Goal: Participate in discussion: Engage in conversation with other users on a specific topic

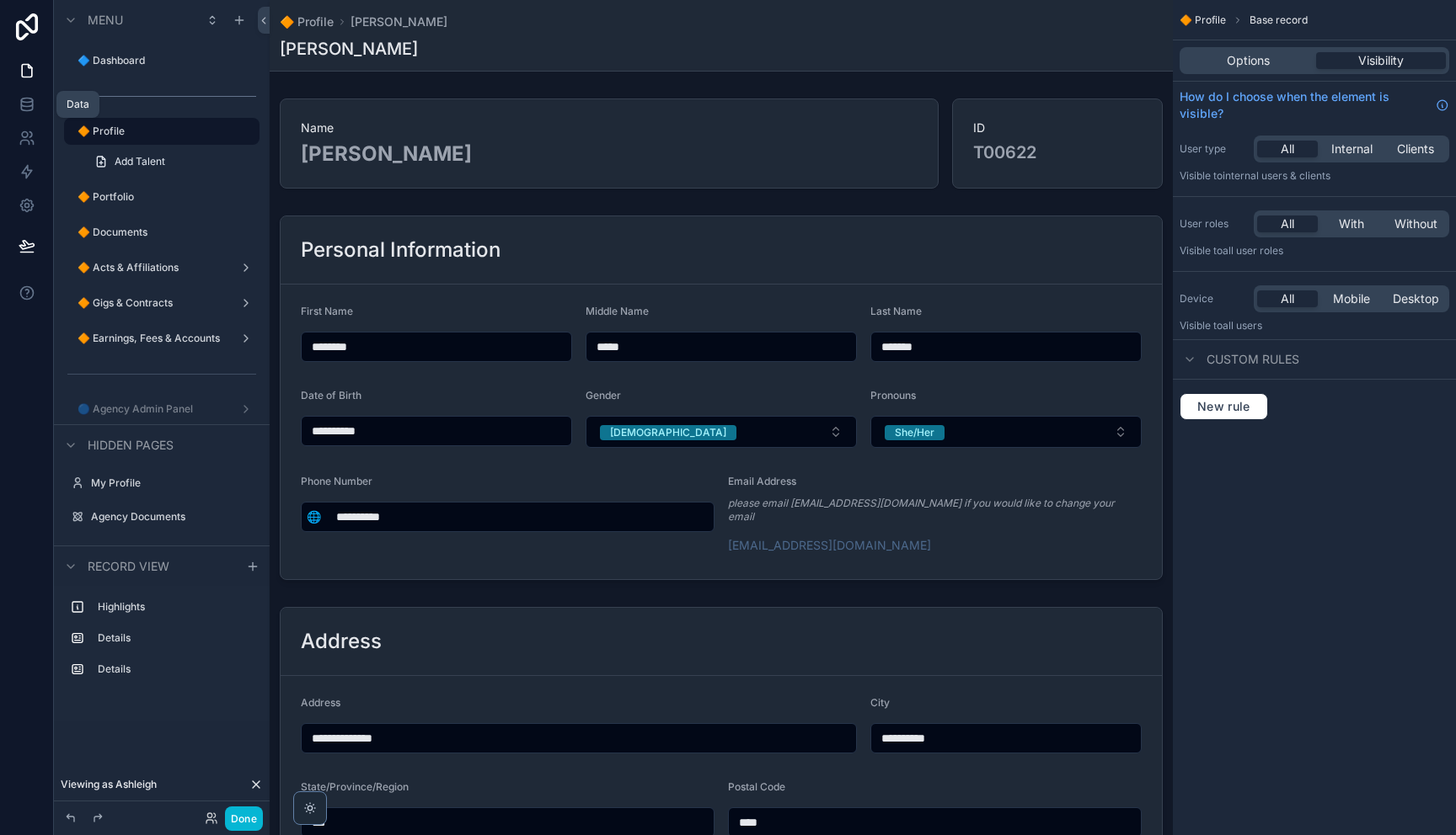
scroll to position [434, 0]
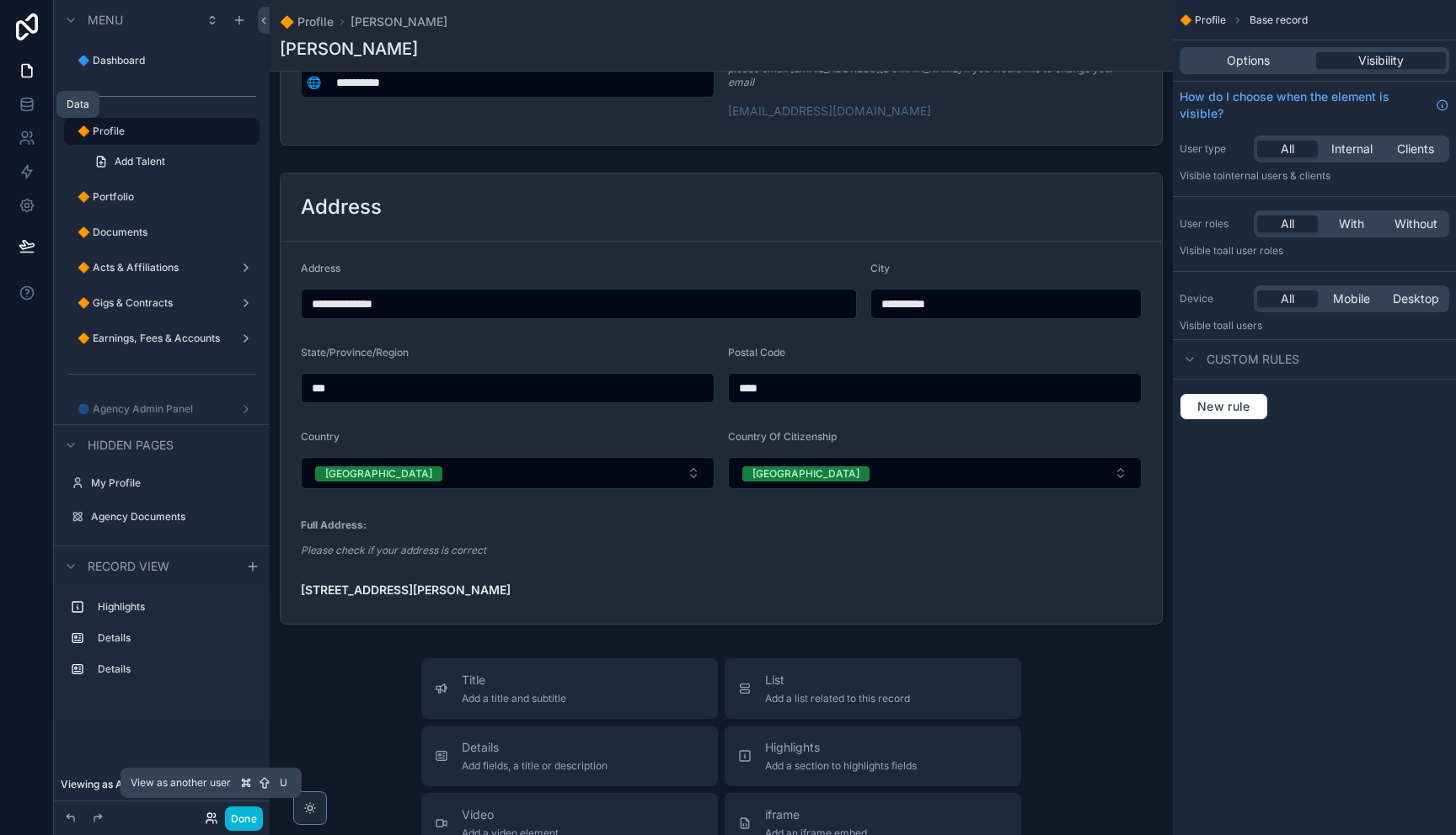
click at [215, 820] on icon at bounding box center [211, 819] width 14 height 14
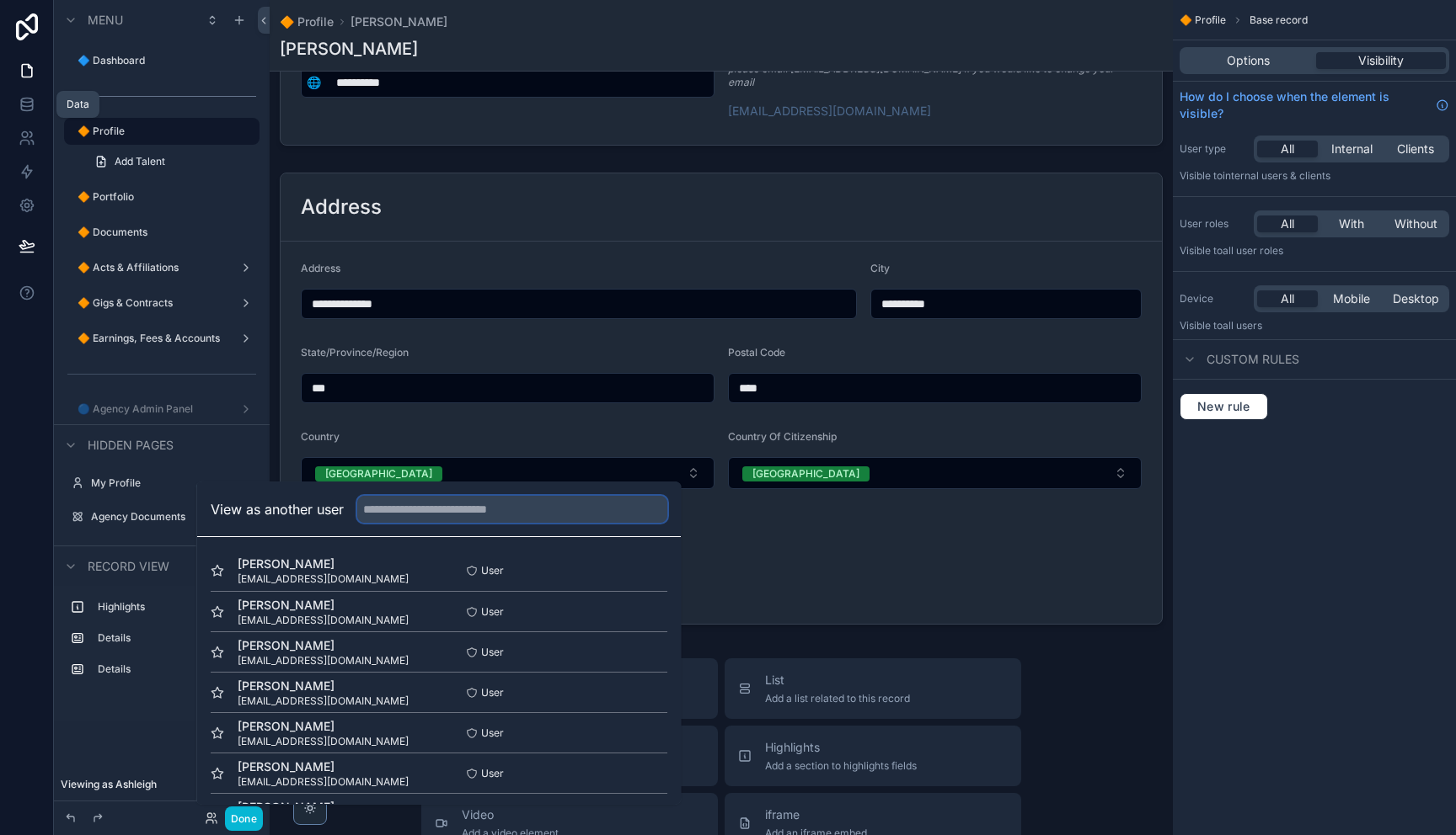
click at [531, 506] on input "text" at bounding box center [512, 510] width 310 height 27
click at [646, 566] on button "Select" at bounding box center [645, 571] width 44 height 25
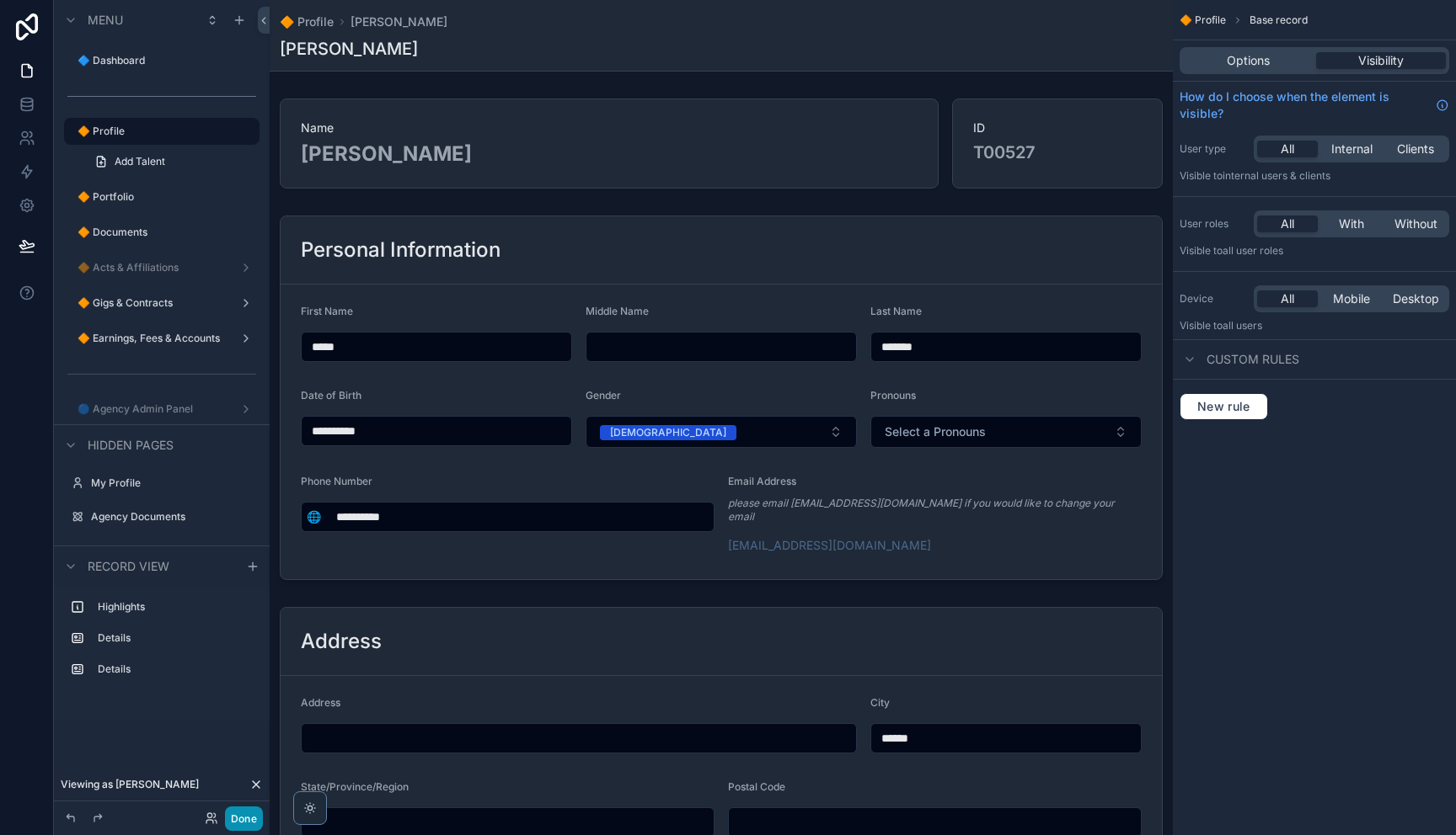
click at [233, 821] on button "Done" at bounding box center [244, 819] width 38 height 25
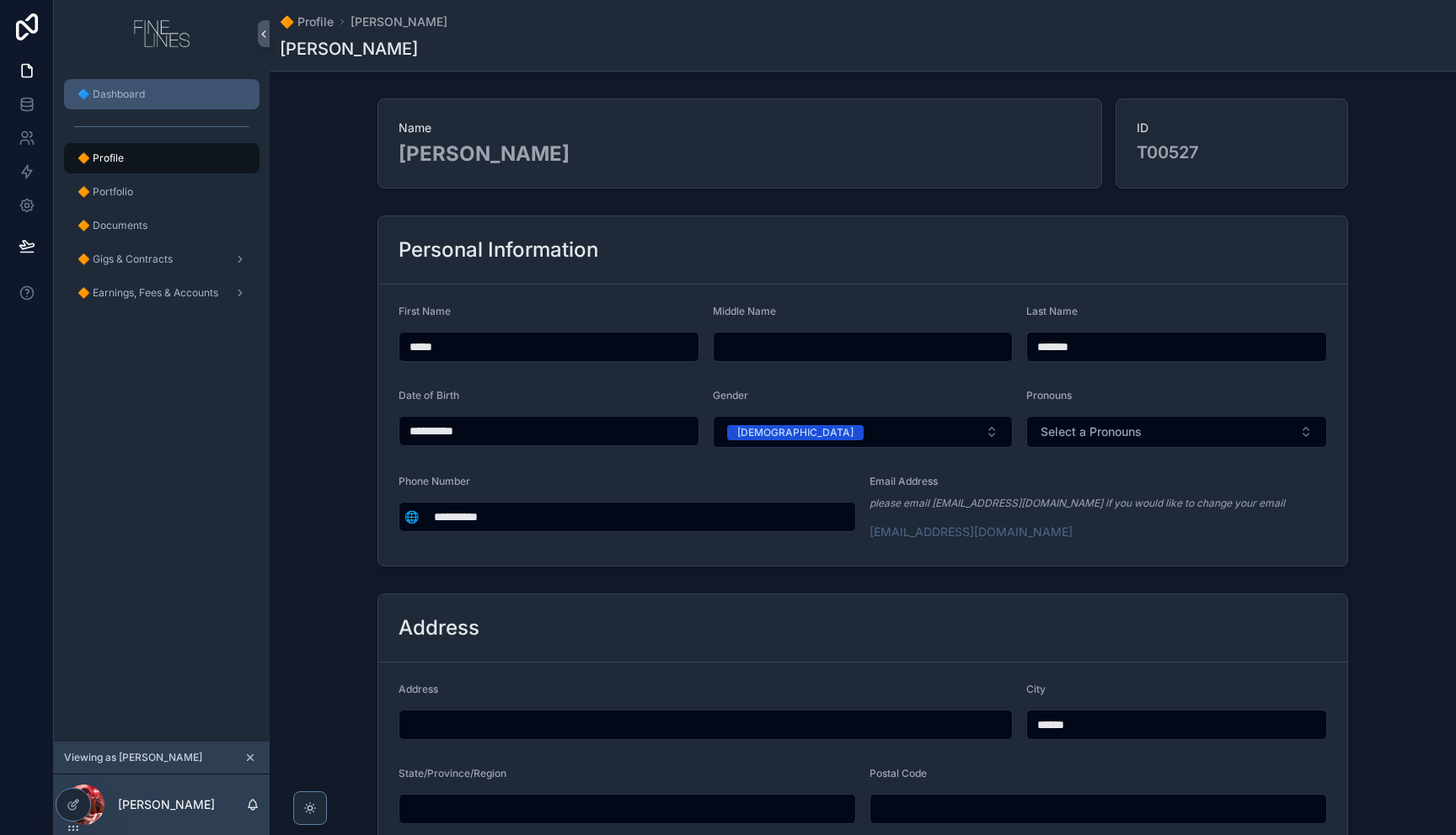
click at [106, 88] on span "🔷 Dashboard" at bounding box center [110, 94] width 67 height 14
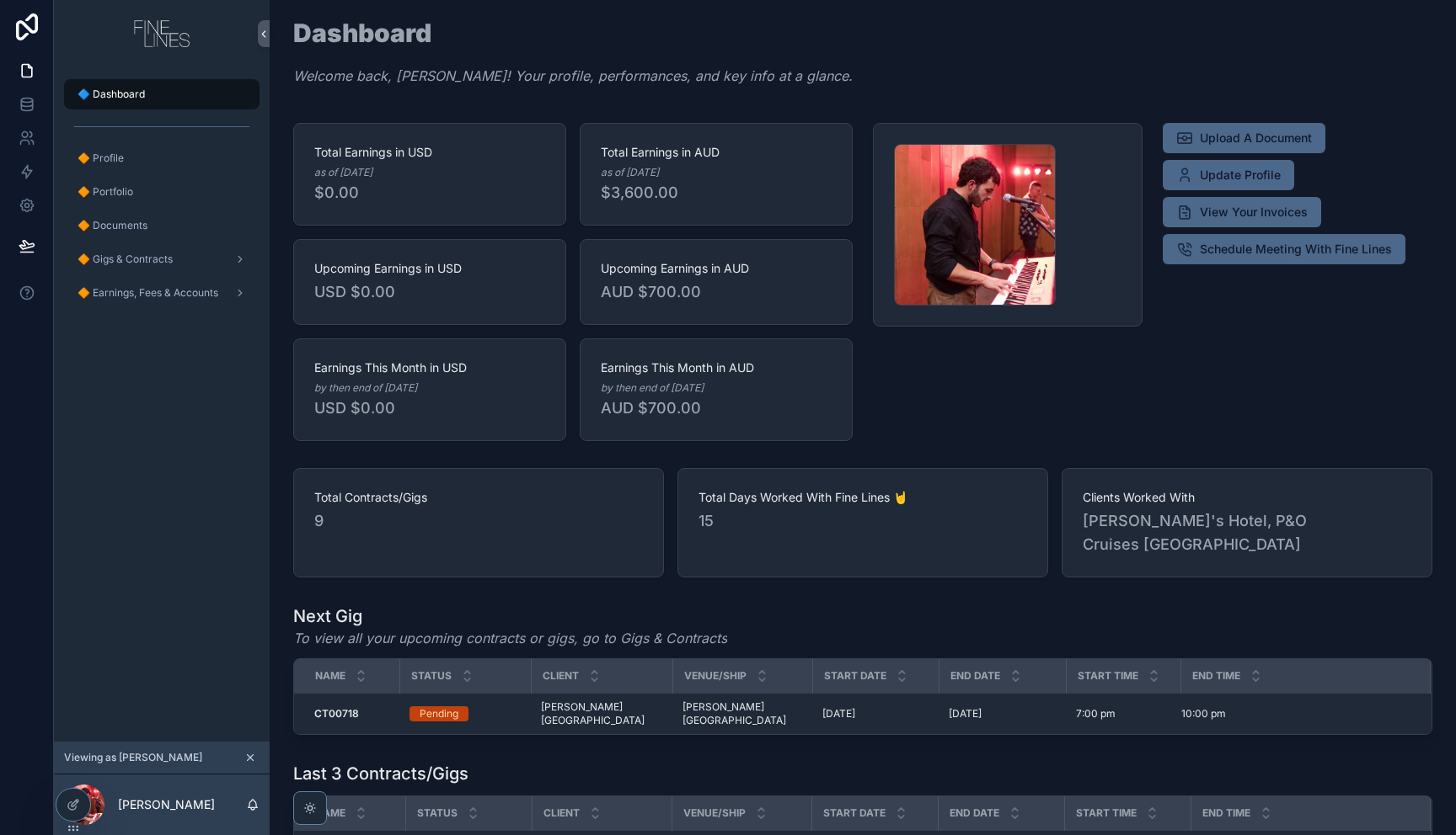
drag, startPoint x: 535, startPoint y: 524, endPoint x: 528, endPoint y: 532, distance: 10.6
click at [529, 530] on span "9" at bounding box center [478, 521] width 329 height 24
drag, startPoint x: 400, startPoint y: 533, endPoint x: 303, endPoint y: 495, distance: 104.2
click at [303, 495] on div "Total Contracts/Gigs 9" at bounding box center [478, 523] width 371 height 109
click at [537, 515] on span "9" at bounding box center [478, 521] width 329 height 24
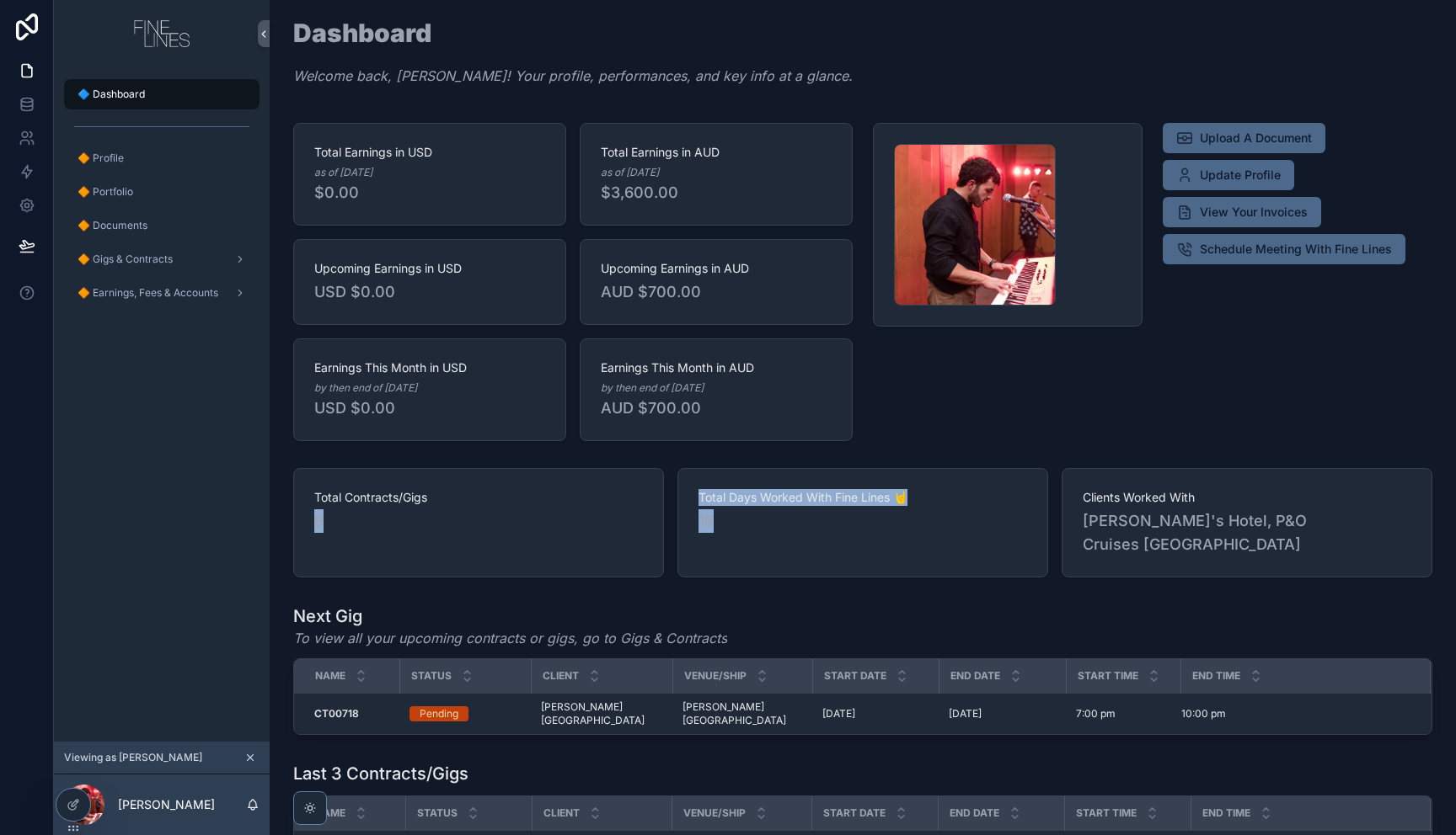
drag, startPoint x: 735, startPoint y: 501, endPoint x: 706, endPoint y: 535, distance: 44.7
click at [644, 496] on div "Total Contracts/Gigs 9 Total Days Worked With Fine Lines 🤘 15 Clients Worked Wi…" at bounding box center [863, 523] width 1139 height 109
click at [886, 547] on div "Total Days Worked With Fine Lines 🤘 15" at bounding box center [863, 523] width 371 height 109
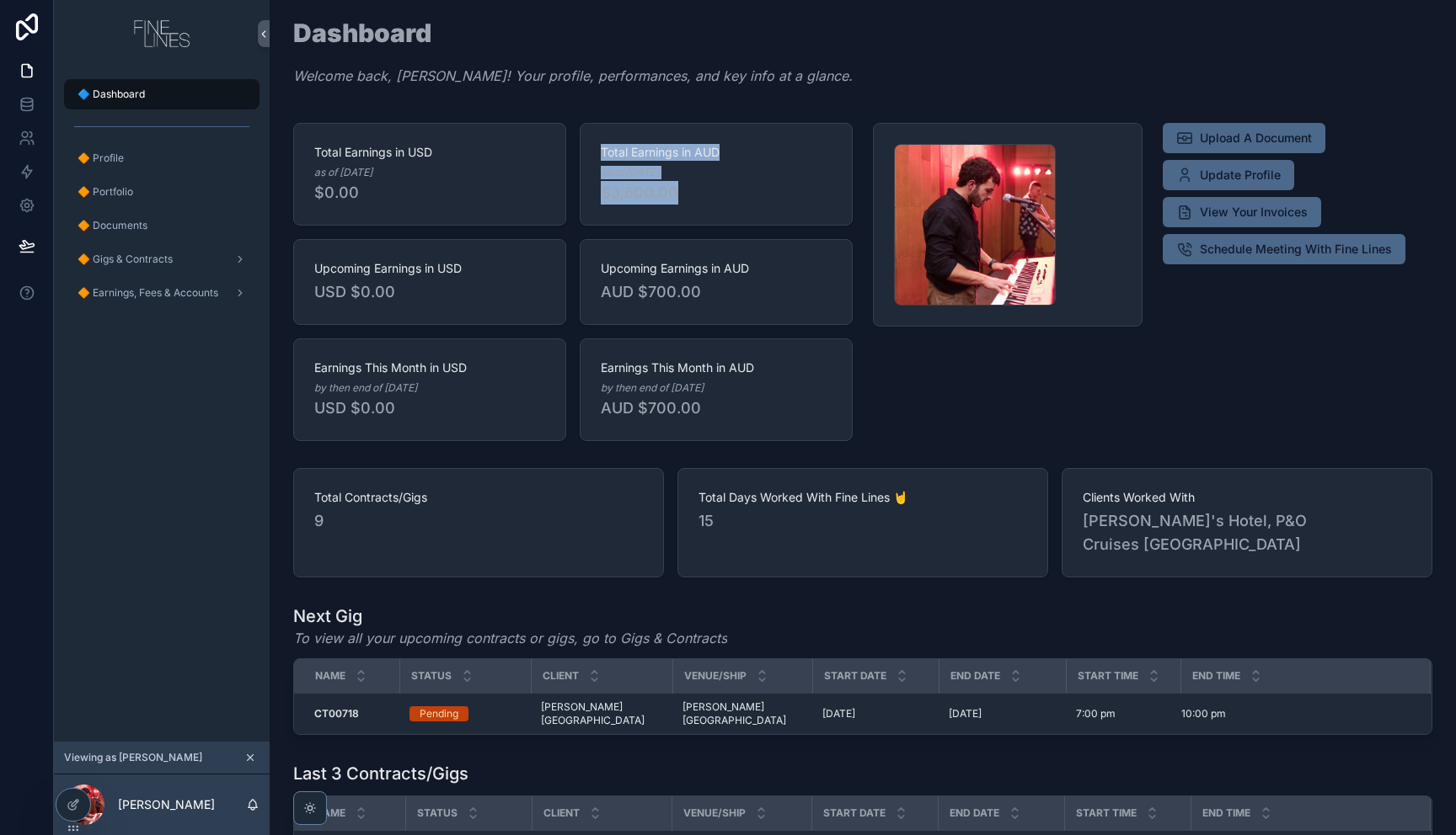
drag, startPoint x: 706, startPoint y: 194, endPoint x: 611, endPoint y: 177, distance: 96.5
click at [593, 152] on div "Total Earnings in AUD as of 02/10/2025 $3,600.00" at bounding box center [717, 174] width 273 height 103
click at [665, 188] on span "$3,600.00" at bounding box center [717, 193] width 231 height 24
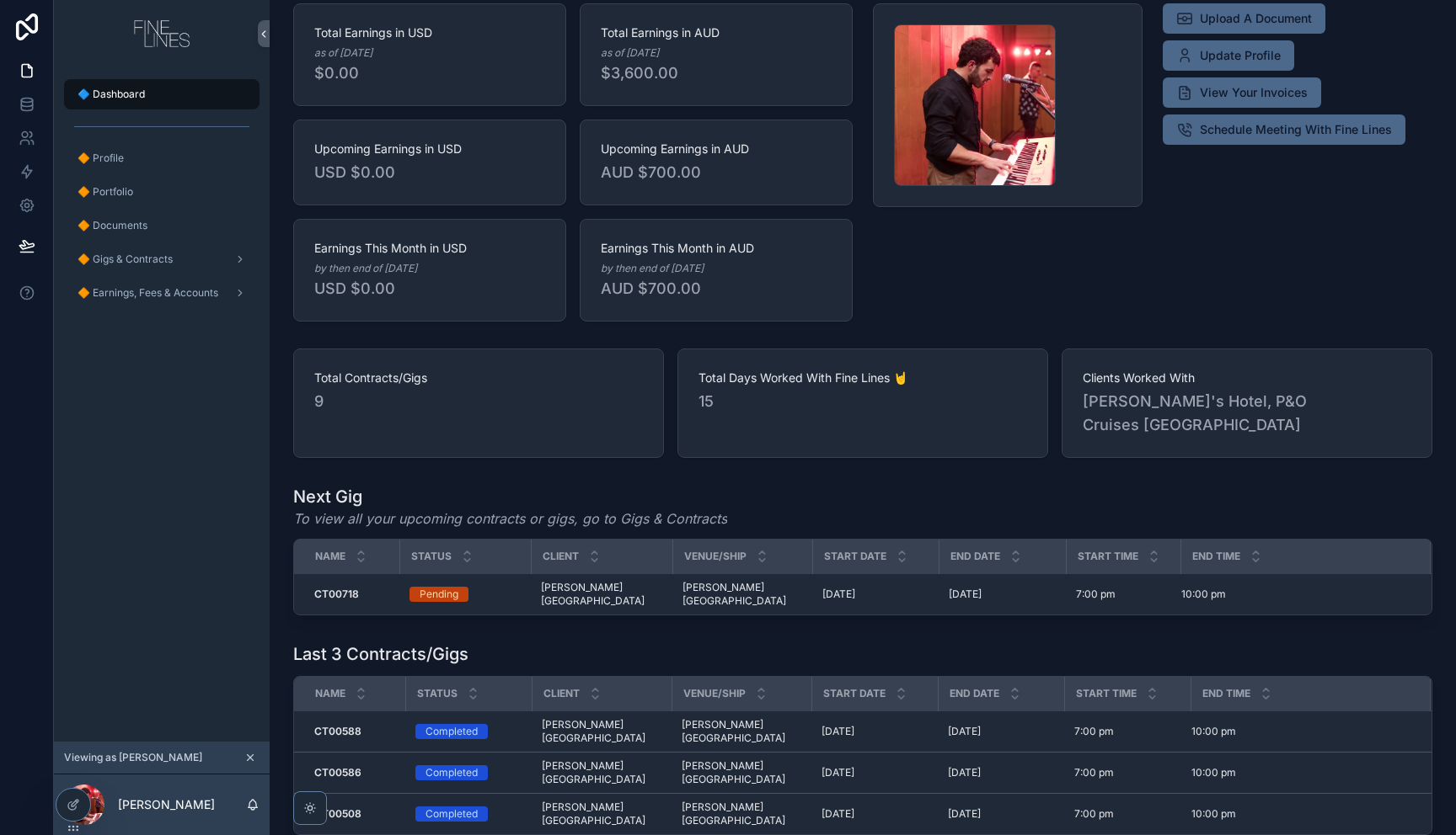
scroll to position [190, 0]
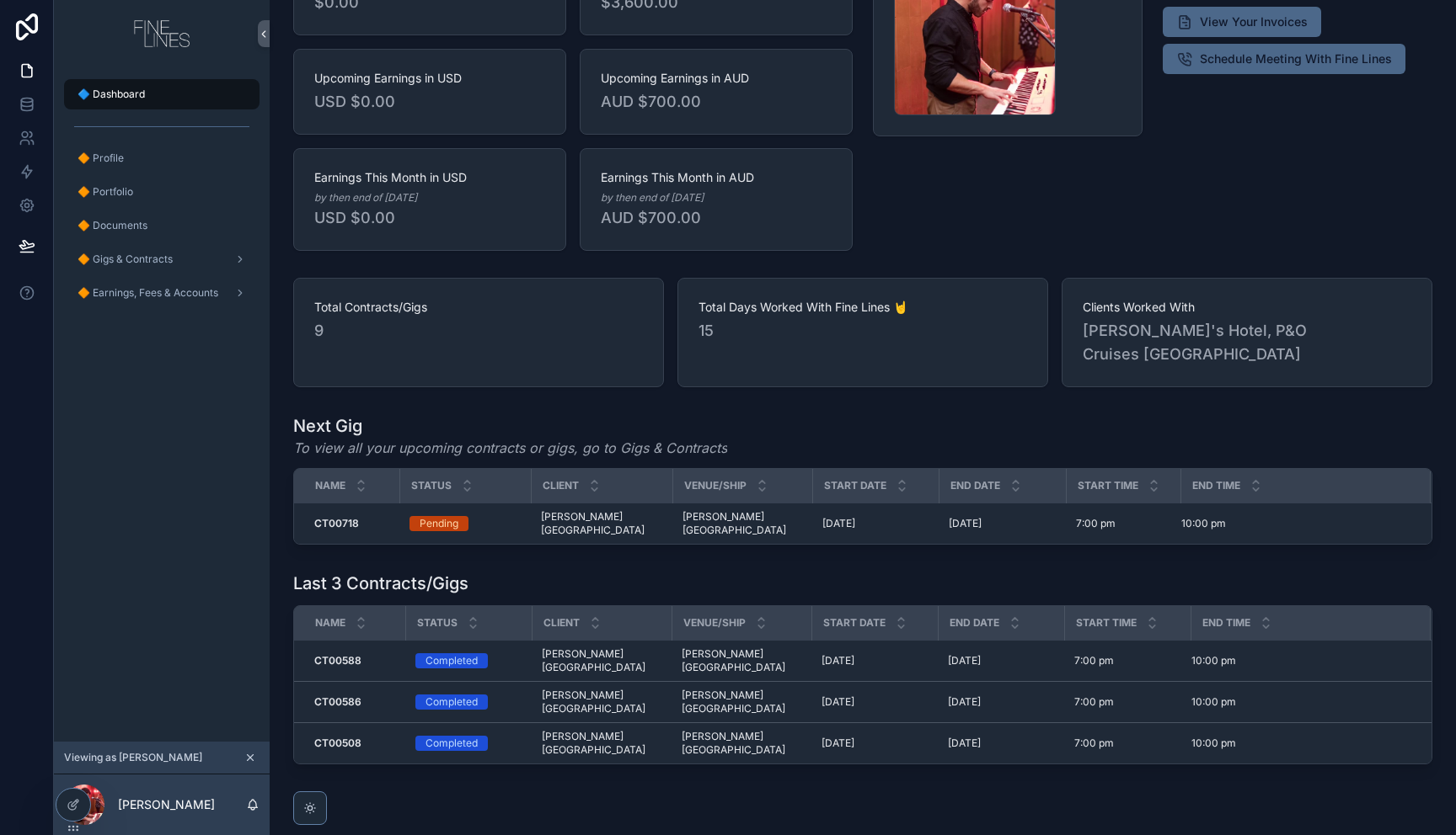
click at [835, 721] on div "Dashboard Welcome back, Byron! Your profile, performances, and key info at a gl…" at bounding box center [863, 345] width 1186 height 1069
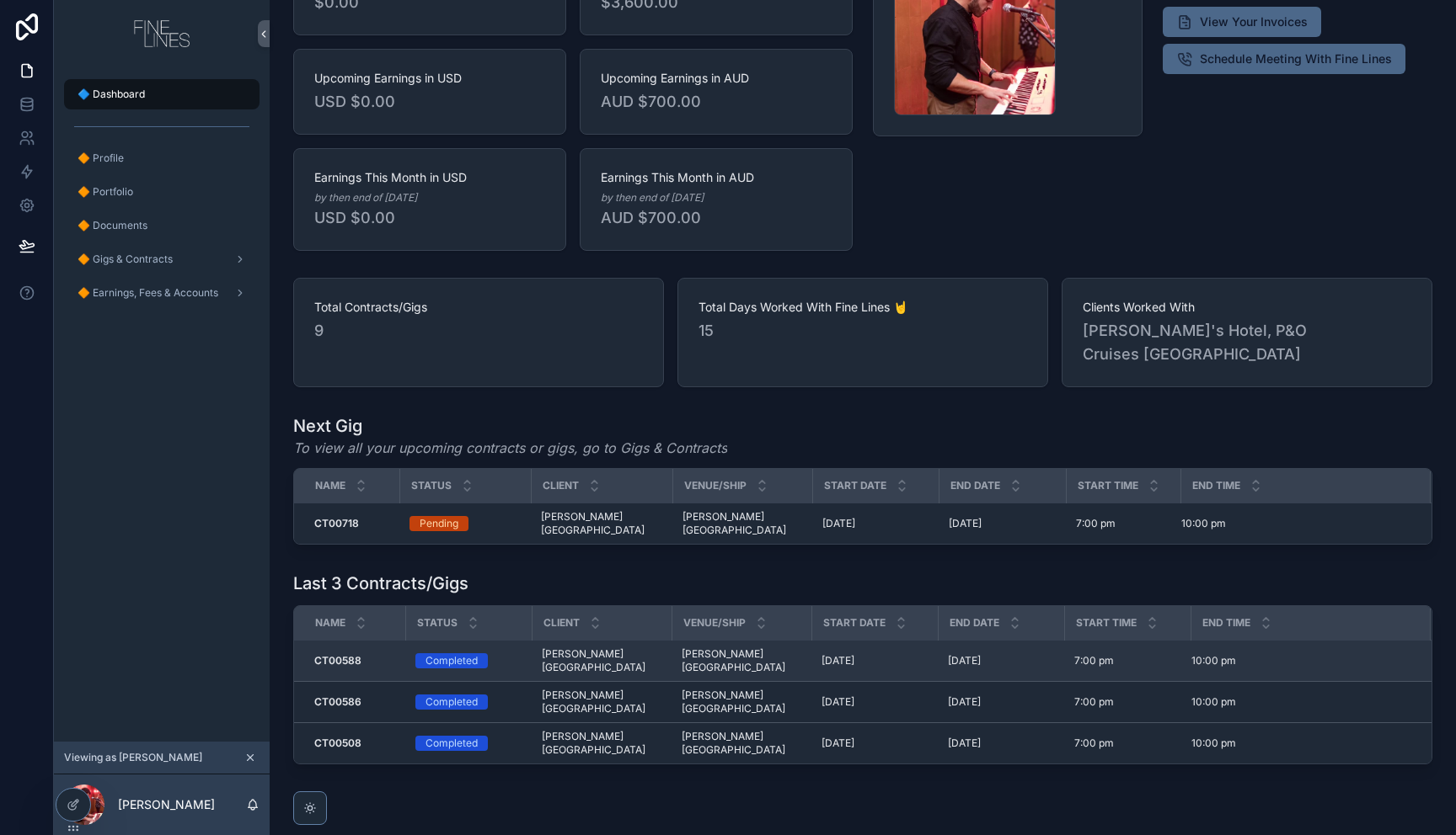
click at [383, 654] on div "CT00588 CT00588" at bounding box center [354, 661] width 81 height 14
click at [465, 653] on div "Completed" at bounding box center [452, 661] width 53 height 15
click at [367, 654] on div "CT00588 CT00588" at bounding box center [354, 661] width 81 height 14
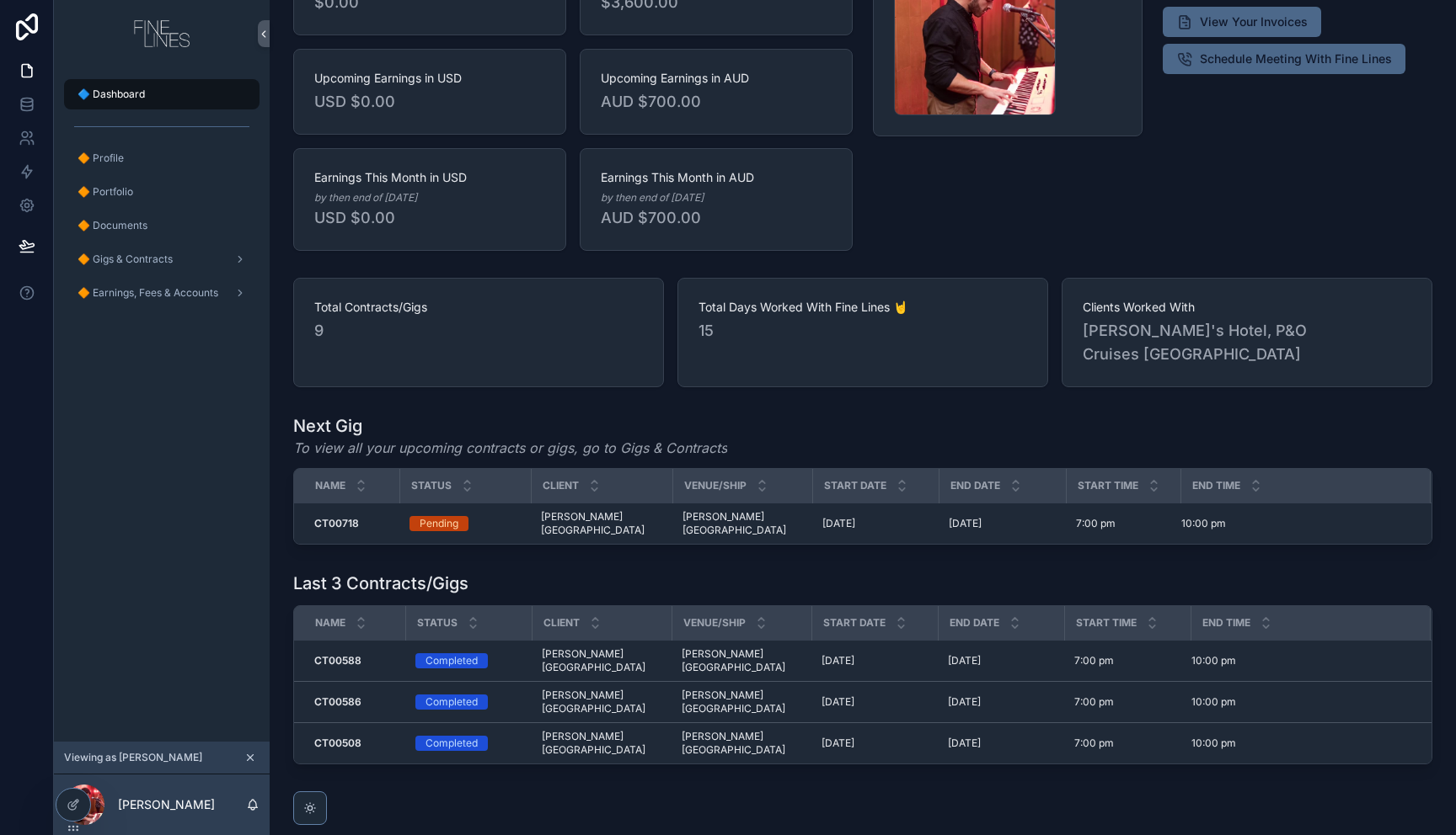
click at [585, 608] on div "Client" at bounding box center [602, 624] width 138 height 32
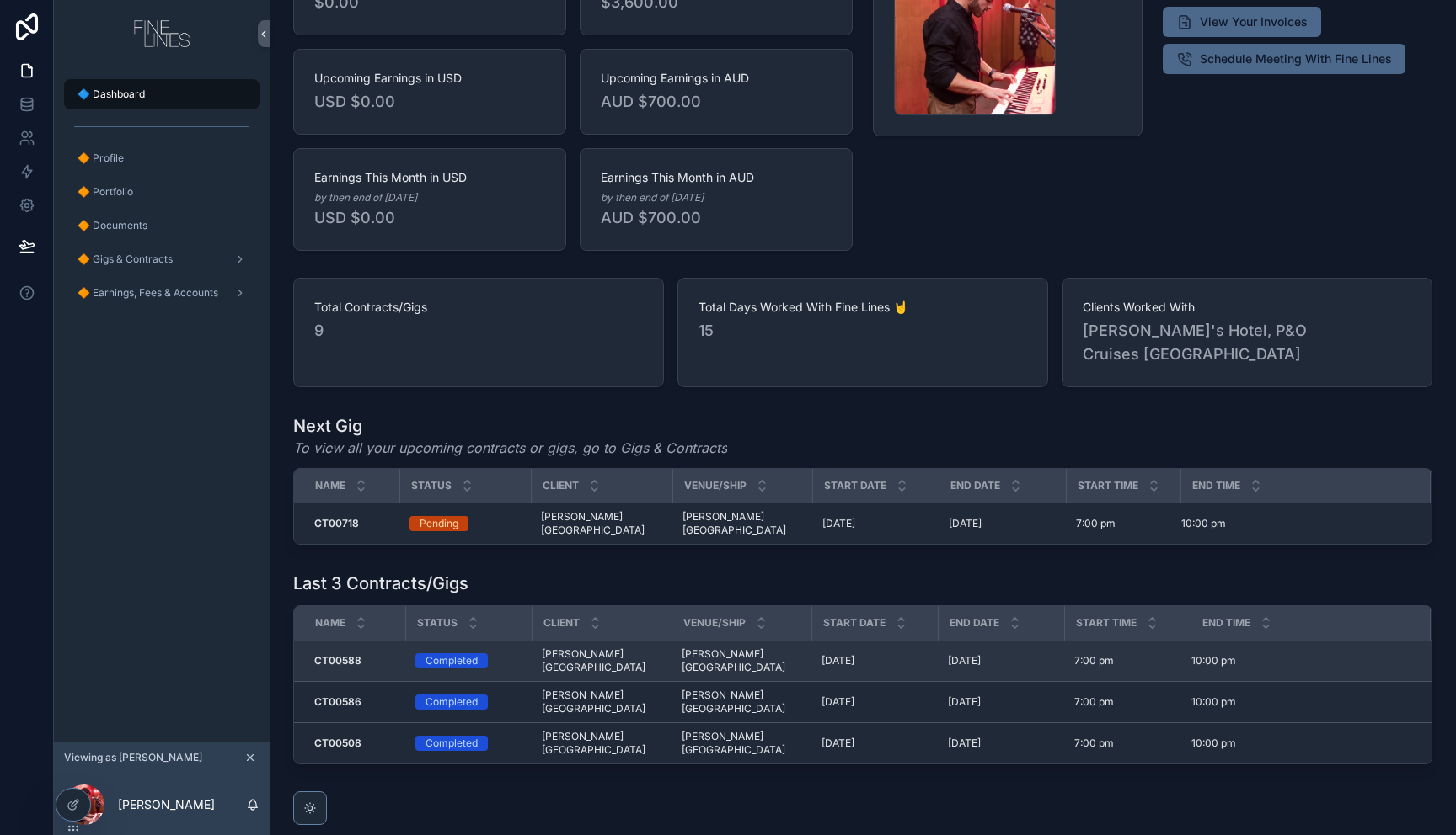
click at [538, 641] on td "Penny's Hotel Penny's Hotel" at bounding box center [601, 661] width 140 height 42
drag, startPoint x: 464, startPoint y: 621, endPoint x: 432, endPoint y: 618, distance: 32.1
click at [448, 653] on div "Completed" at bounding box center [452, 661] width 53 height 15
click at [412, 641] on td "Completed" at bounding box center [468, 661] width 126 height 42
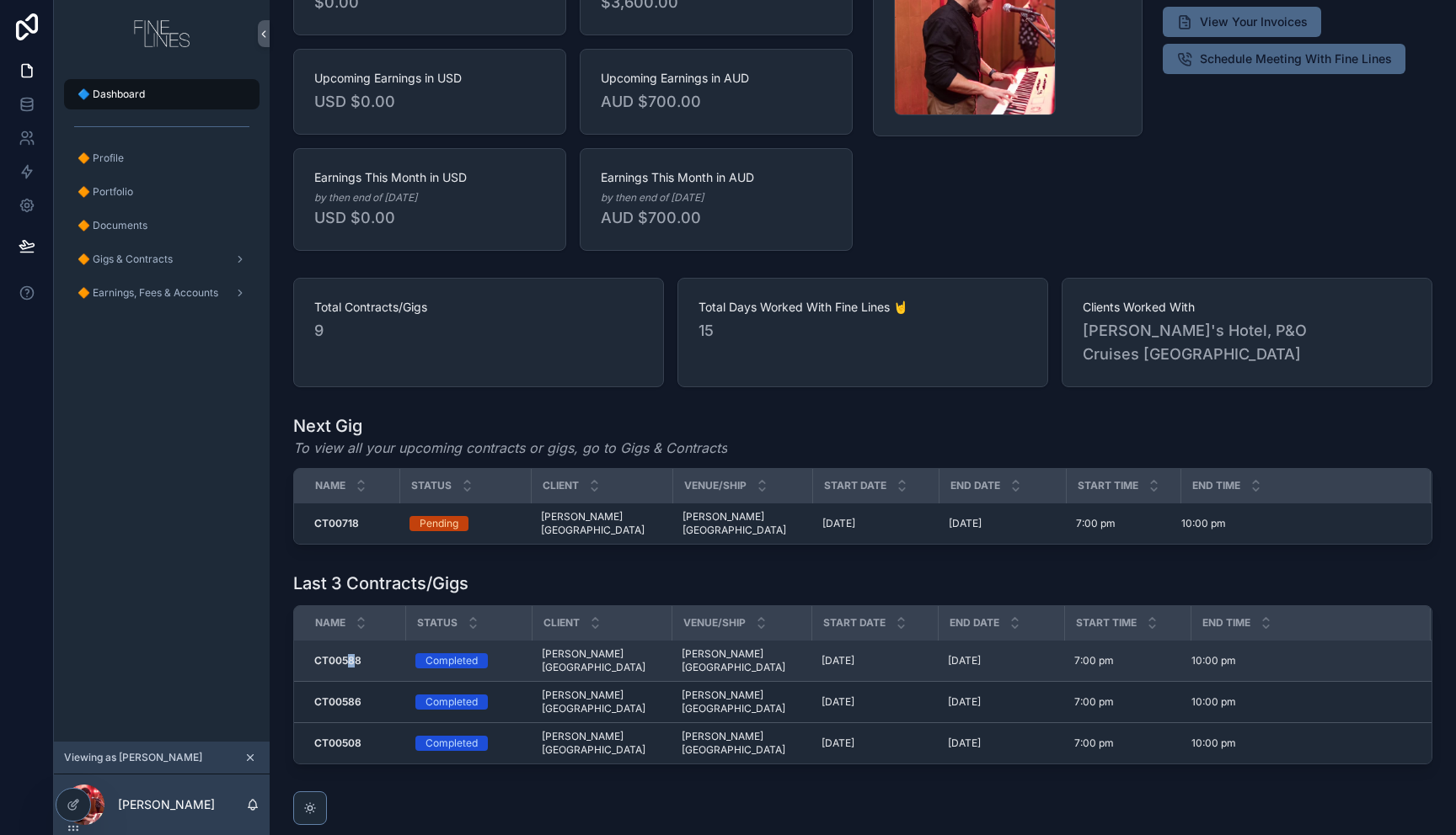
click at [346, 654] on strong "CT00588" at bounding box center [338, 660] width 48 height 13
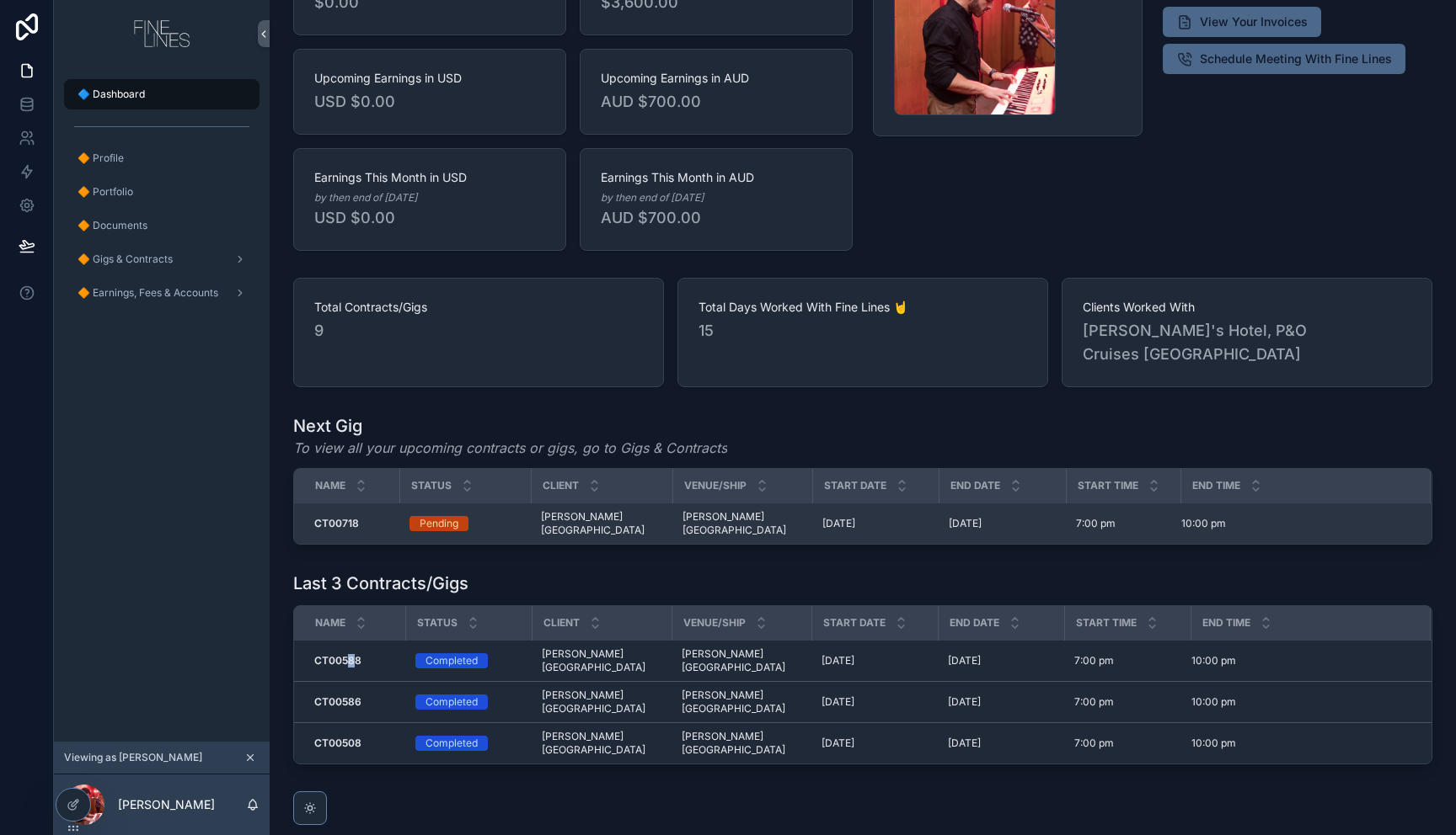
click at [363, 517] on div "CT00718 CT00718" at bounding box center [351, 524] width 75 height 14
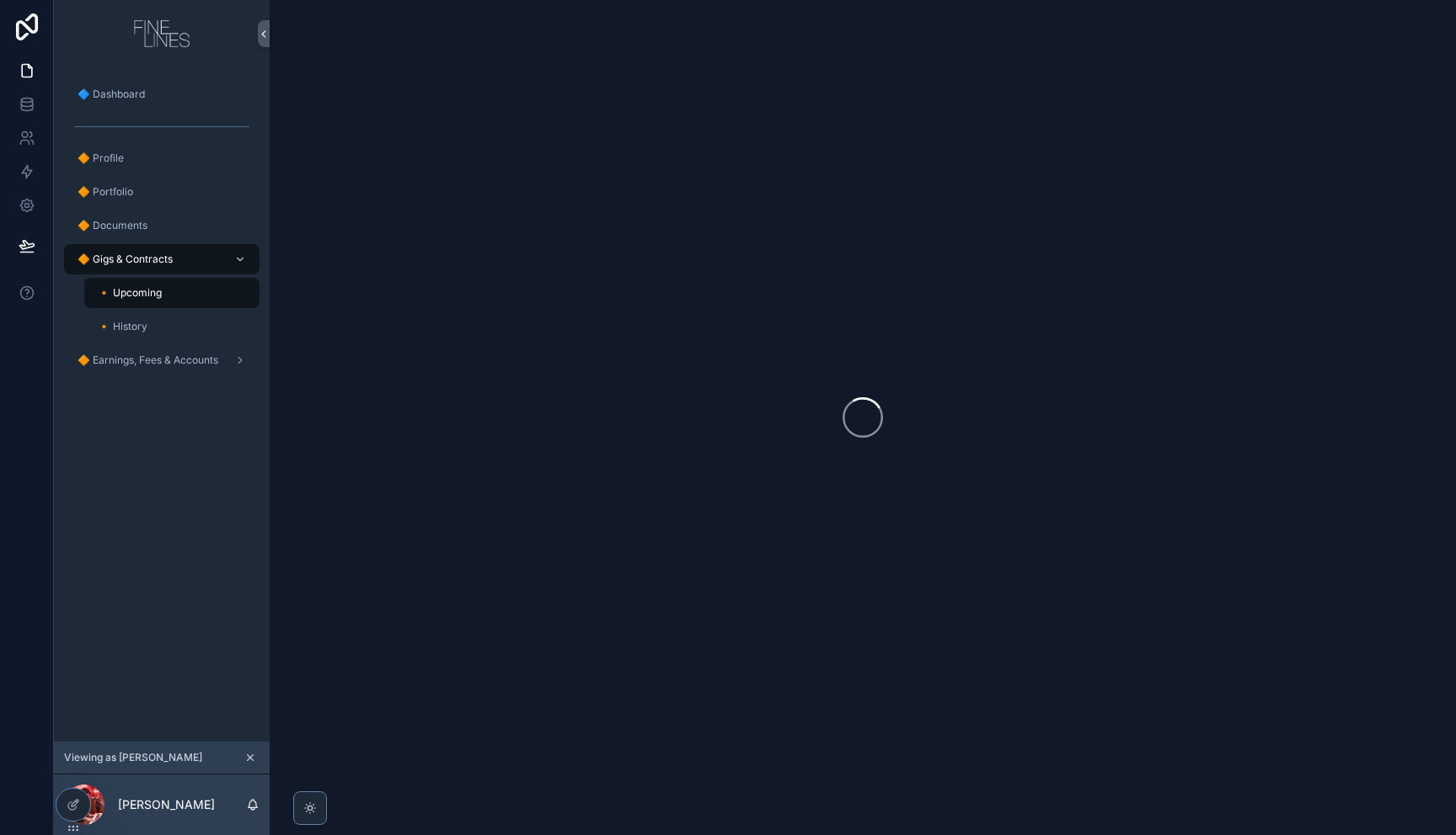
drag, startPoint x: 363, startPoint y: 500, endPoint x: 504, endPoint y: 524, distance: 143.0
click at [363, 500] on div "scrollable content" at bounding box center [863, 418] width 1186 height 835
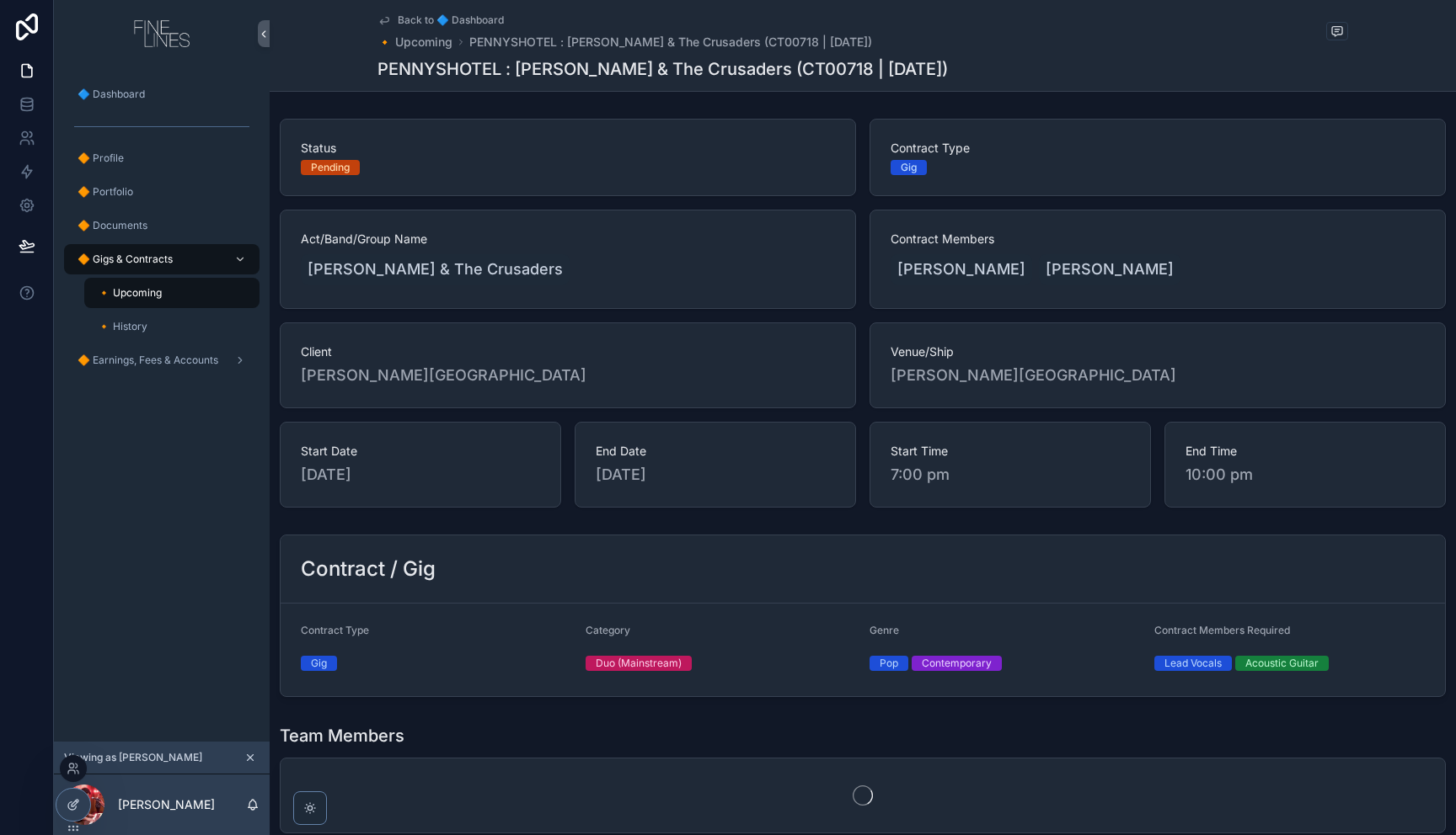
click at [68, 807] on icon at bounding box center [71, 806] width 8 height 8
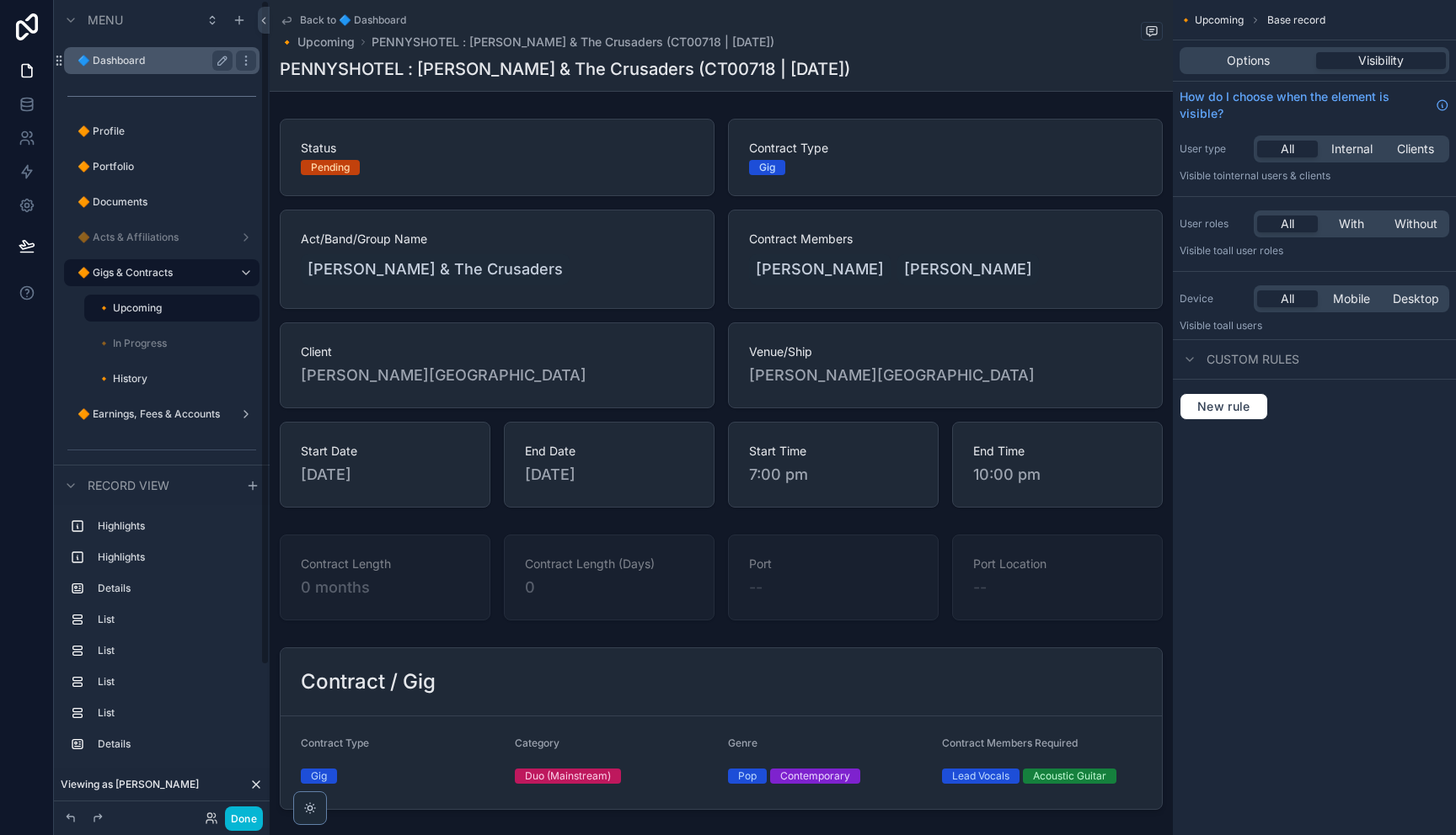
click at [119, 65] on label "🔷 Dashboard" at bounding box center [151, 61] width 149 height 14
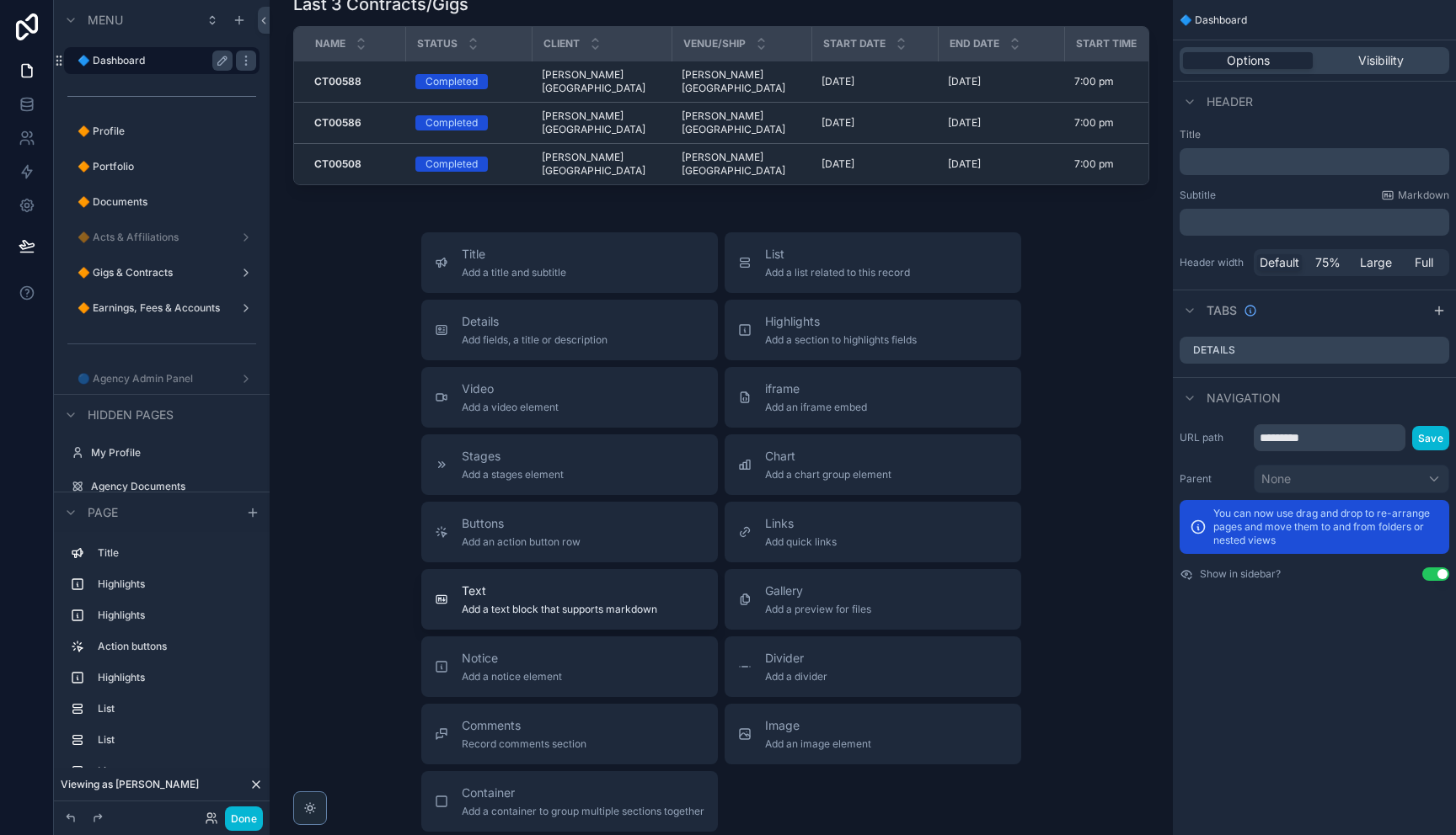
scroll to position [940, 0]
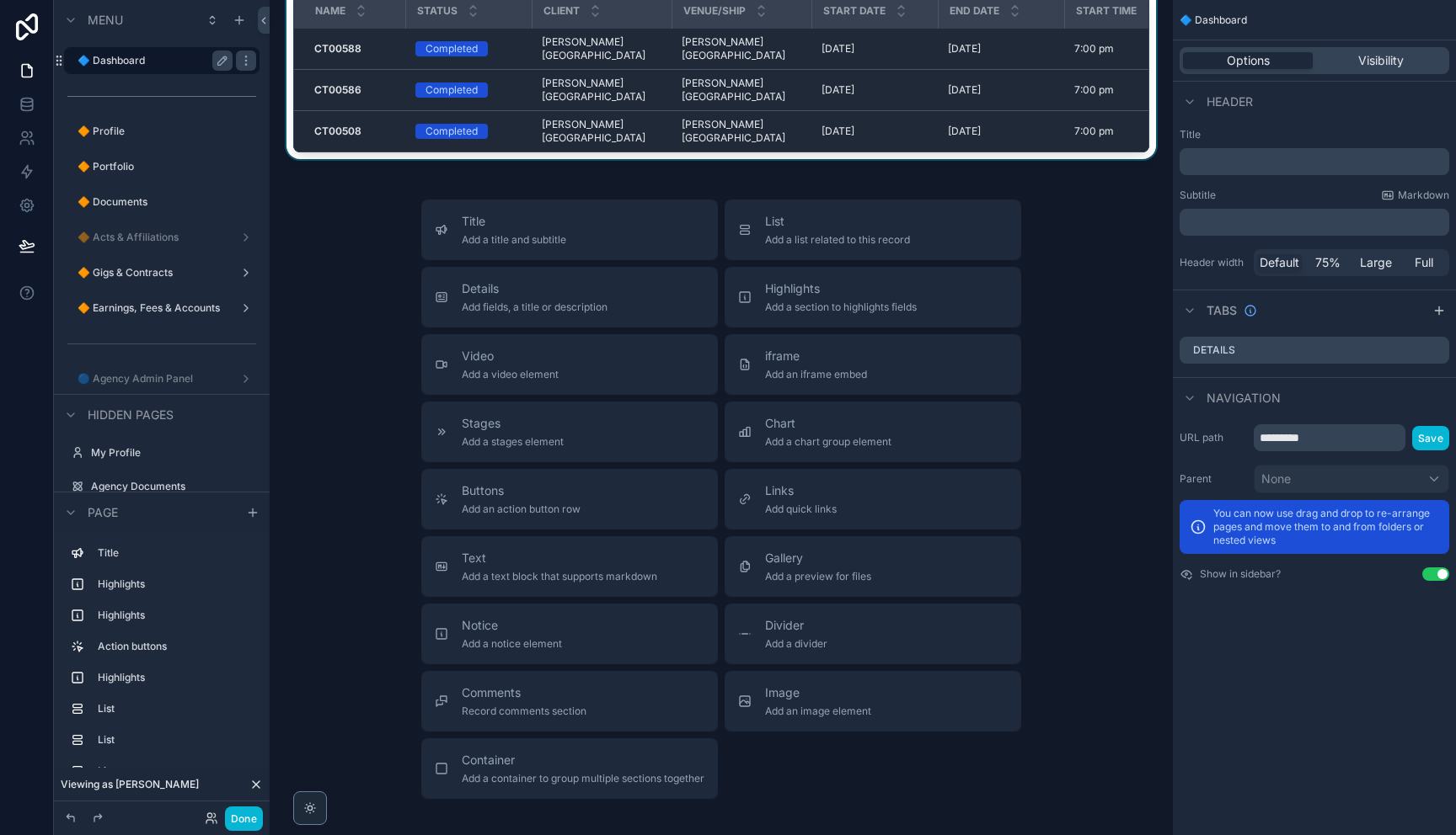
click at [503, 26] on div "scrollable content" at bounding box center [721, 55] width 876 height 206
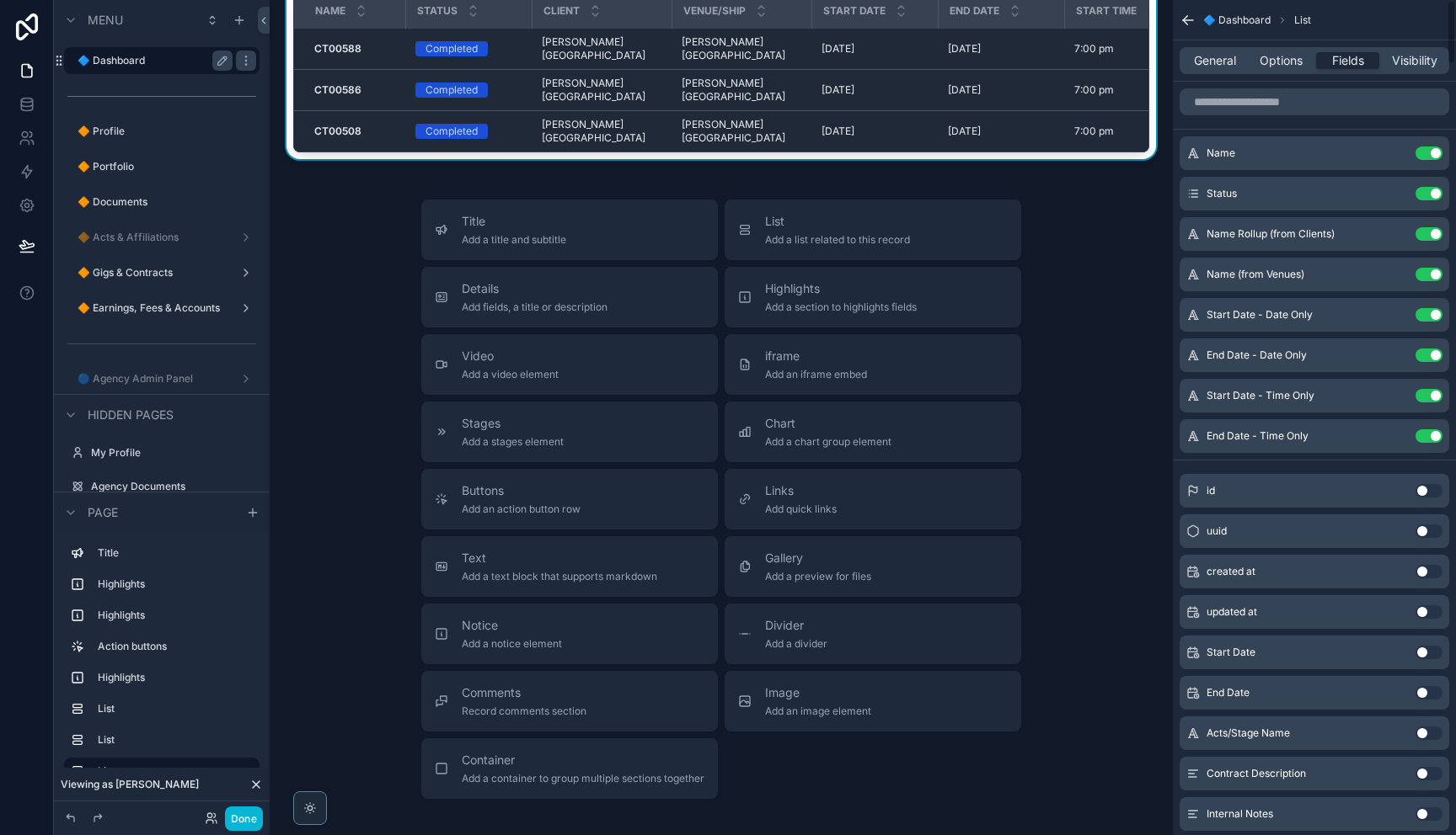
scroll to position [535, 0]
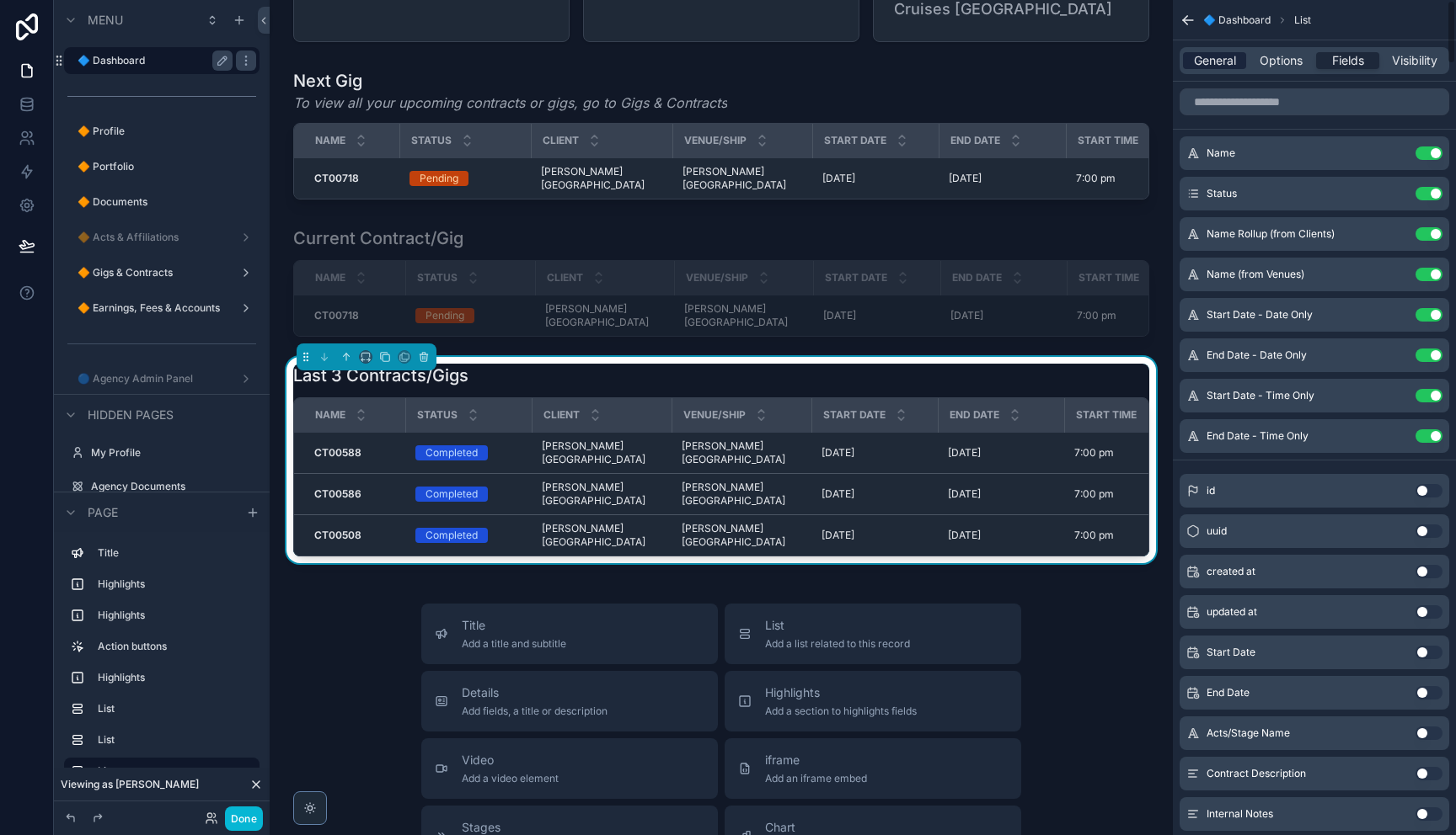
click at [1235, 55] on span "General" at bounding box center [1215, 61] width 42 height 17
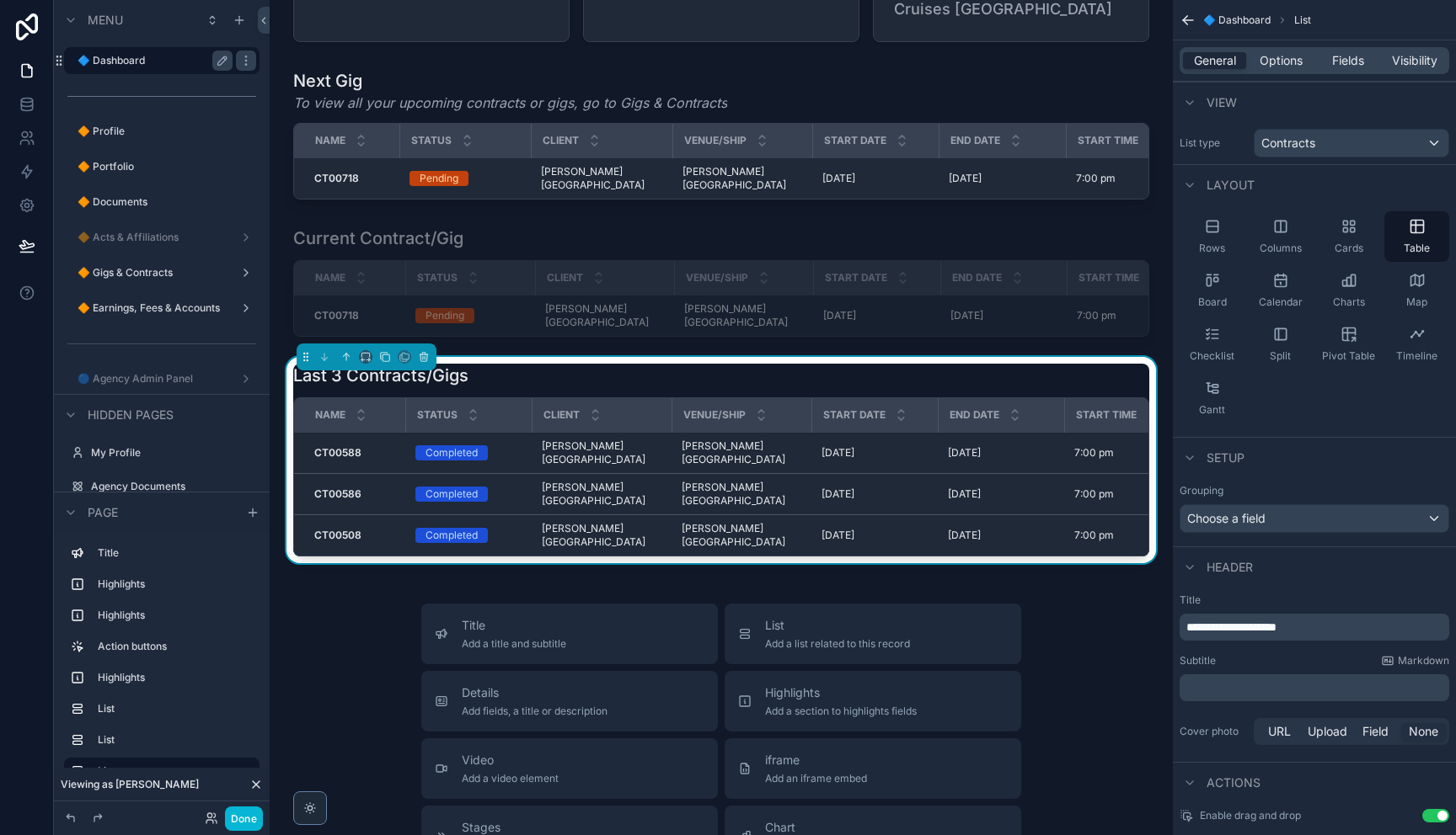
scroll to position [90, 0]
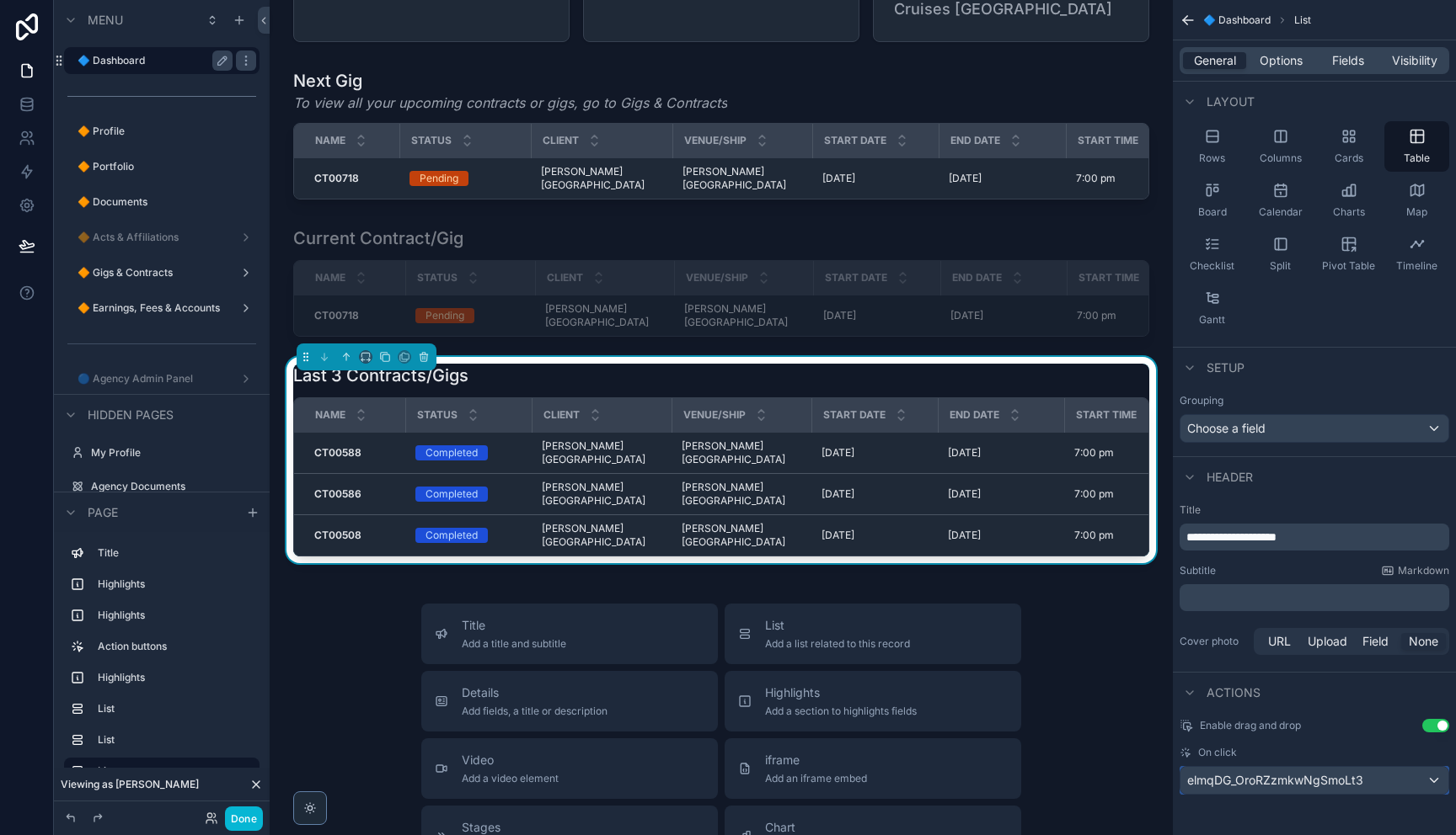
click at [1405, 788] on div "elmqDG_OroRZzmkwNgSmoLt3" at bounding box center [1314, 781] width 268 height 27
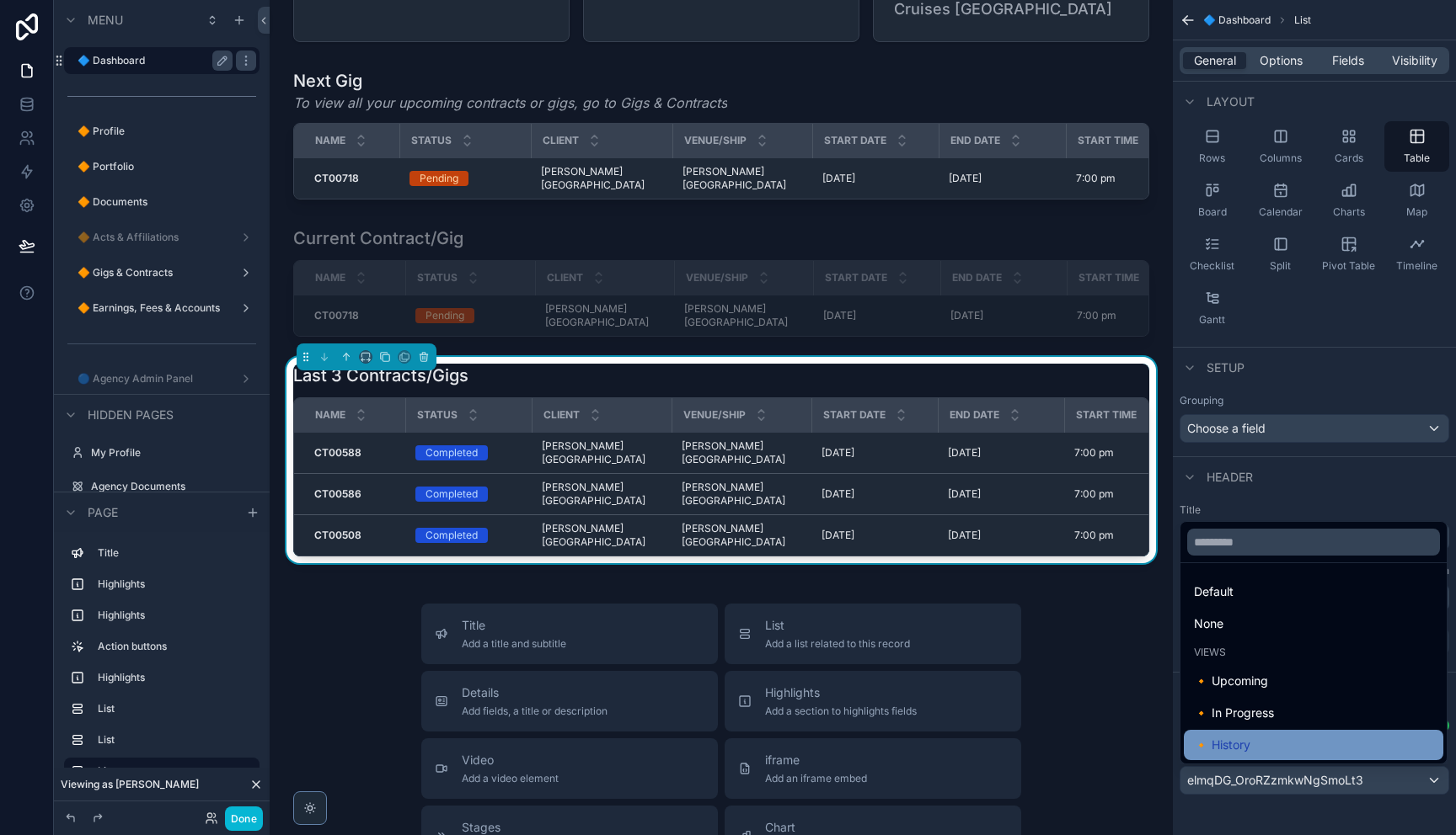
click at [1386, 750] on div "🔸 History" at bounding box center [1313, 745] width 239 height 20
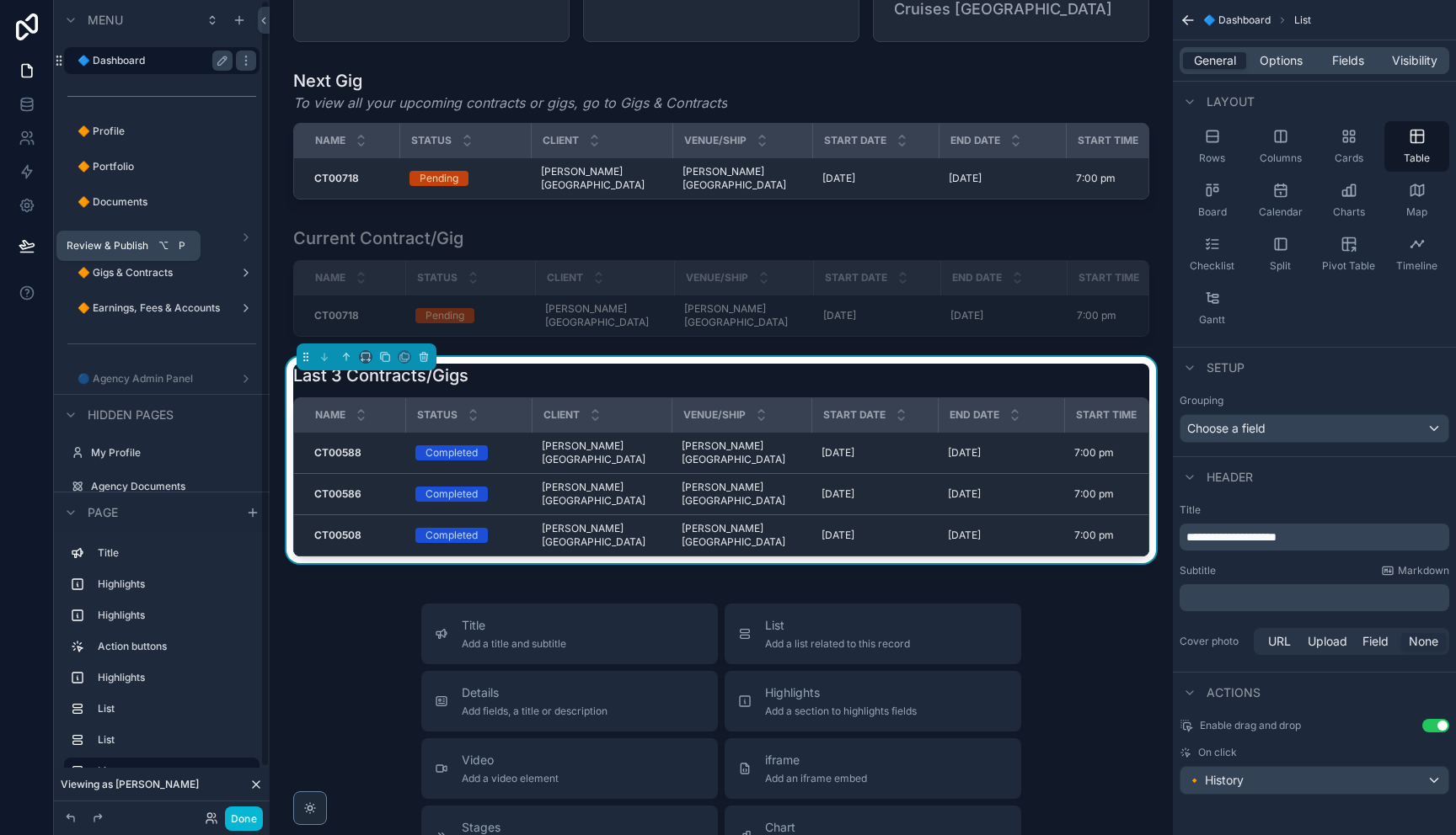
click at [29, 246] on icon at bounding box center [27, 246] width 17 height 17
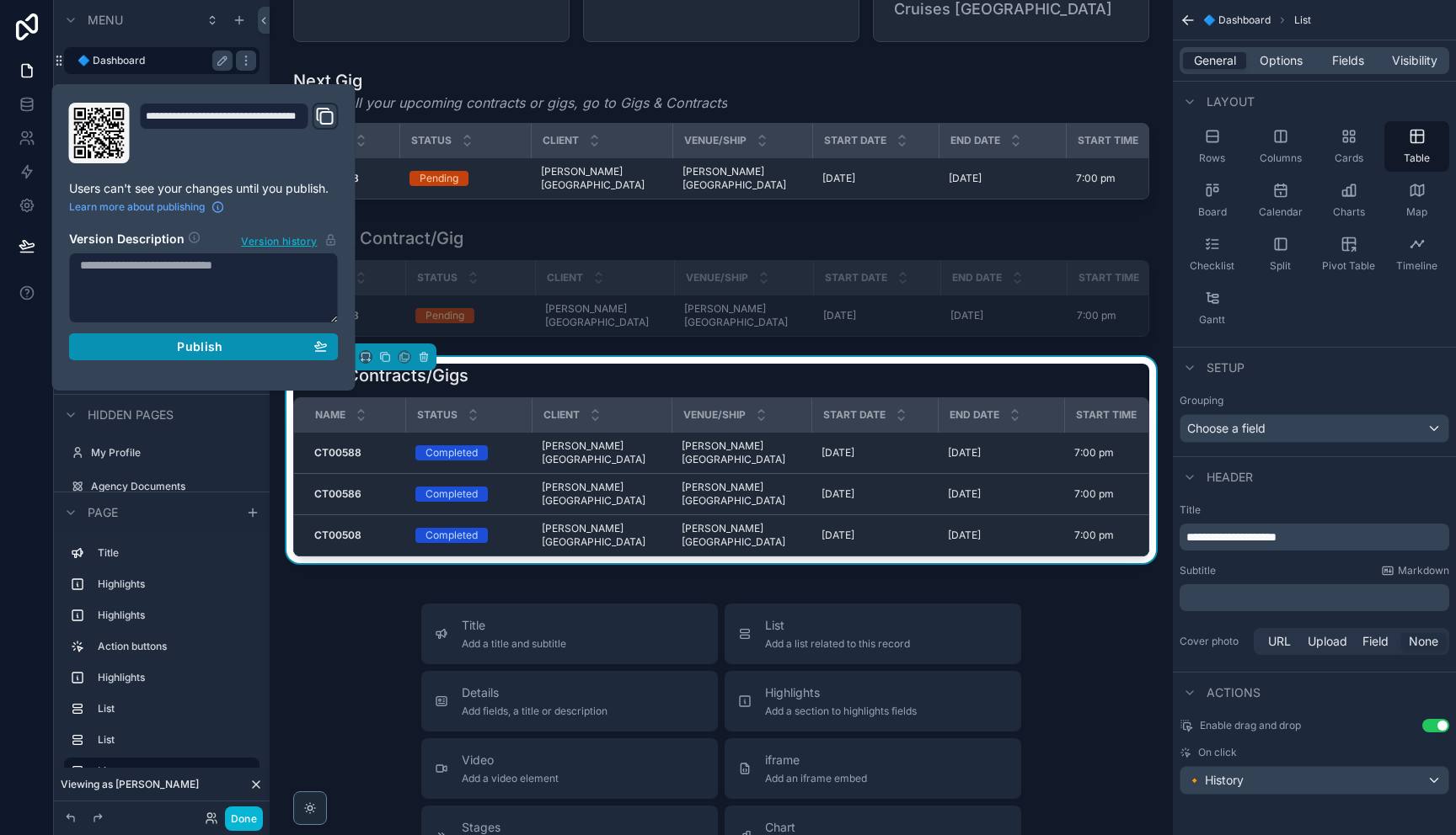
click at [235, 355] on button "Publish" at bounding box center [204, 347] width 270 height 27
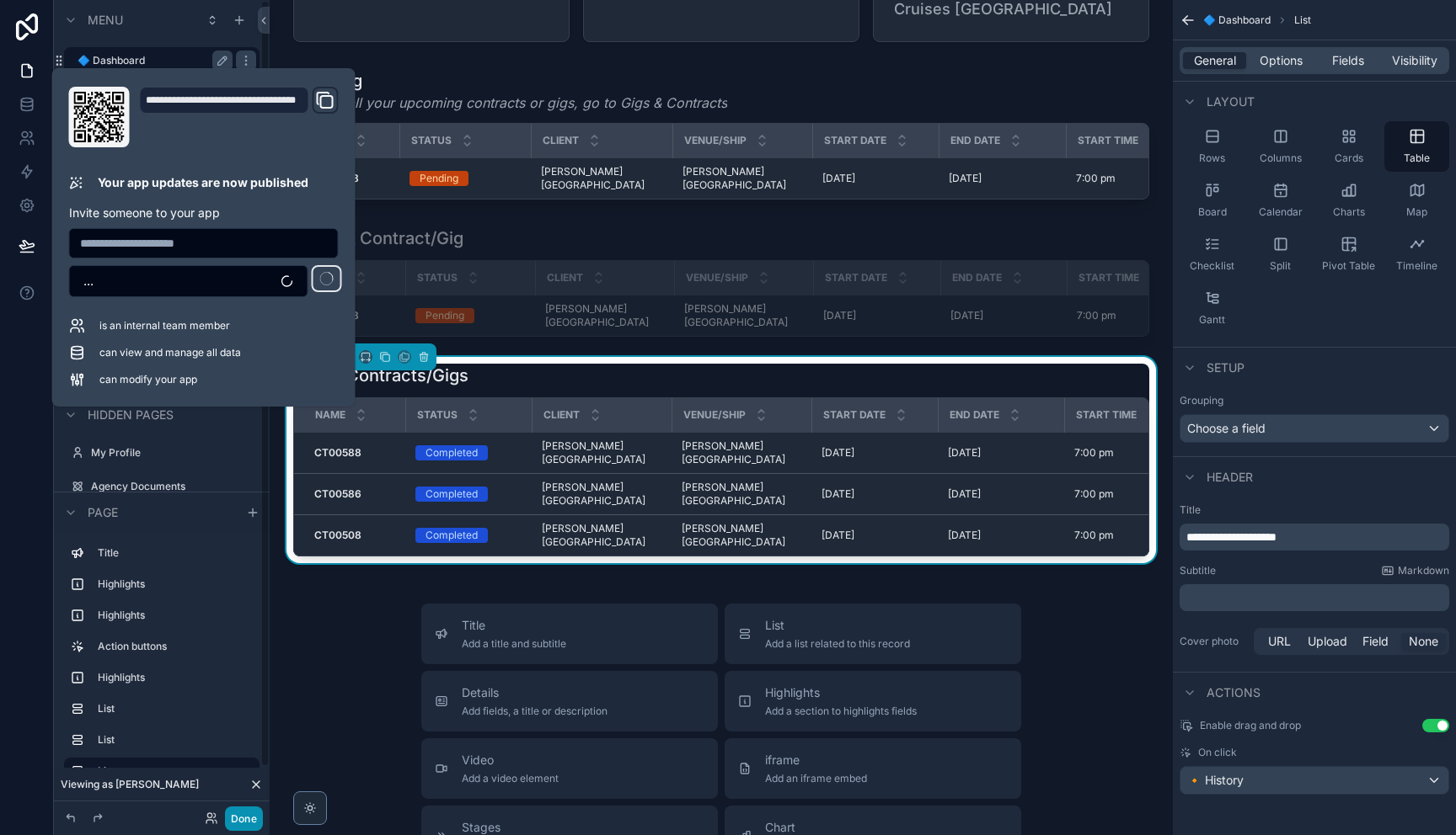
click at [252, 820] on button "Done" at bounding box center [244, 819] width 38 height 25
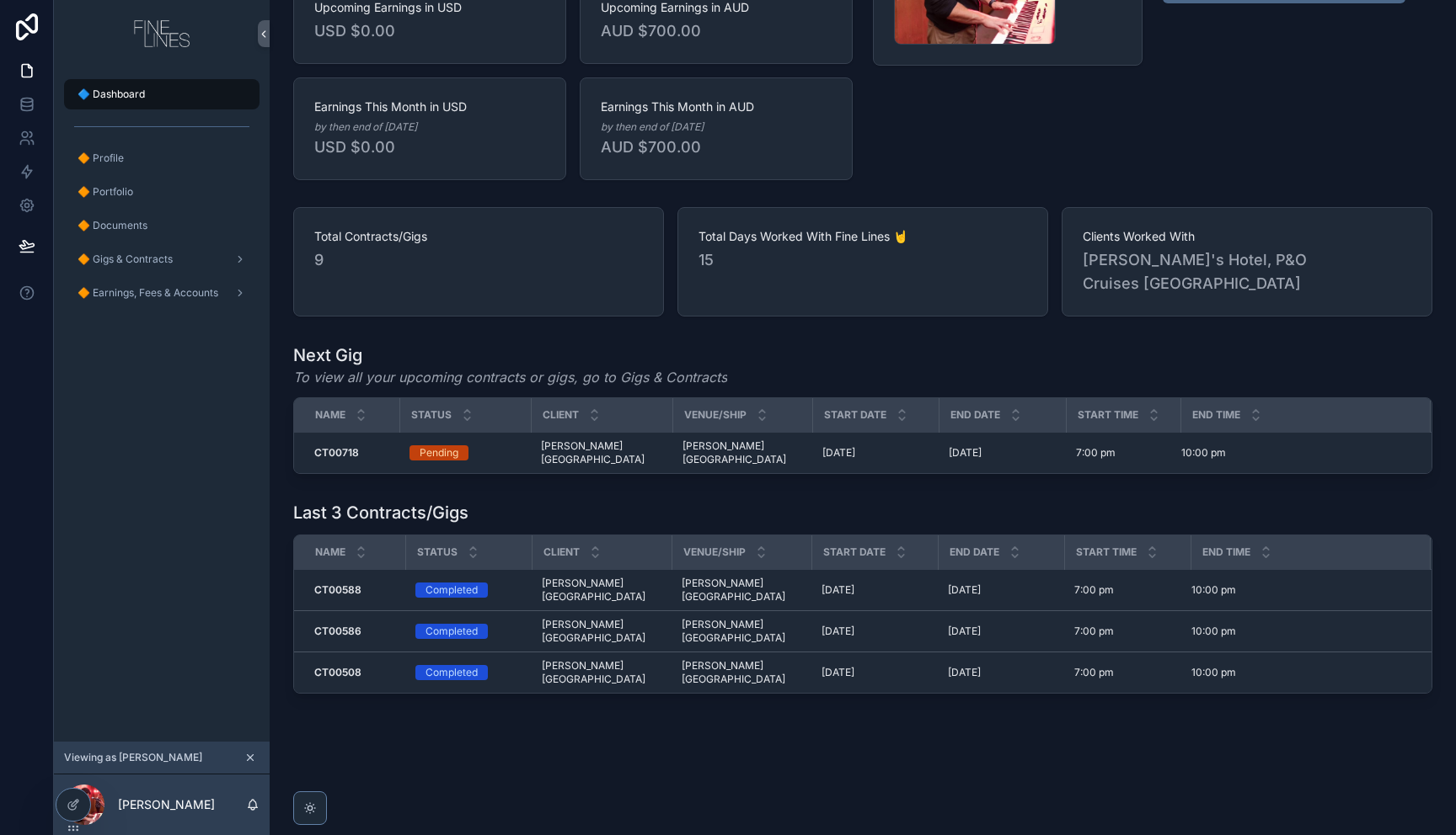
scroll to position [190, 0]
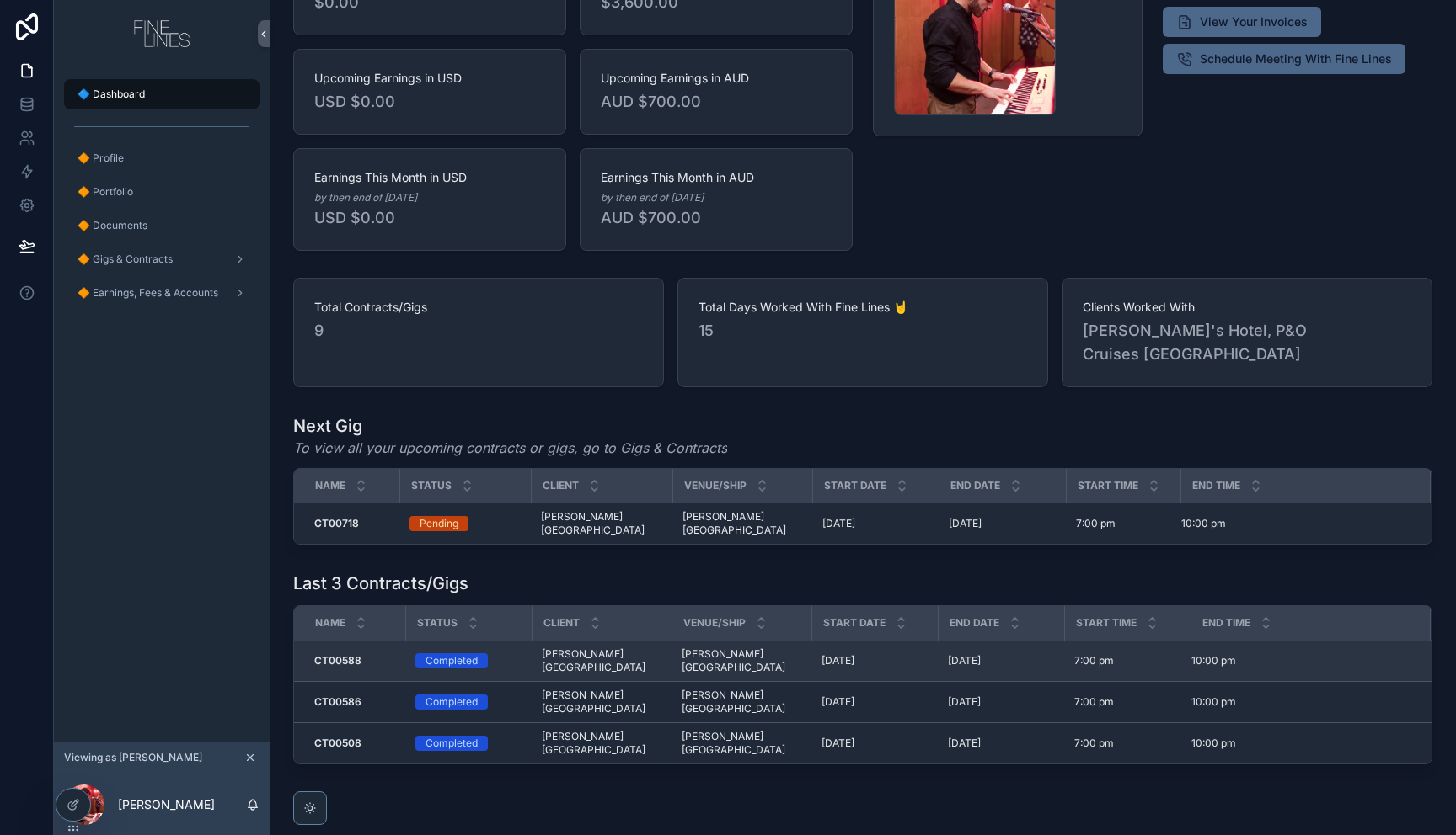
click at [448, 653] on div "Completed" at bounding box center [452, 661] width 53 height 15
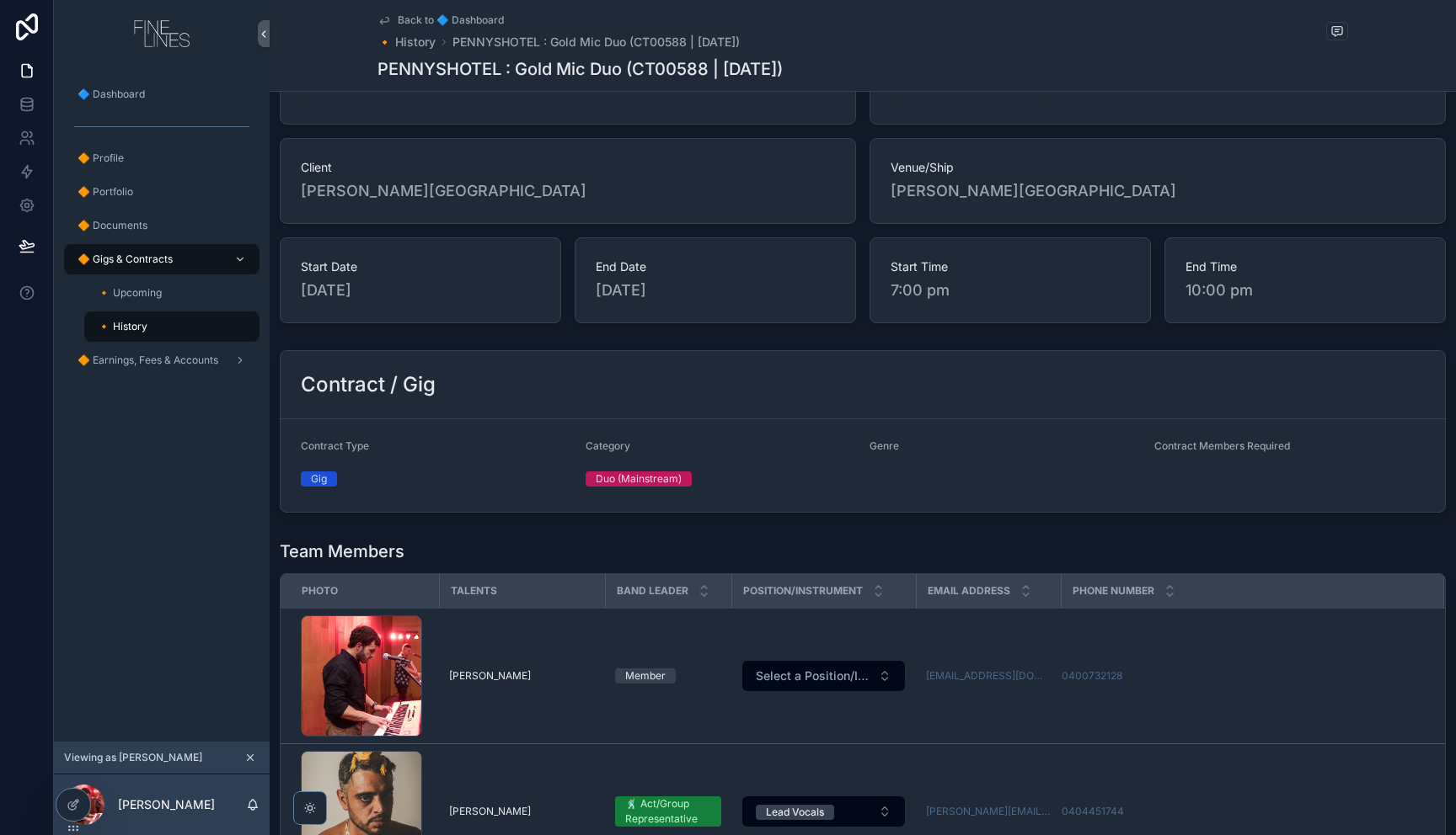
scroll to position [426, 0]
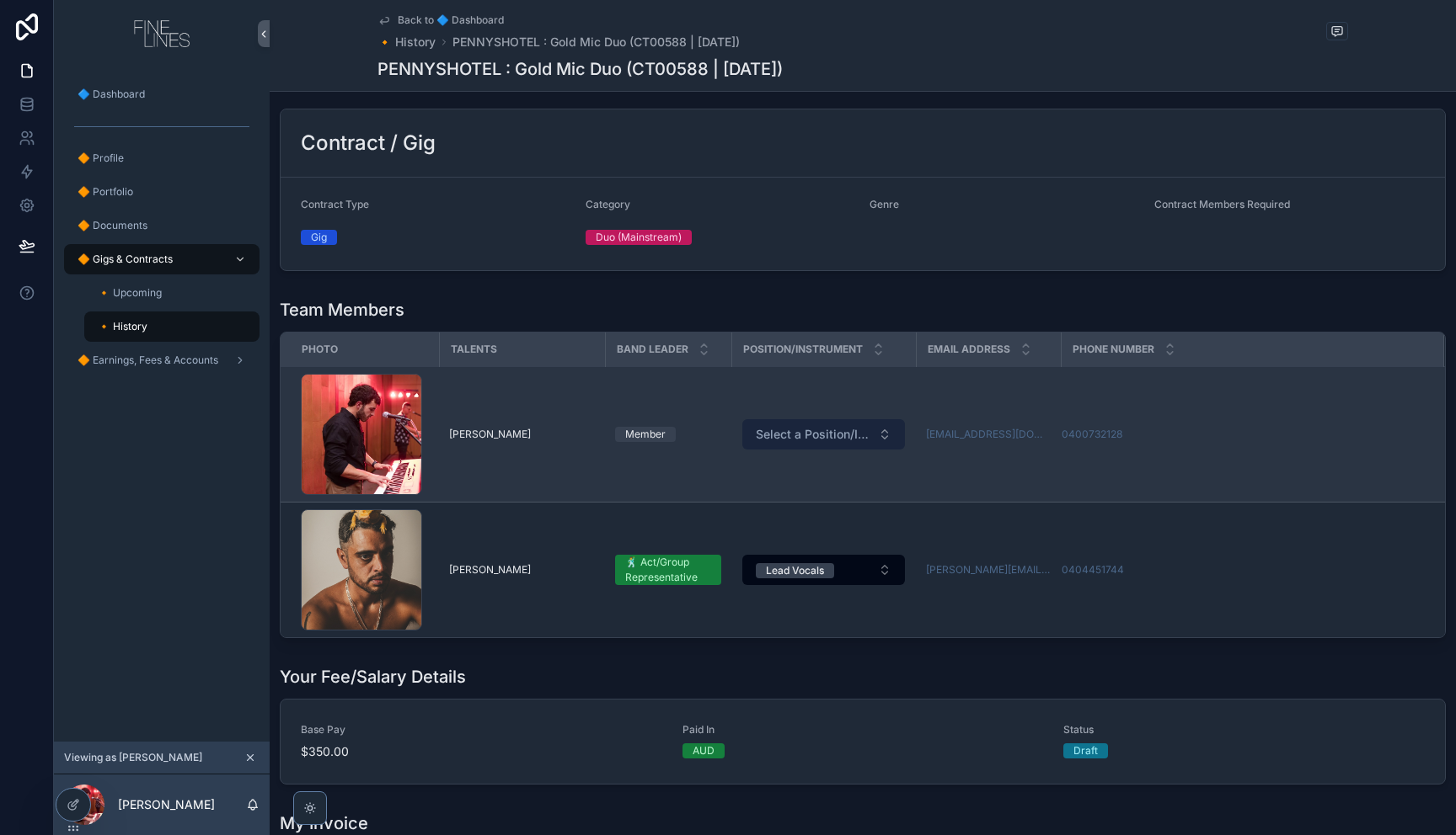
click at [822, 434] on span "Select a Position/Instrument" at bounding box center [813, 434] width 115 height 17
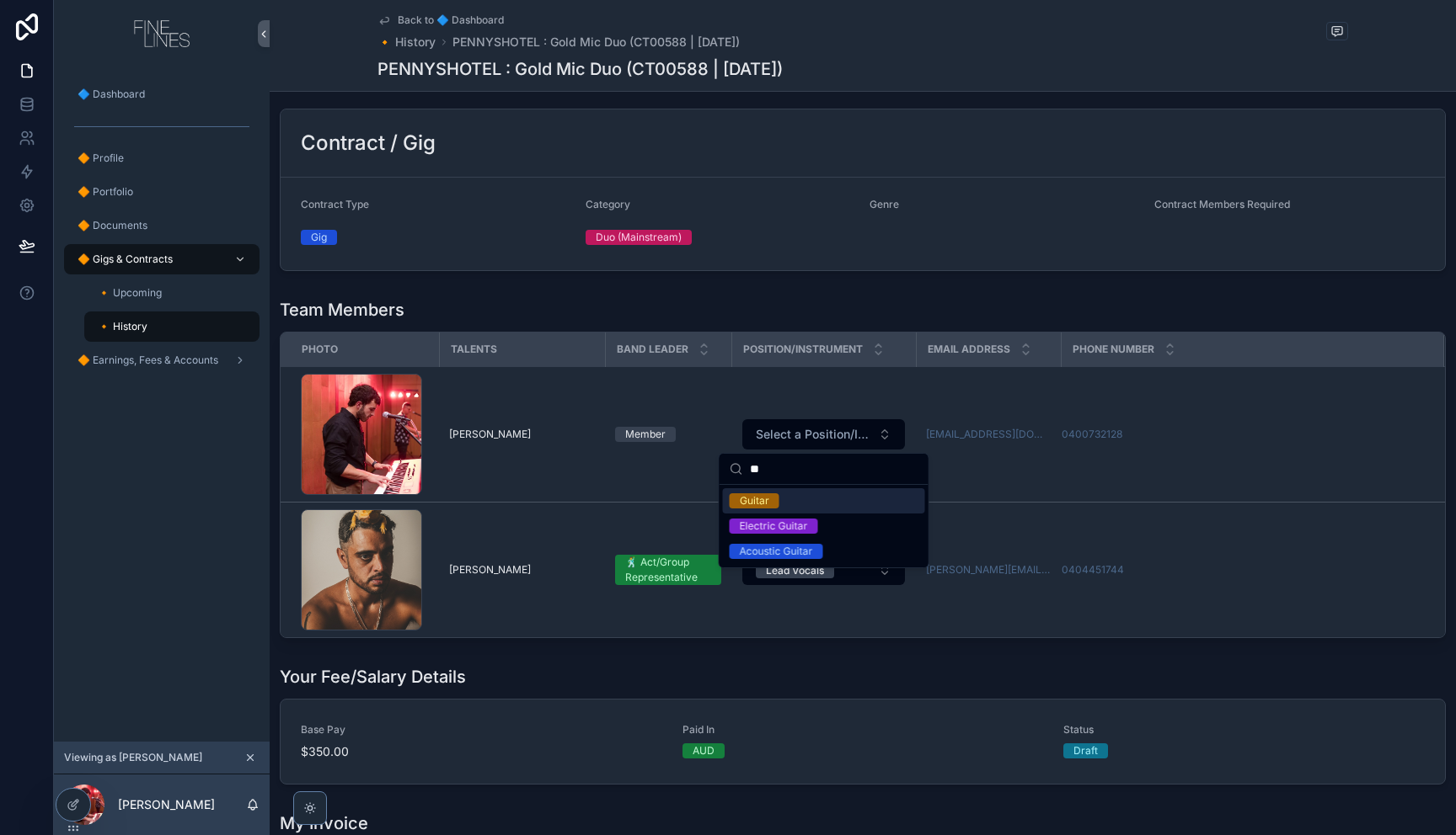
scroll to position [0, 0]
type input "******"
click at [830, 552] on div "Acoustic Guitar" at bounding box center [824, 552] width 202 height 25
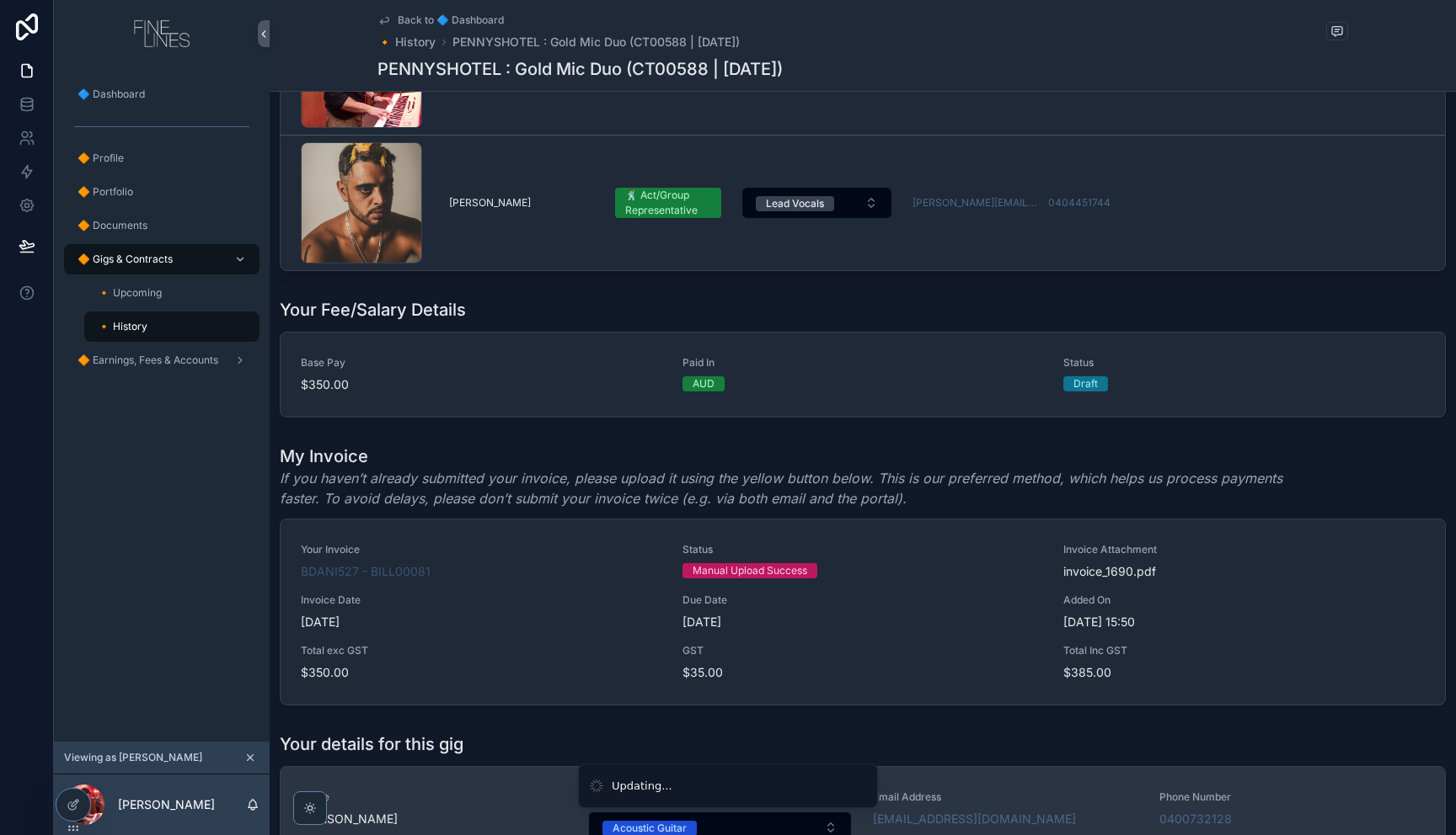
scroll to position [894, 0]
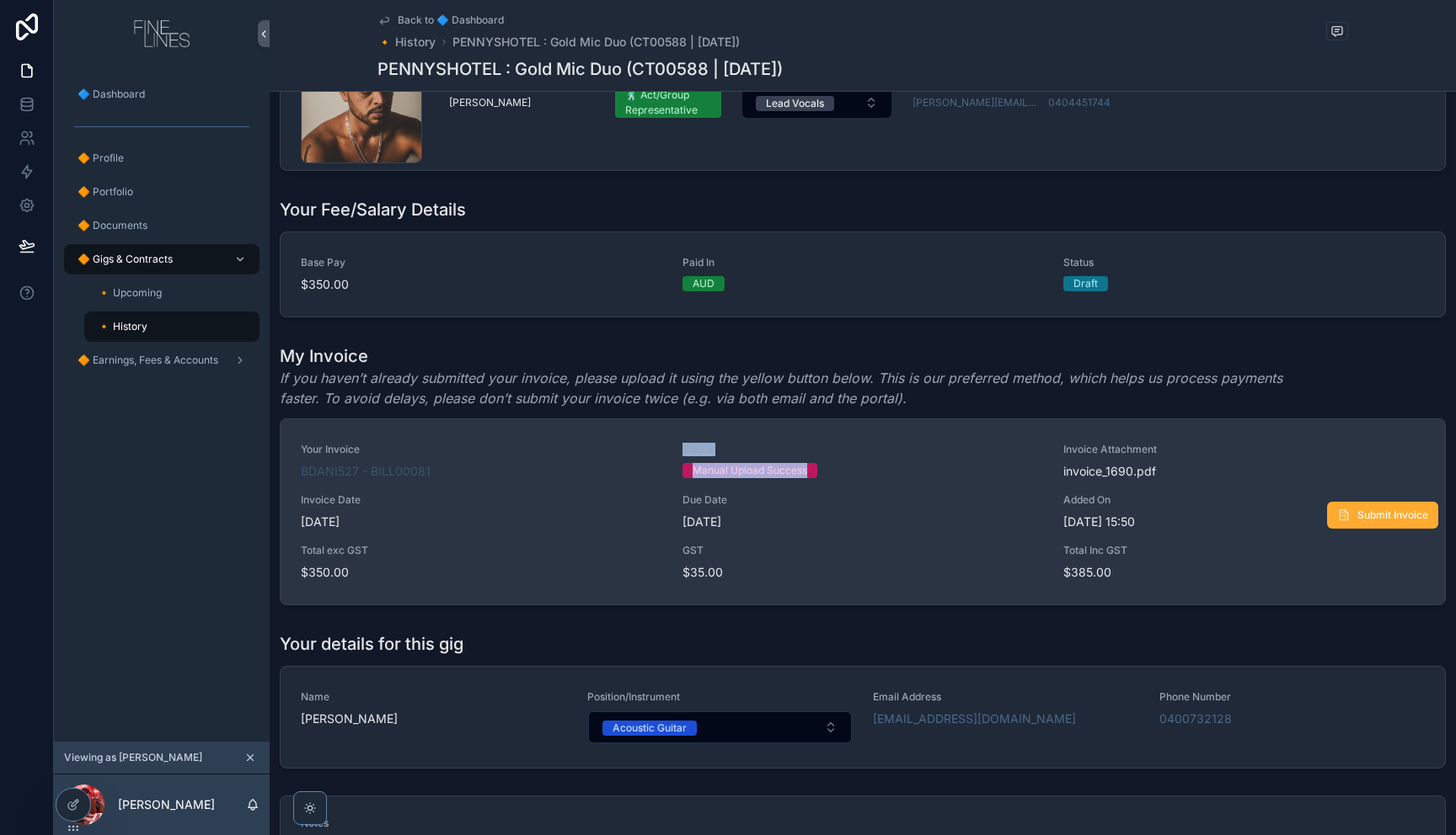
click at [612, 479] on div "Your Invoice BDANI527 - BILL00081 Status Manual Upload Success Invoice Attachme…" at bounding box center [863, 512] width 1124 height 138
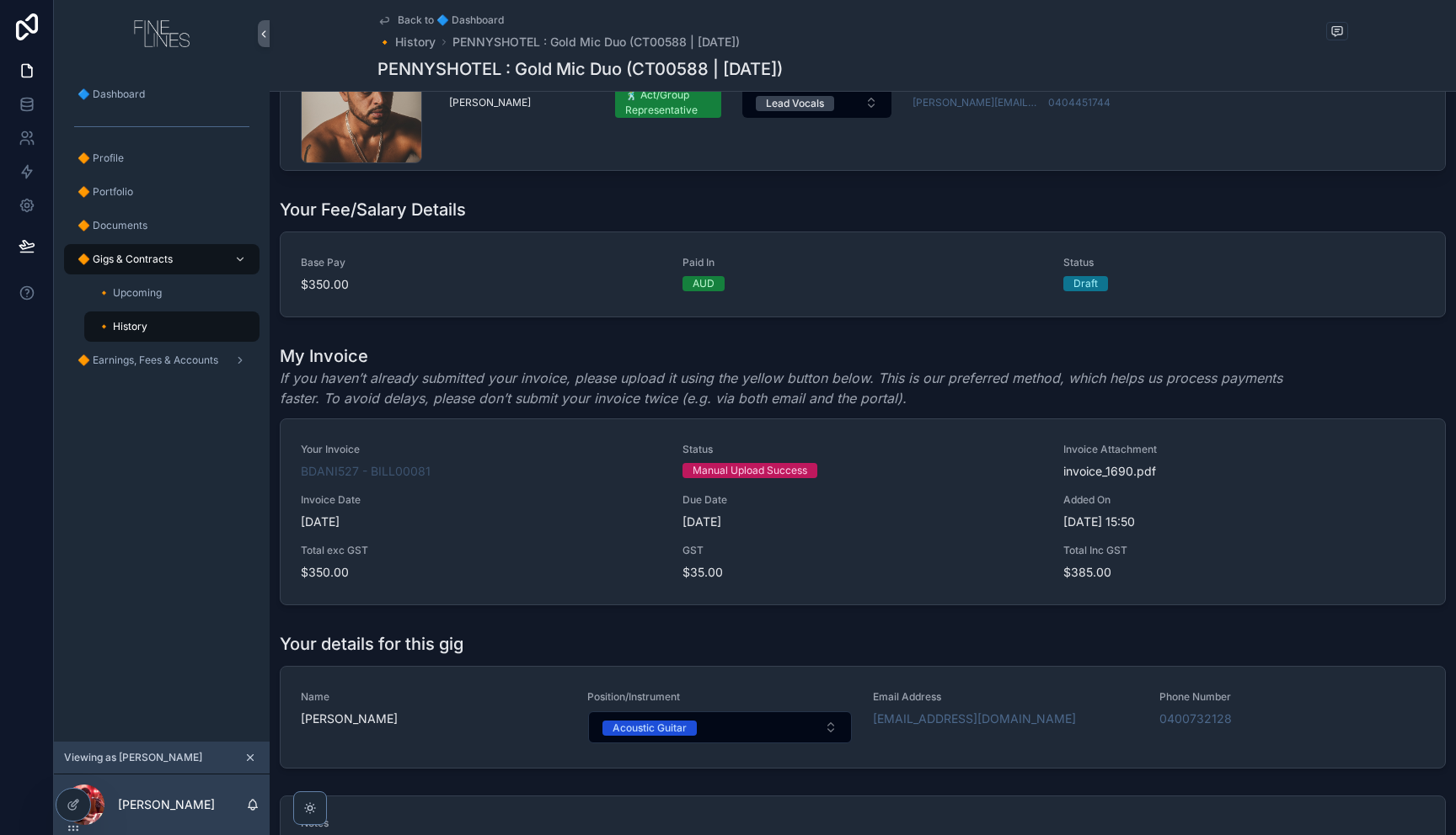
click at [998, 649] on div "Your details for this gig" at bounding box center [862, 644] width 1166 height 24
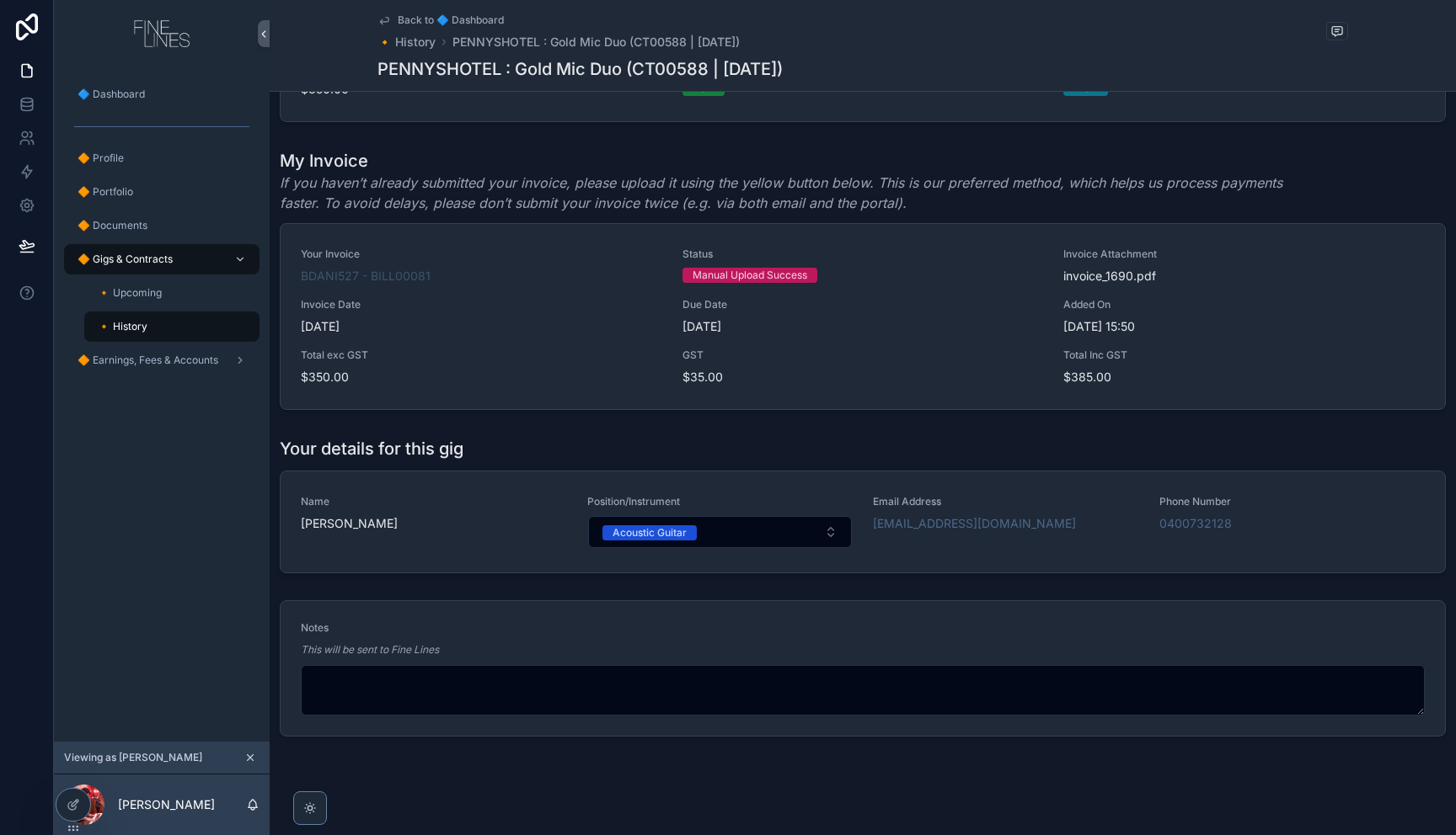
scroll to position [1105, 0]
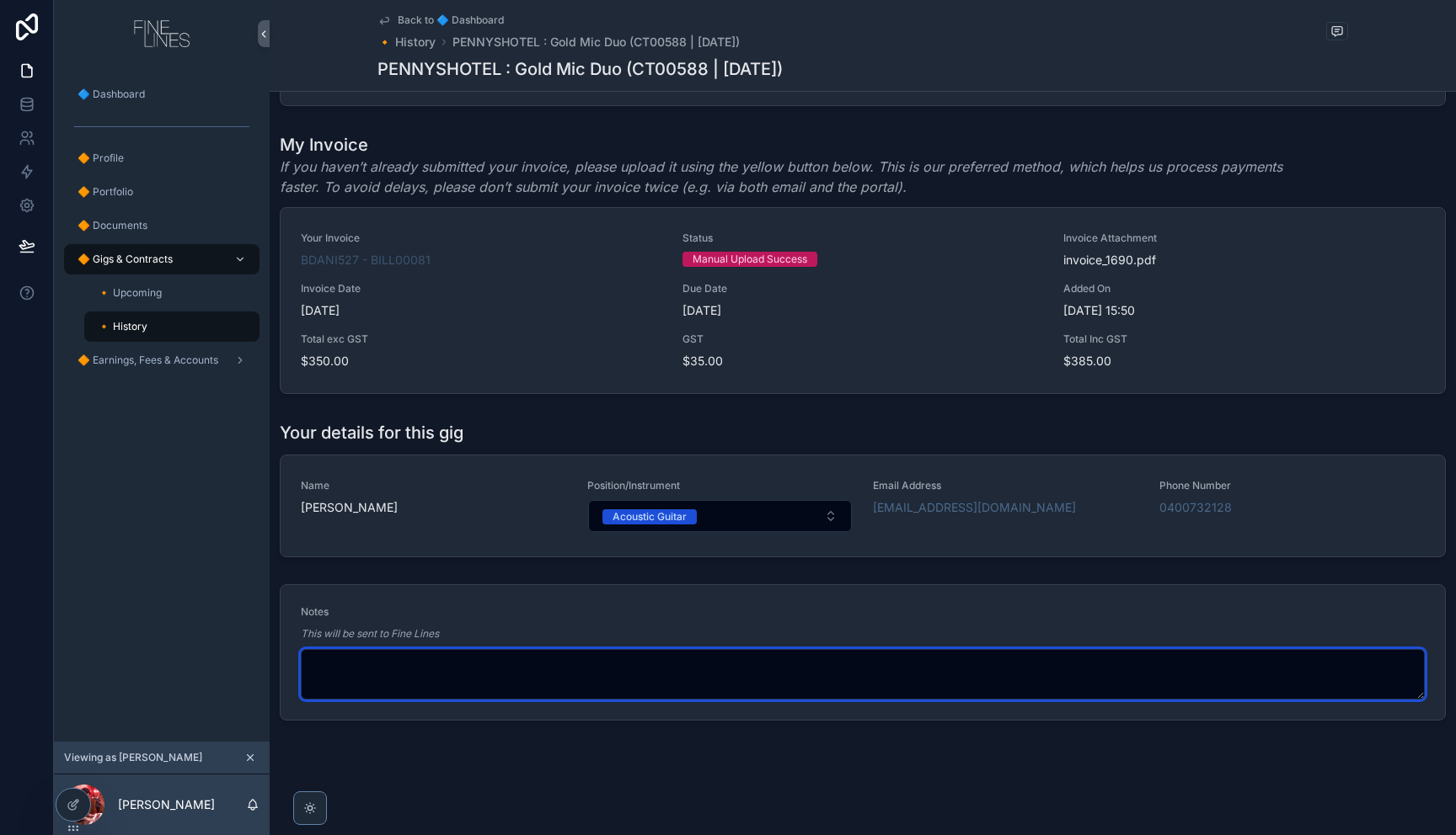
click at [628, 670] on textarea "scrollable content" at bounding box center [863, 675] width 1124 height 51
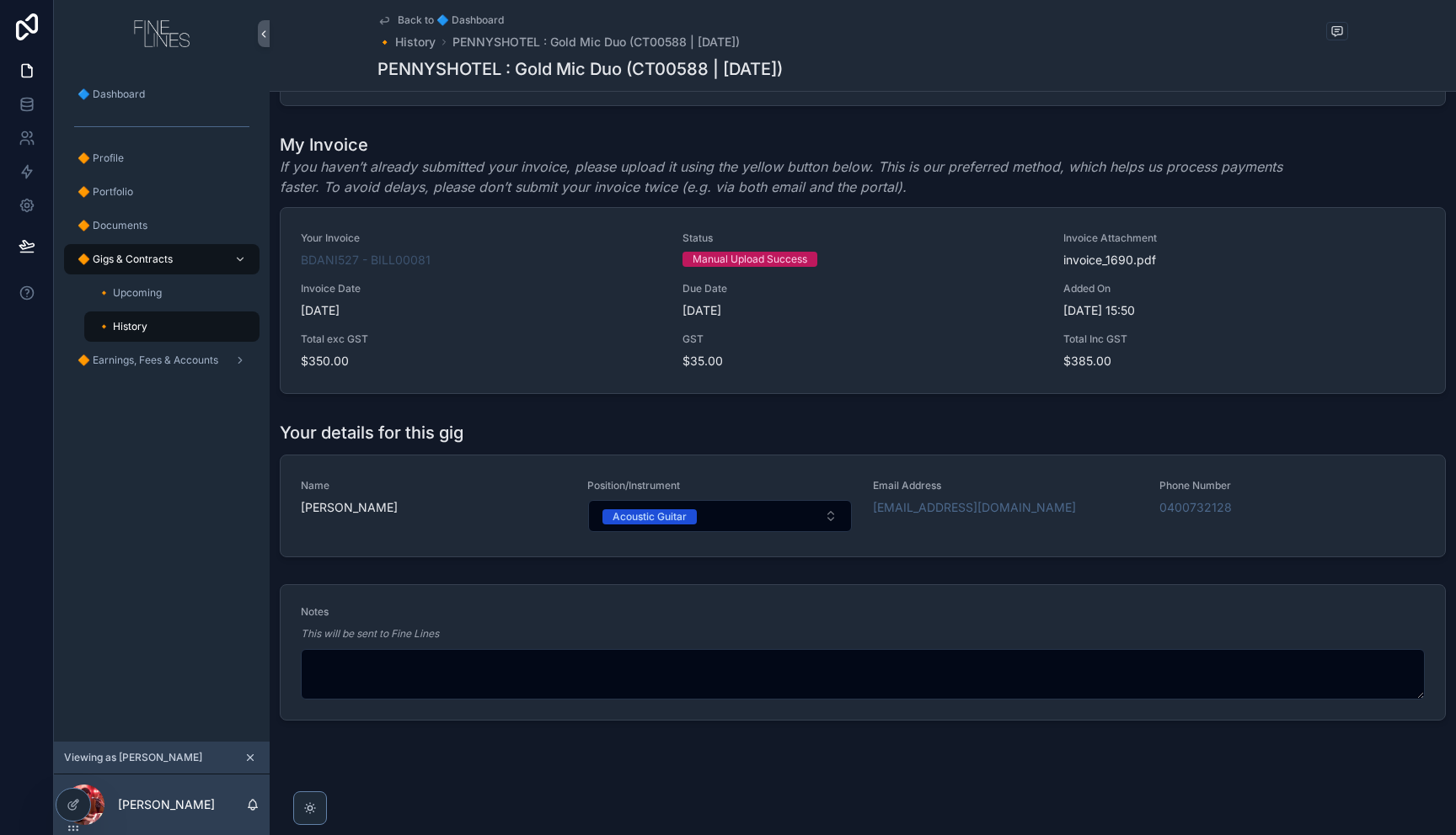
click at [484, 562] on div "Your details for this gig Name Byron Daniele Position/Instrument Acoustic Guita…" at bounding box center [863, 489] width 1186 height 150
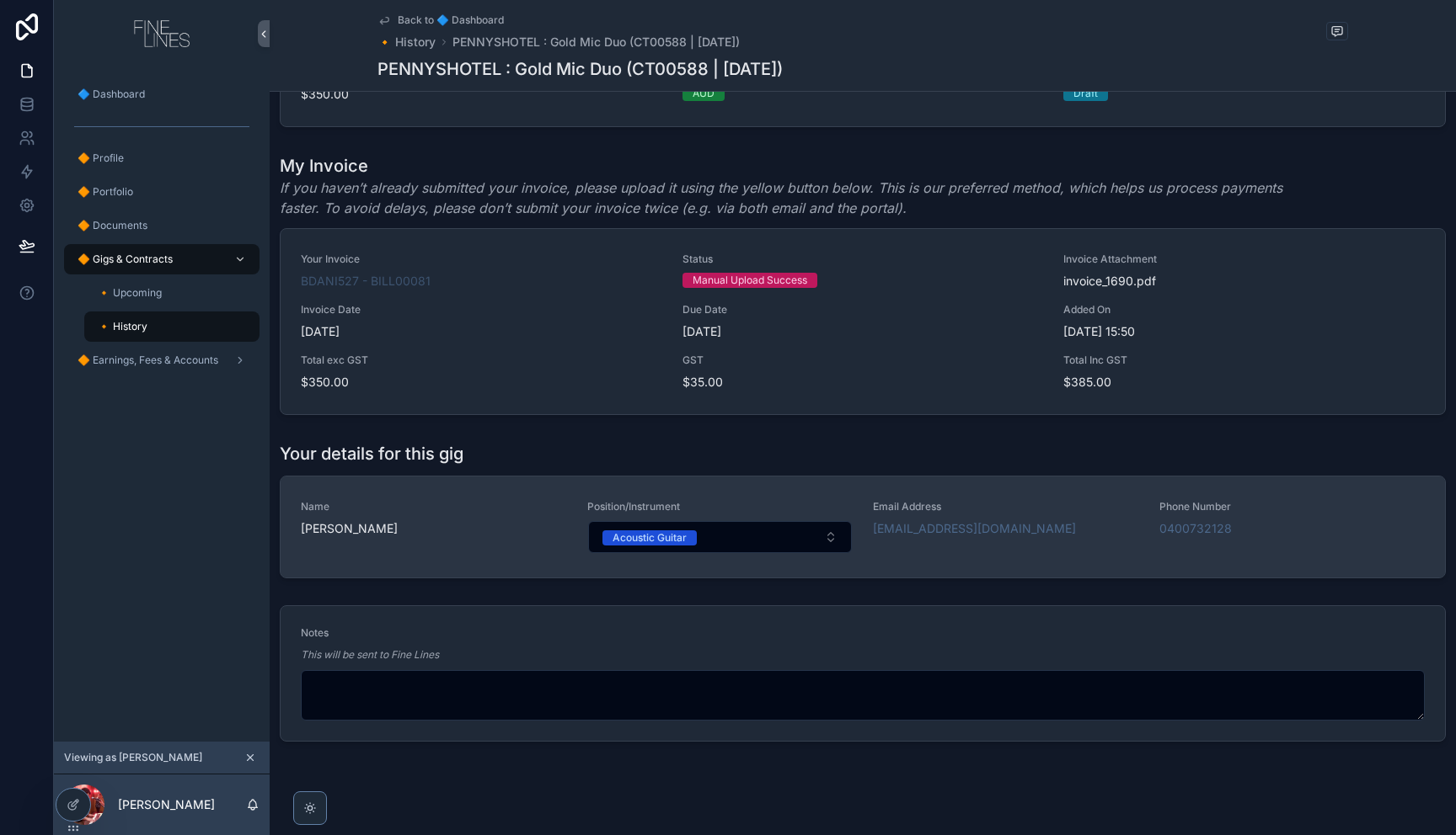
scroll to position [937, 0]
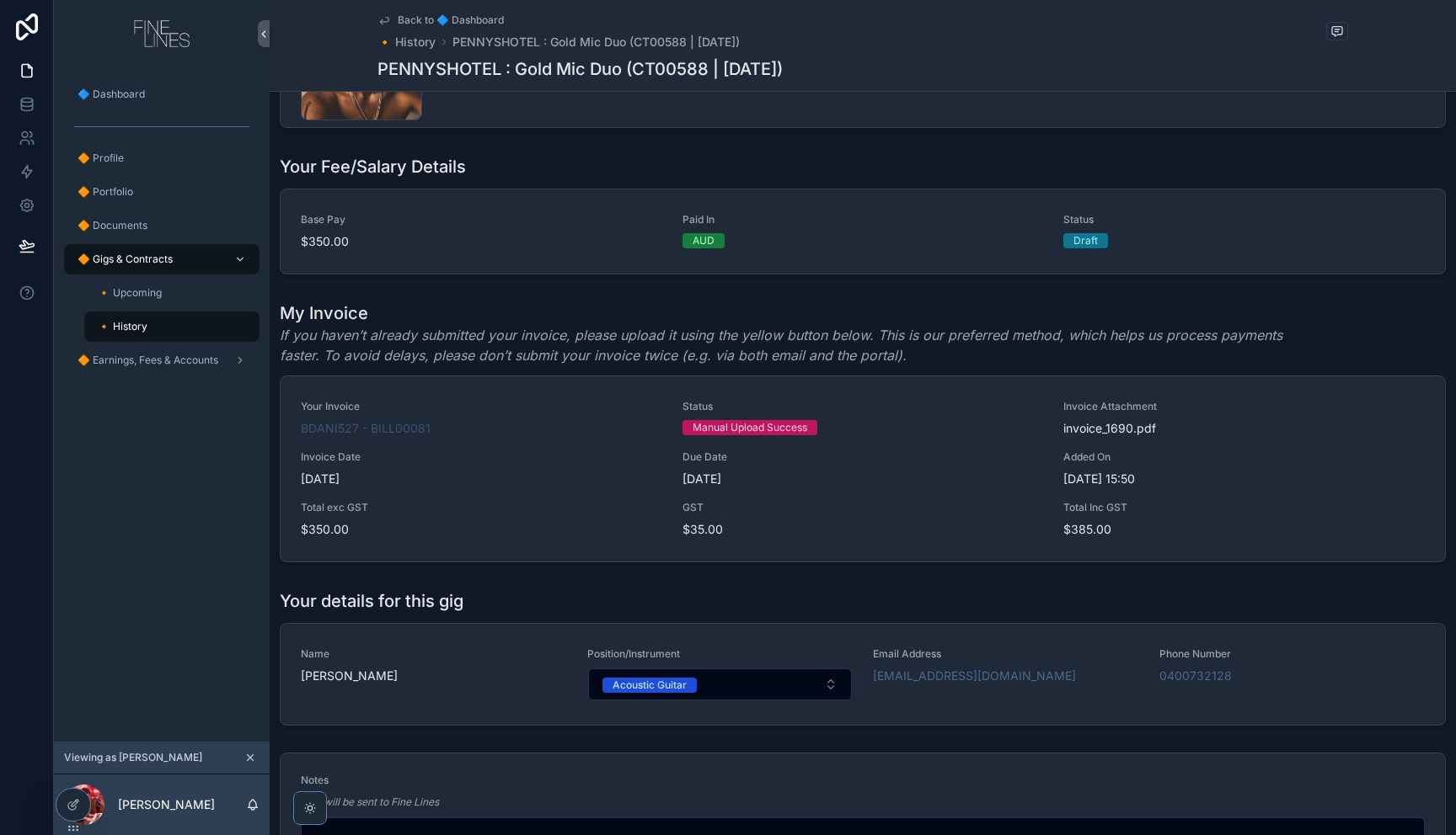
click at [523, 334] on em "If you haven’t already submitted your invoice, please upload it using the yello…" at bounding box center [799, 345] width 1040 height 41
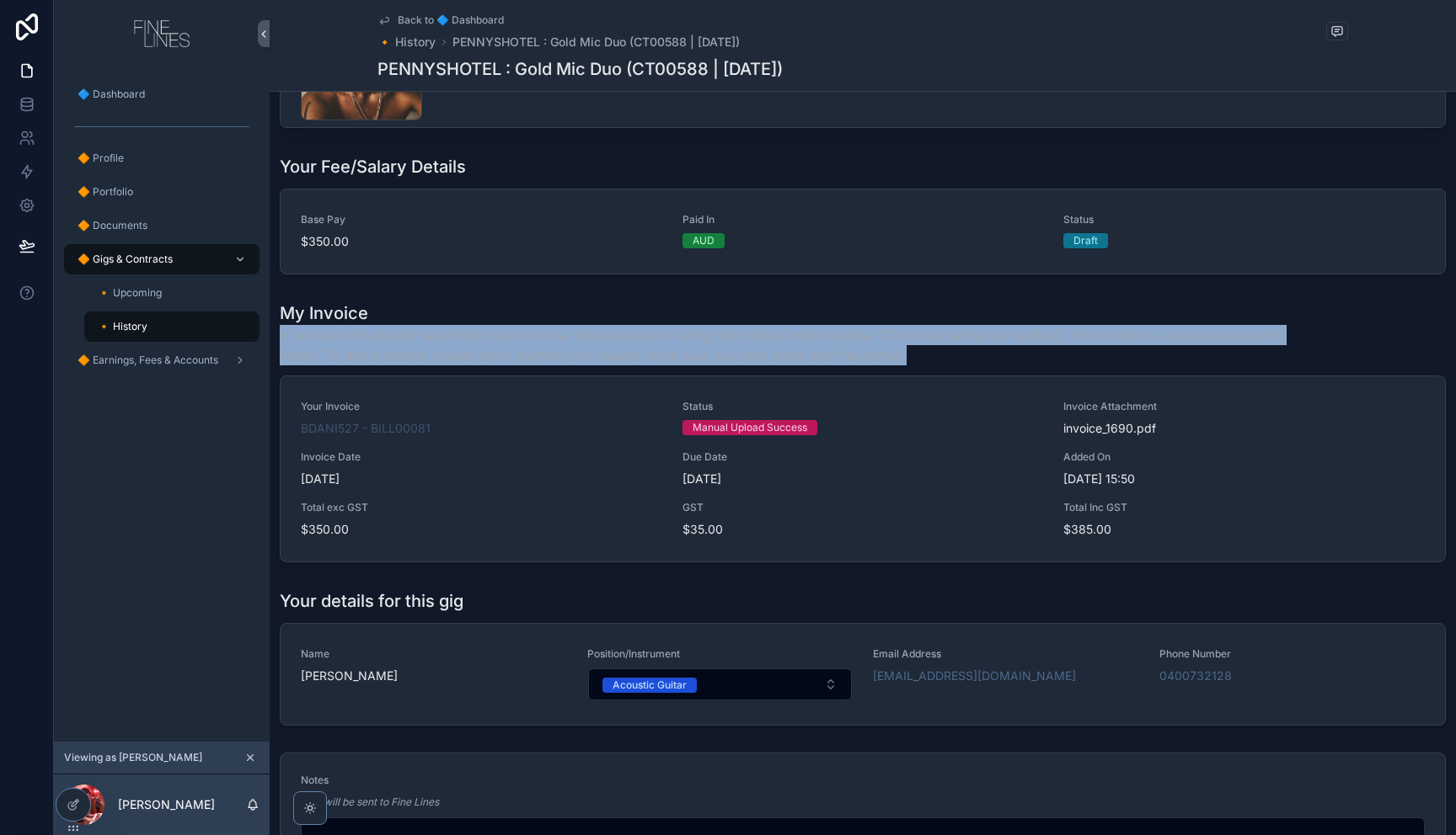
click at [523, 334] on em "If you haven’t already submitted your invoice, please upload it using the yello…" at bounding box center [799, 345] width 1040 height 41
click at [767, 329] on em "If you haven’t already submitted your invoice, please upload it using the yello…" at bounding box center [799, 345] width 1040 height 41
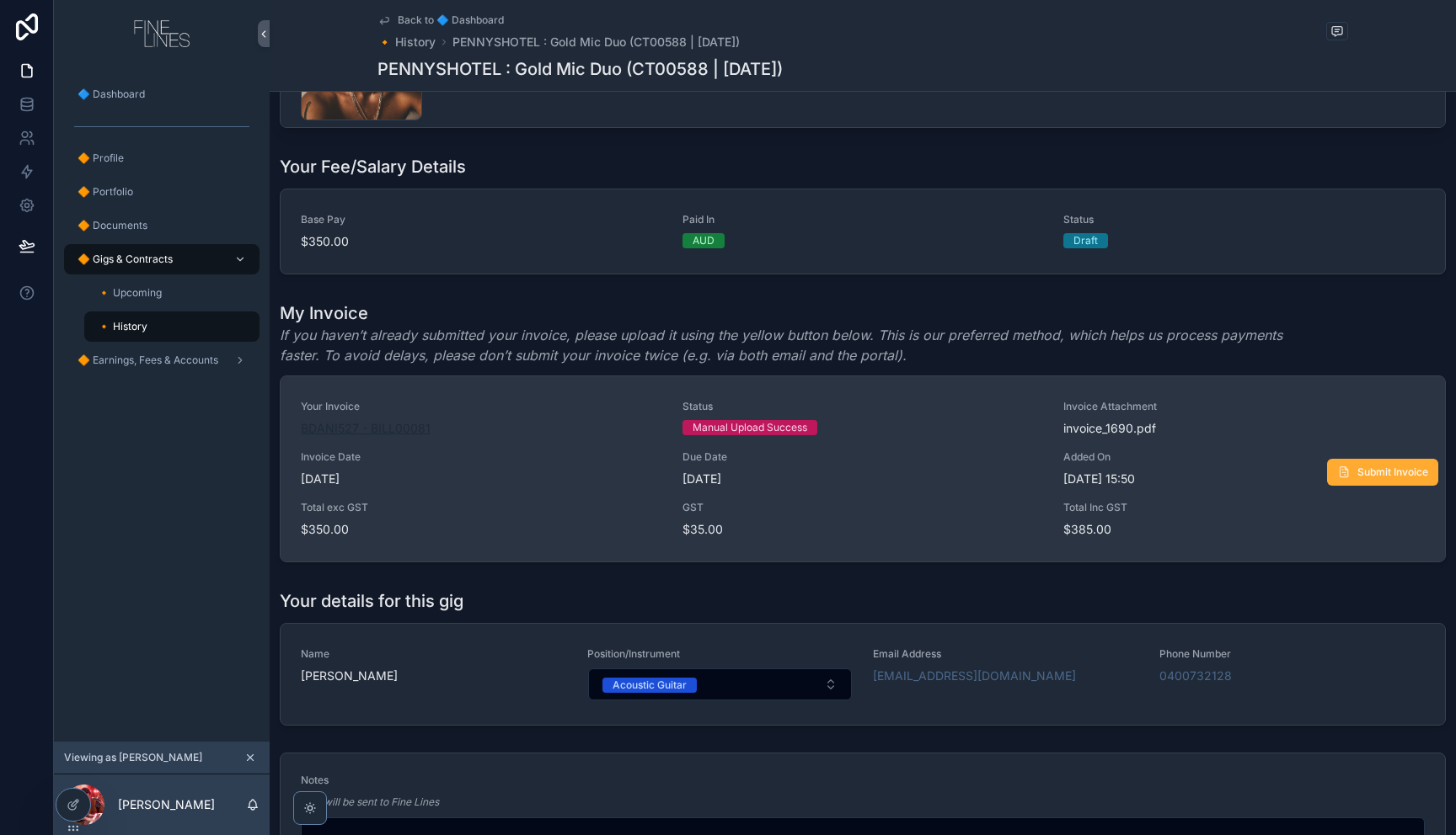
click at [336, 427] on span "BDANI527 - BILL00081" at bounding box center [365, 429] width 130 height 17
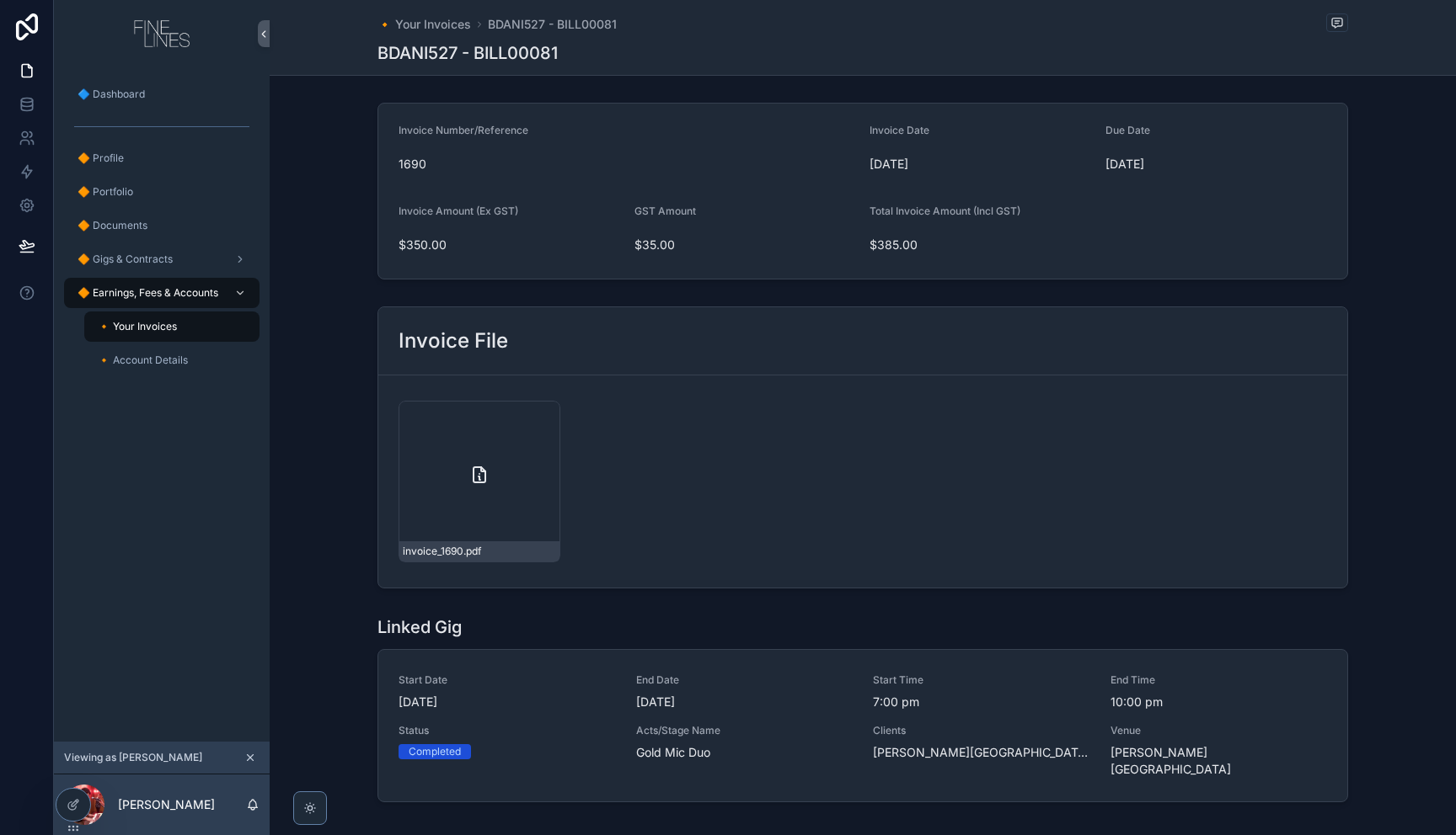
scroll to position [64, 0]
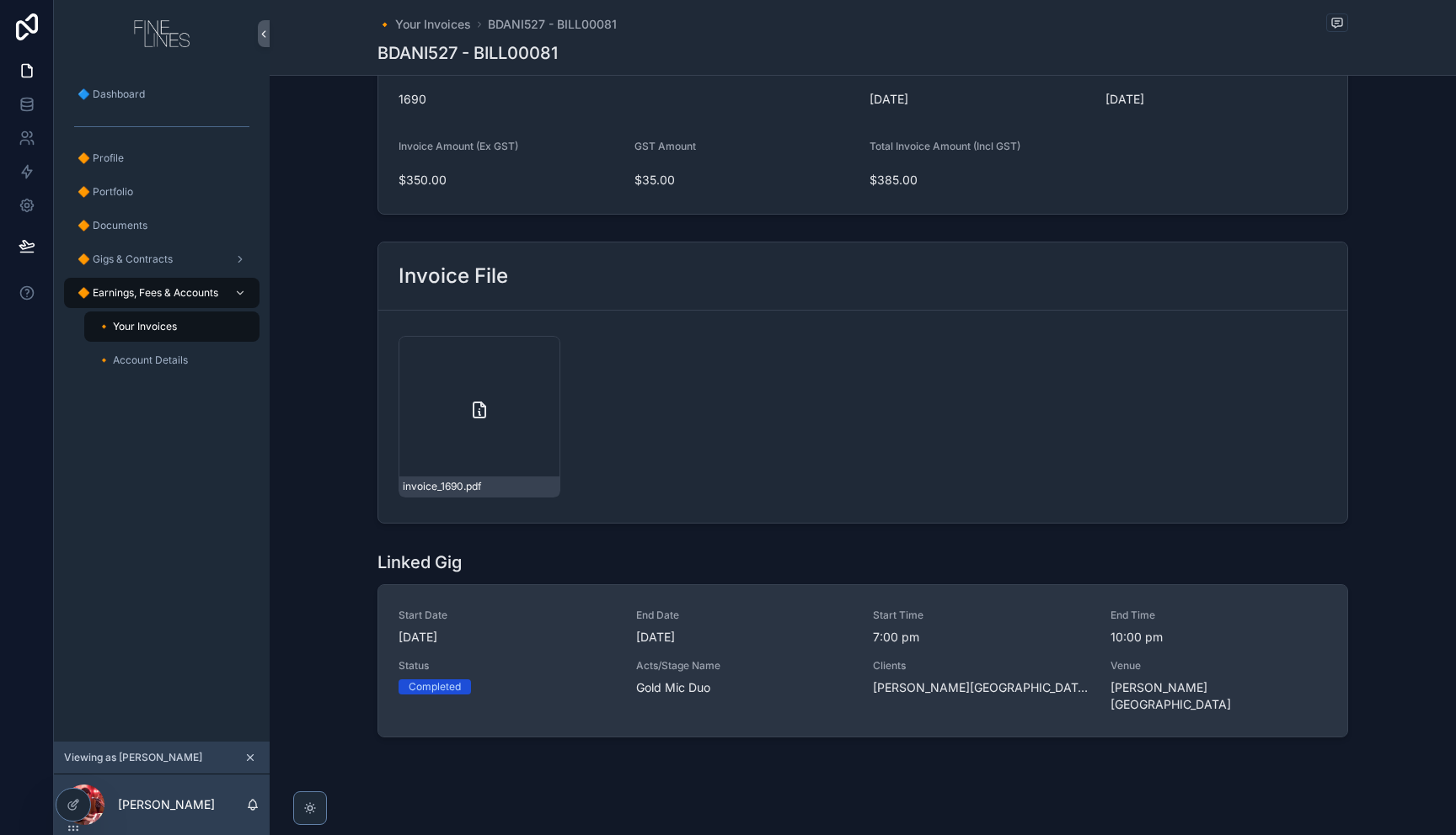
click at [665, 690] on span "Gold Mic Duo" at bounding box center [745, 688] width 217 height 17
click at [909, 689] on span "Penny's Hotel" at bounding box center [981, 688] width 217 height 17
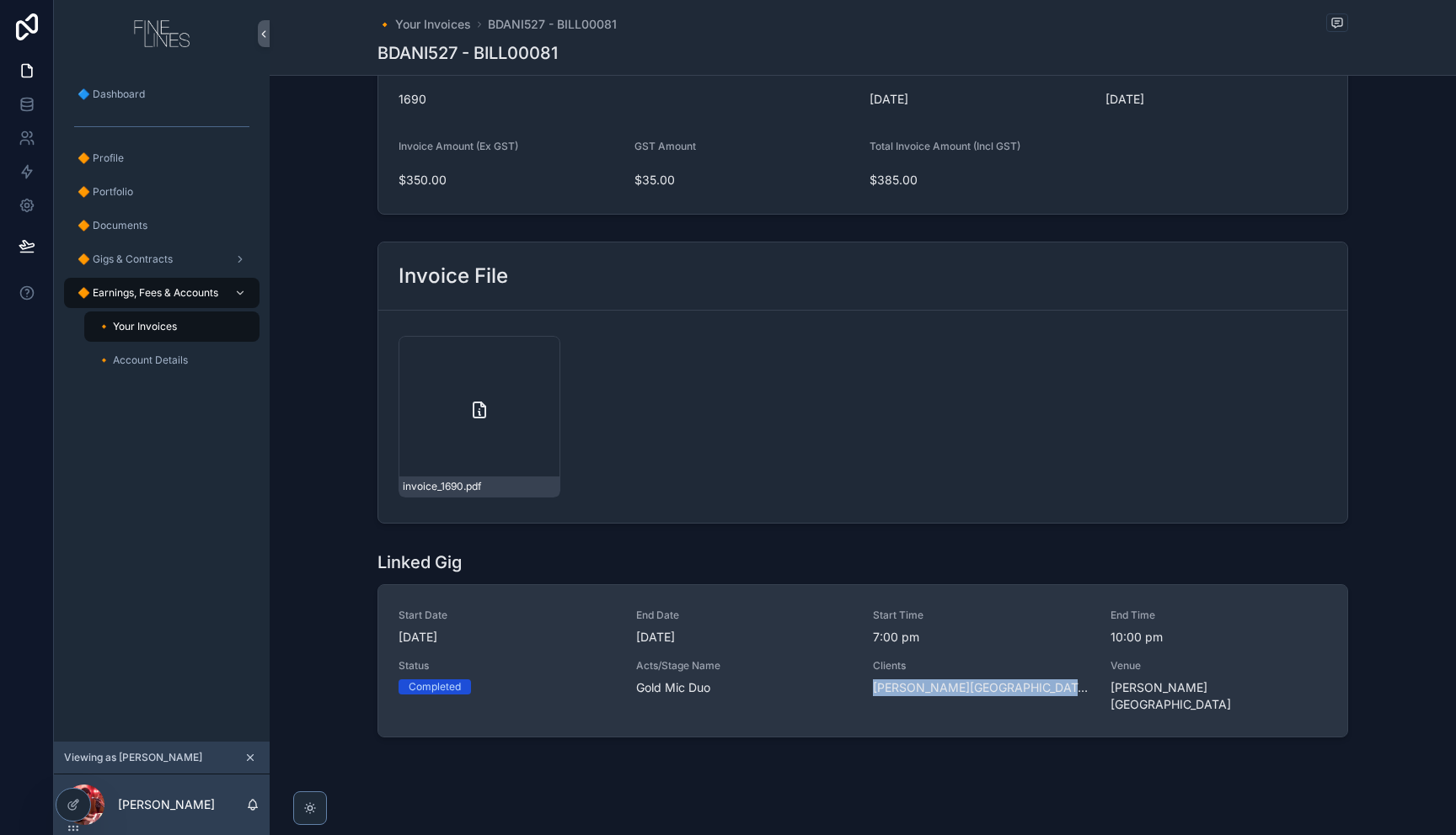
click at [910, 689] on span "Penny's Hotel" at bounding box center [981, 688] width 217 height 17
click at [1163, 680] on span "Penny's Hotel" at bounding box center [1219, 697] width 217 height 34
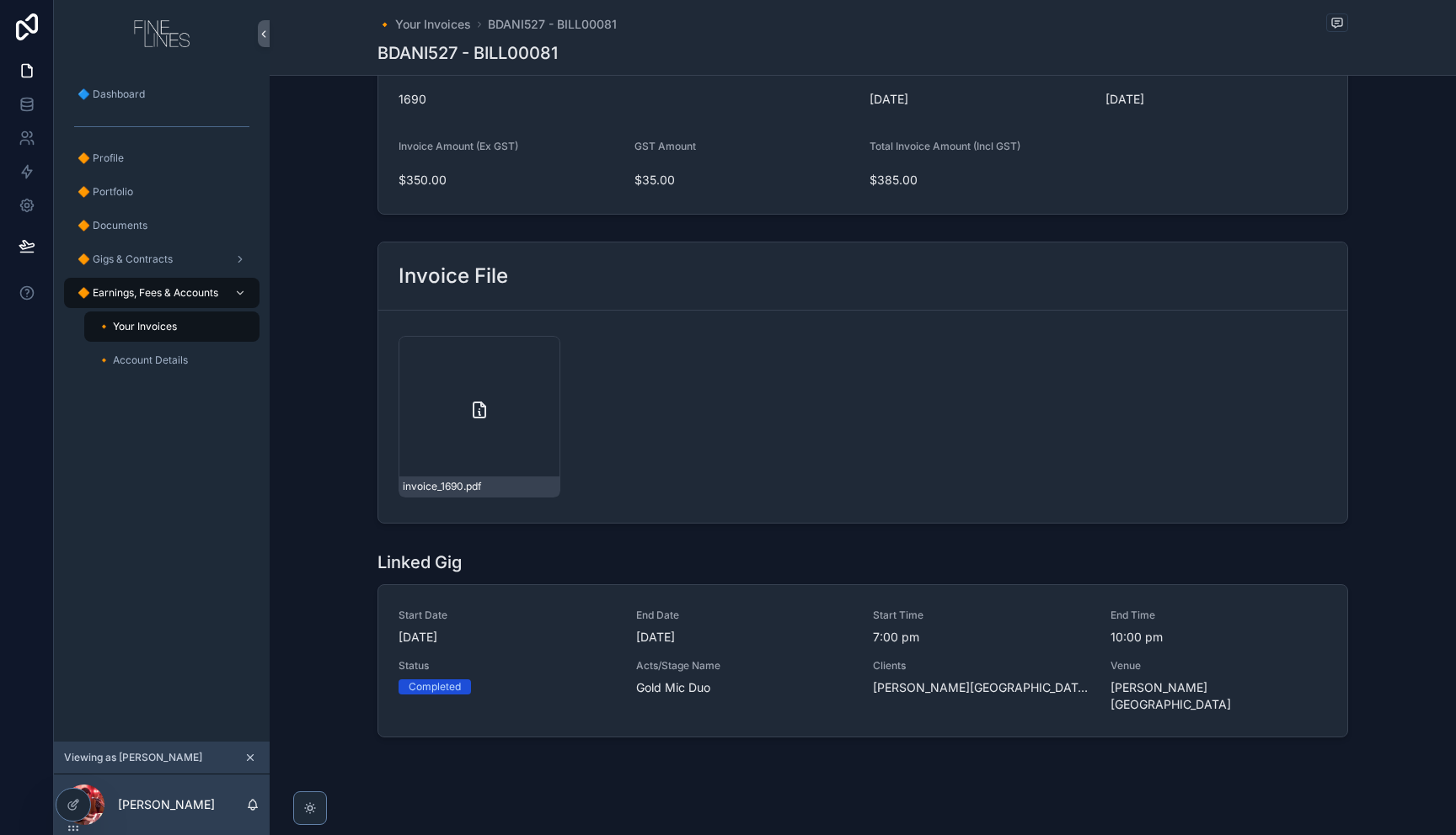
scroll to position [0, 0]
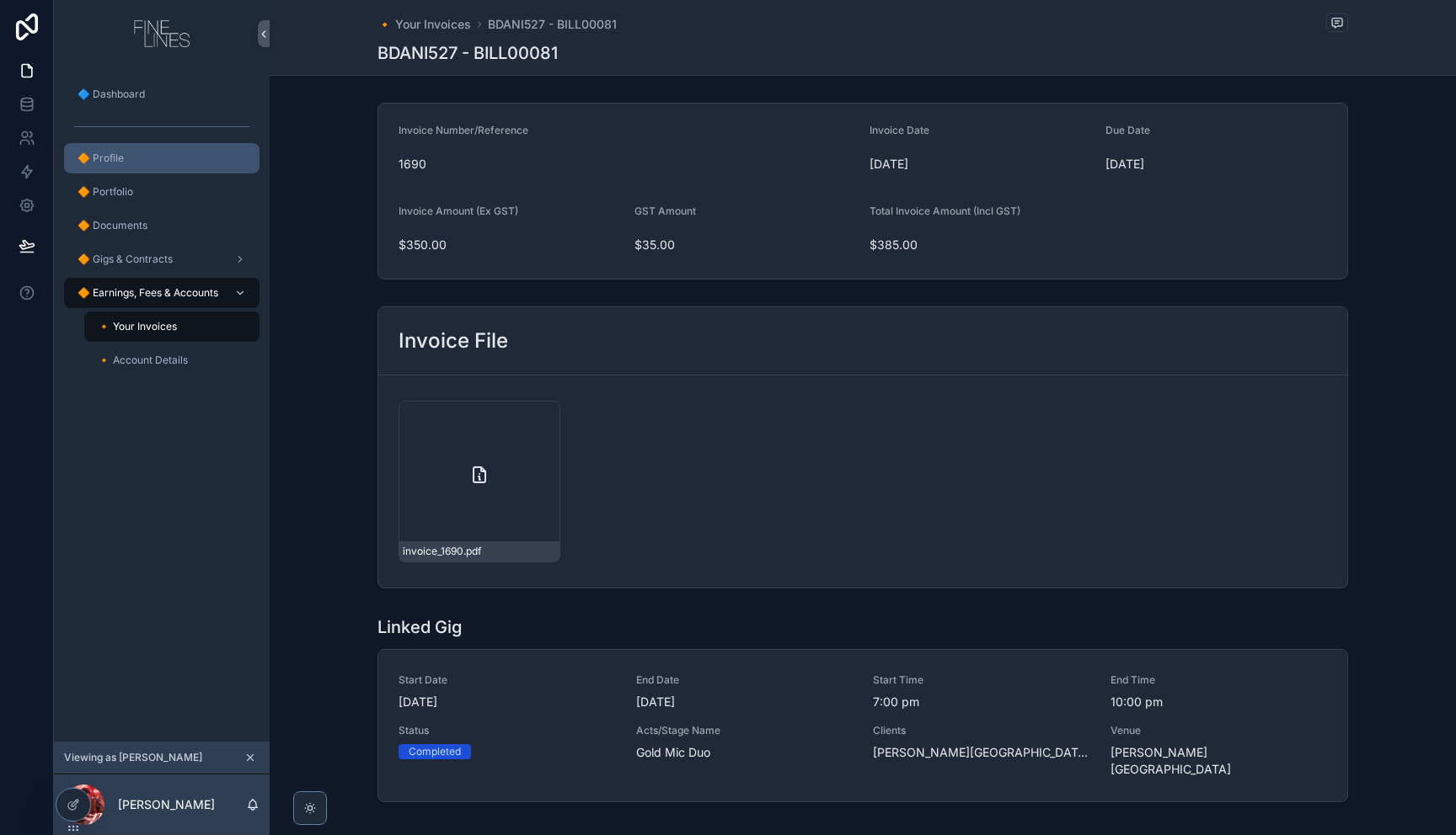
click at [113, 159] on span "🔶 Profile" at bounding box center [100, 159] width 47 height 14
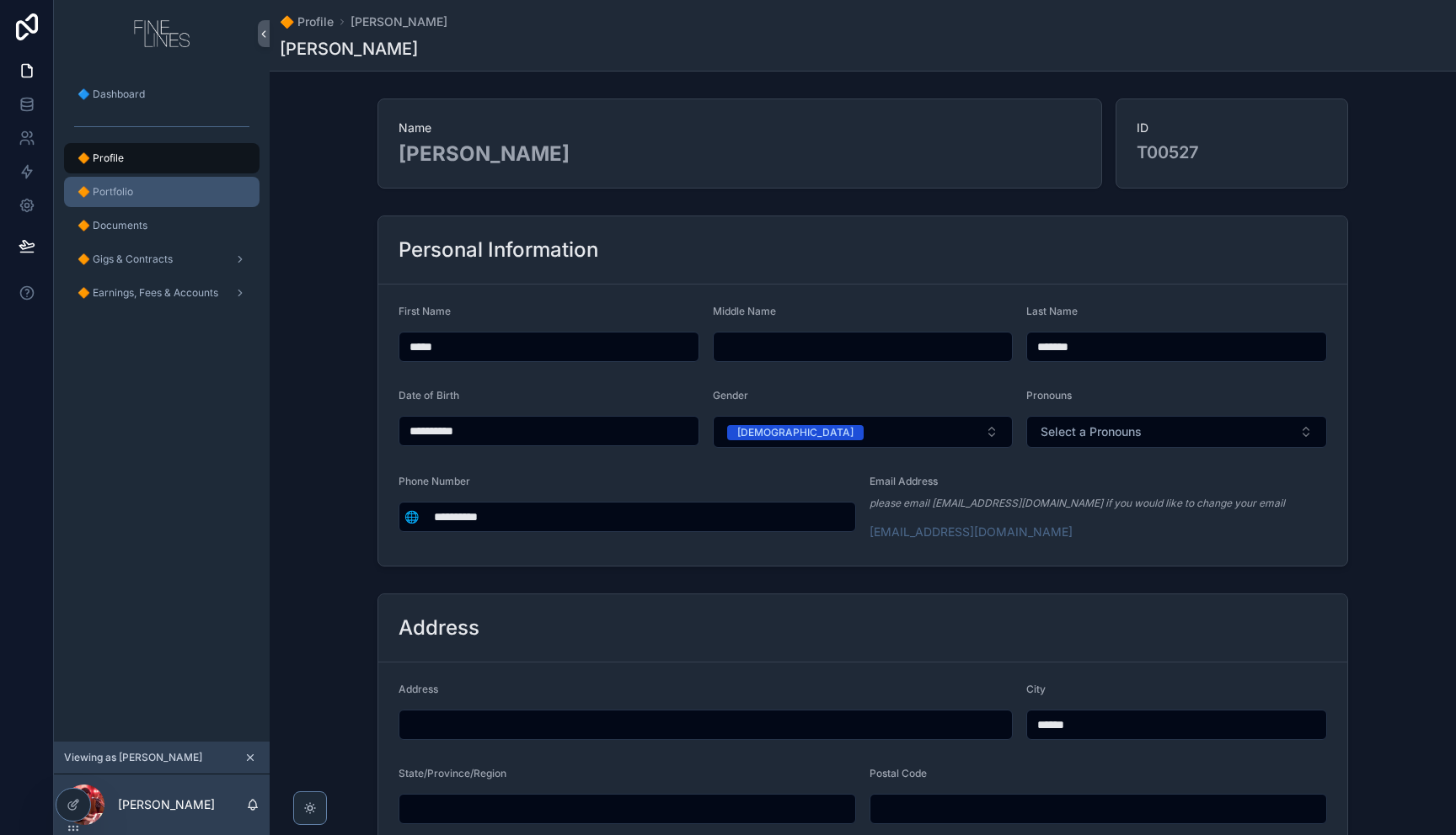
click at [174, 199] on div "🔶 Portfolio" at bounding box center [161, 192] width 175 height 27
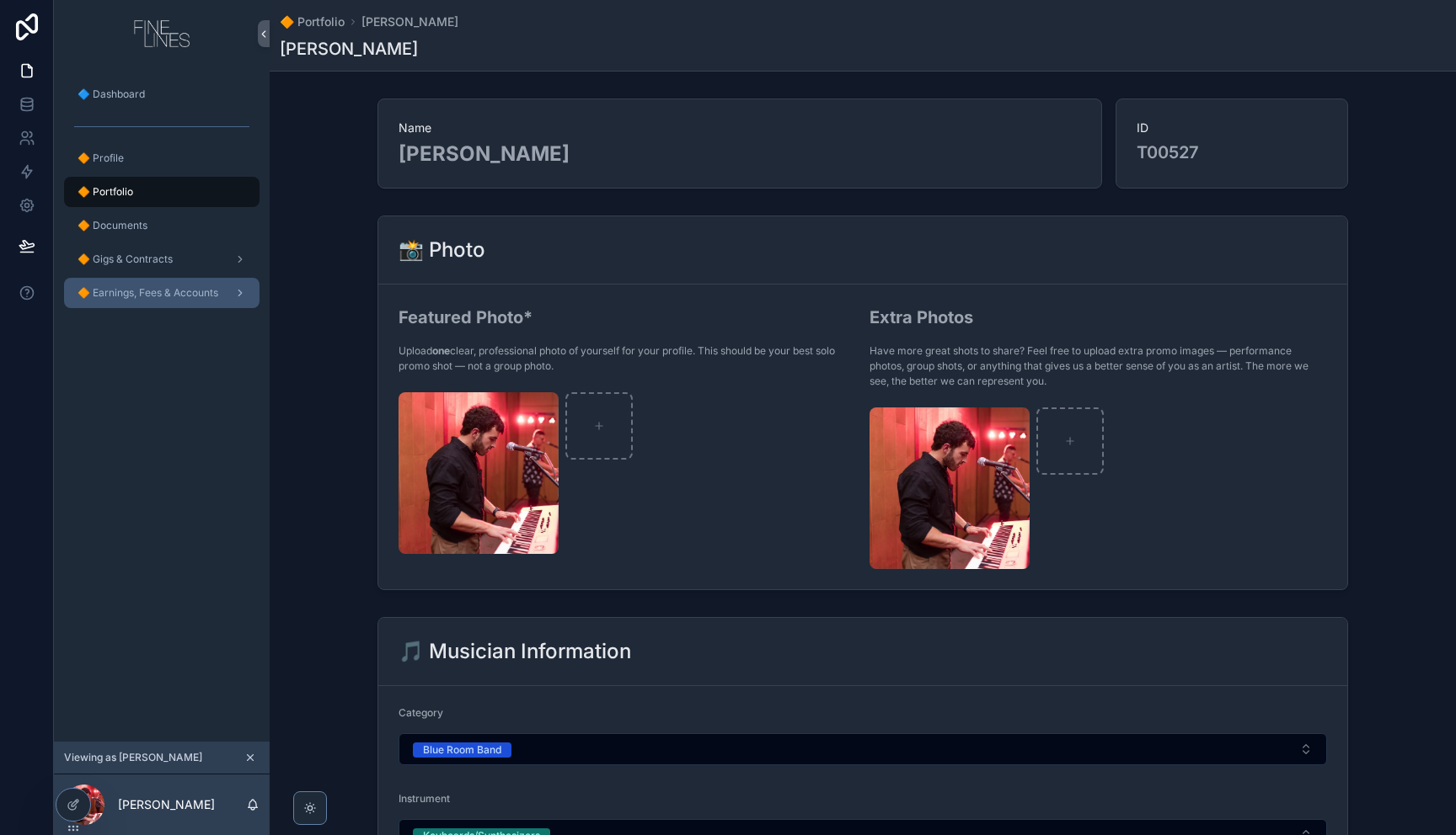
click at [177, 286] on span "🔶 Earnings, Fees & Accounts" at bounding box center [148, 293] width 141 height 14
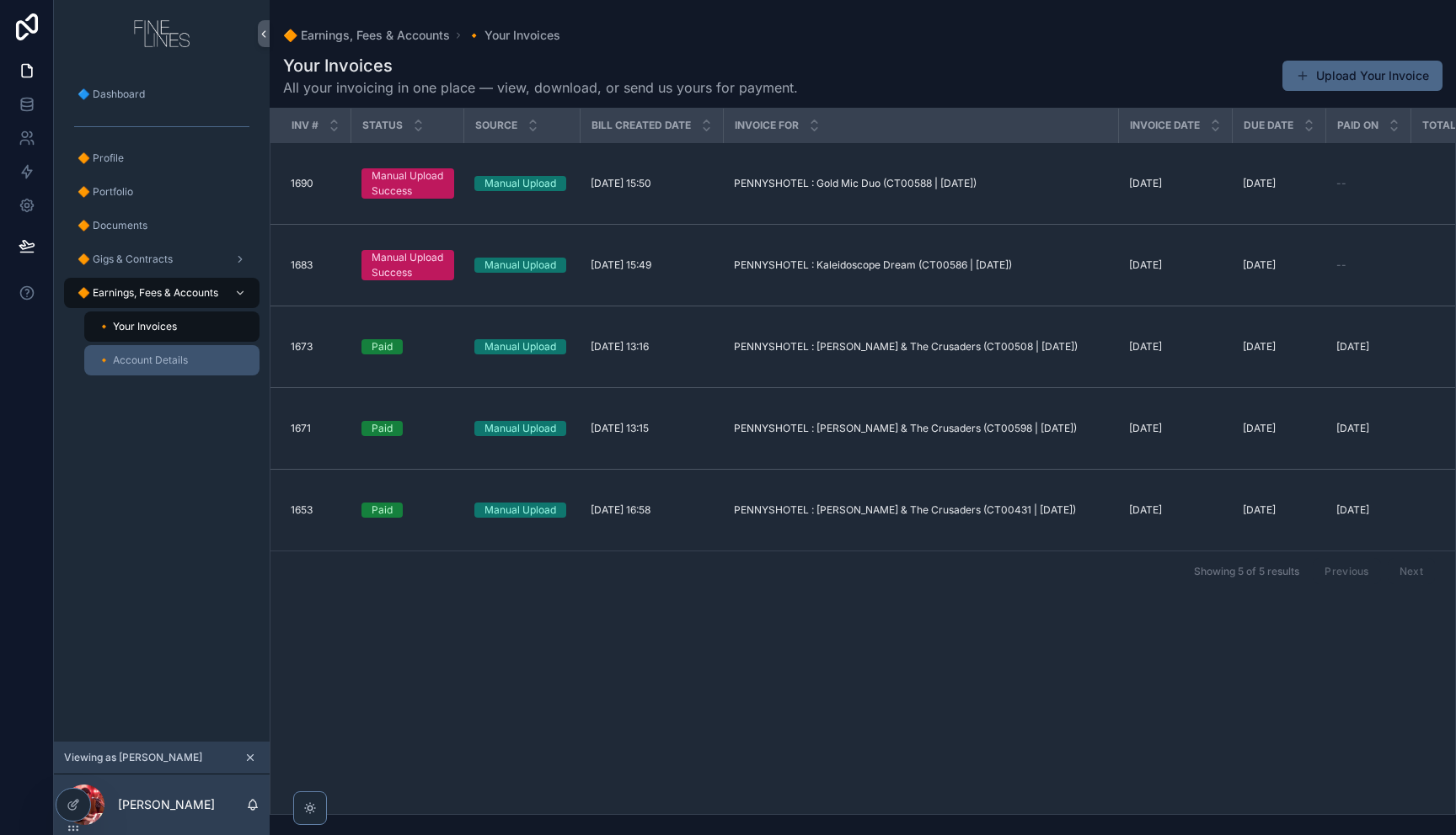
click at [161, 365] on span "🔸 Account Details" at bounding box center [143, 361] width 90 height 14
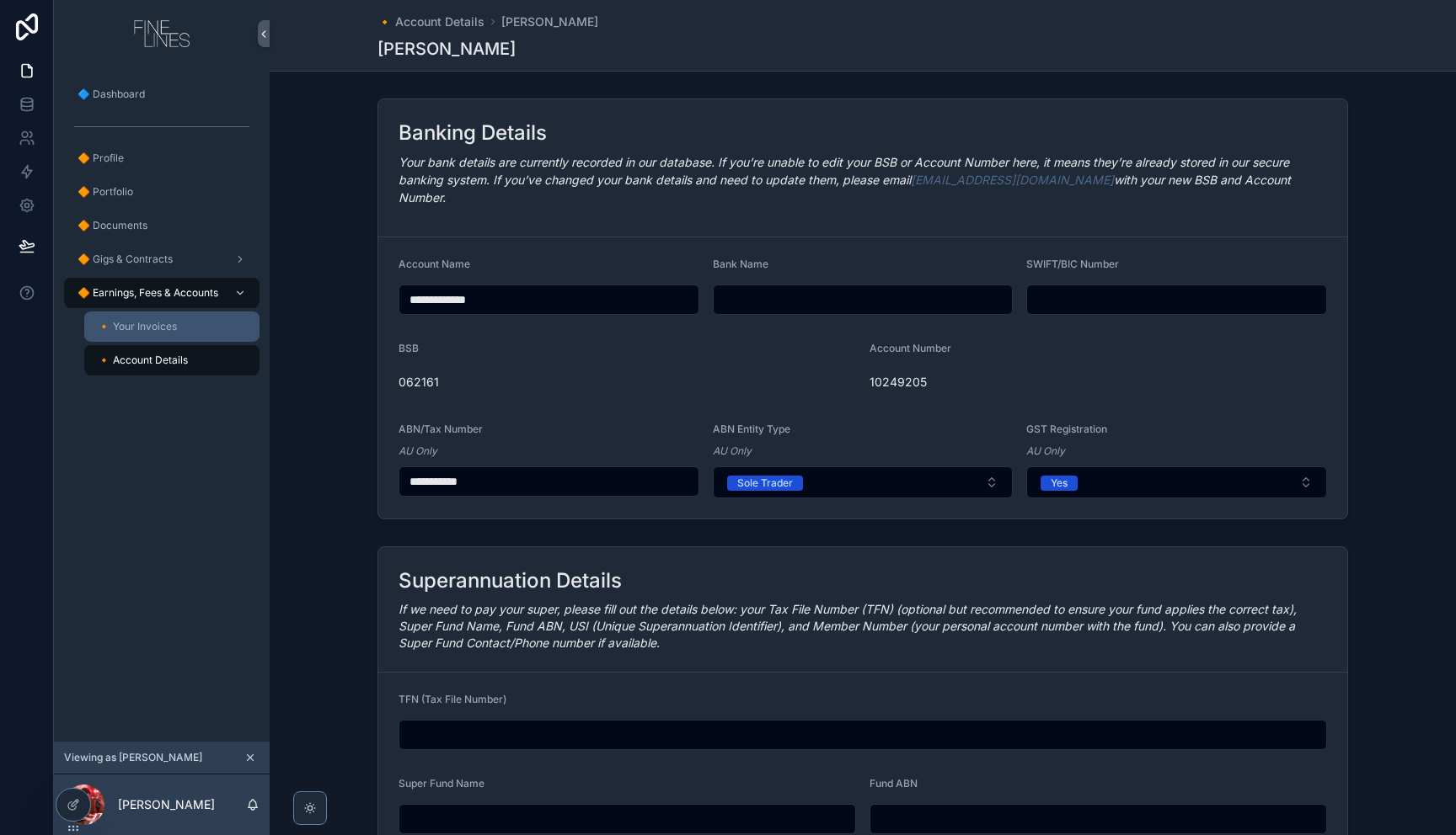
click at [169, 330] on span "🔸 Your Invoices" at bounding box center [137, 327] width 79 height 14
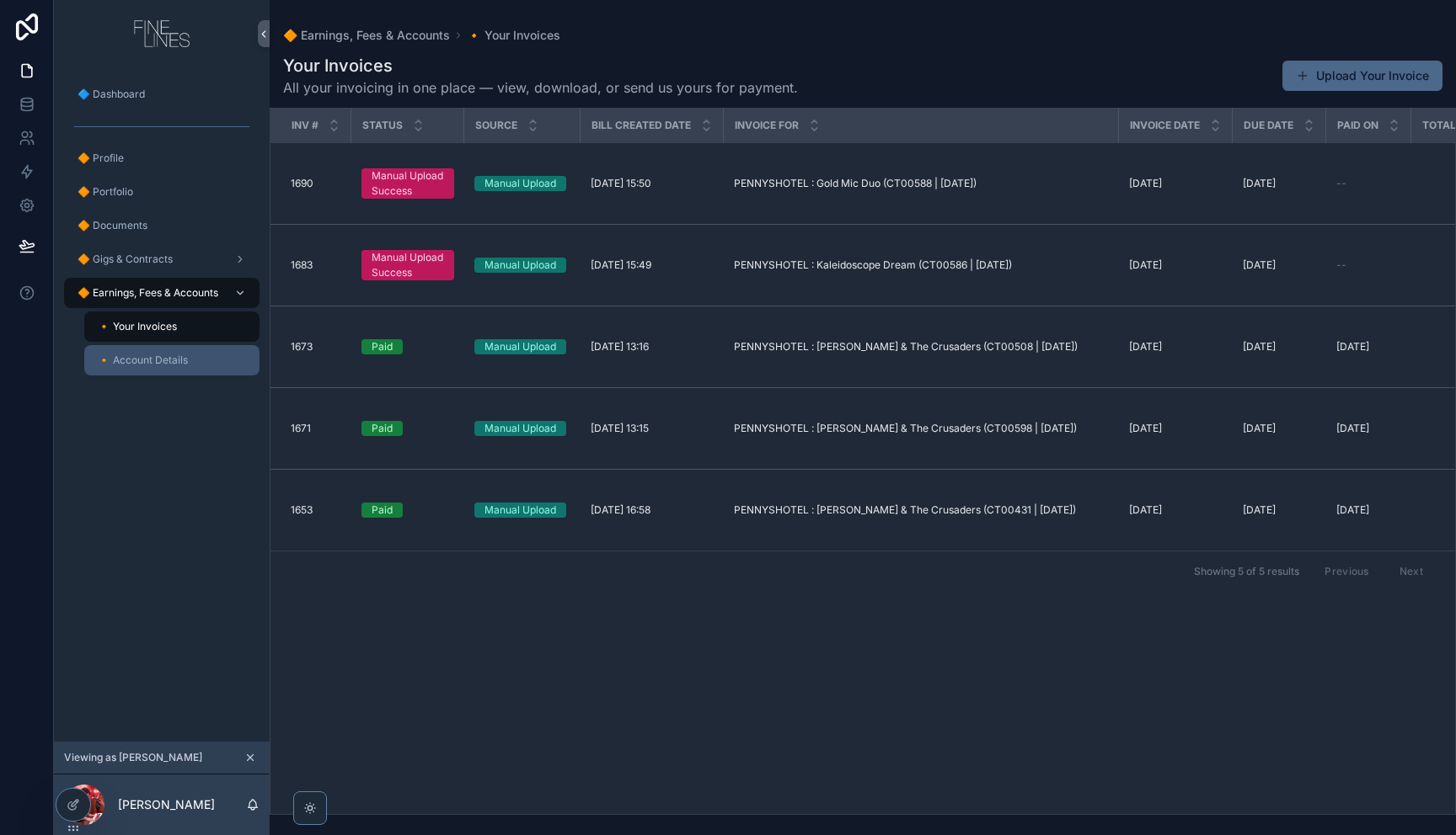
click at [155, 363] on span "🔸 Account Details" at bounding box center [143, 361] width 90 height 14
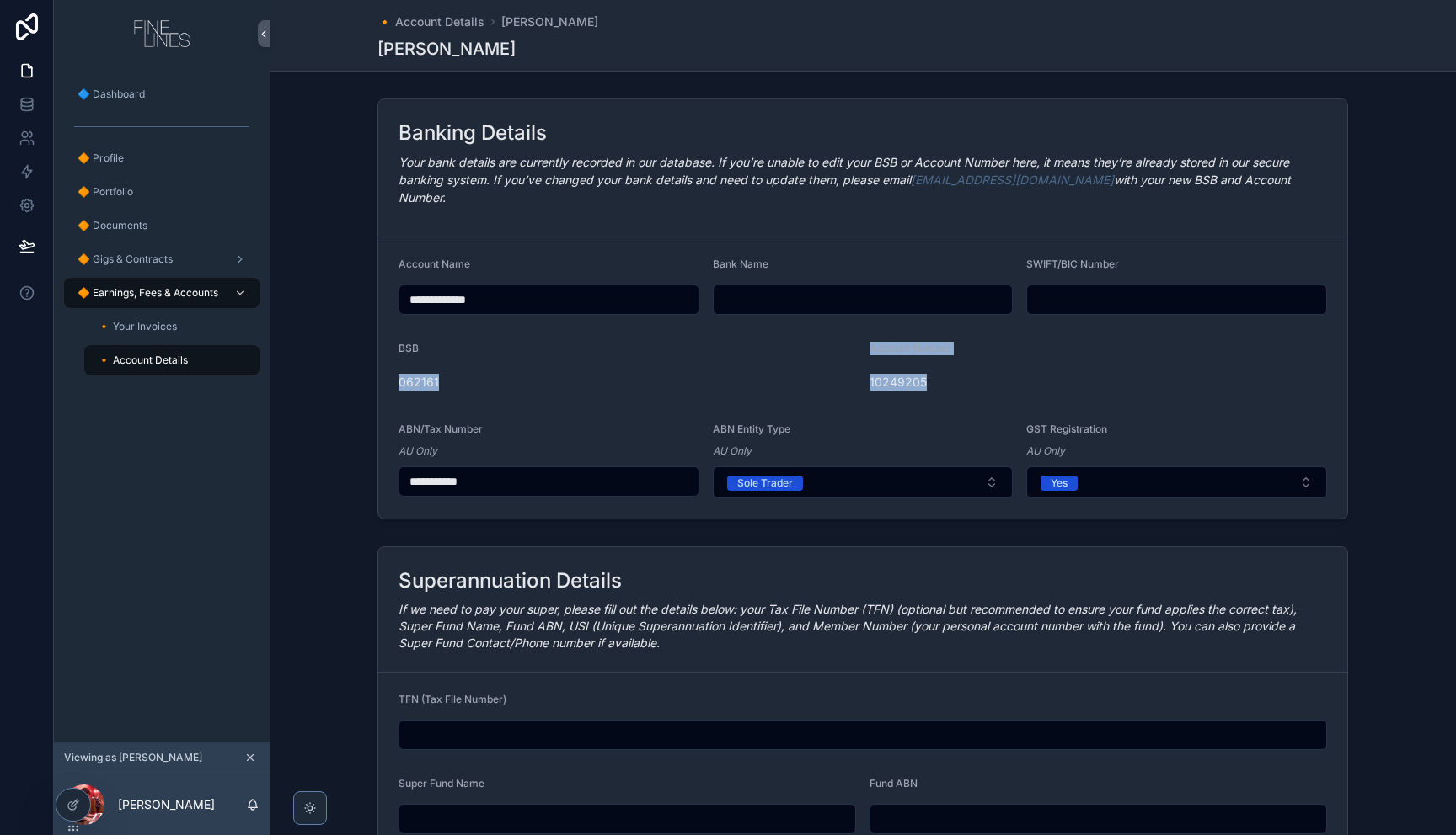
drag, startPoint x: 963, startPoint y: 358, endPoint x: 402, endPoint y: 349, distance: 561.1
click at [402, 349] on form "**********" at bounding box center [863, 378] width 969 height 281
click at [556, 346] on div "BSB 062161" at bounding box center [627, 369] width 458 height 54
drag, startPoint x: 1309, startPoint y: 177, endPoint x: 392, endPoint y: 163, distance: 917.1
click at [392, 163] on div "Banking Details Your bank details are currently recorded in our database. If yo…" at bounding box center [863, 168] width 969 height 138
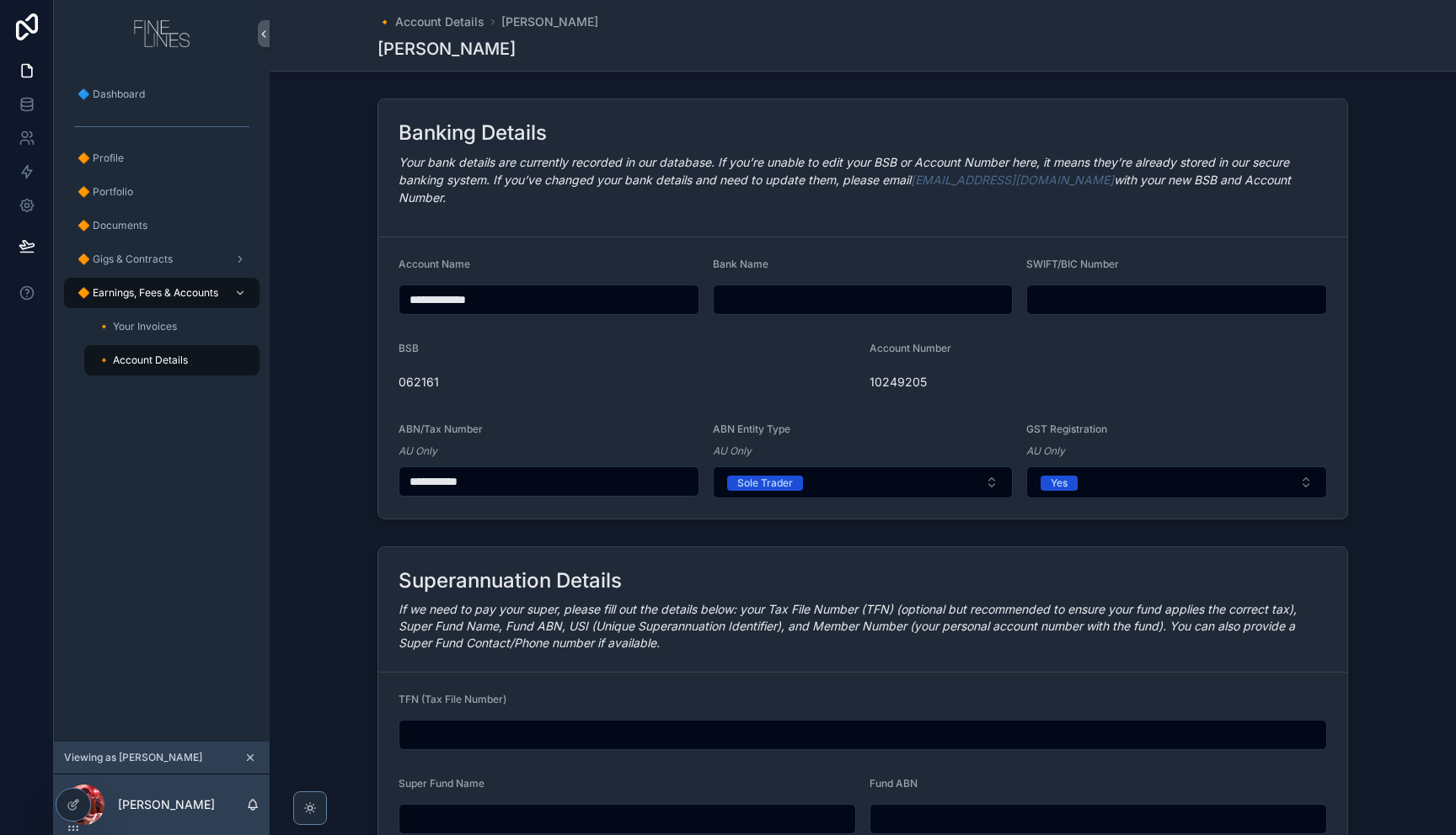
click at [524, 177] on em "Your bank details are currently recorded in our database. If you’re unable to e…" at bounding box center [844, 180] width 892 height 50
click at [357, 374] on div "**********" at bounding box center [863, 309] width 1186 height 434
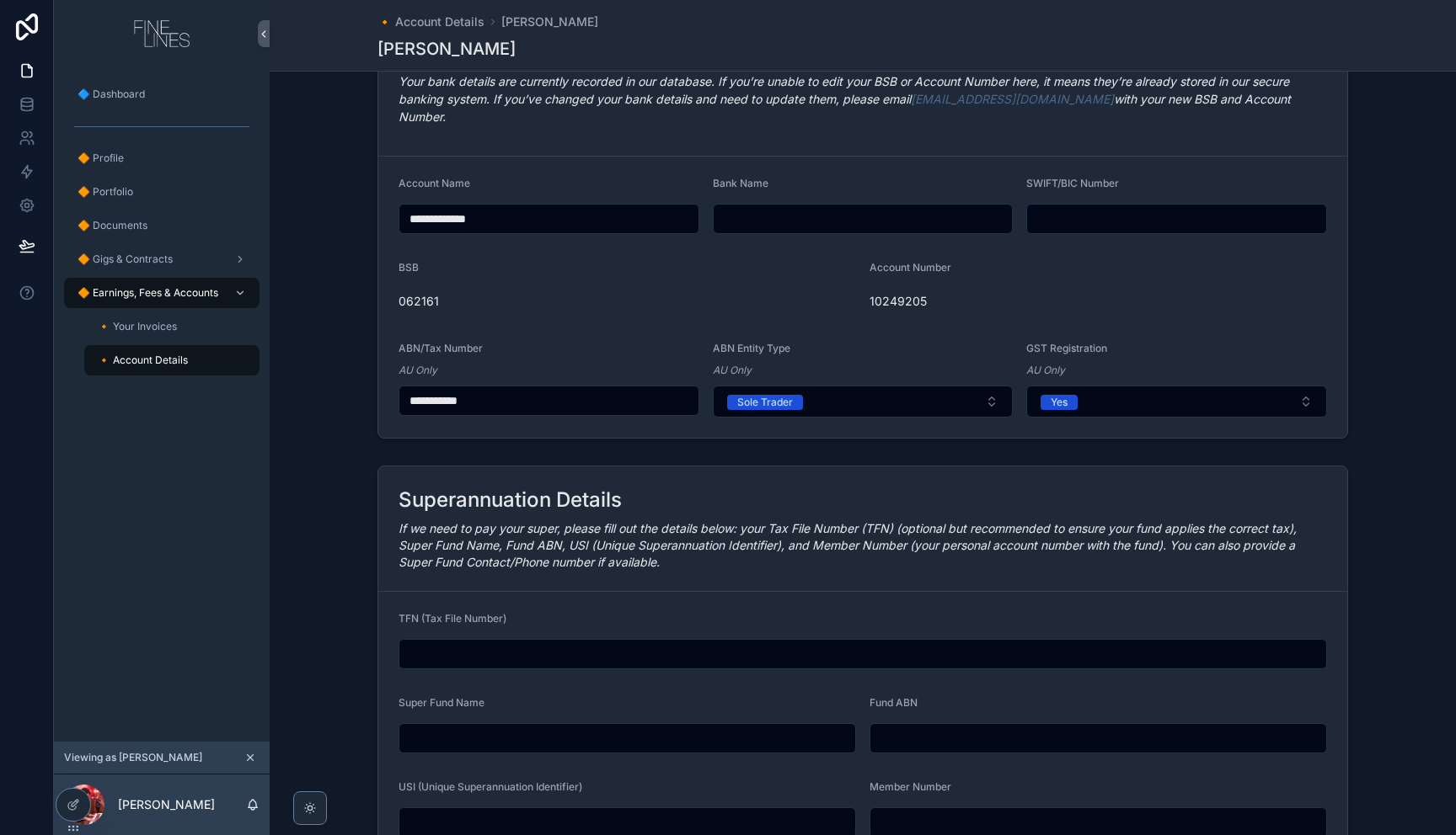
scroll to position [157, 0]
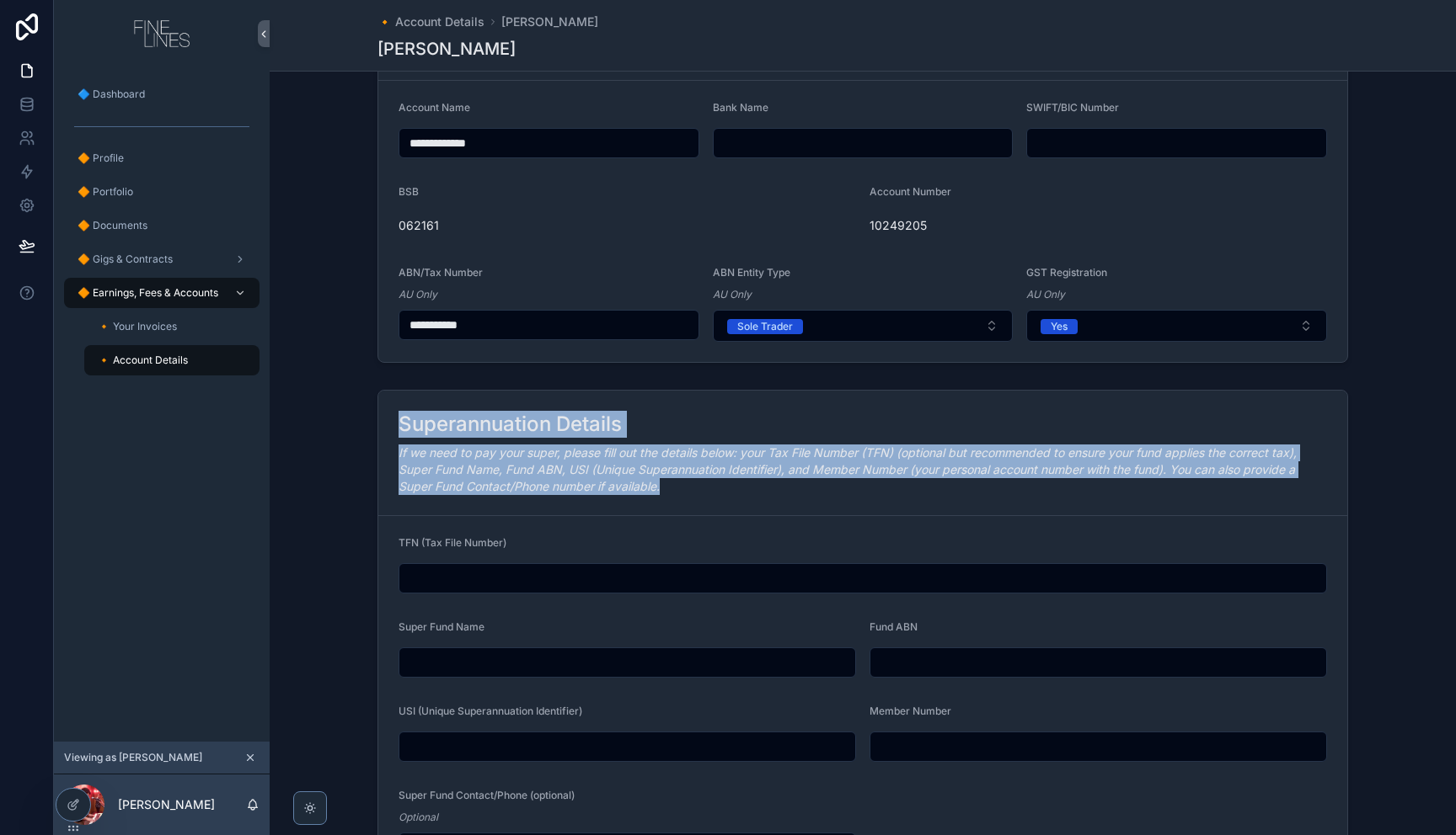
drag, startPoint x: 396, startPoint y: 404, endPoint x: 729, endPoint y: 473, distance: 340.1
click at [697, 472] on div "Superannuation Details If we need to pay your super, please fill out the detail…" at bounding box center [863, 453] width 969 height 126
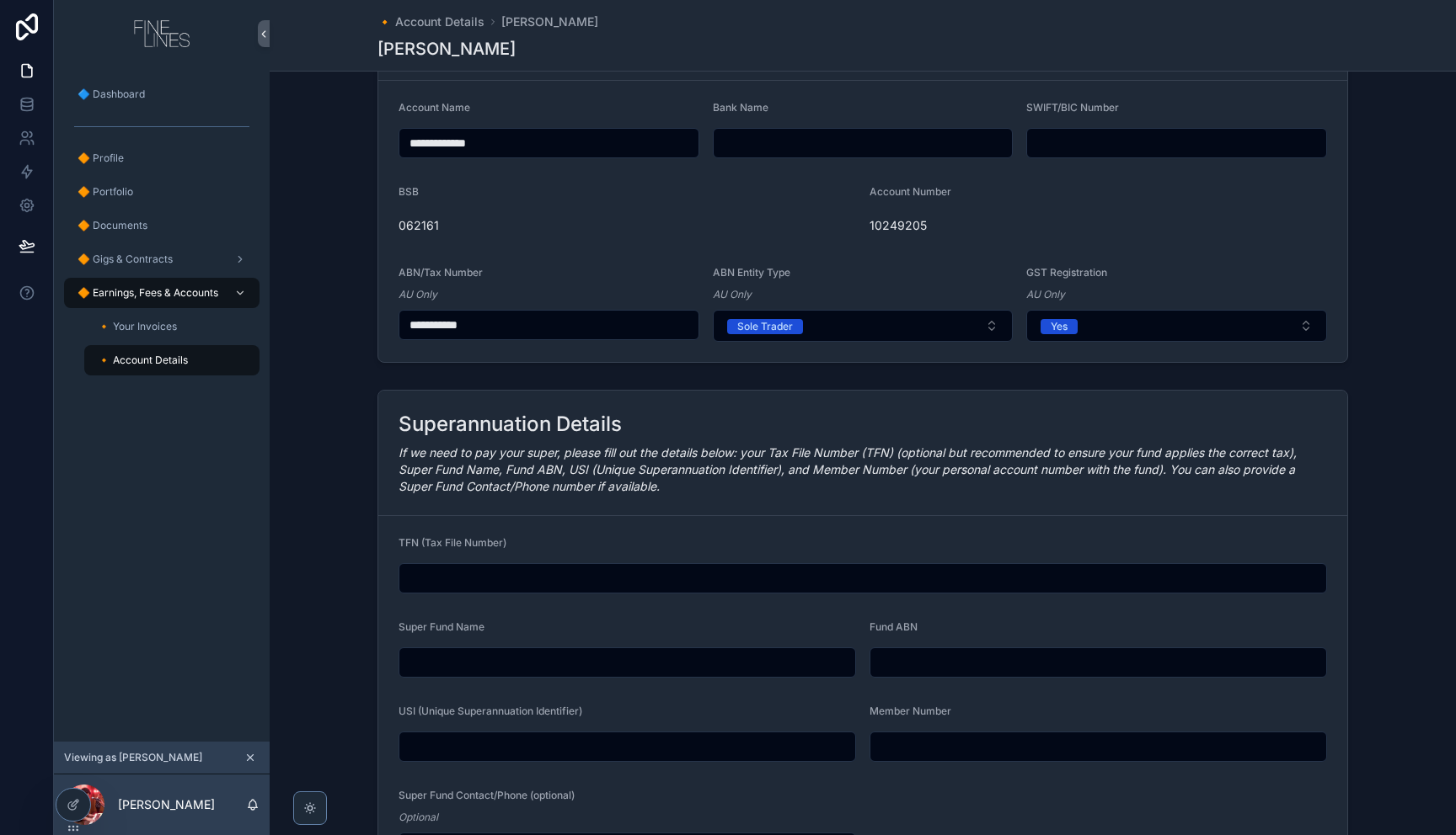
click at [729, 474] on div "If we need to pay your super, please fill out the details below: your Tax File …" at bounding box center [863, 470] width 929 height 51
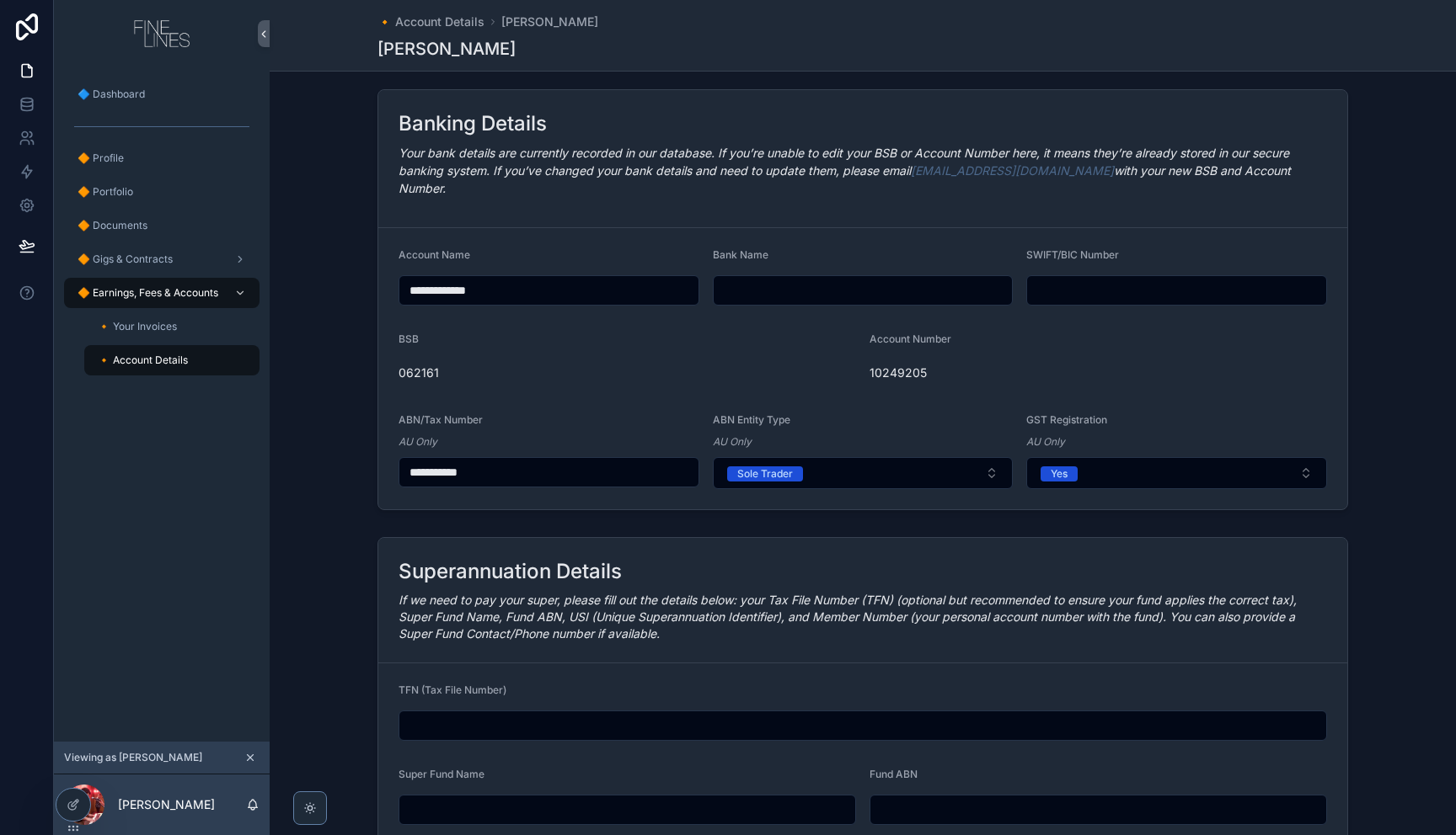
scroll to position [0, 0]
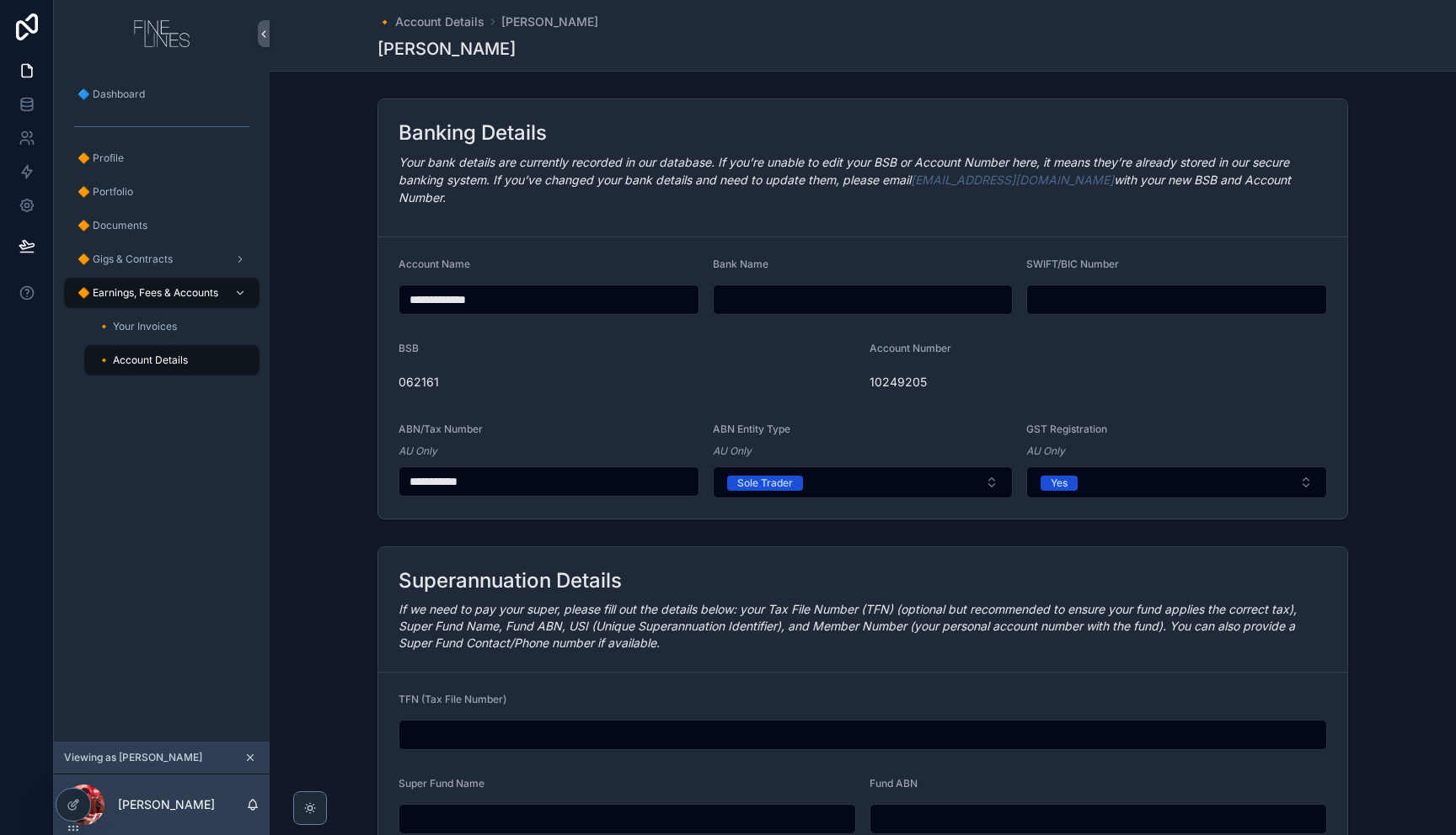
click at [424, 374] on span "062161" at bounding box center [627, 383] width 458 height 17
click at [423, 374] on span "062161" at bounding box center [627, 383] width 458 height 17
click at [920, 374] on span "10249205" at bounding box center [1098, 383] width 458 height 17
click at [919, 374] on span "10249205" at bounding box center [1098, 383] width 458 height 17
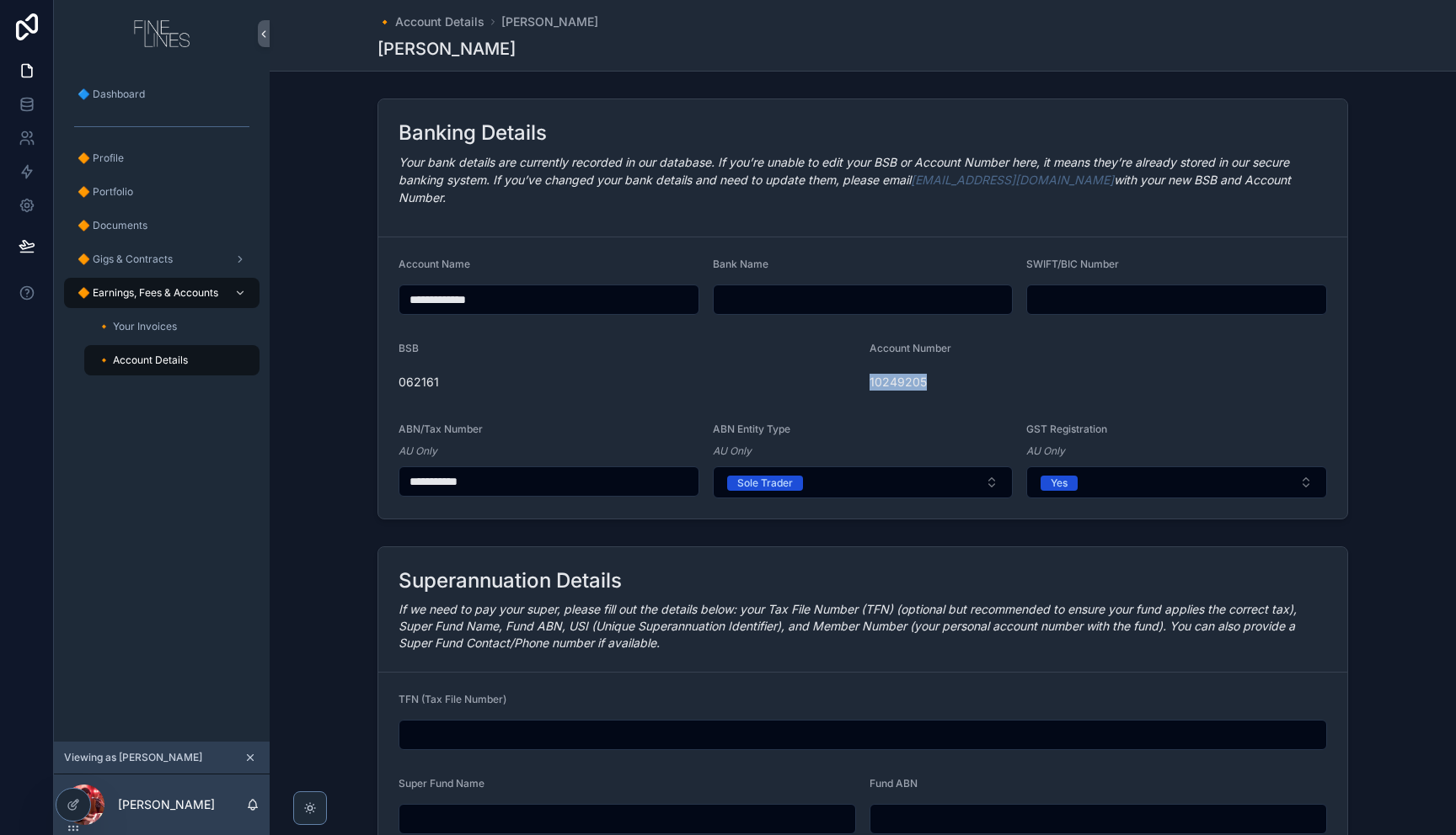
click at [919, 374] on span "10249205" at bounding box center [1098, 383] width 458 height 17
click at [914, 374] on span "10249205" at bounding box center [1098, 383] width 458 height 17
click at [789, 374] on span "062161" at bounding box center [627, 383] width 458 height 17
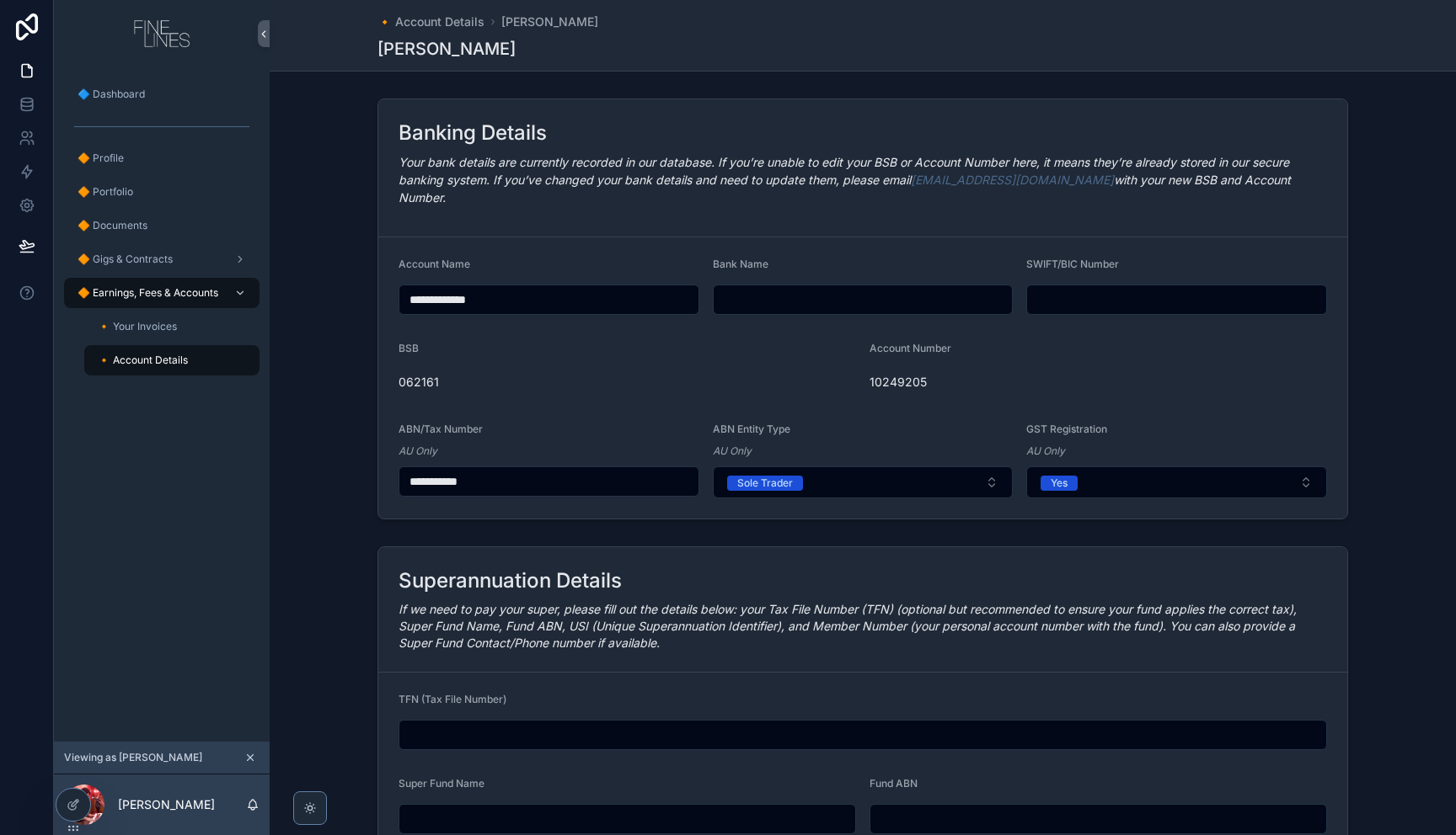
click at [569, 369] on div "062161" at bounding box center [627, 383] width 458 height 27
click at [417, 374] on span "062161" at bounding box center [627, 383] width 458 height 17
click at [364, 347] on div "**********" at bounding box center [863, 309] width 1186 height 434
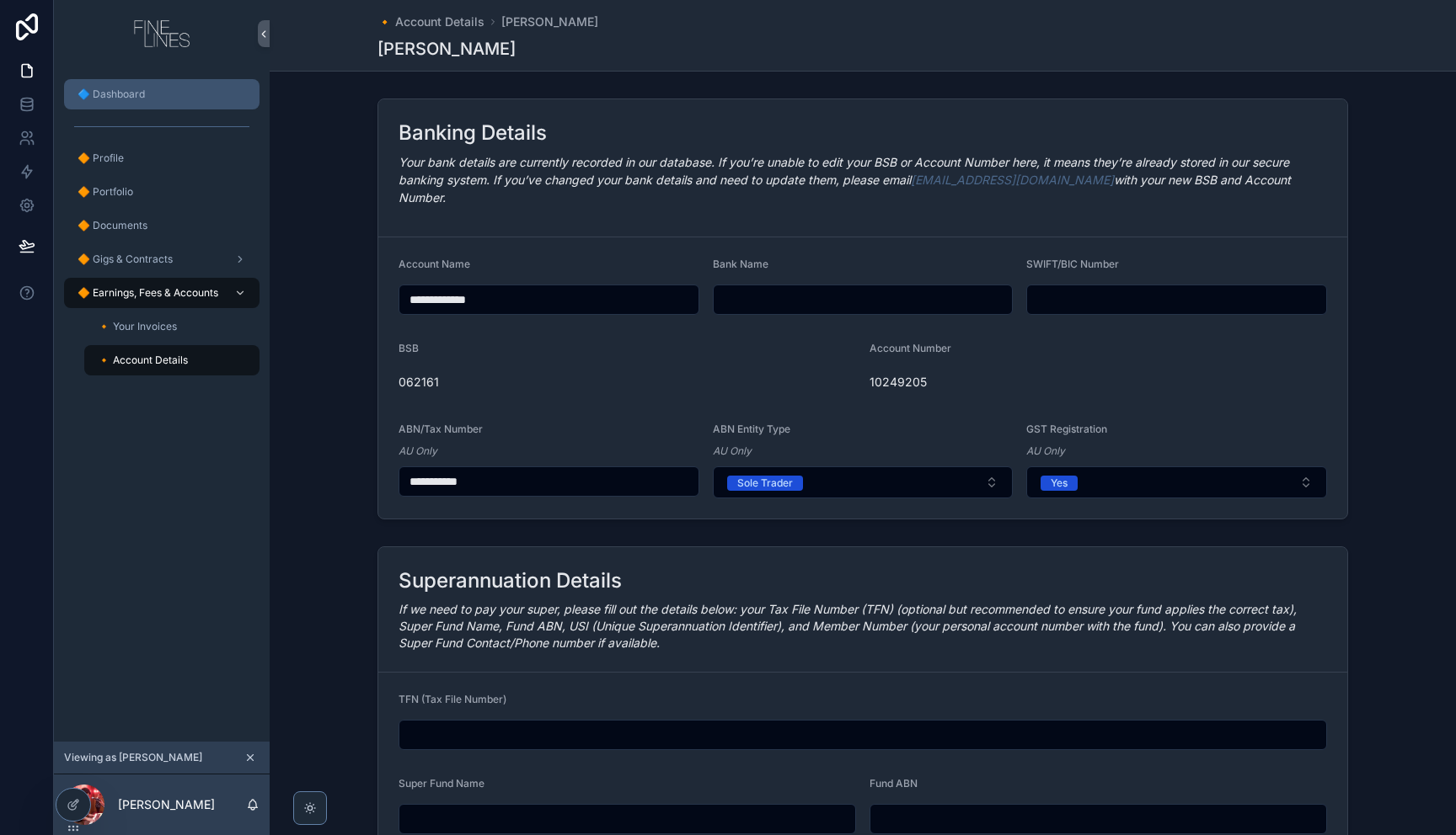
click at [178, 88] on div "🔷 Dashboard" at bounding box center [161, 94] width 175 height 27
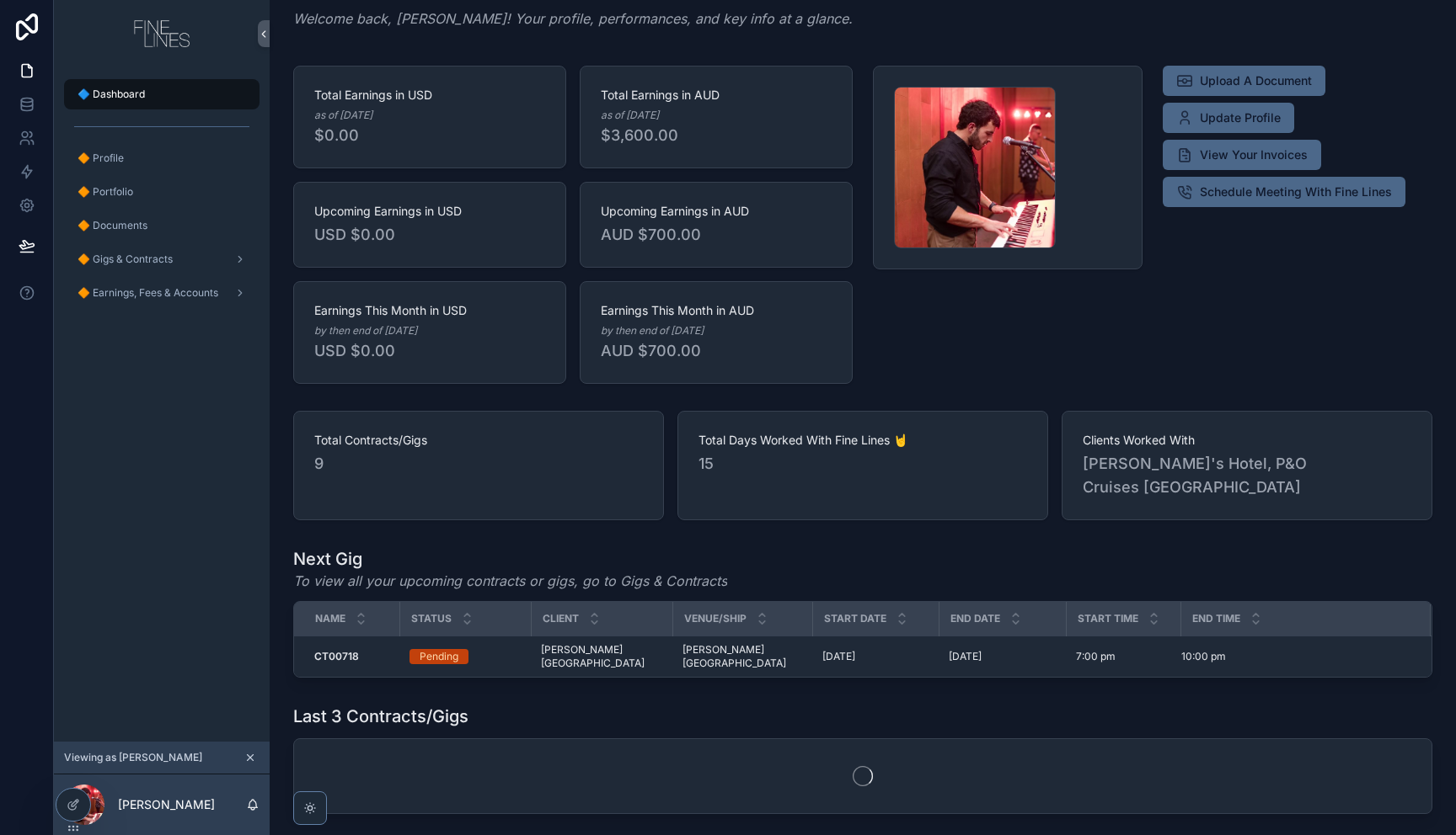
scroll to position [143, 0]
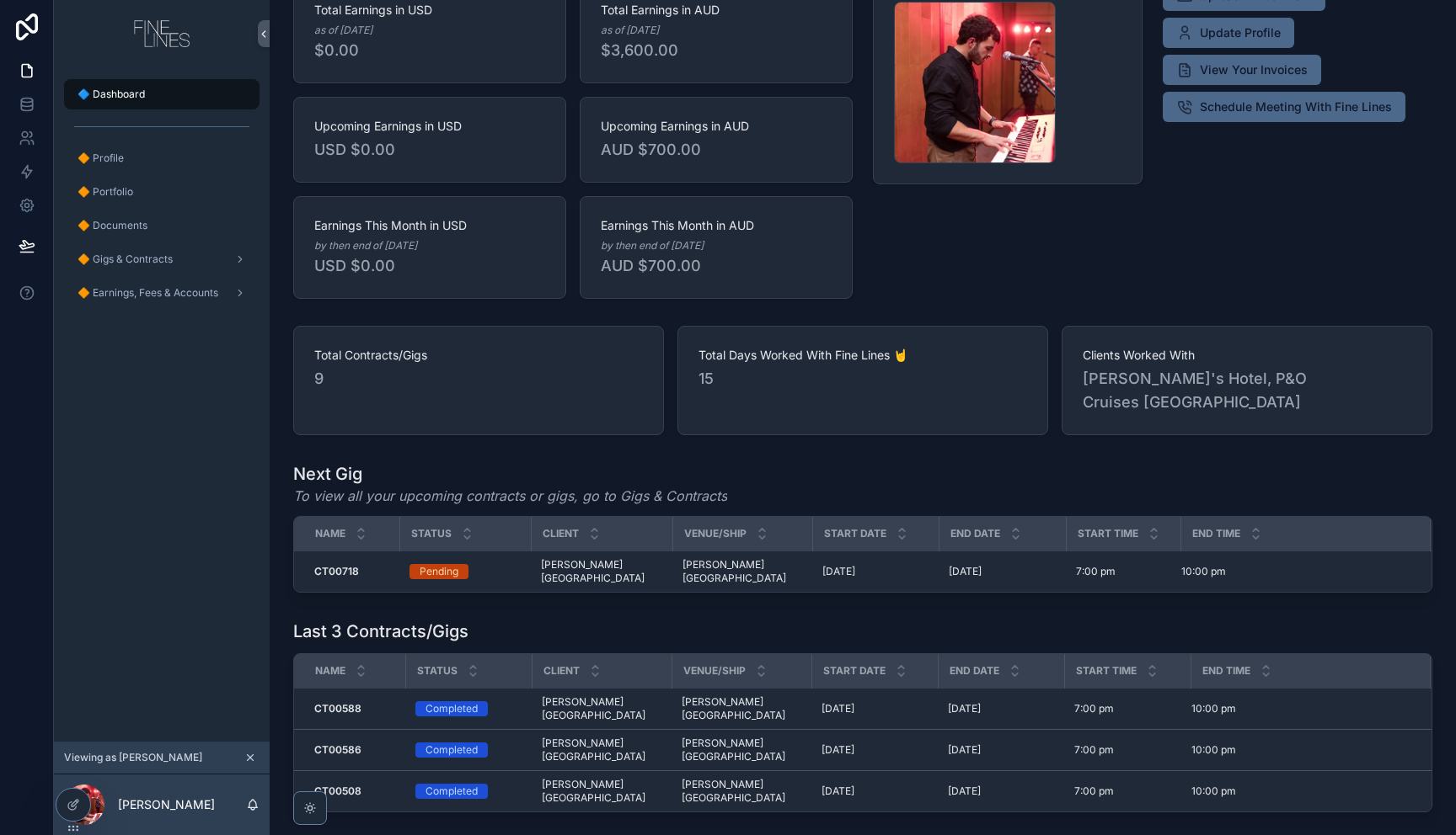
click at [512, 619] on div "Last 3 Contracts/Gigs" at bounding box center [863, 631] width 1139 height 24
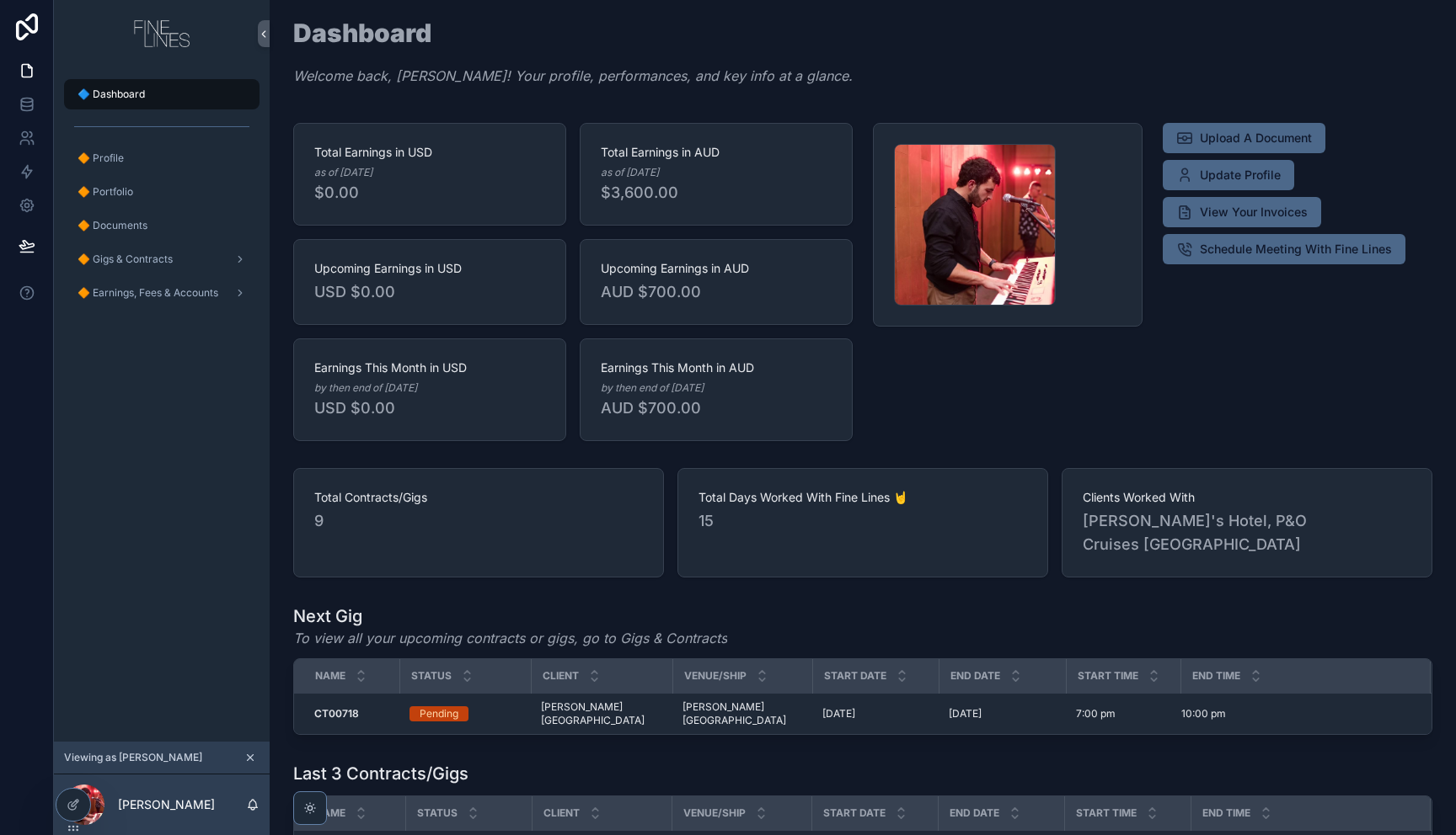
click at [1136, 382] on div "scrollable content" at bounding box center [1007, 282] width 290 height 332
click at [1190, 310] on div "Upload A Document Update Profile View Your Invoices Schedule Meeting With Fine …" at bounding box center [1297, 282] width 290 height 332
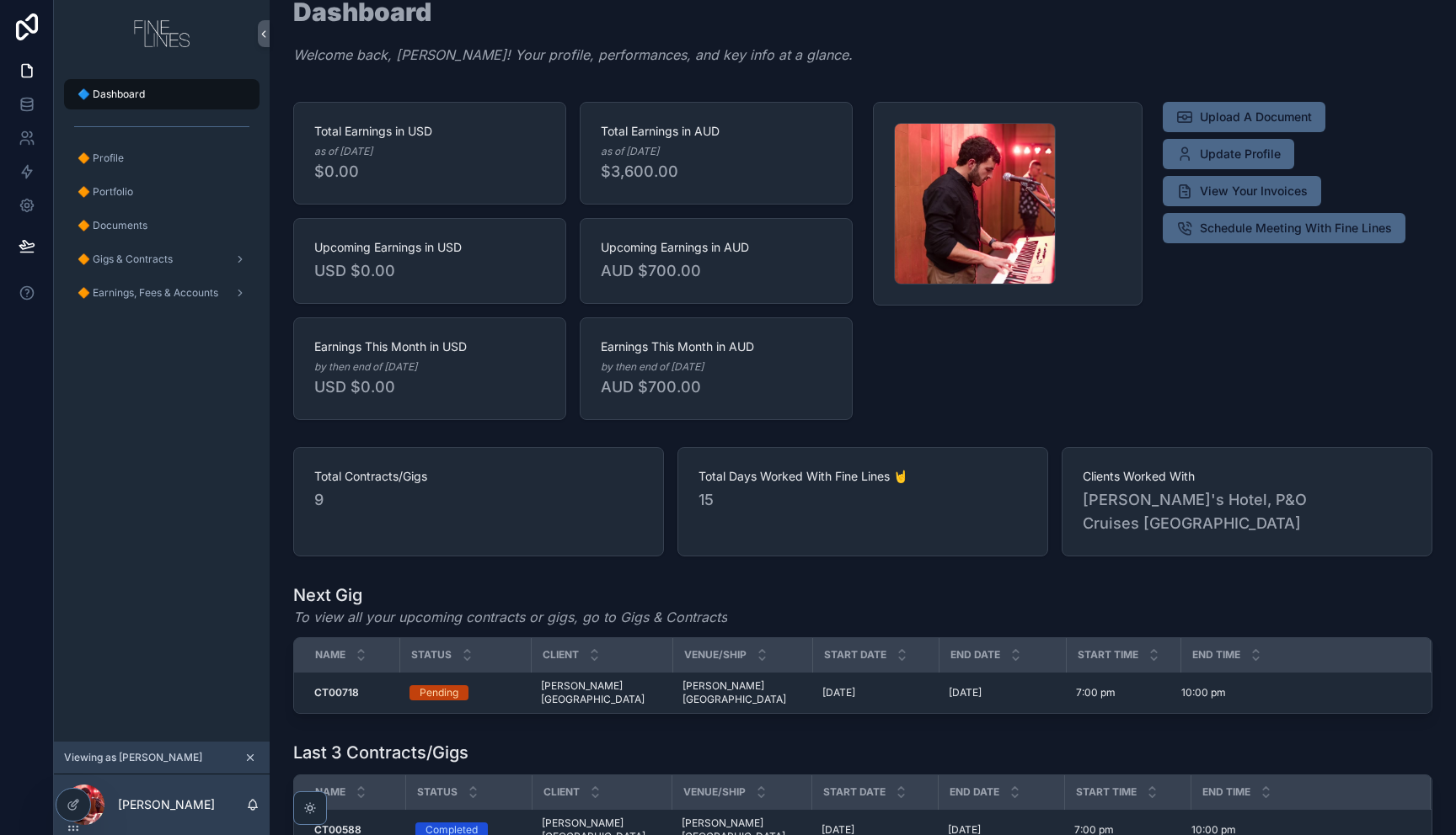
scroll to position [43, 0]
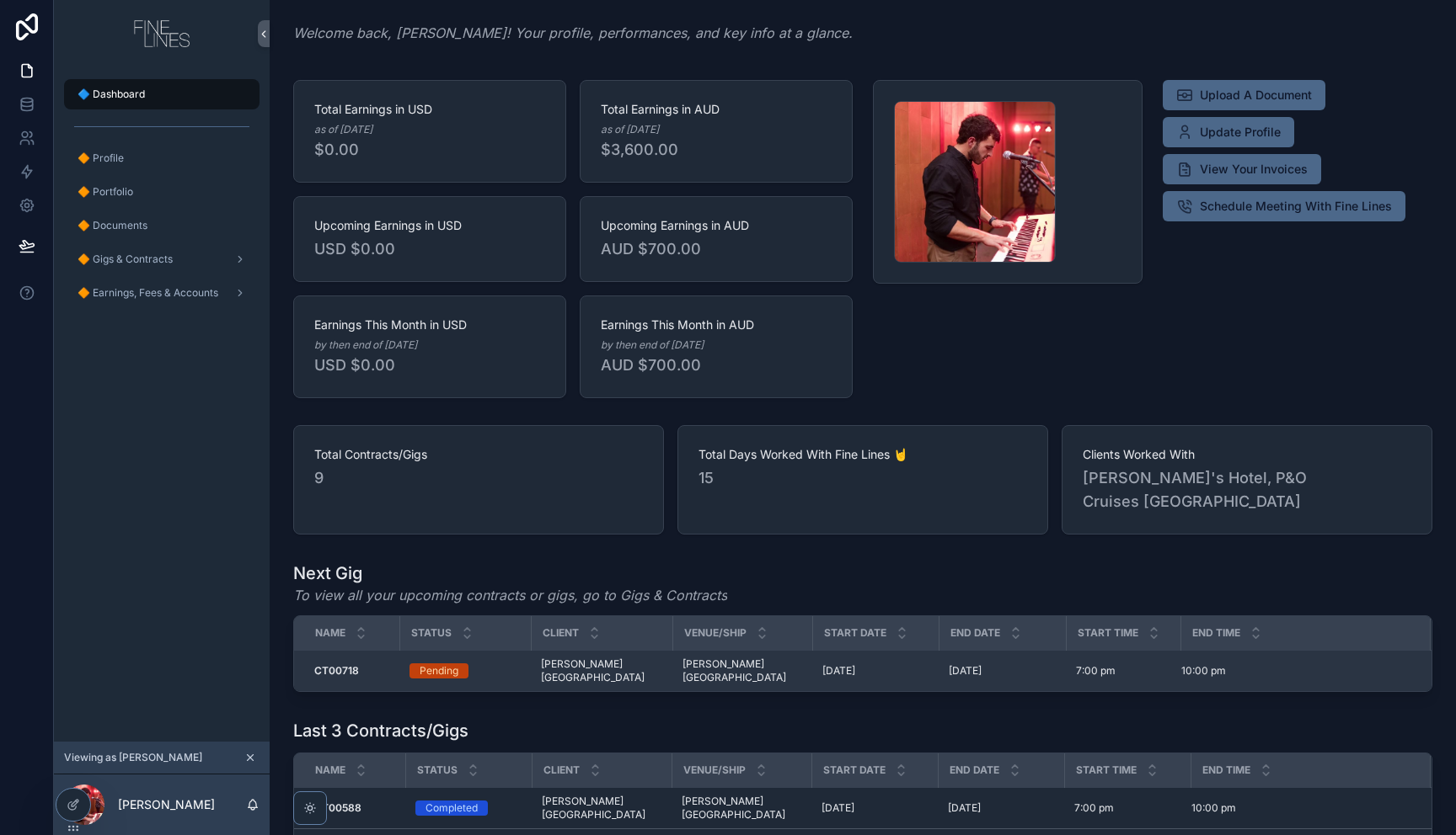
click at [368, 664] on div "CT00718 CT00718" at bounding box center [351, 671] width 75 height 14
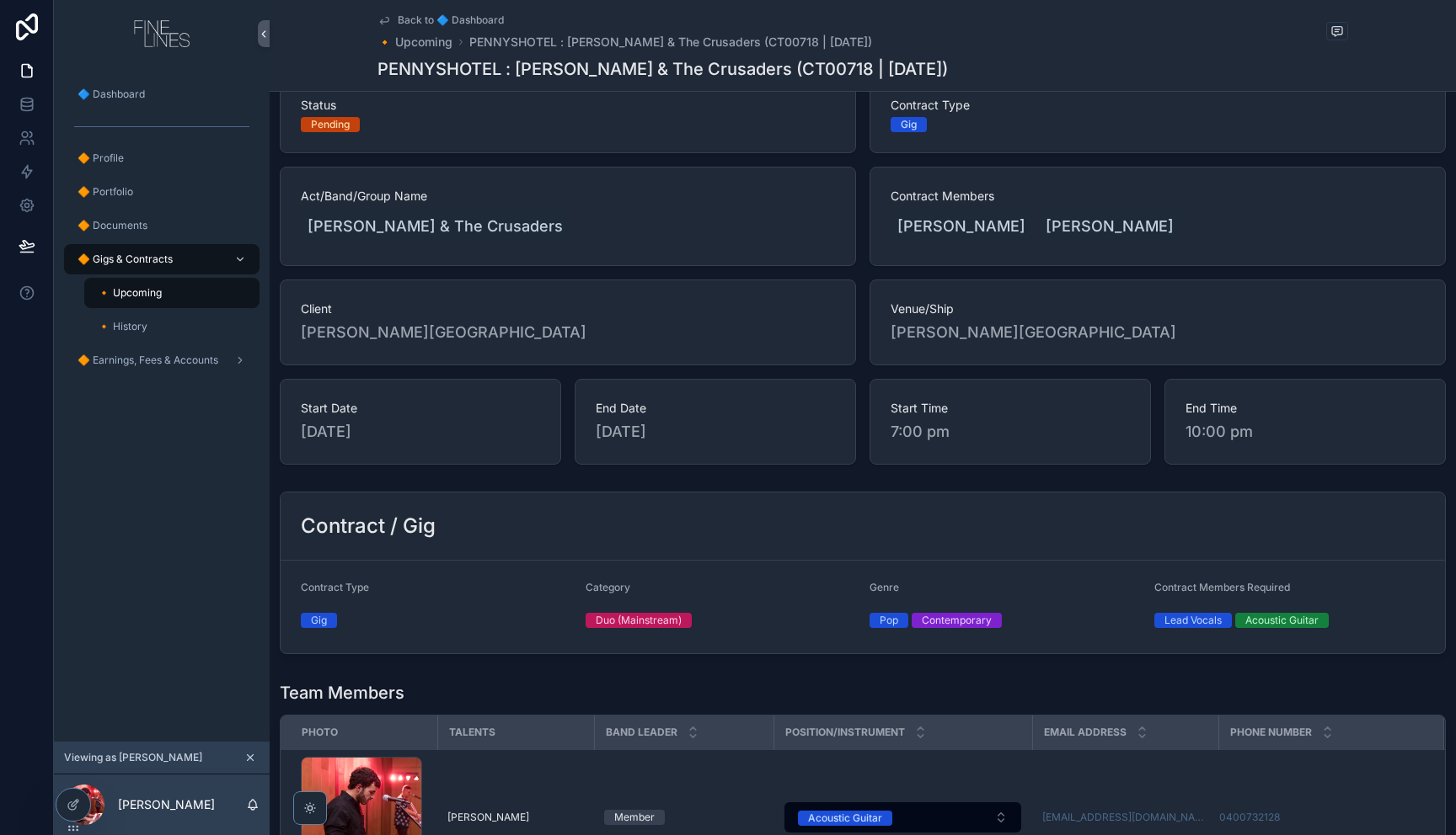
click at [270, 378] on div "Status Pending Contract Type Gig Act/Band/Group Name Zoe K & The Crusaders Cont…" at bounding box center [863, 270] width 1186 height 402
click at [200, 290] on div "🔸 Upcoming" at bounding box center [171, 293] width 155 height 27
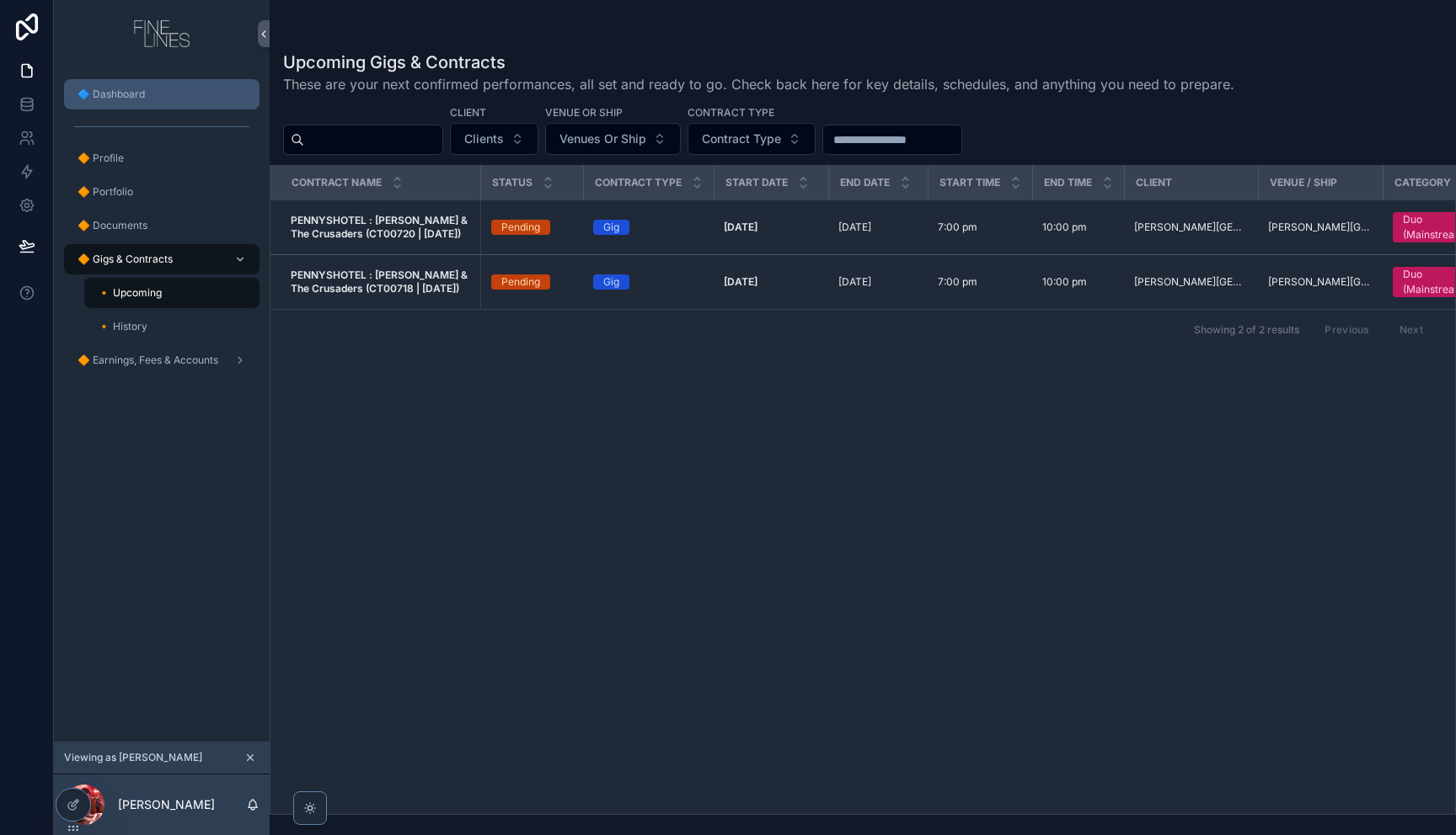
click at [168, 90] on div "🔷 Dashboard" at bounding box center [161, 94] width 175 height 27
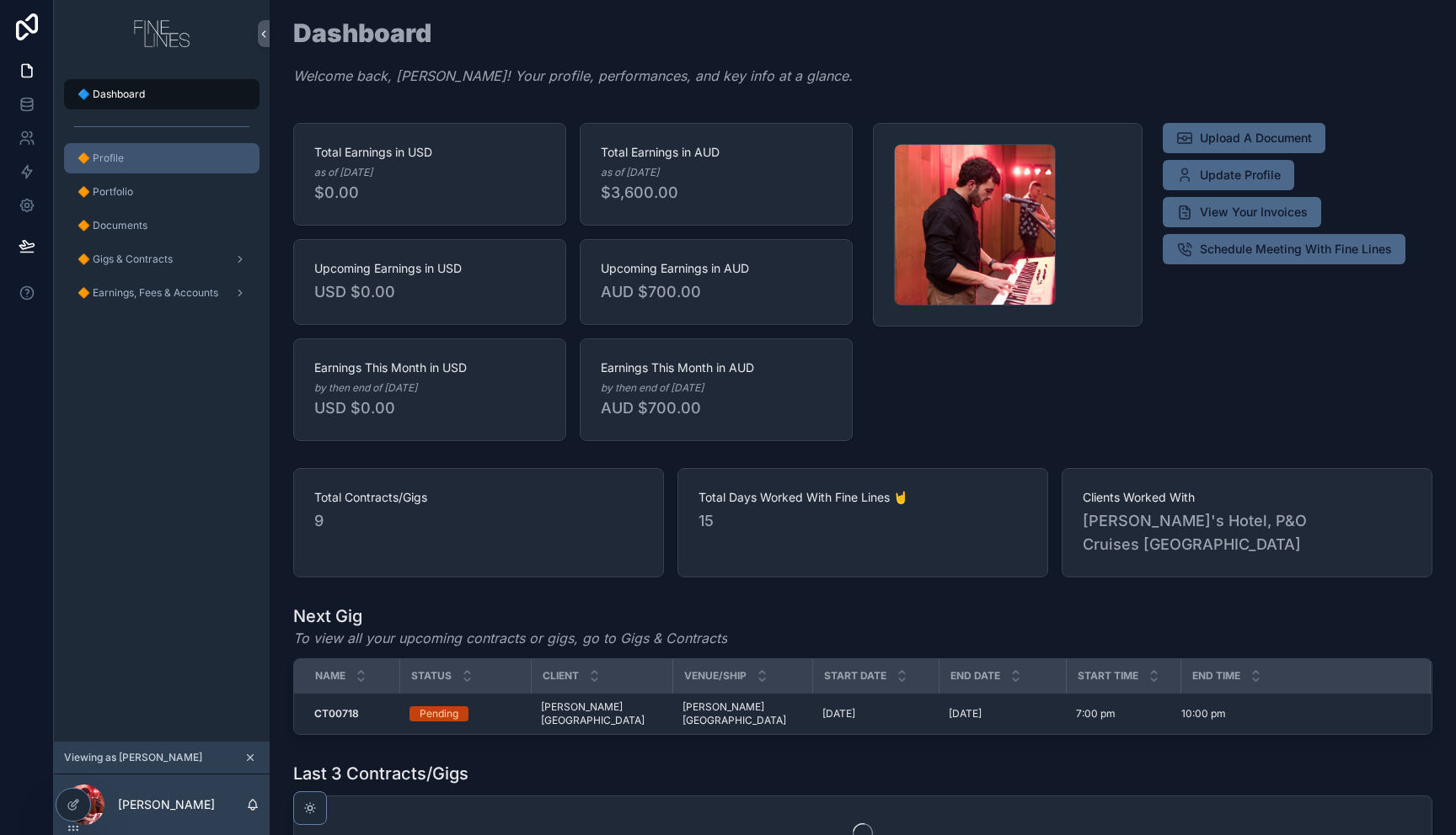
click at [192, 157] on div "🔶 Profile" at bounding box center [161, 159] width 175 height 27
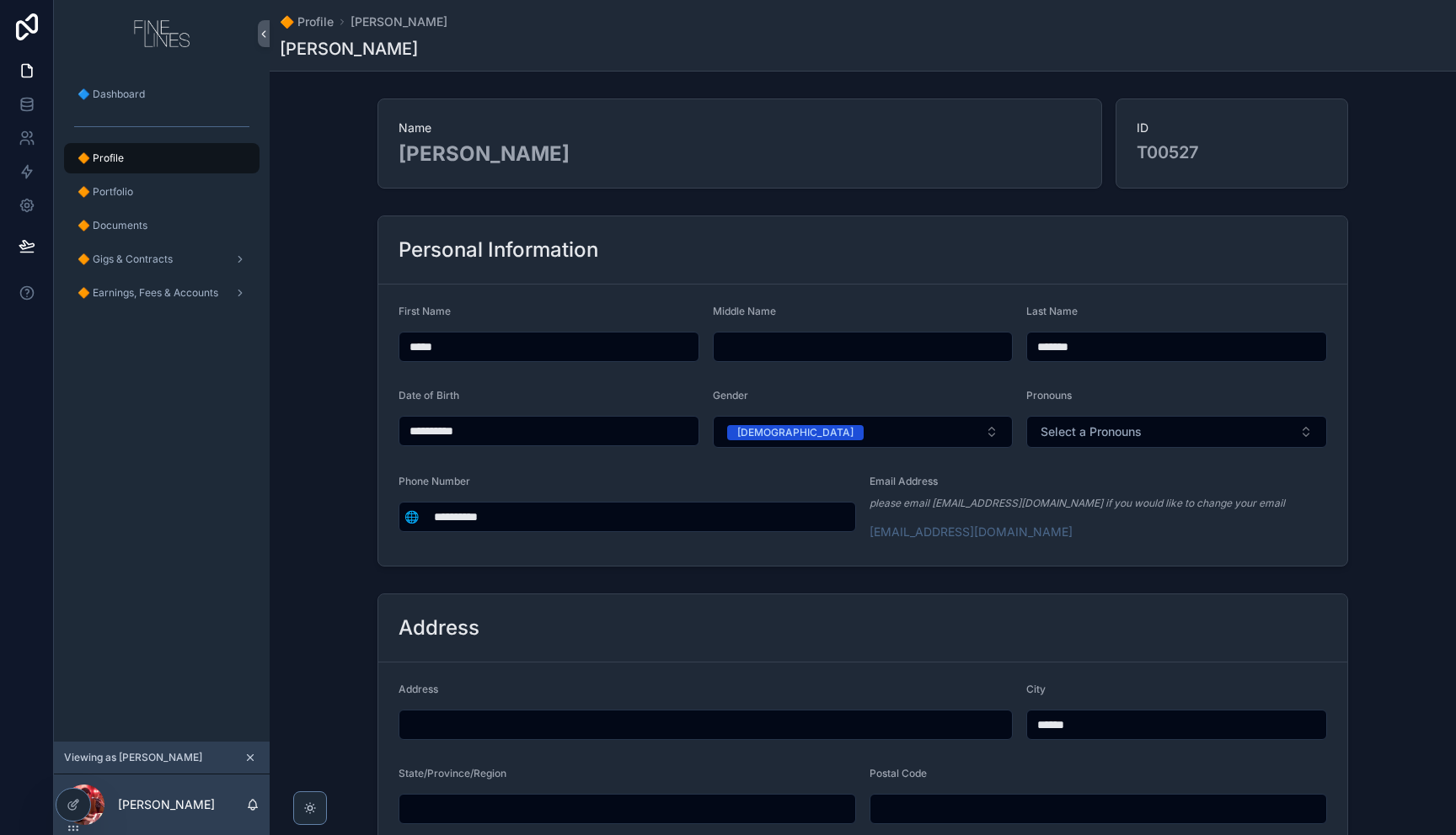
click at [337, 132] on div "Name Byron Daniele ID T00527" at bounding box center [863, 143] width 1186 height 104
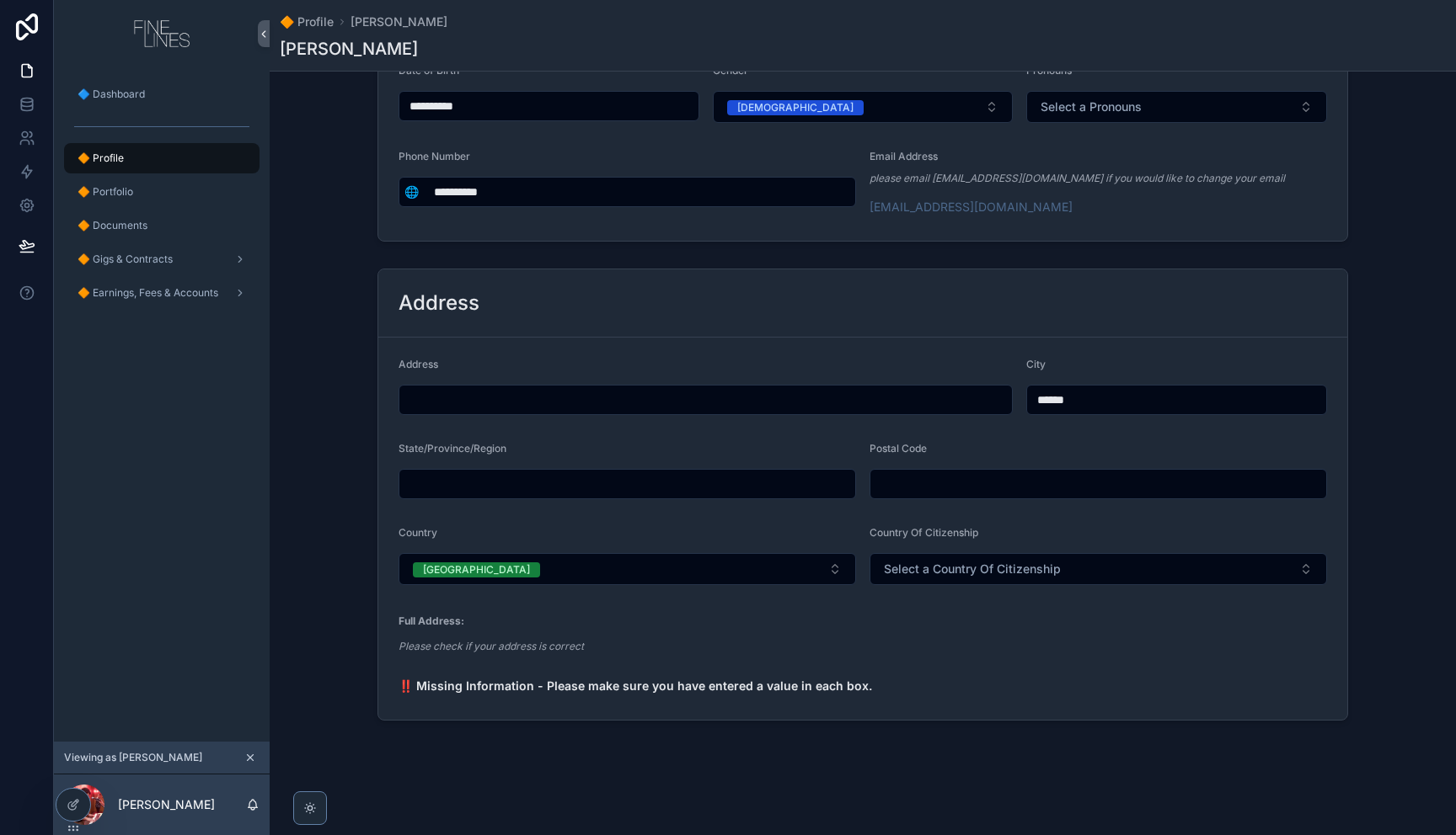
scroll to position [315, 0]
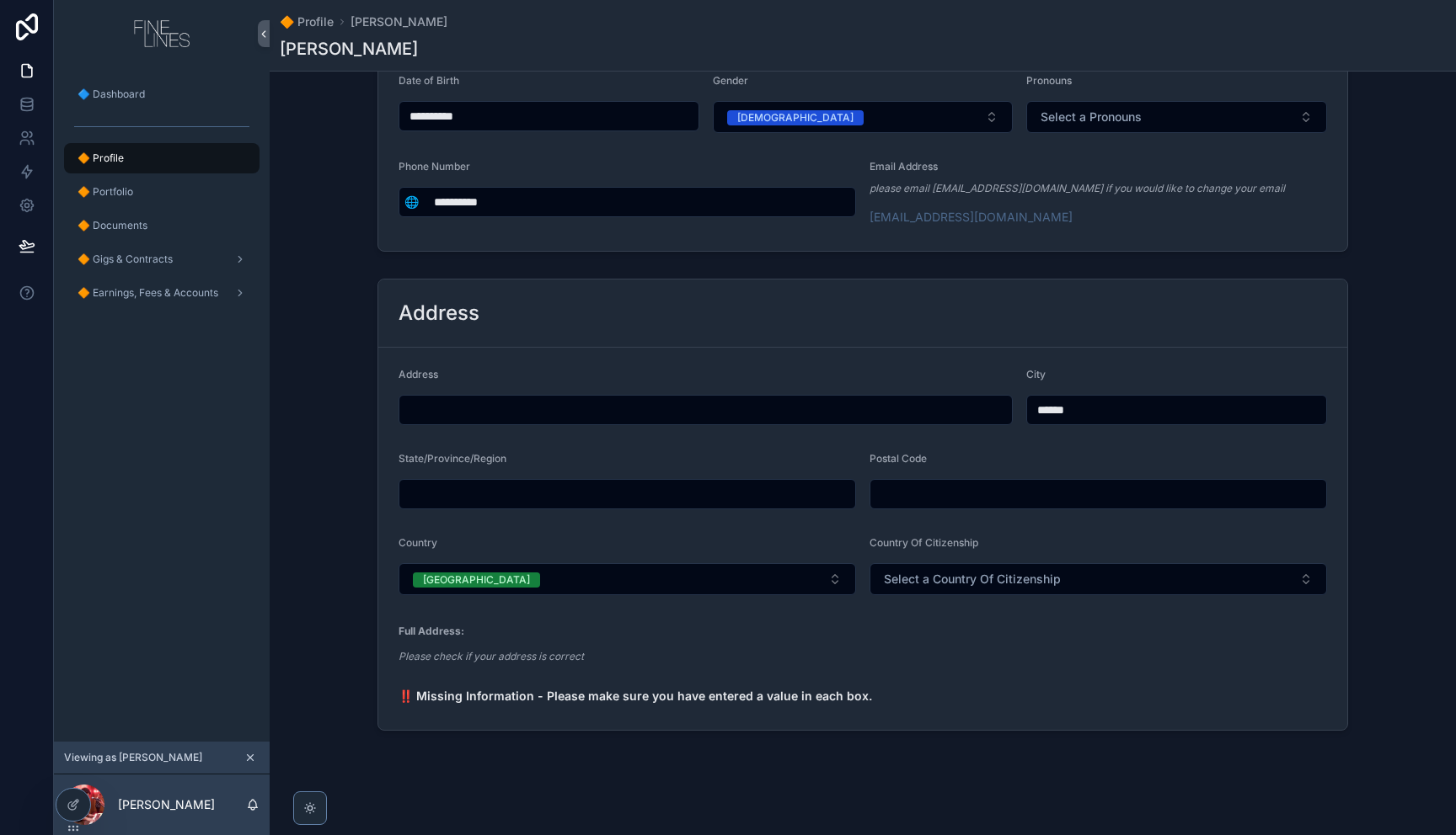
click at [572, 696] on strong "‼️ Missing Information - Please make sure you have entered a value in each box." at bounding box center [635, 696] width 474 height 14
click at [550, 647] on div "Full Address: Please check if your address is correct" at bounding box center [491, 649] width 185 height 51
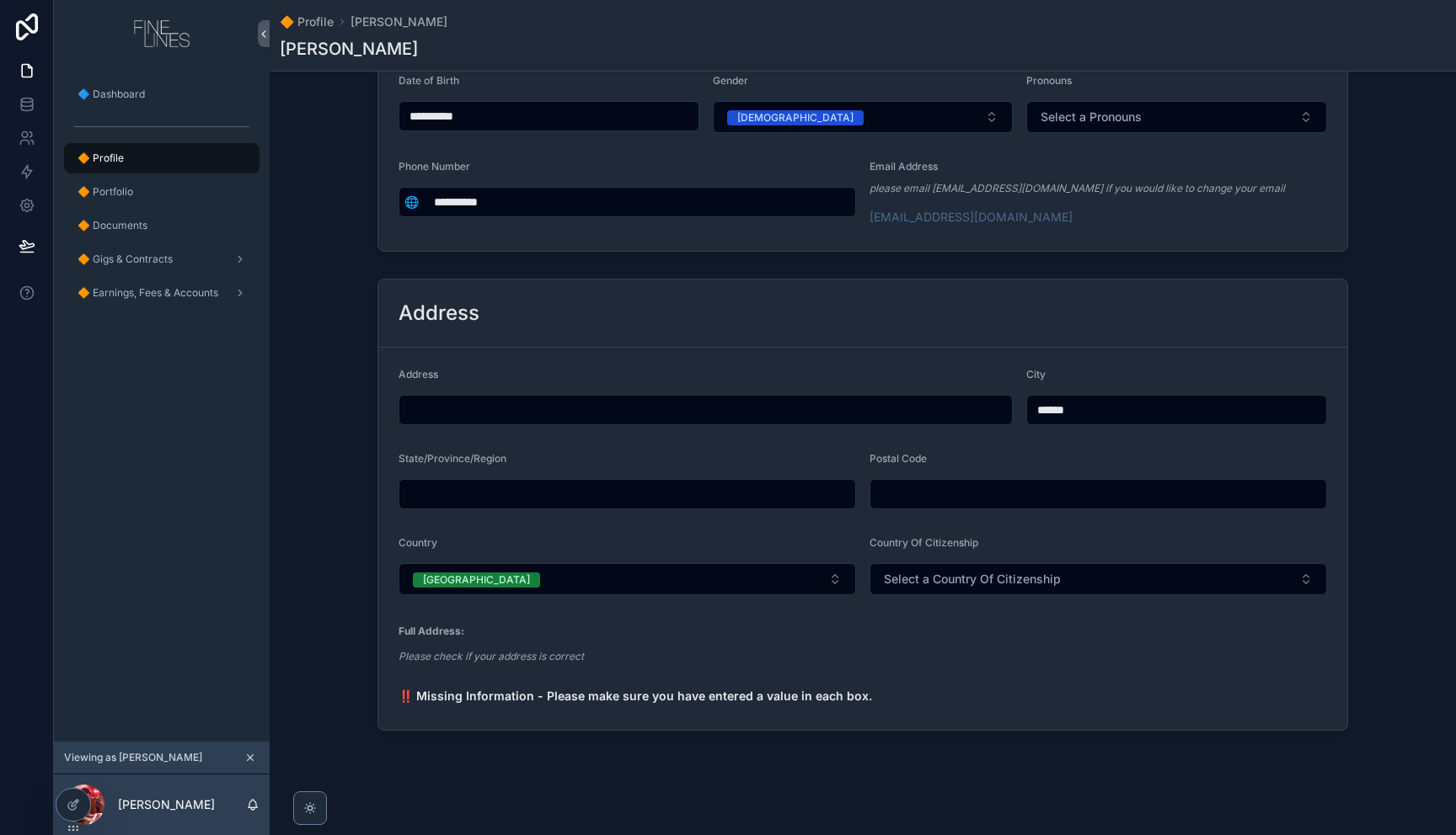
click at [554, 654] on em "Please check if your address is correct" at bounding box center [491, 656] width 185 height 13
click at [719, 688] on span "‼️ Missing Information - Please make sure you have entered a value in each box." at bounding box center [863, 697] width 929 height 17
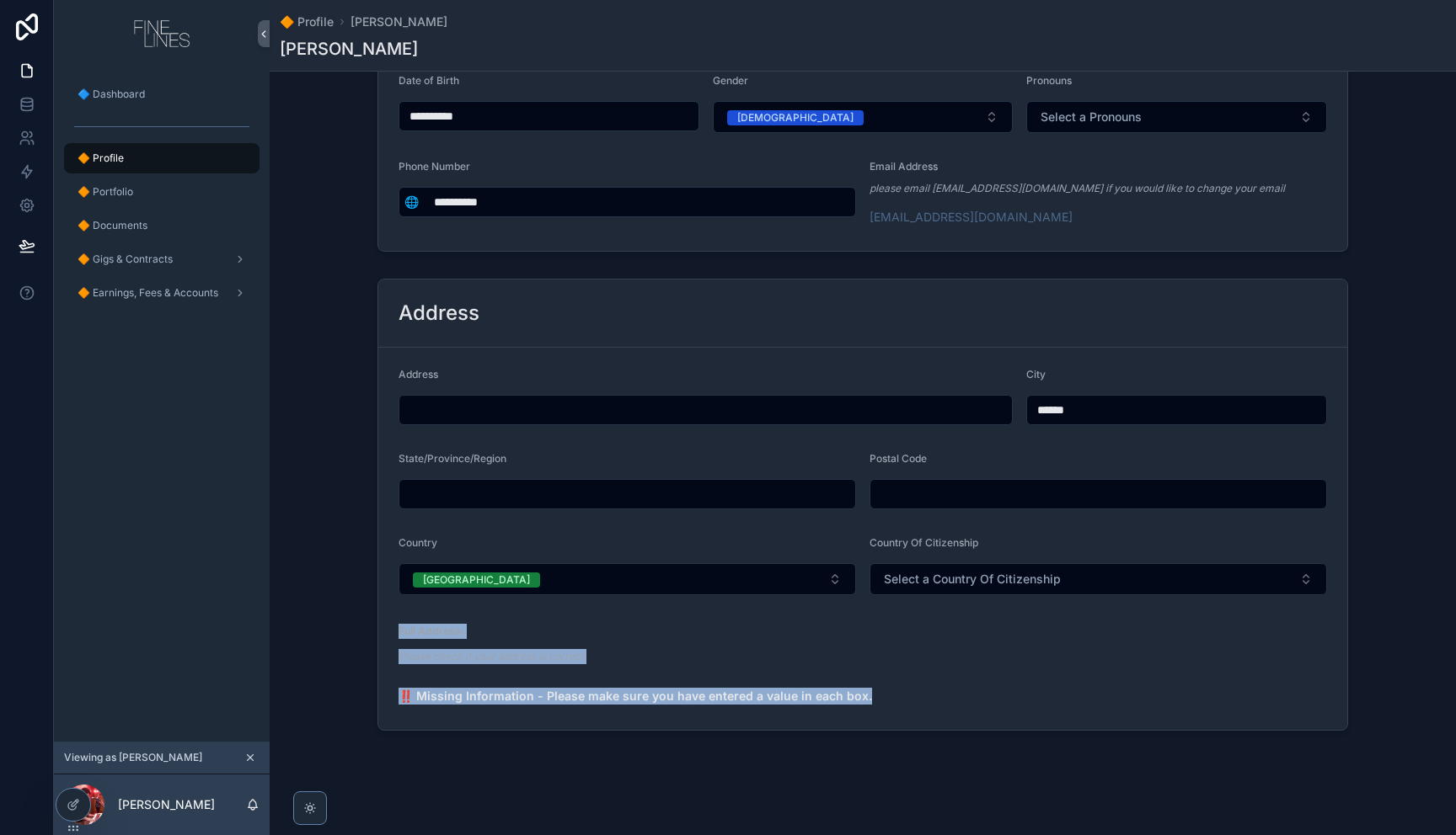
drag, startPoint x: 839, startPoint y: 706, endPoint x: 588, endPoint y: 664, distance: 254.5
click at [371, 622] on div "Address Address City ****** State/Province/Region Postal Code Country Australia…" at bounding box center [863, 505] width 1186 height 466
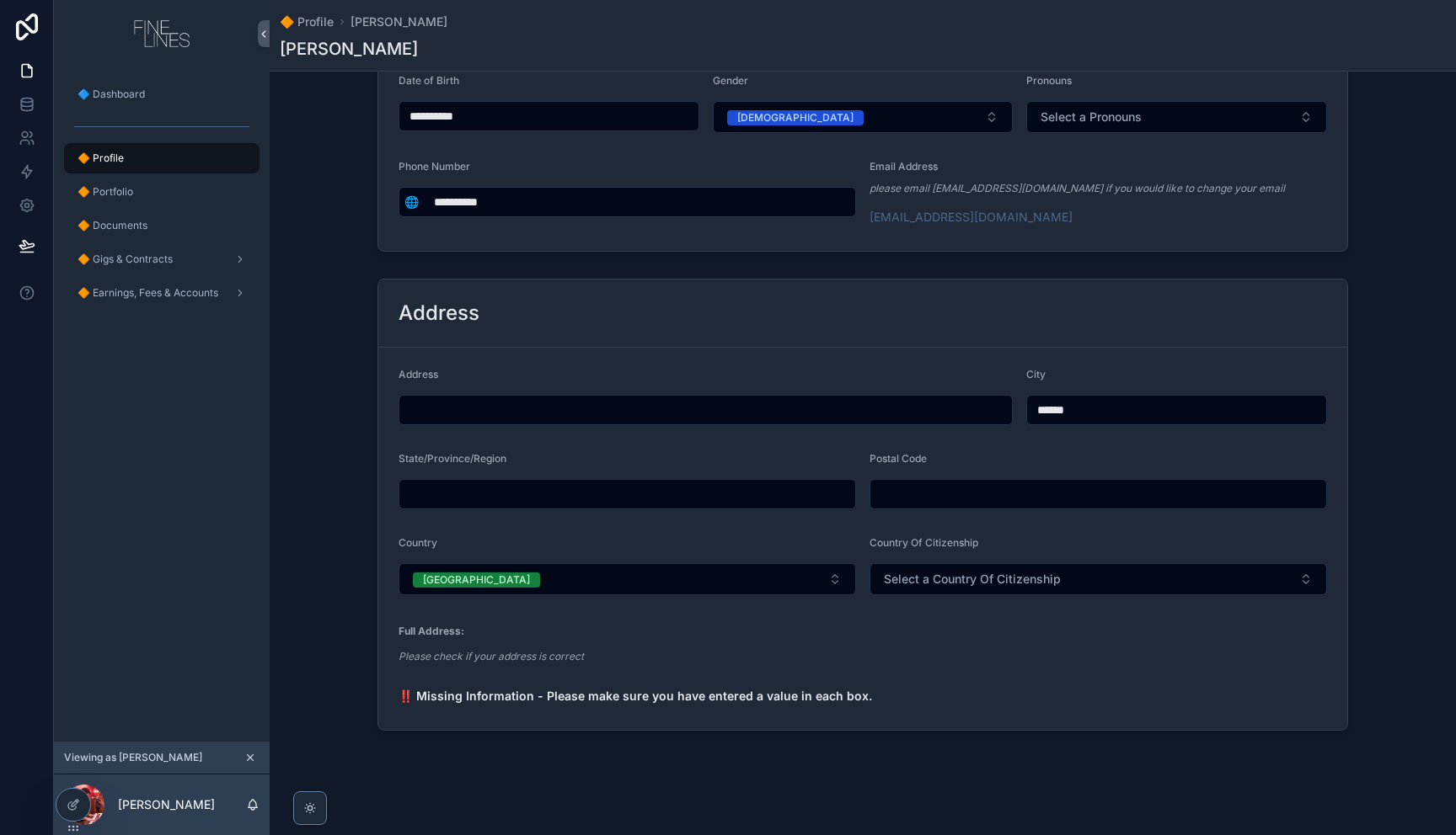
click at [713, 665] on div "Full Address: Please check if your address is correct" at bounding box center [863, 649] width 929 height 54
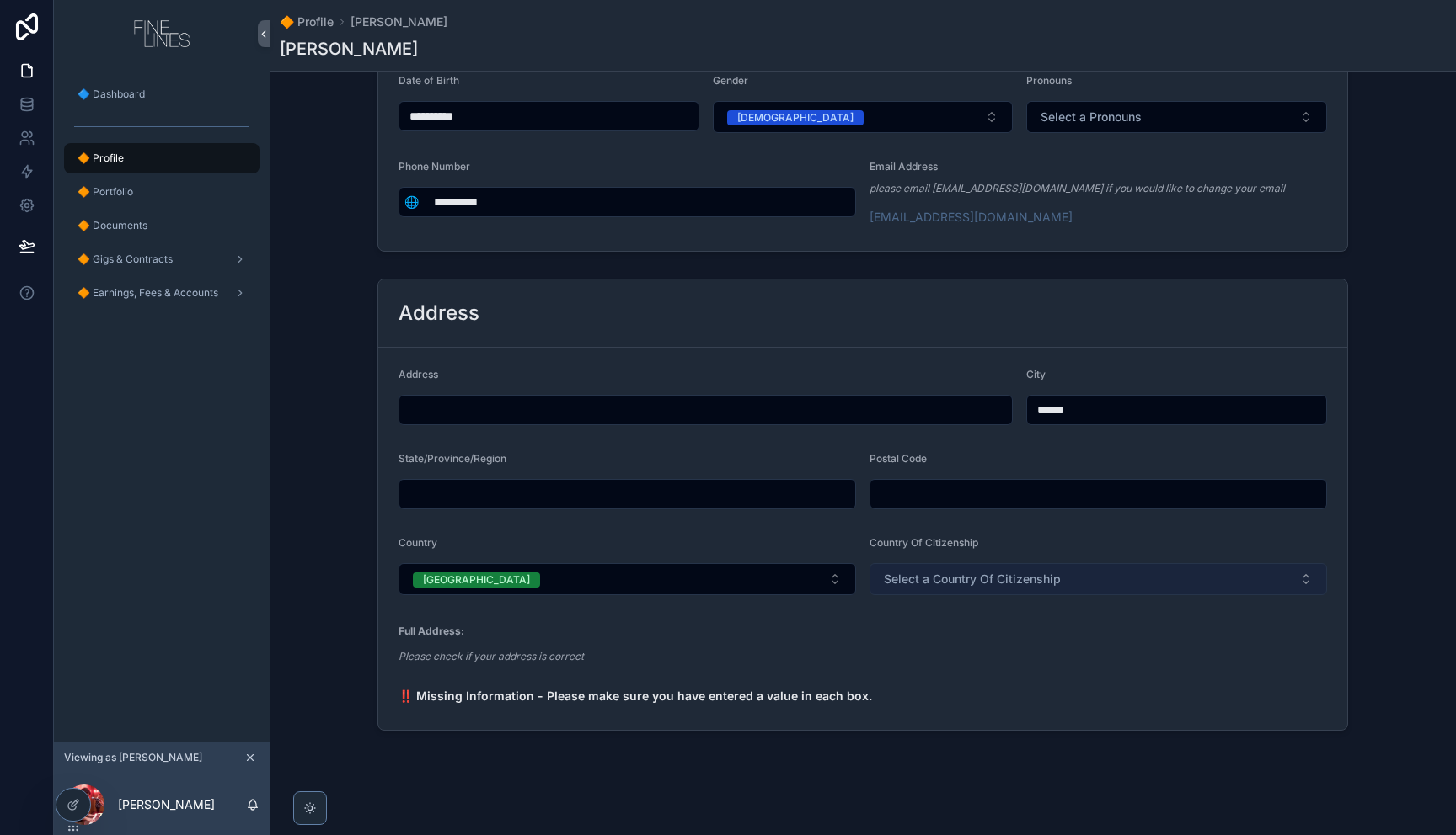
click at [1112, 582] on button "Select a Country Of Citizenship" at bounding box center [1098, 580] width 458 height 32
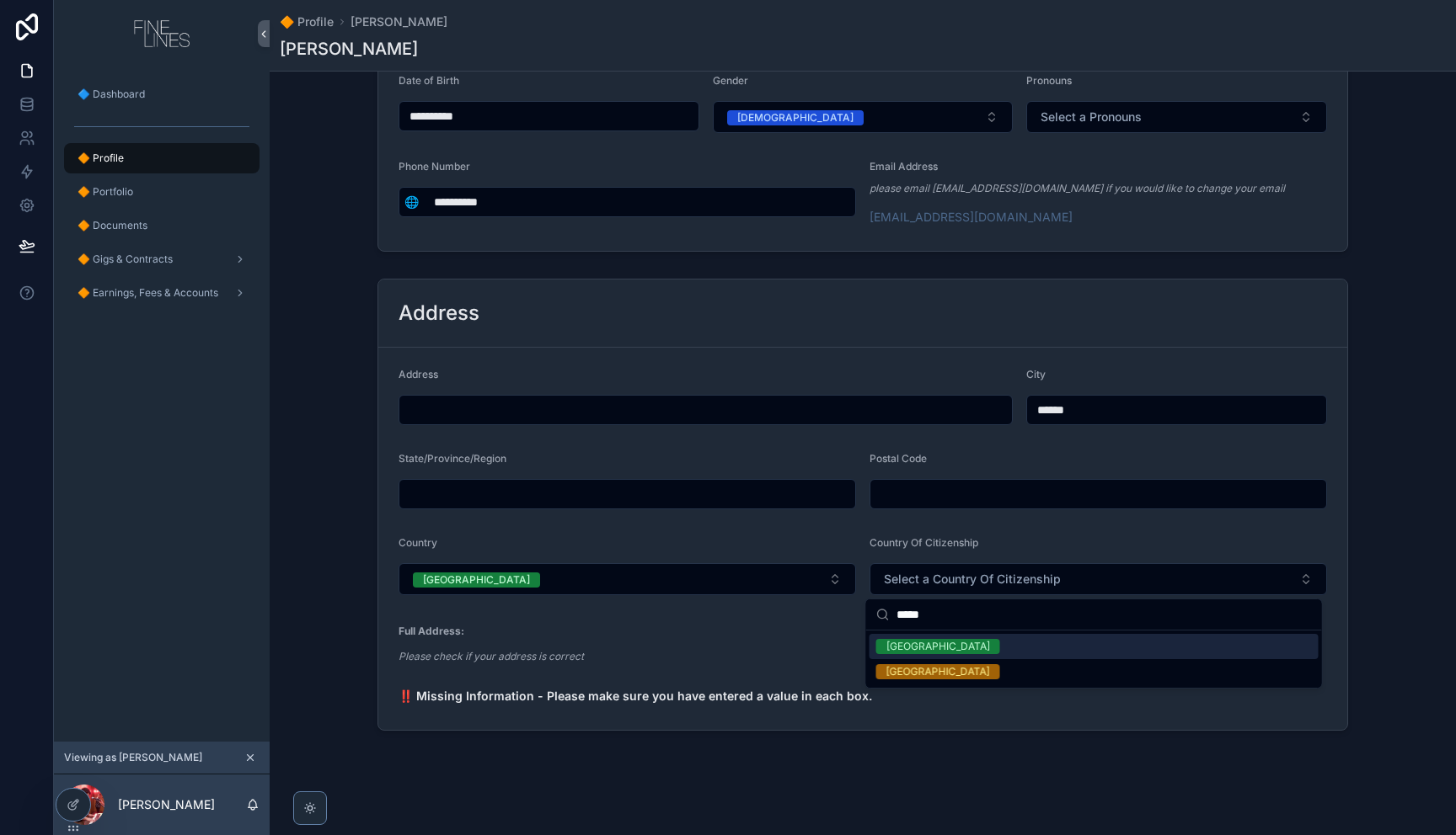
type input "******"
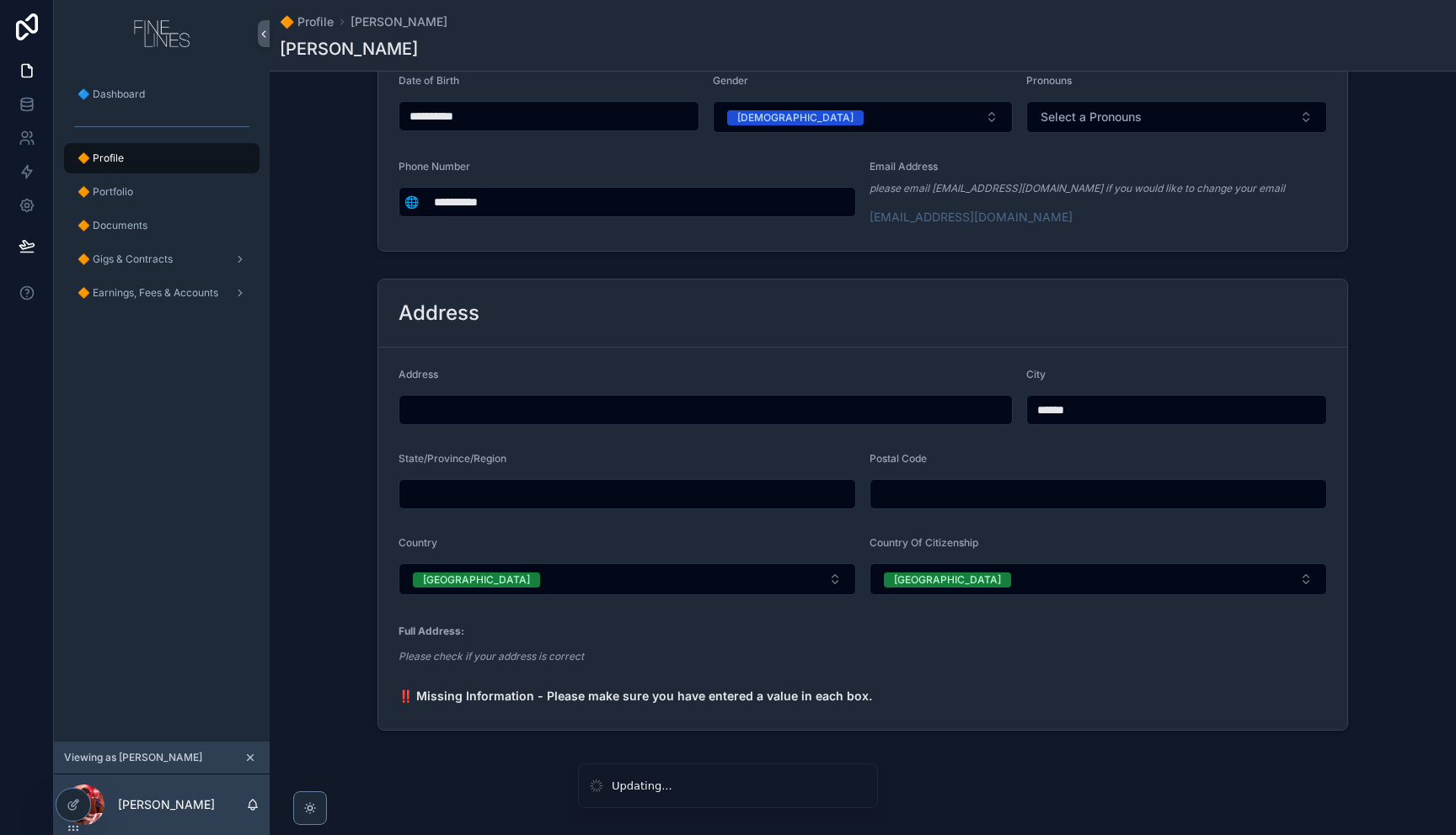
click at [779, 688] on span "‼️ Missing Information - Please make sure you have entered a value in each box." at bounding box center [863, 697] width 929 height 17
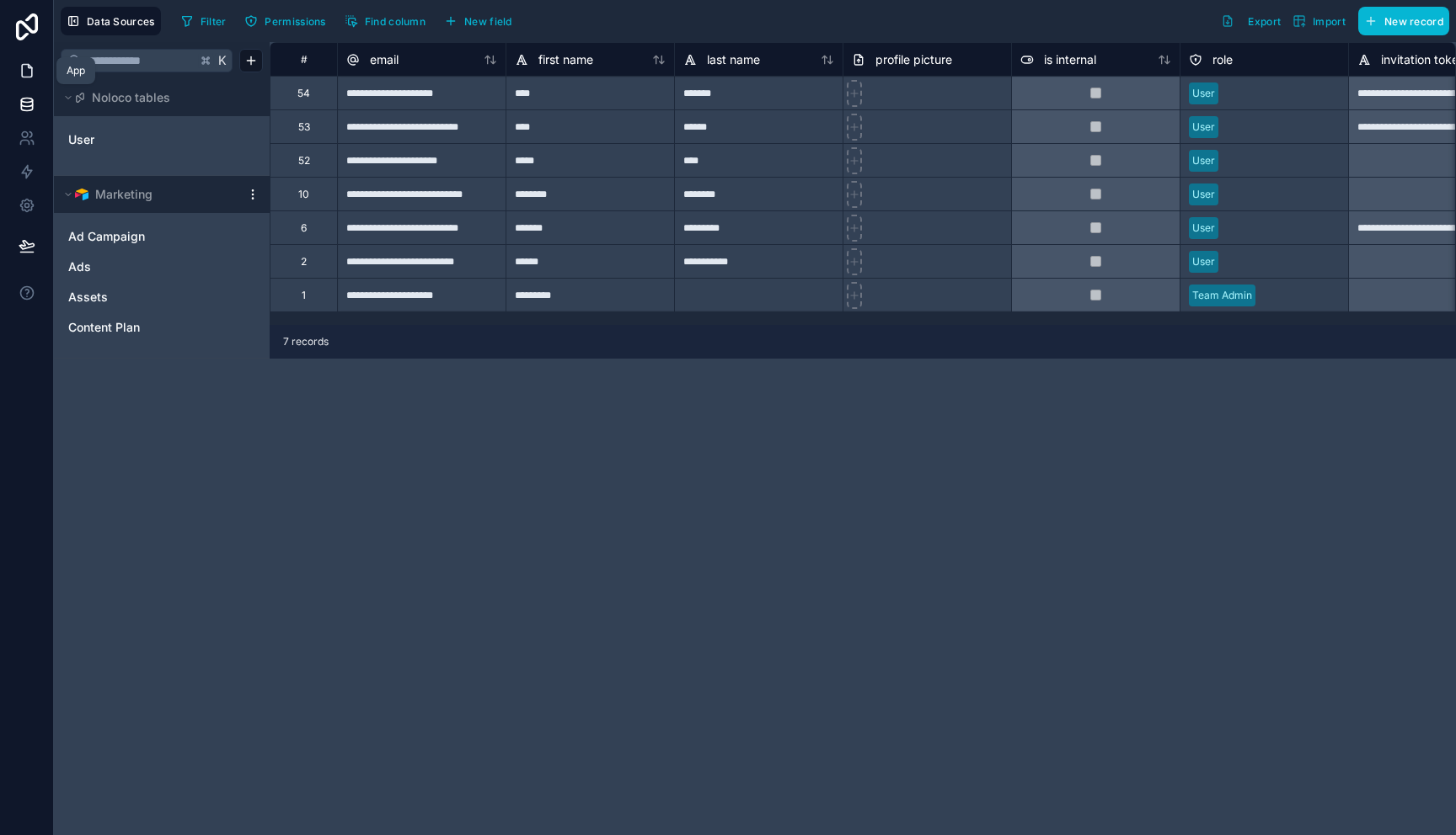
click at [37, 59] on link at bounding box center [26, 71] width 53 height 34
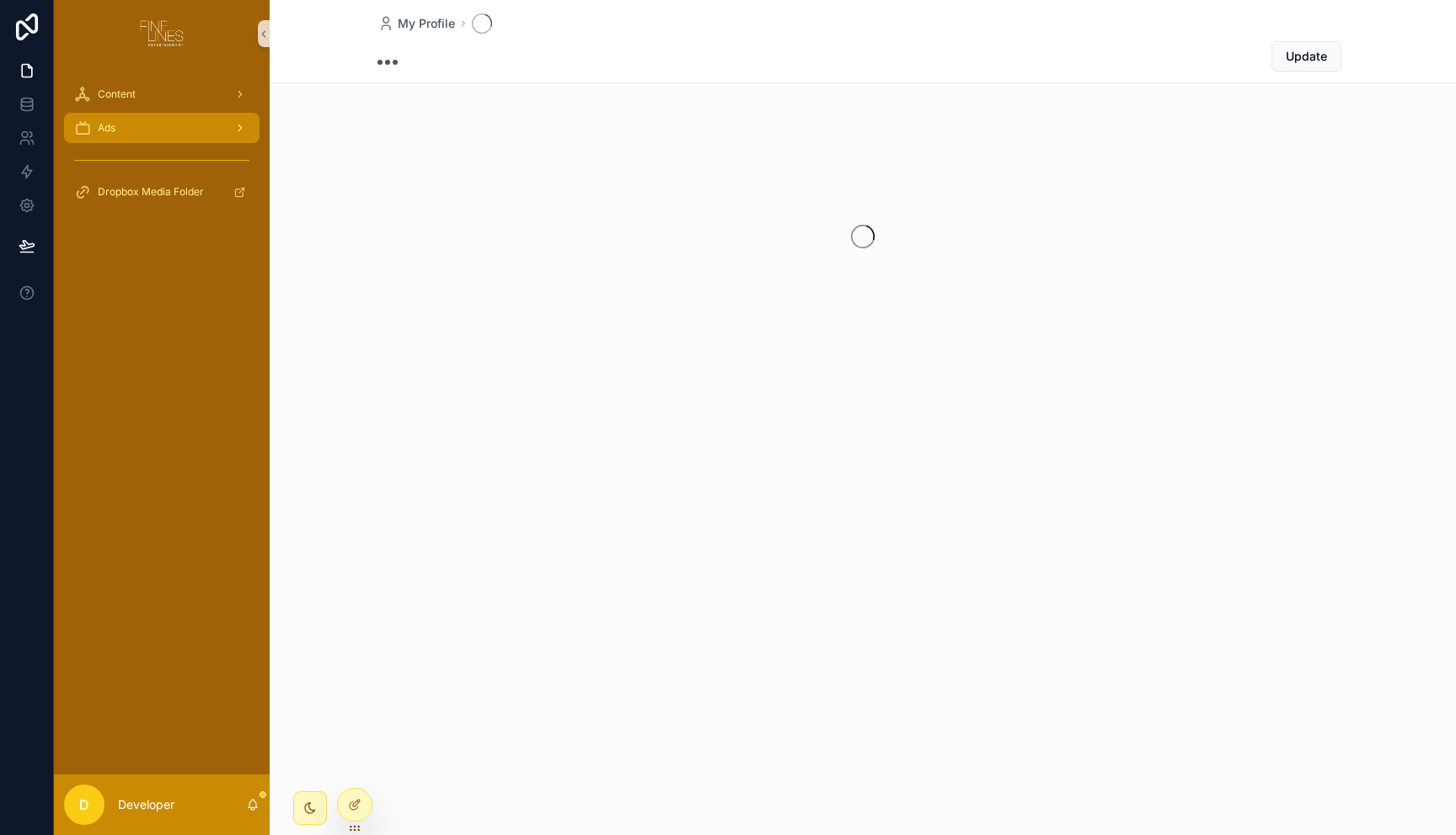
click at [171, 115] on div "Ads" at bounding box center [161, 128] width 175 height 27
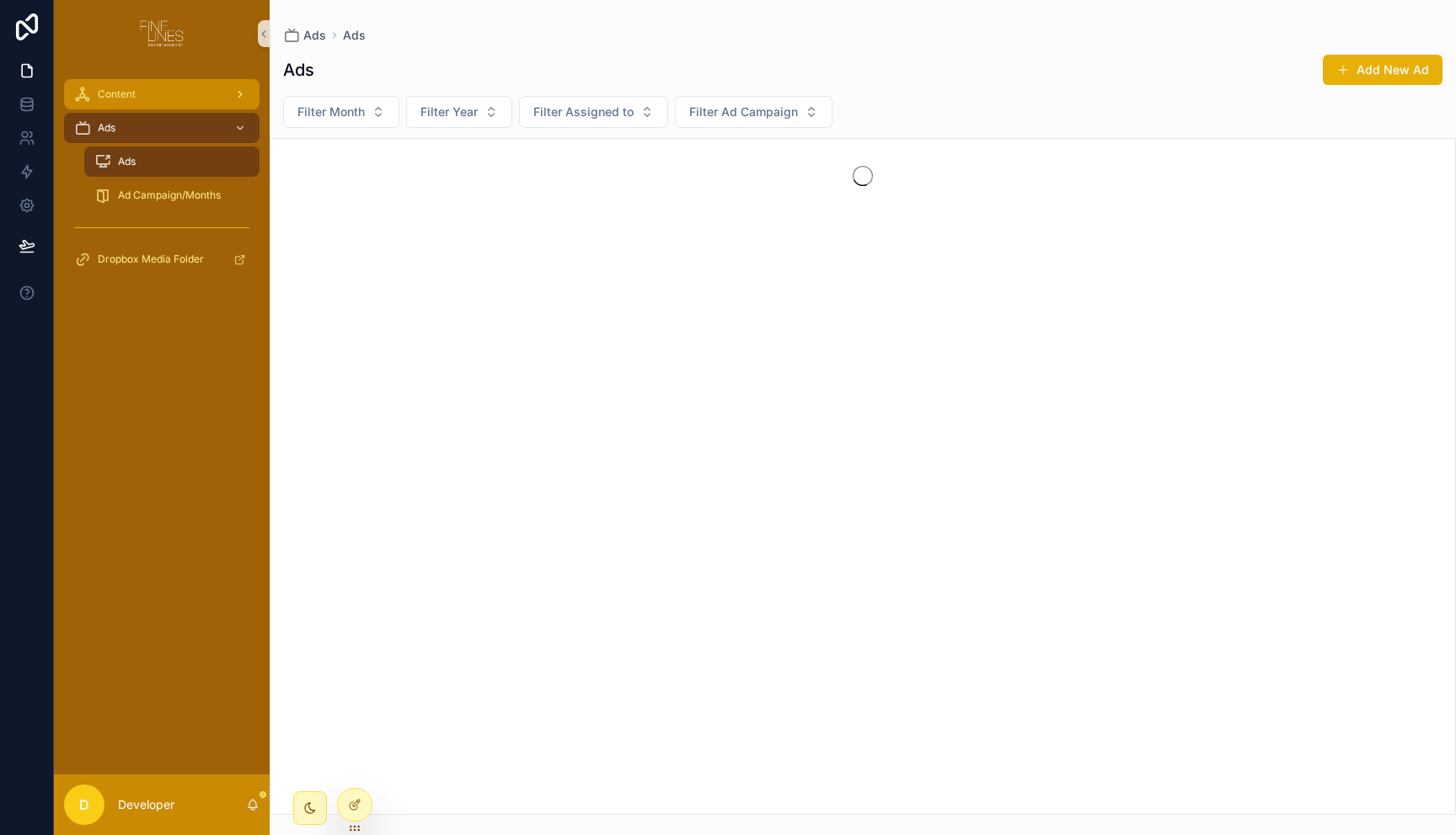
click at [171, 103] on div "Content" at bounding box center [161, 94] width 175 height 27
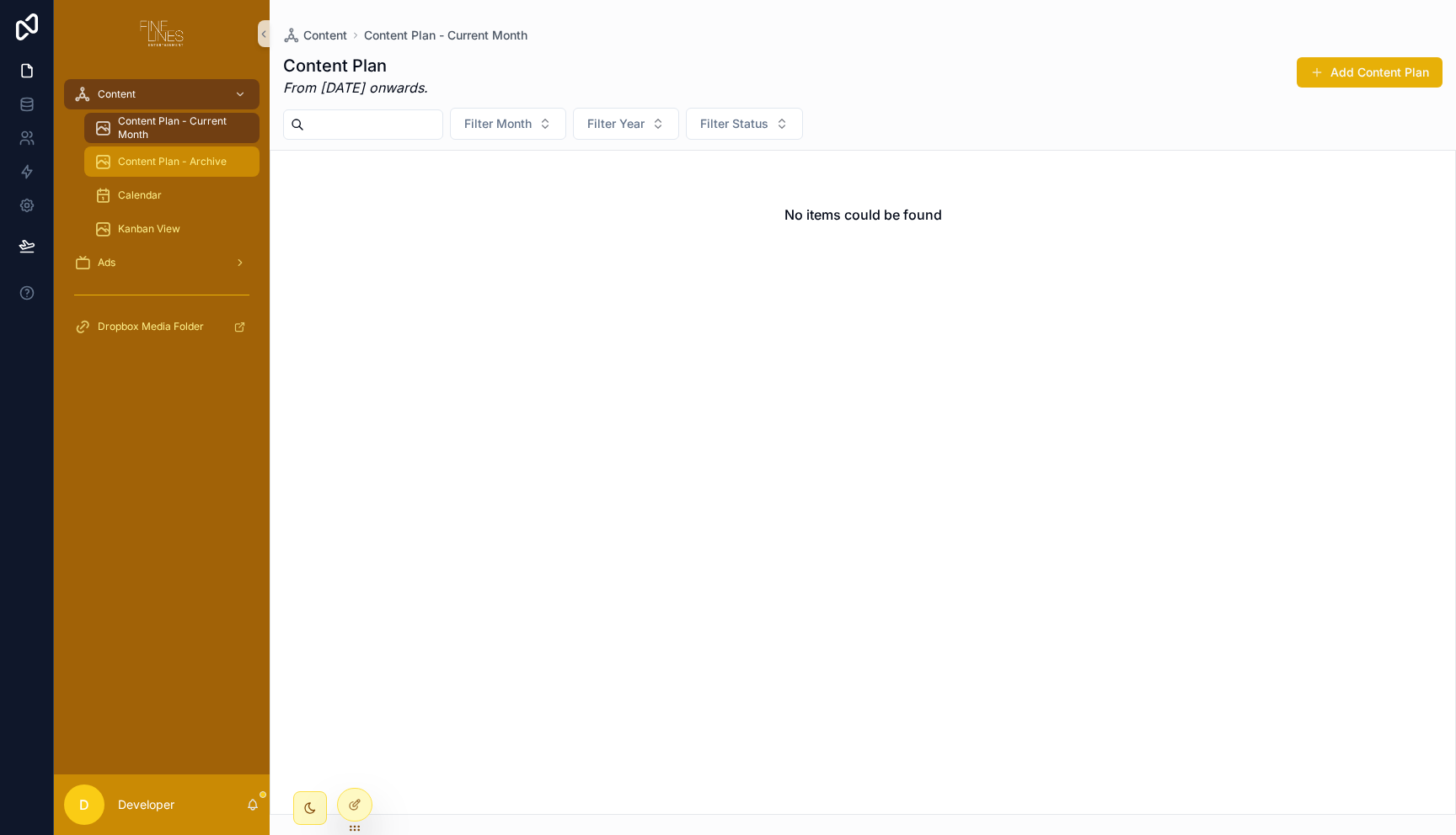
click at [191, 174] on div "Content Plan - Archive" at bounding box center [171, 162] width 195 height 34
click at [191, 168] on div "Content Plan - Archive" at bounding box center [171, 162] width 155 height 27
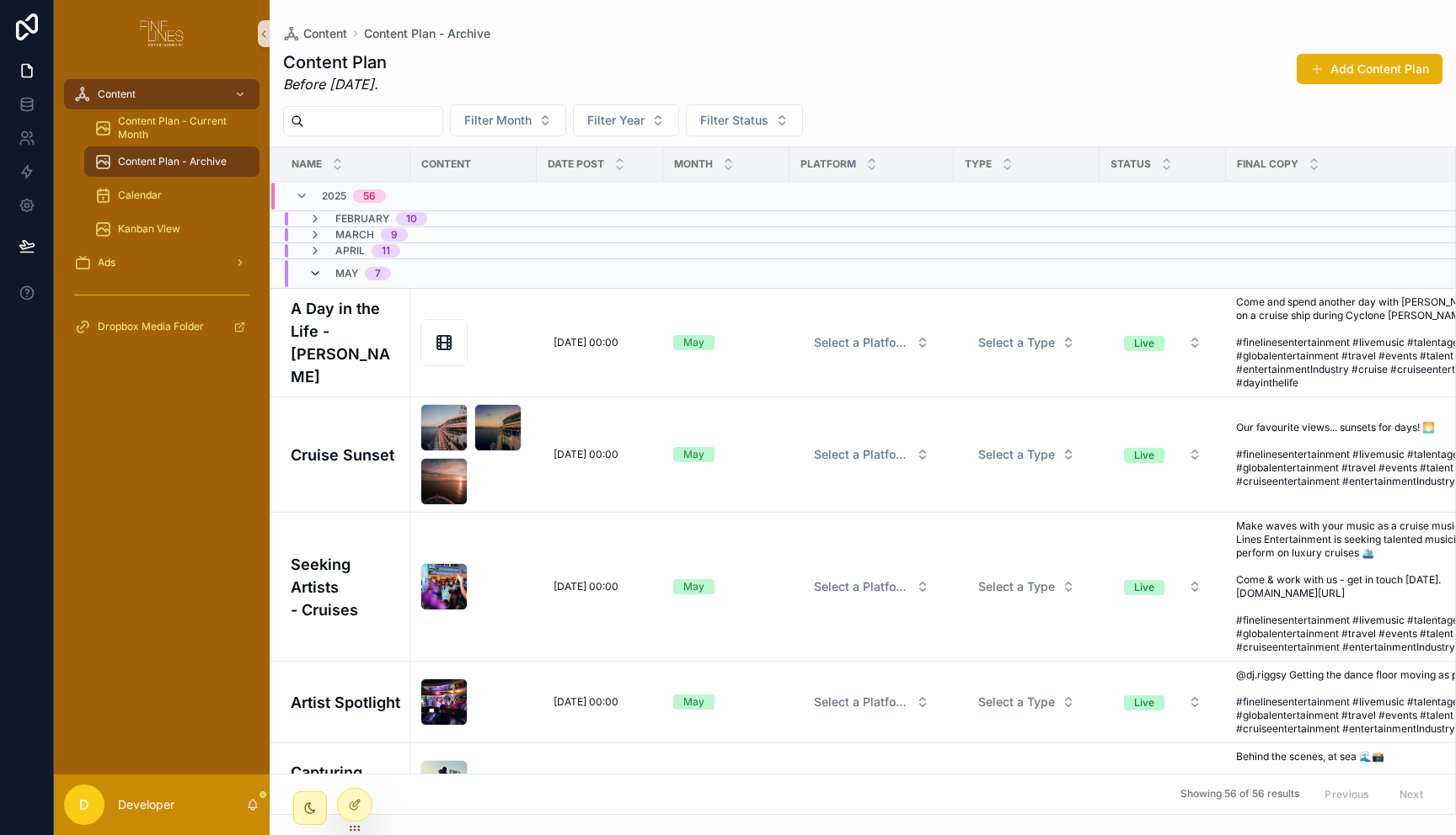
click at [315, 271] on icon "scrollable content" at bounding box center [315, 274] width 14 height 14
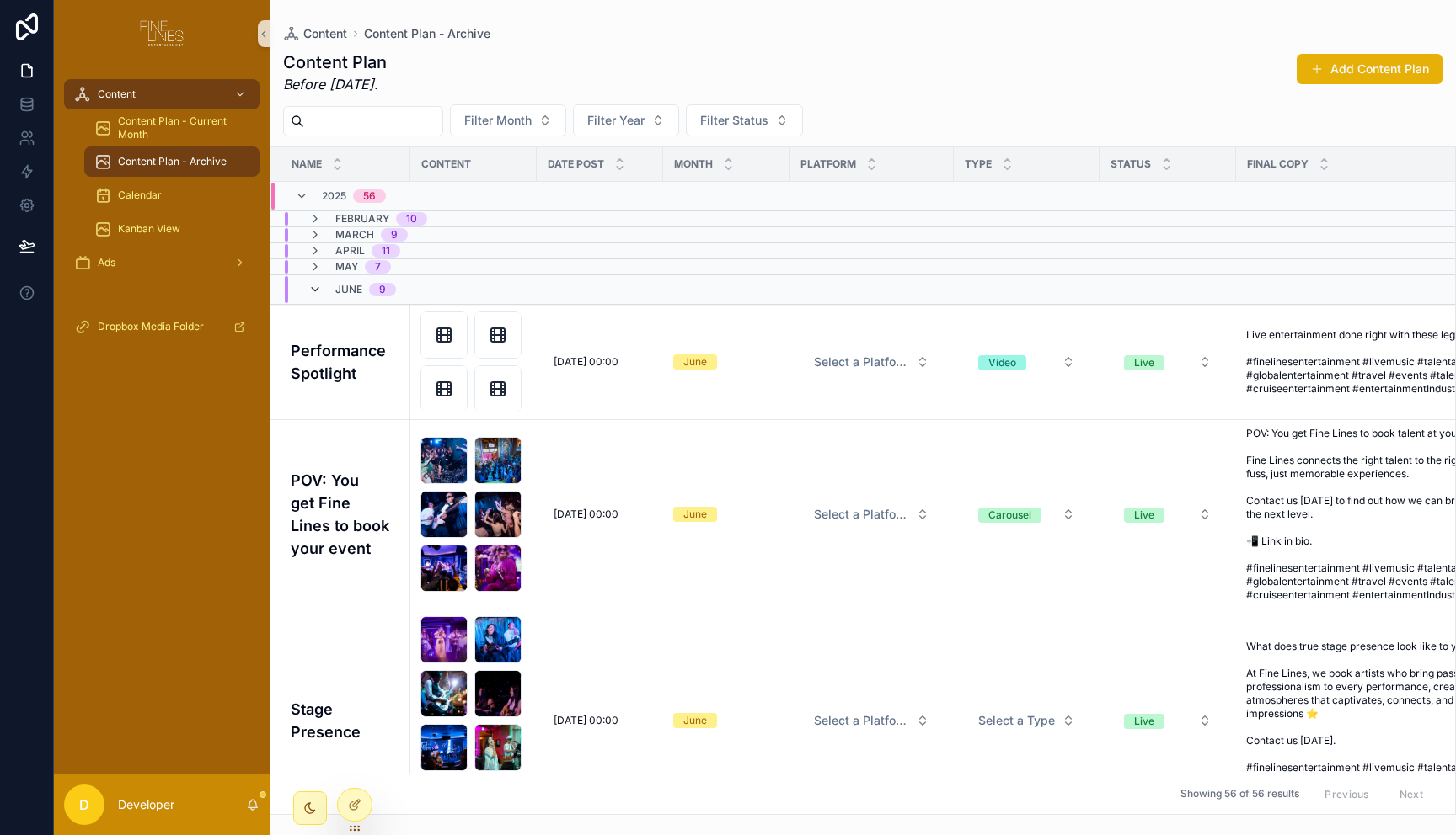
click at [319, 288] on icon "scrollable content" at bounding box center [315, 289] width 14 height 14
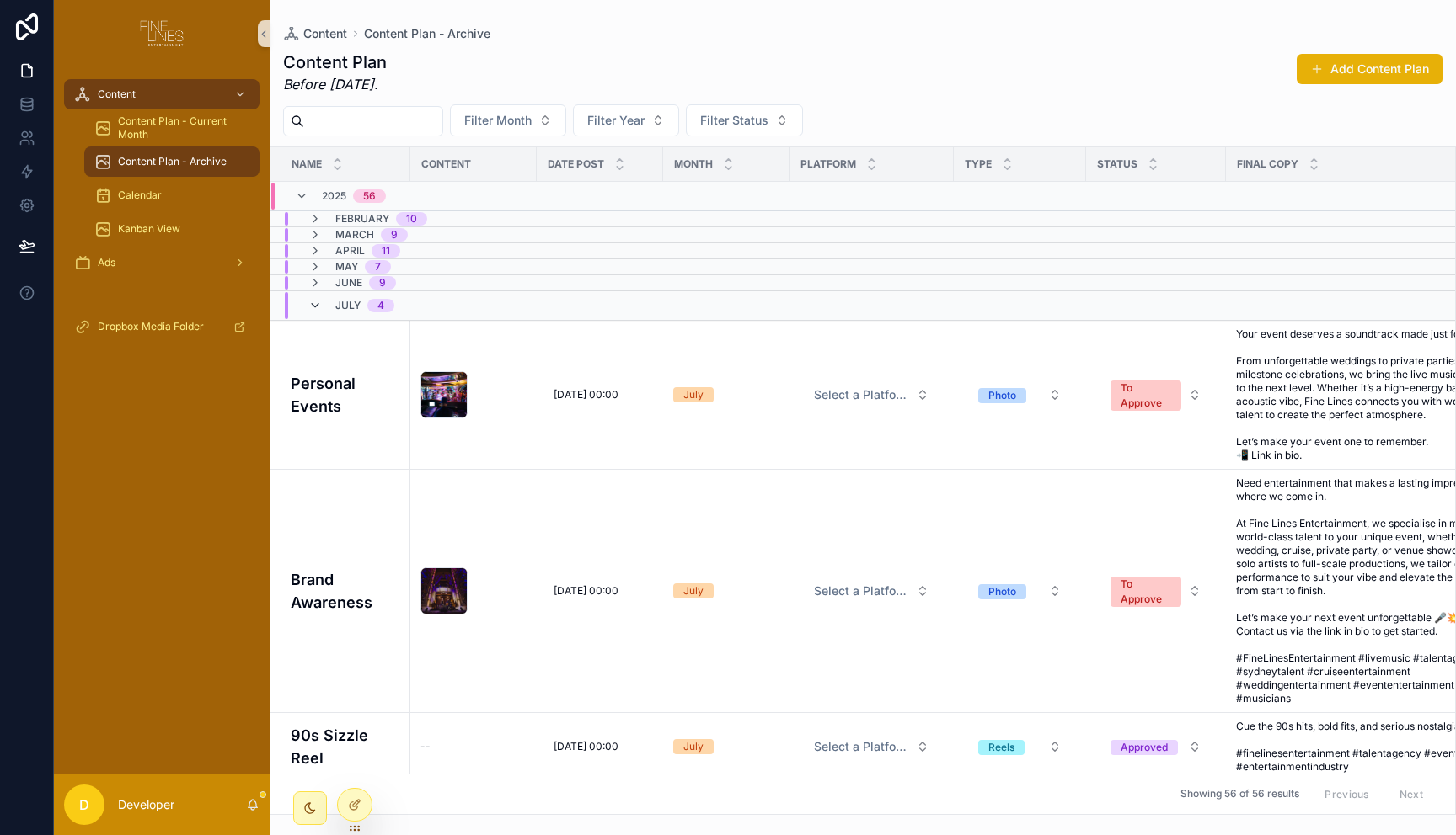
click at [320, 301] on icon "scrollable content" at bounding box center [315, 305] width 14 height 14
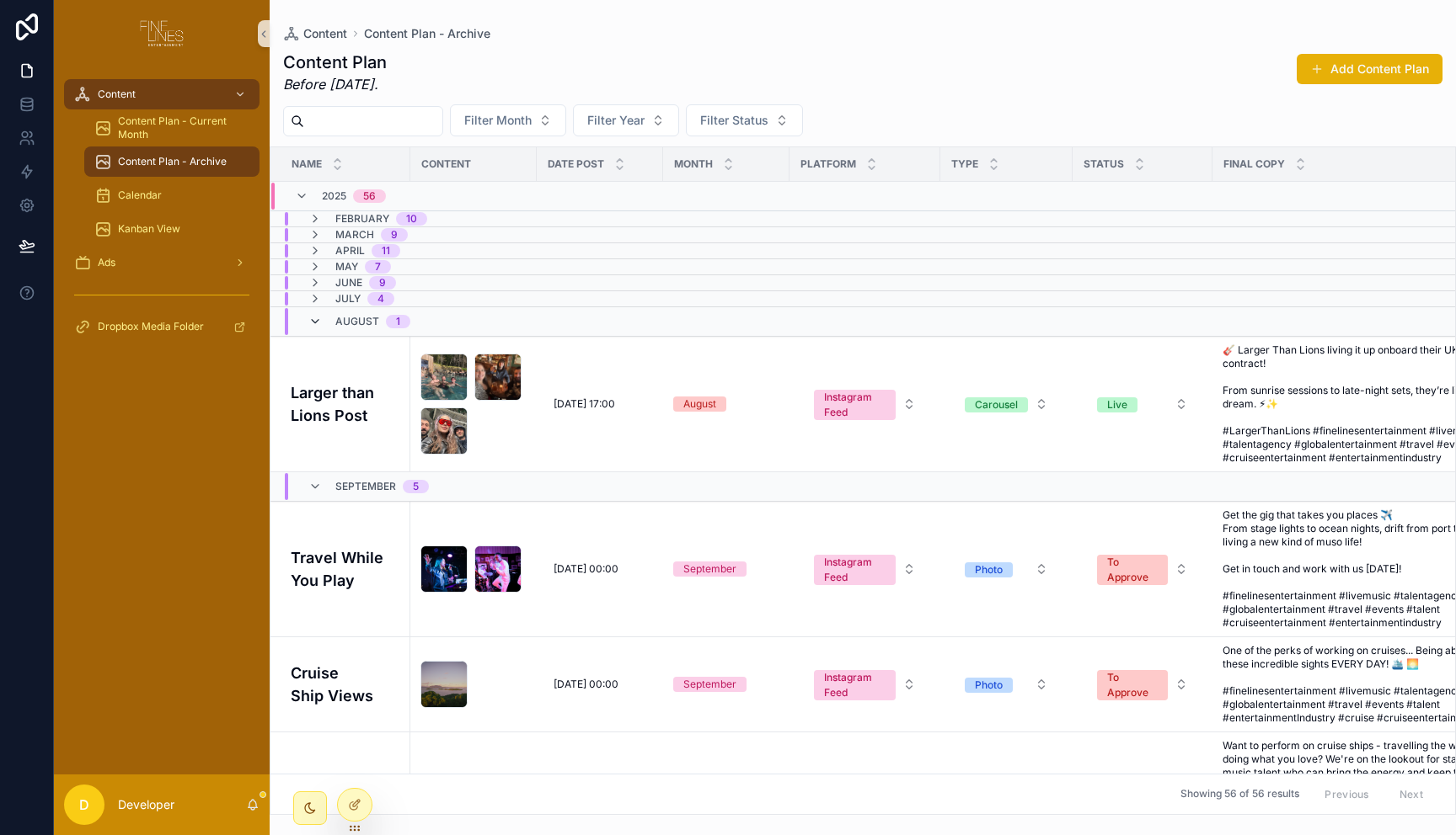
click at [318, 326] on icon "scrollable content" at bounding box center [315, 322] width 14 height 14
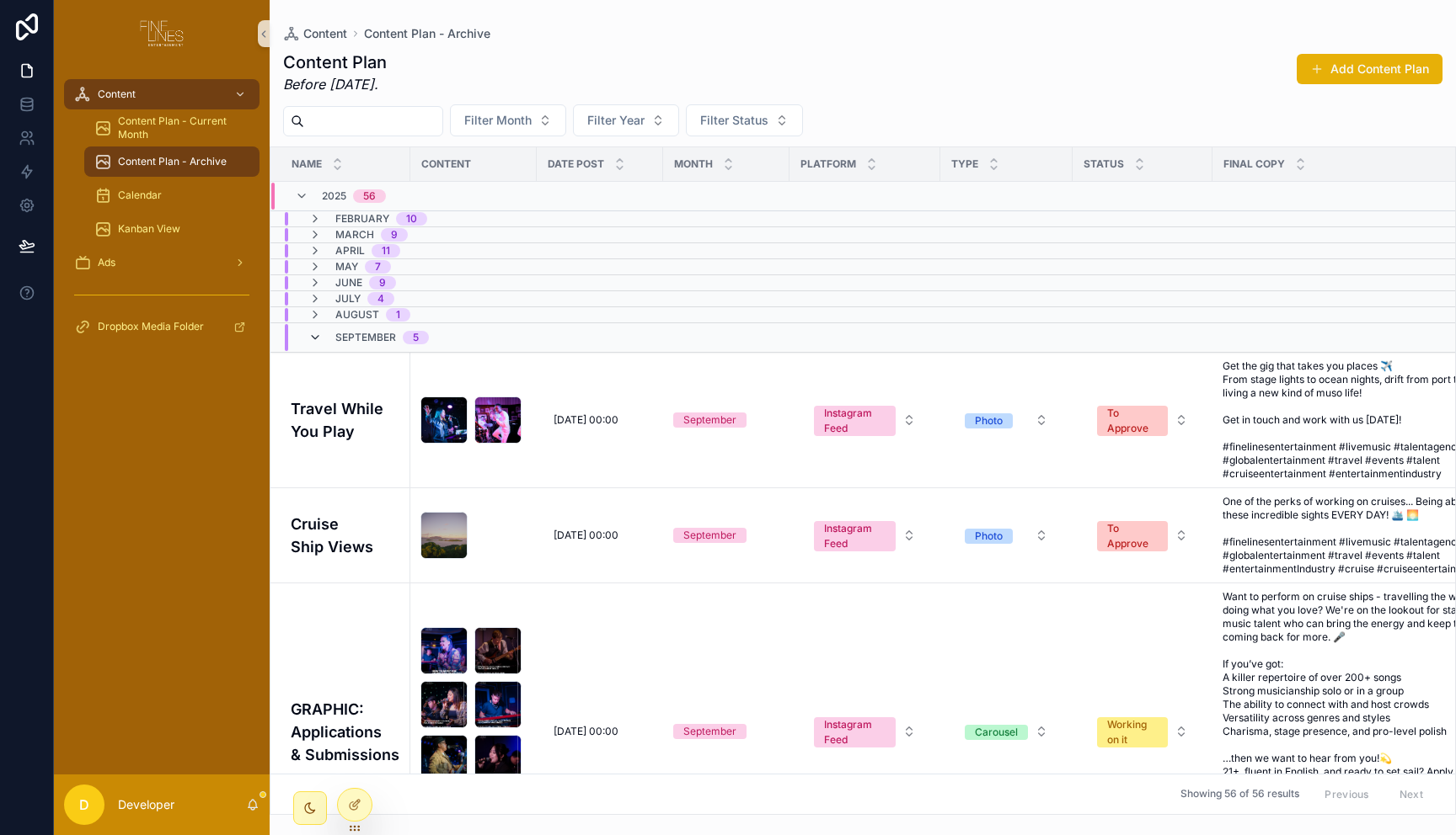
click at [314, 336] on icon "scrollable content" at bounding box center [315, 338] width 14 height 14
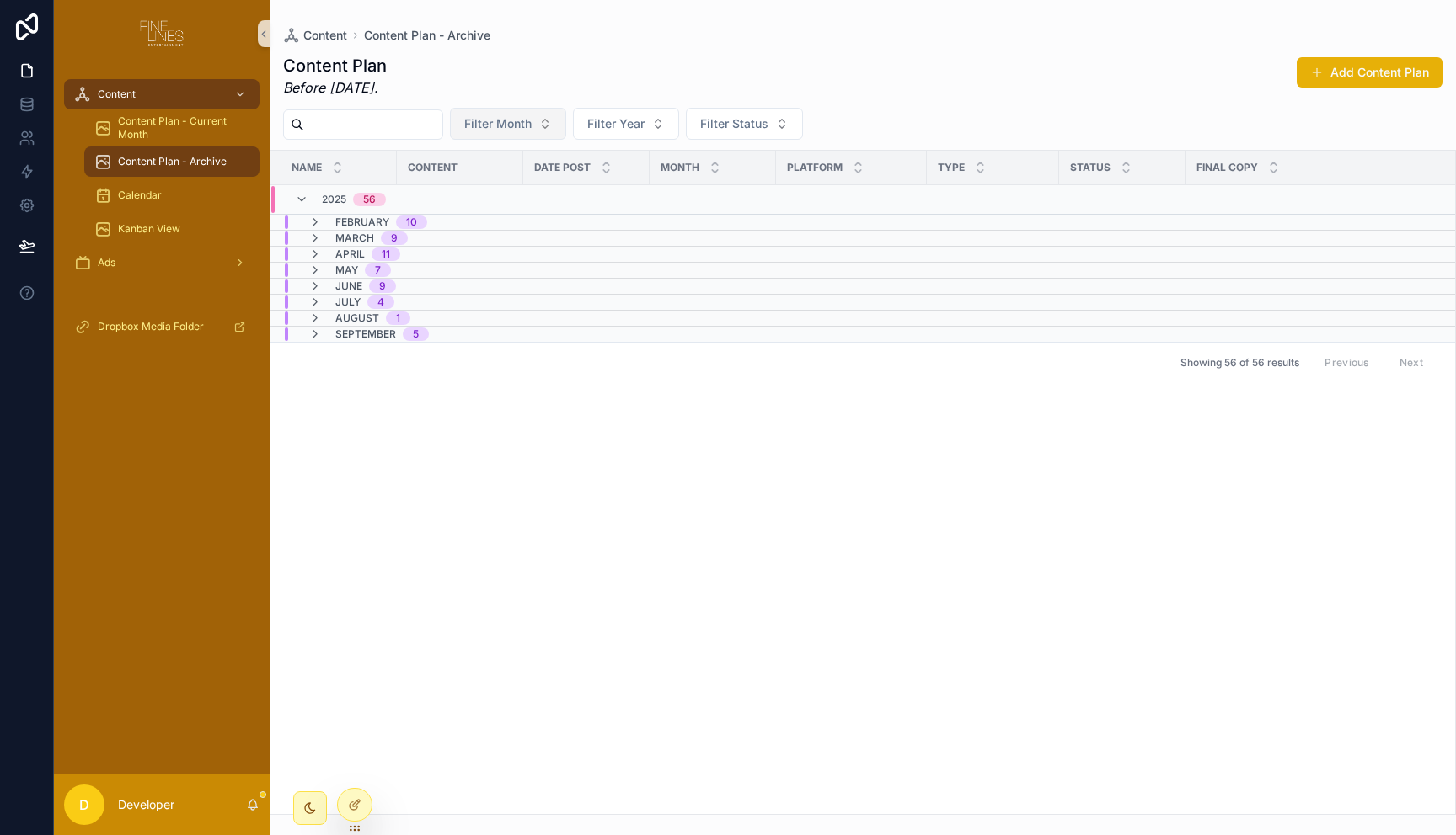
click at [509, 132] on button "Filter Month" at bounding box center [508, 124] width 116 height 32
click at [480, 382] on div "December" at bounding box center [524, 384] width 202 height 27
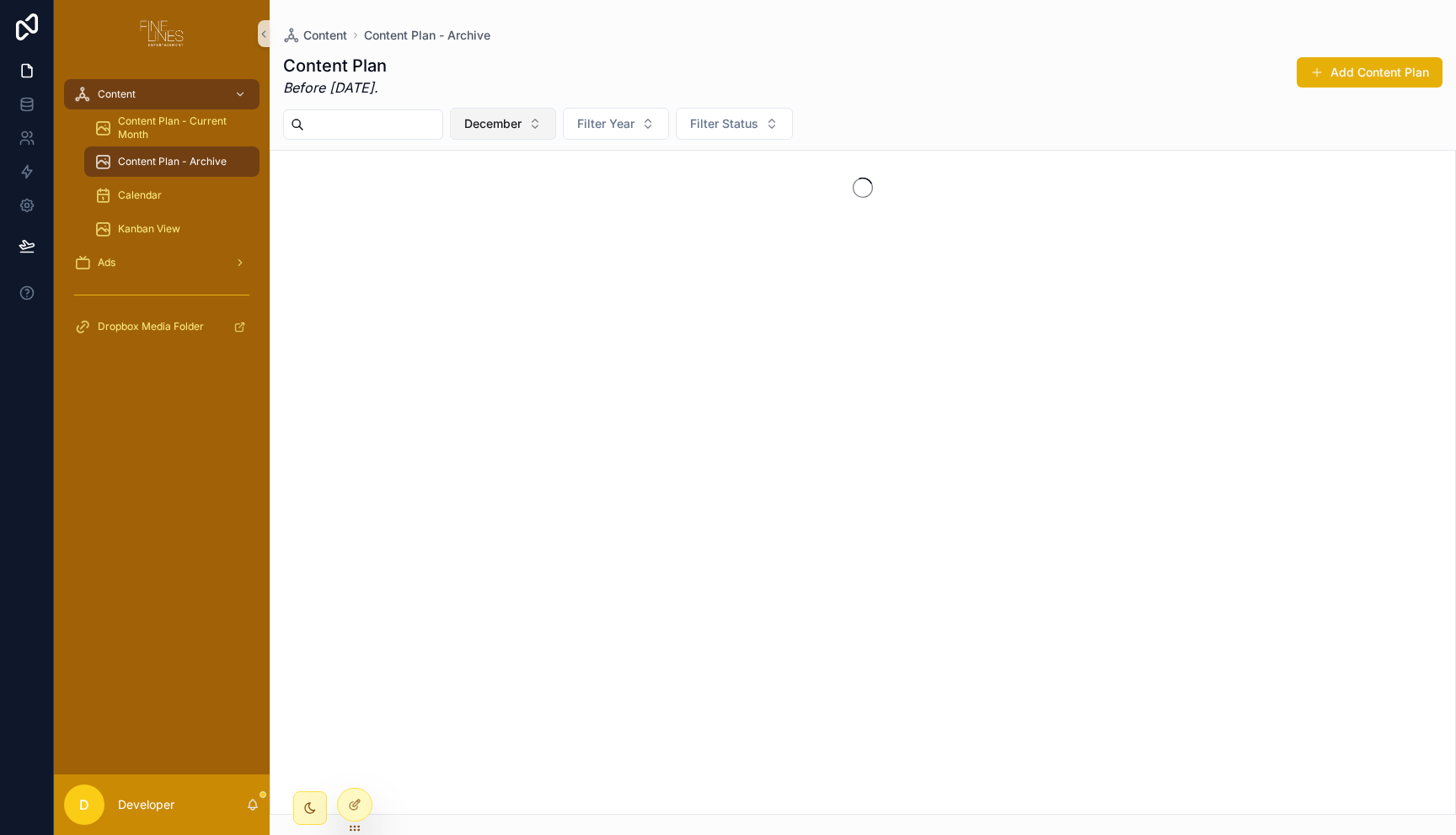
click at [503, 120] on span "December" at bounding box center [492, 124] width 57 height 17
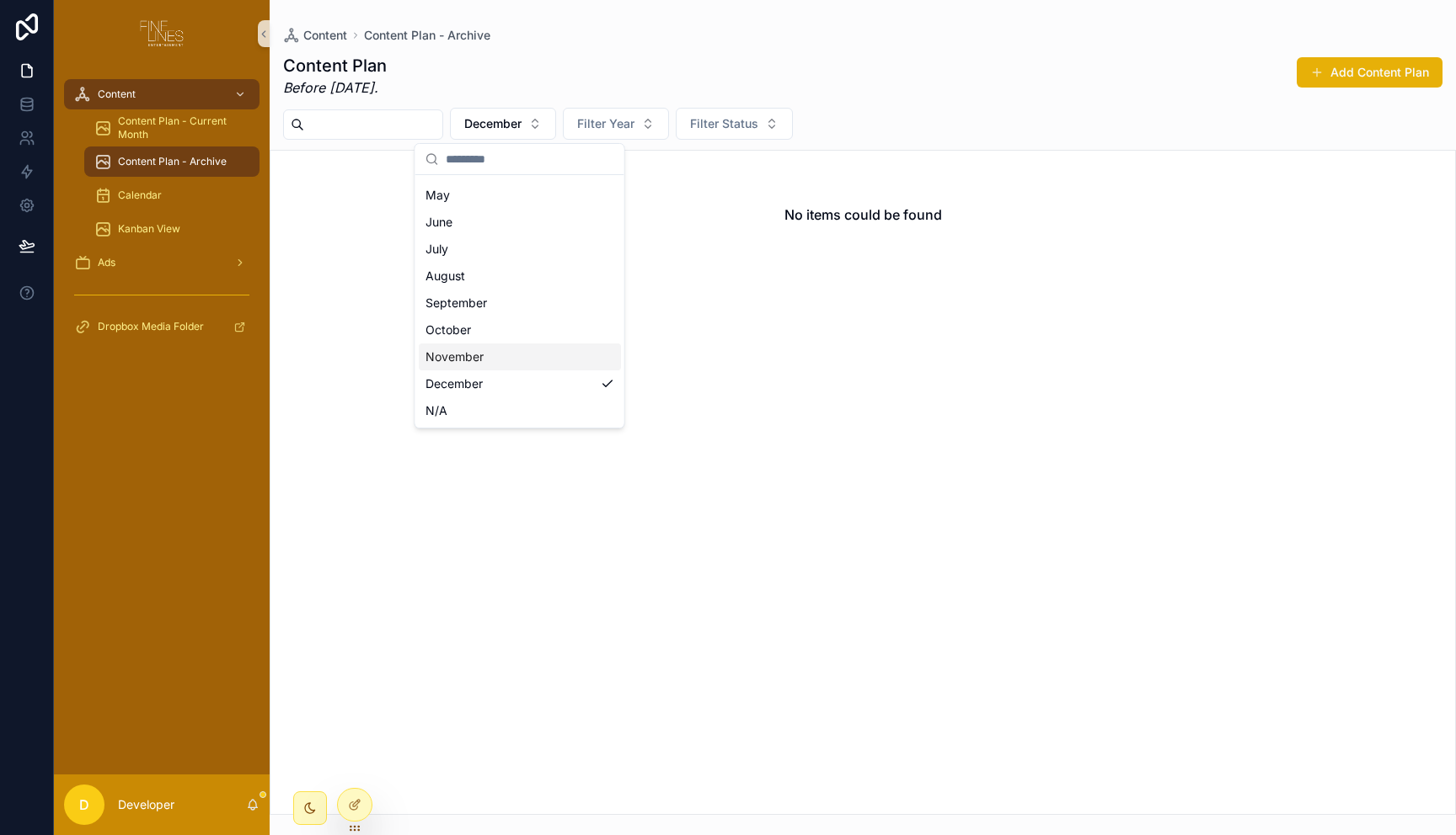
click at [467, 350] on div "November" at bounding box center [520, 357] width 202 height 27
click at [648, 193] on div "No items could be found" at bounding box center [863, 215] width 1184 height 128
click at [522, 118] on span "November" at bounding box center [493, 124] width 58 height 17
click at [465, 301] on div "September" at bounding box center [520, 303] width 202 height 27
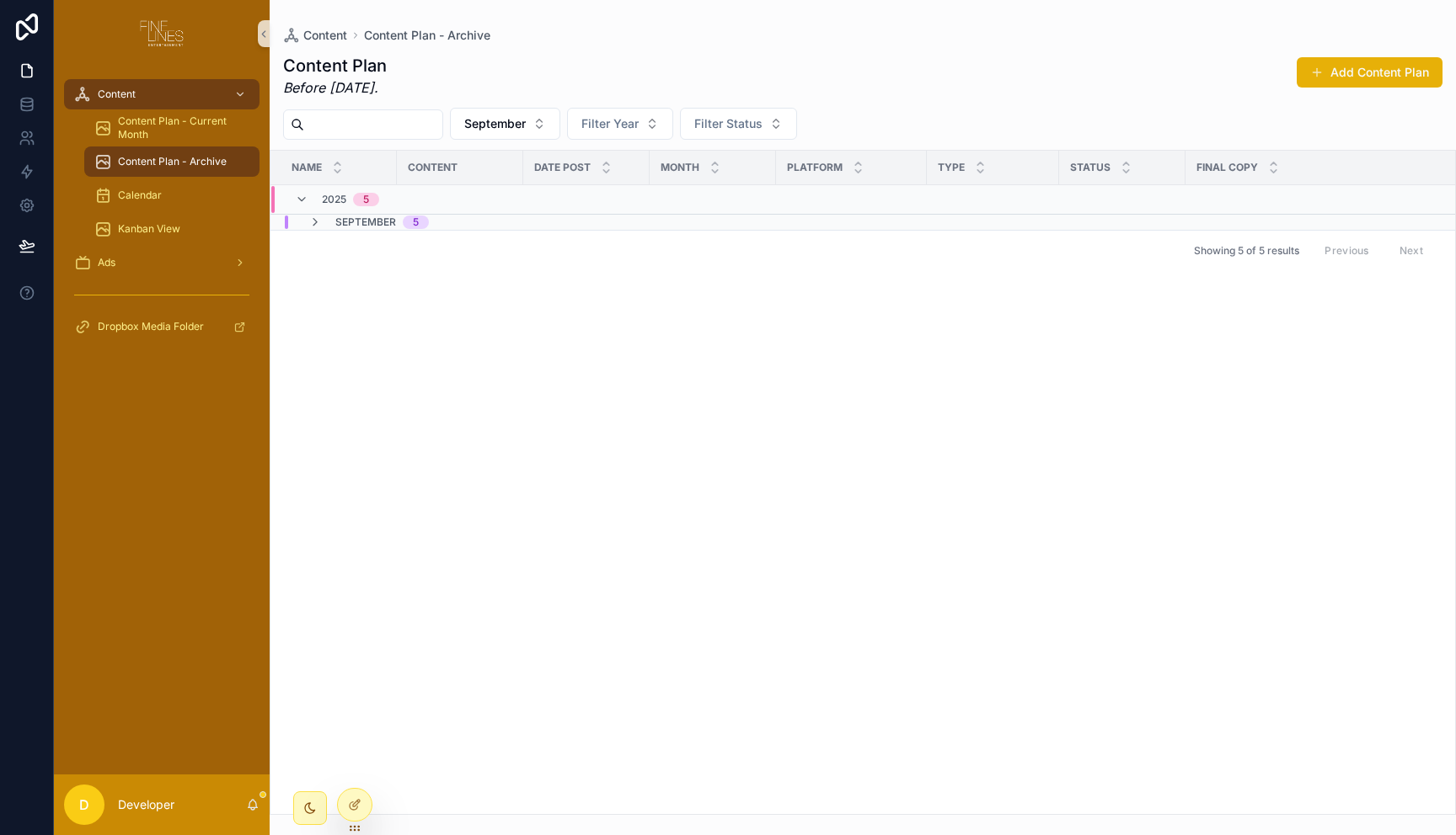
click at [406, 224] on span "5" at bounding box center [415, 222] width 26 height 14
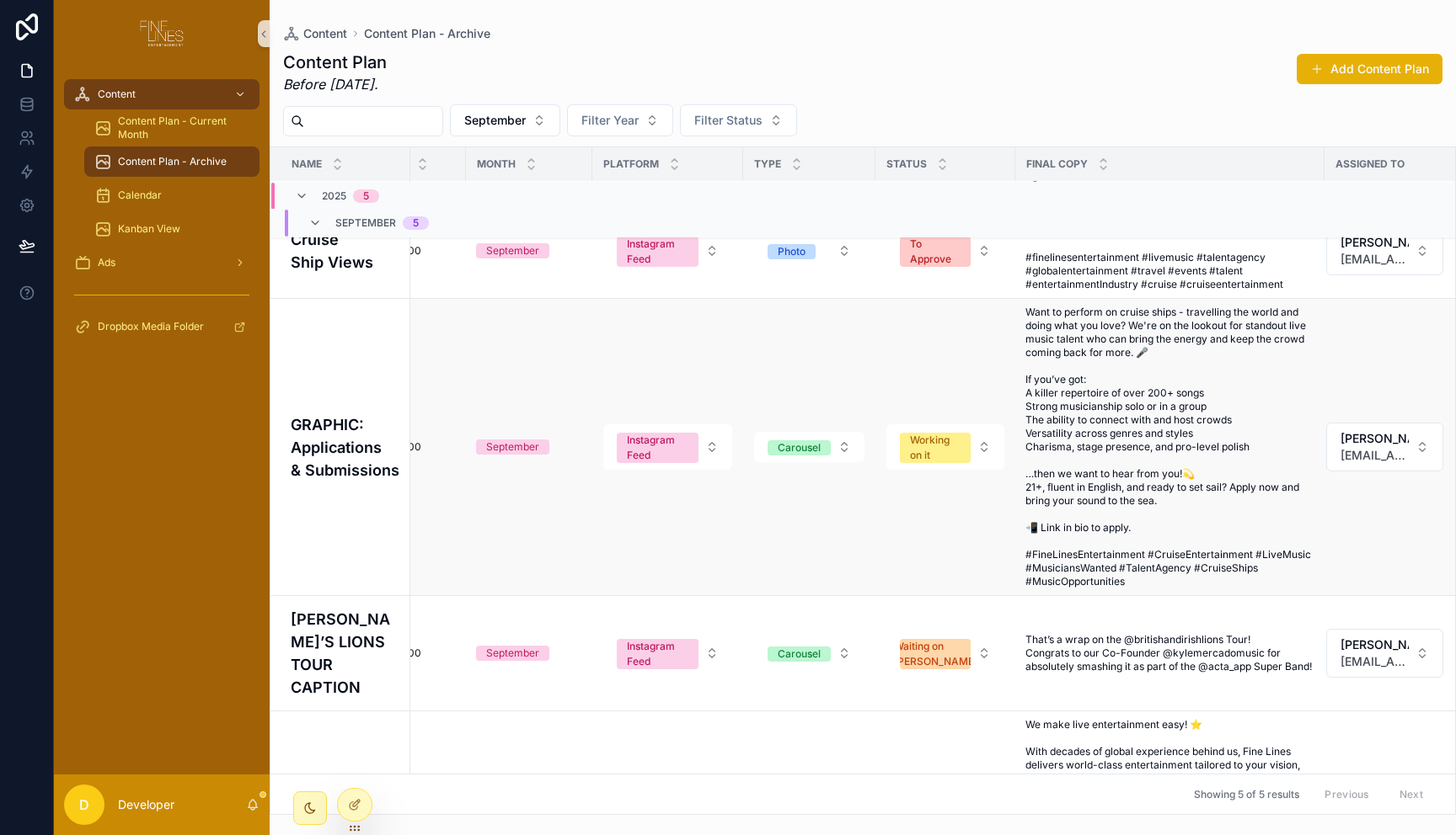
scroll to position [172, 0]
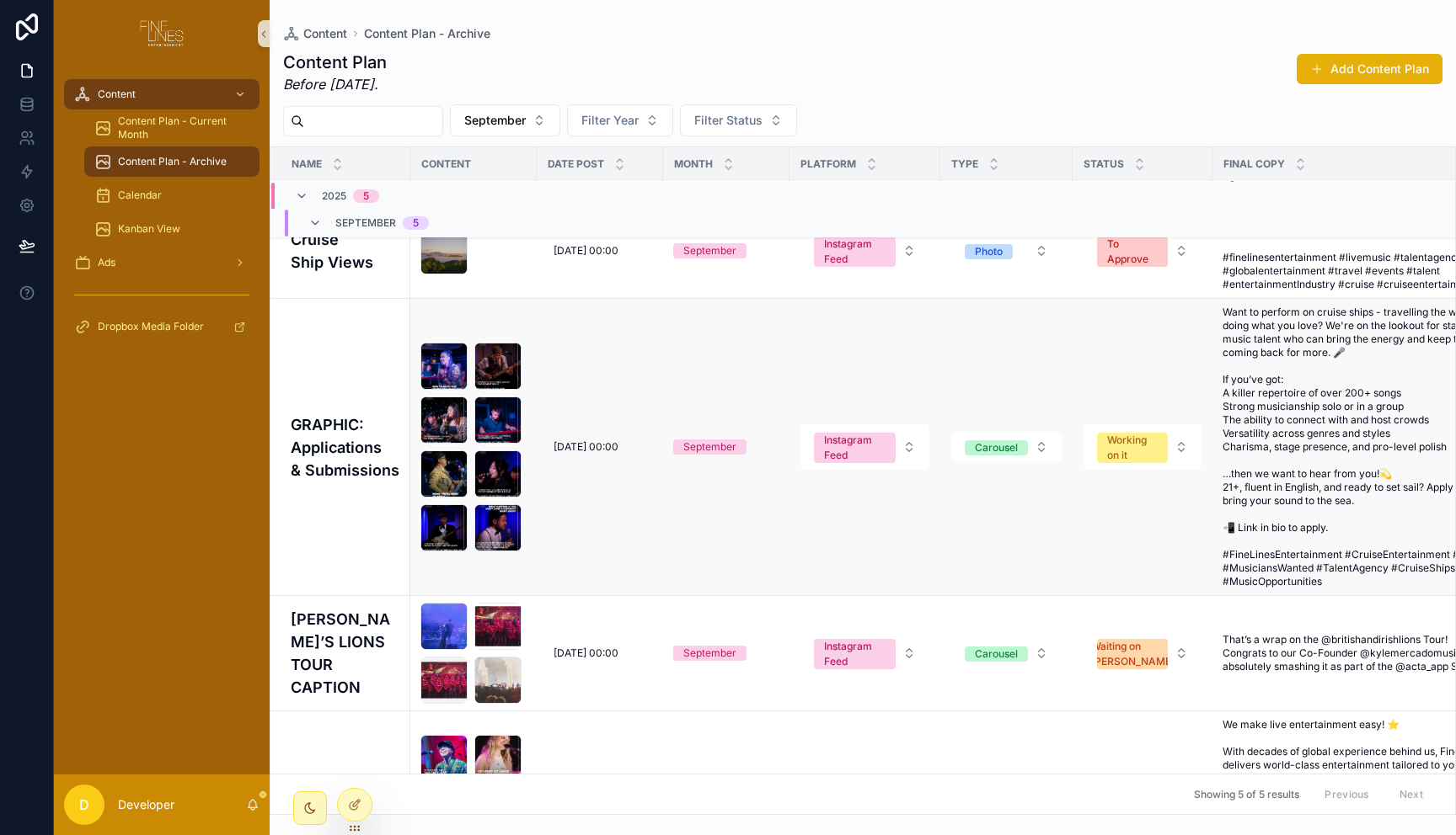
click at [833, 370] on td "Instagram Feed" at bounding box center [865, 447] width 151 height 297
click at [301, 391] on td "GRAPHIC: Applications & Submissions" at bounding box center [340, 447] width 140 height 297
click at [335, 413] on h4 "GRAPHIC: Applications & Submissions" at bounding box center [345, 447] width 110 height 68
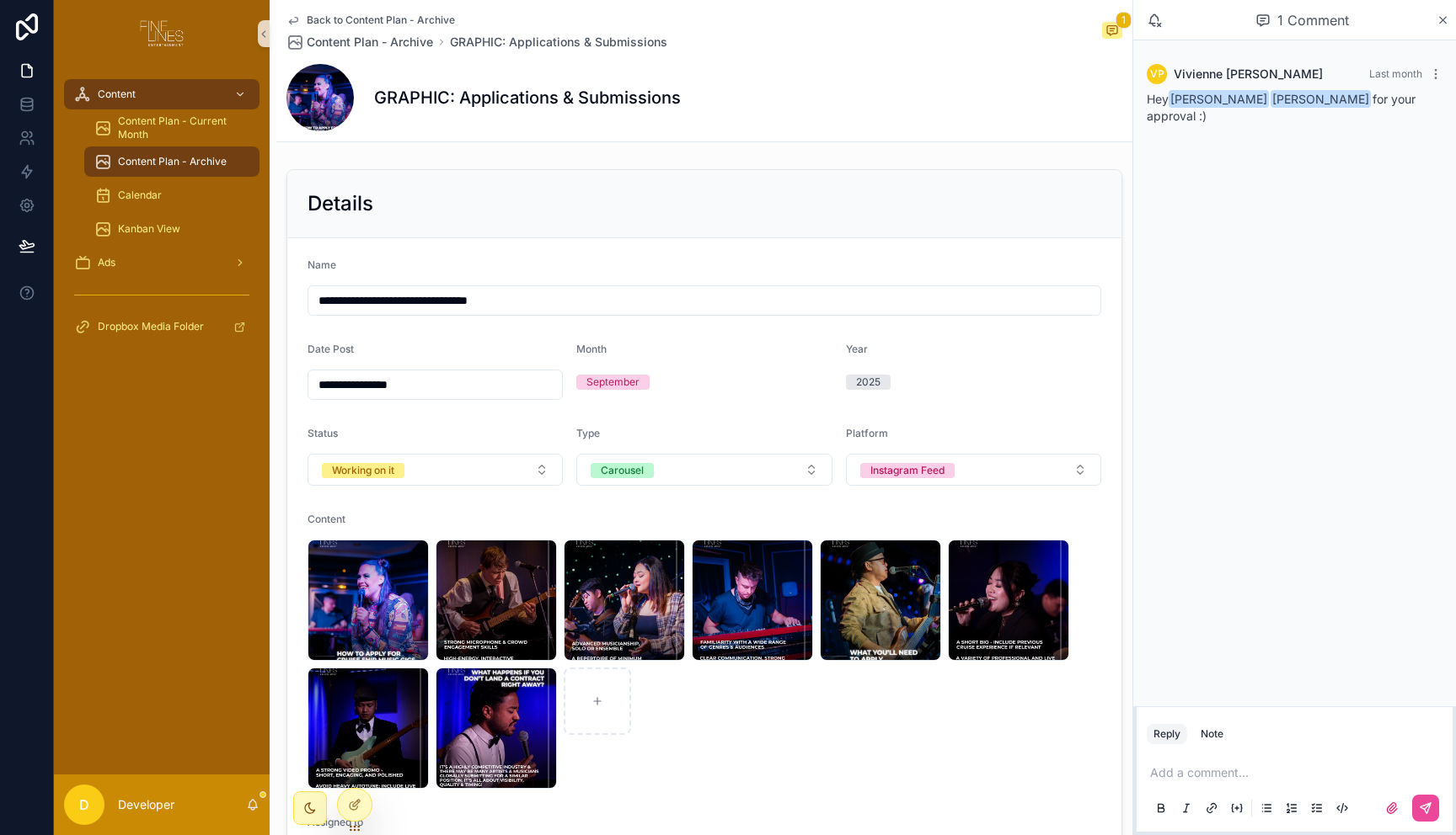
drag, startPoint x: 1318, startPoint y: 287, endPoint x: 1273, endPoint y: 316, distance: 53.5
click at [1318, 288] on div "VP Vivienne Phillips Last month Hey Gemma Lyon Kyle Mercado for your approval :)" at bounding box center [1295, 373] width 323 height 666
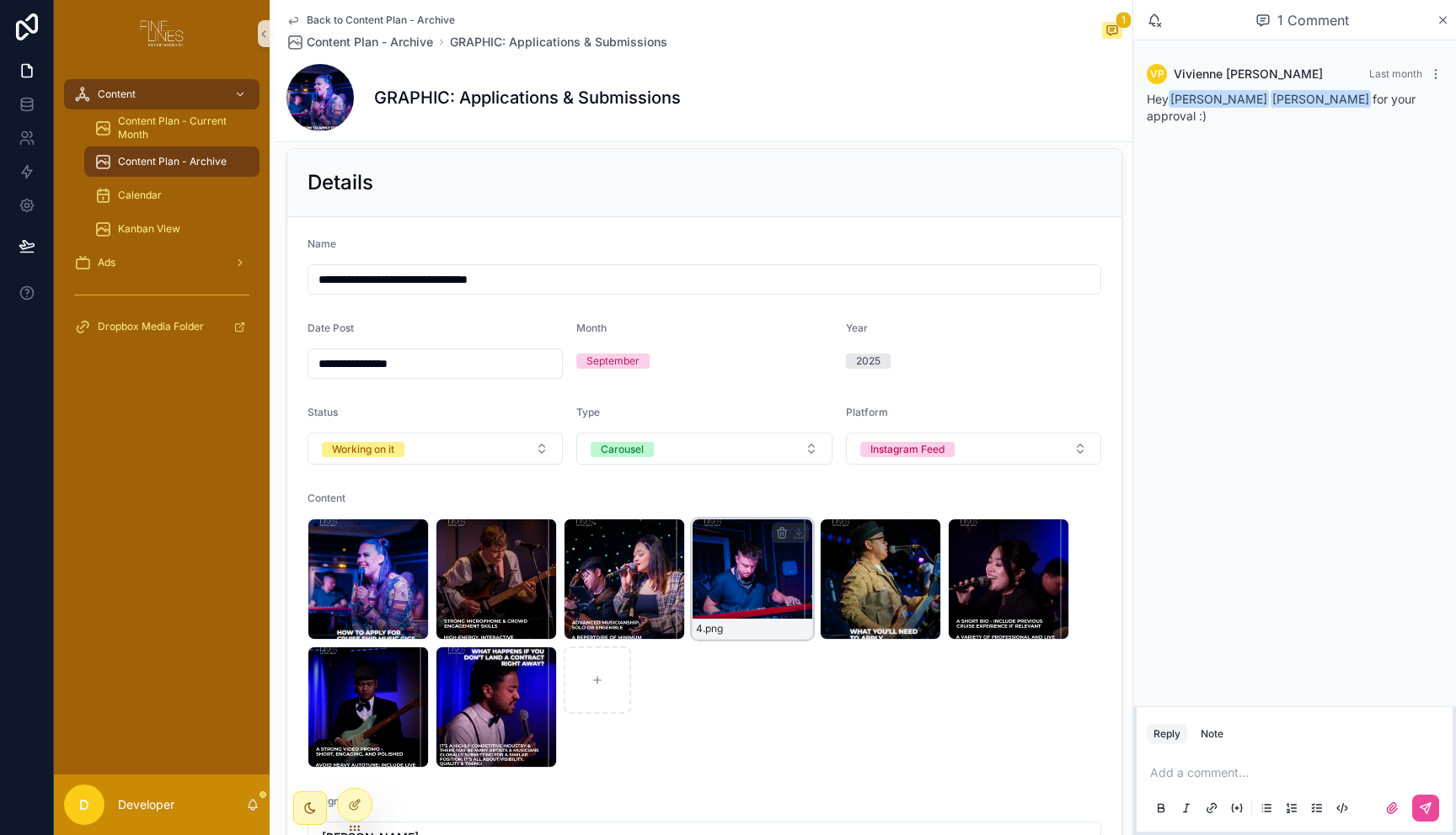
scroll to position [40, 0]
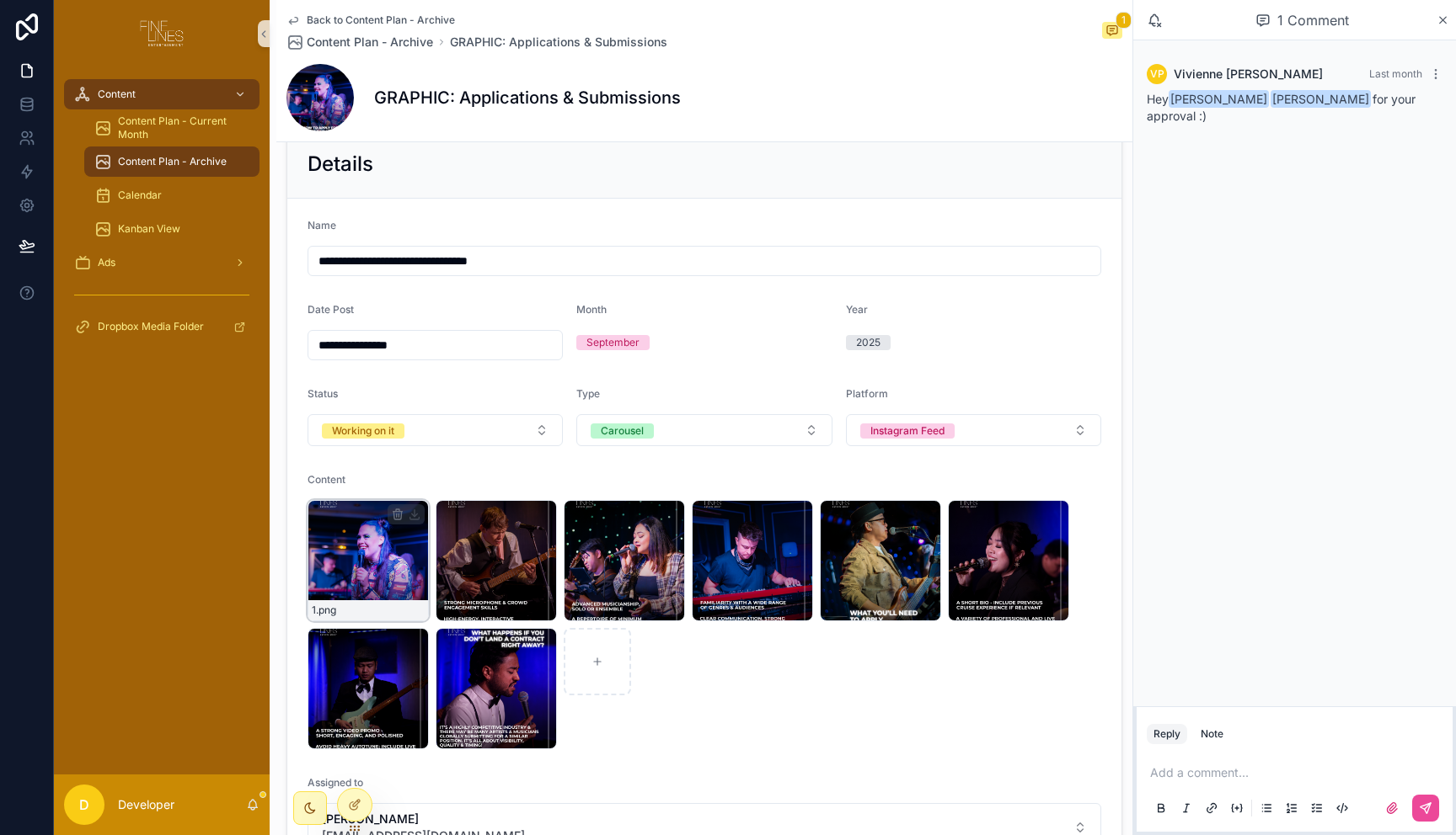
click at [357, 543] on div "1 .png" at bounding box center [368, 560] width 121 height 121
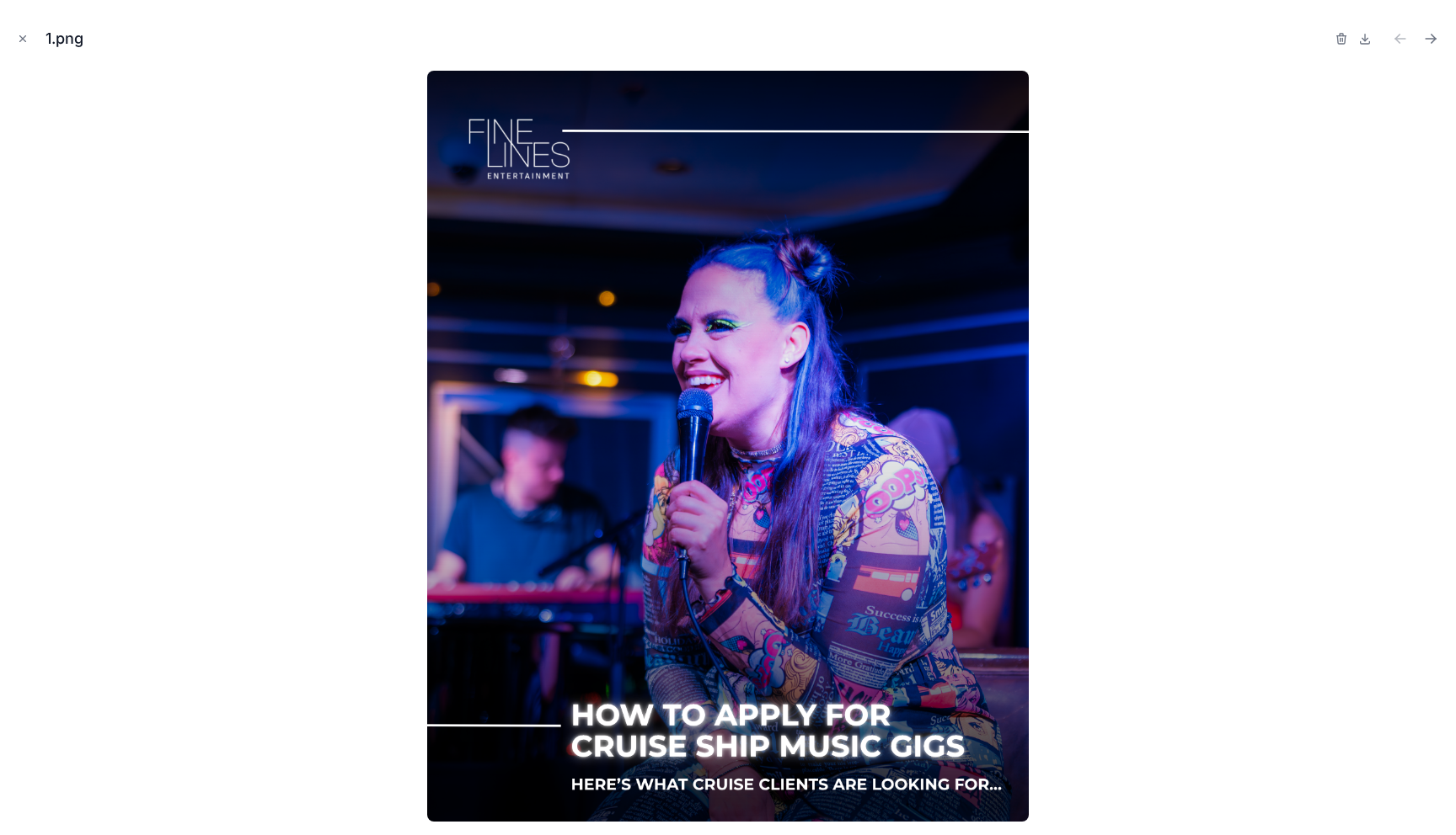
click at [1160, 507] on div at bounding box center [728, 446] width 1429 height 751
click at [23, 36] on icon "Close modal" at bounding box center [23, 39] width 12 height 12
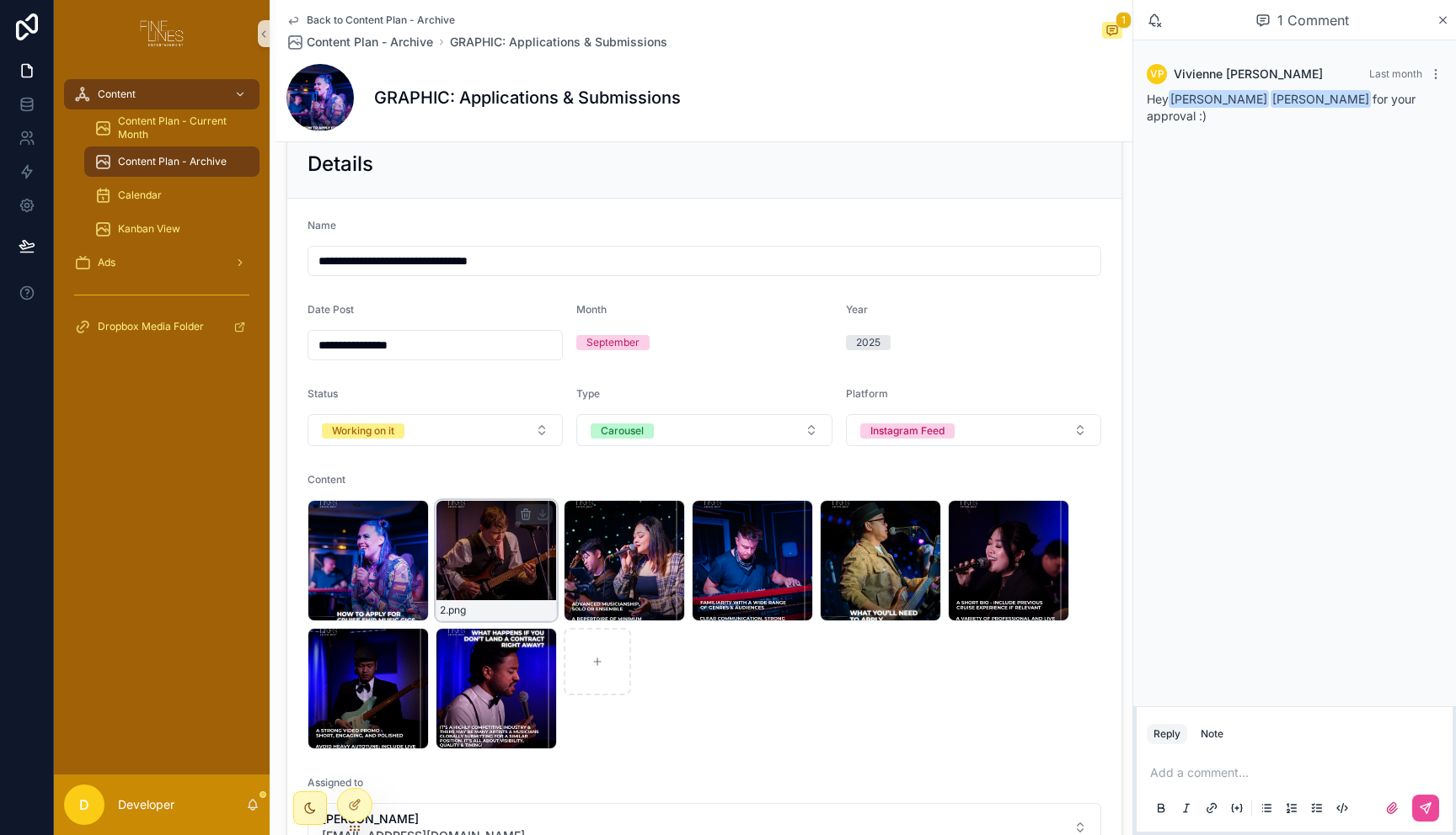
click at [498, 556] on div "2 .png" at bounding box center [496, 560] width 121 height 121
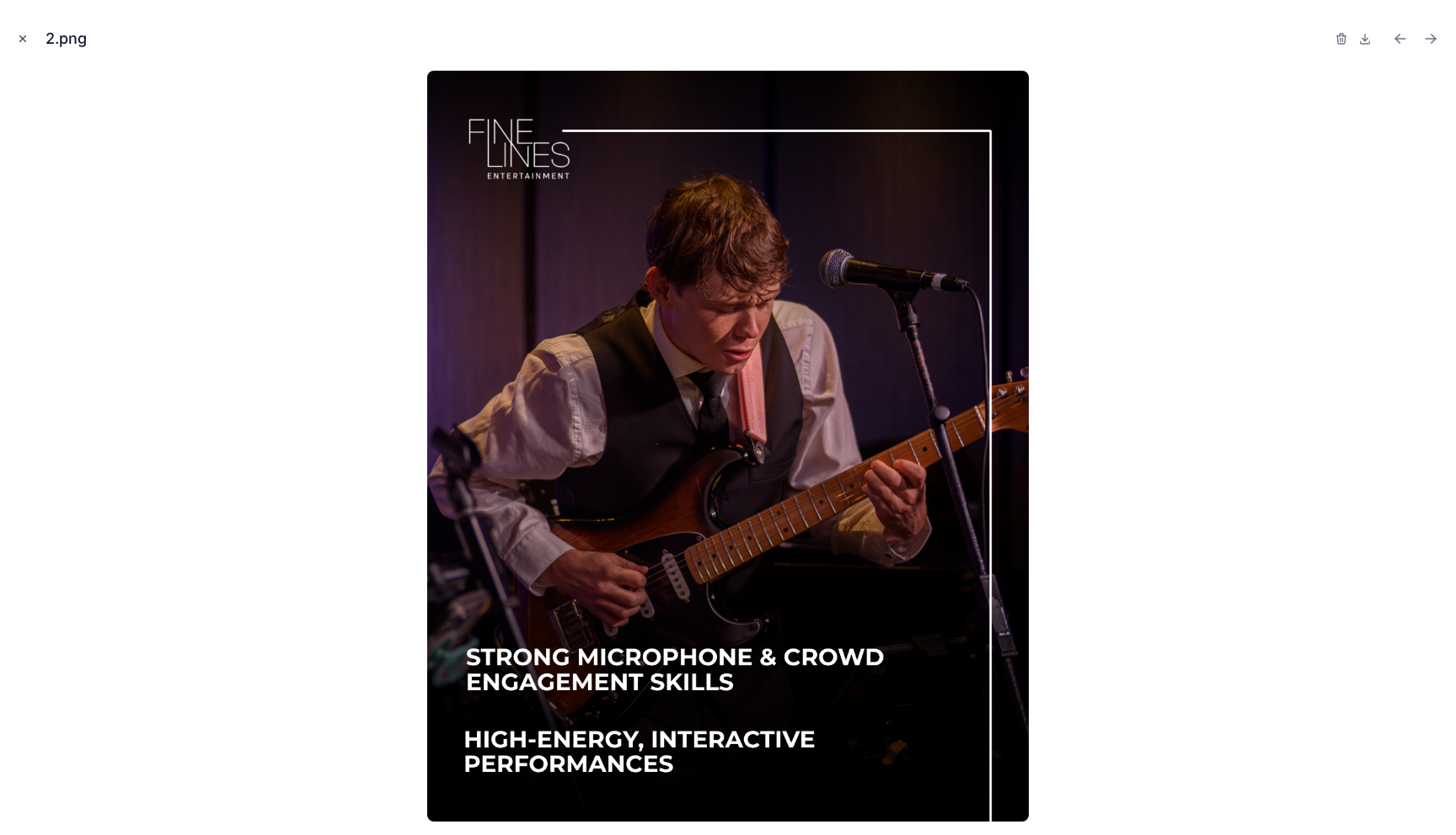
click at [24, 40] on icon "Close modal" at bounding box center [23, 39] width 6 height 6
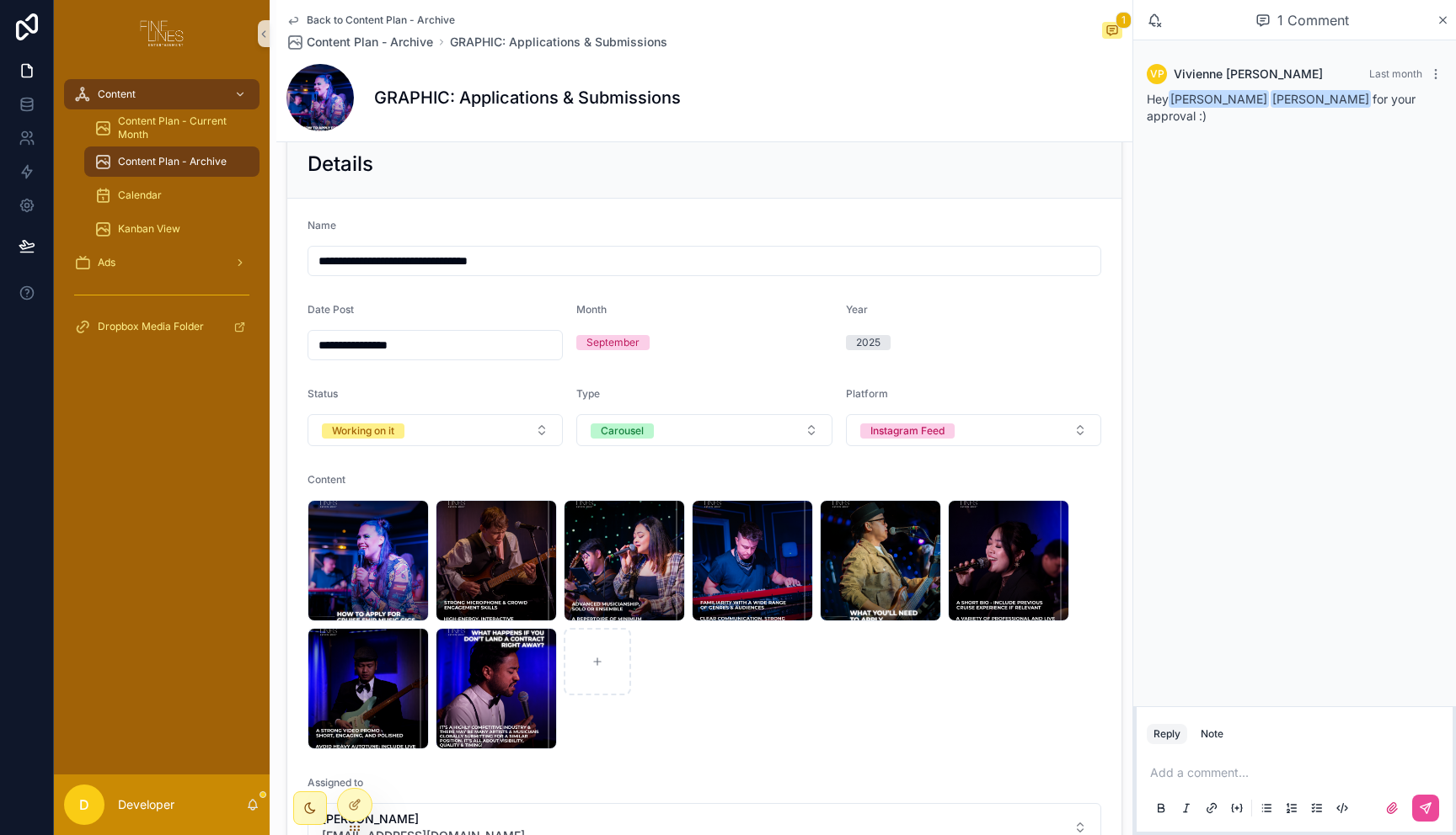
click at [1225, 775] on p "scrollable content" at bounding box center [1298, 773] width 295 height 17
click at [354, 773] on icon at bounding box center [355, 769] width 14 height 14
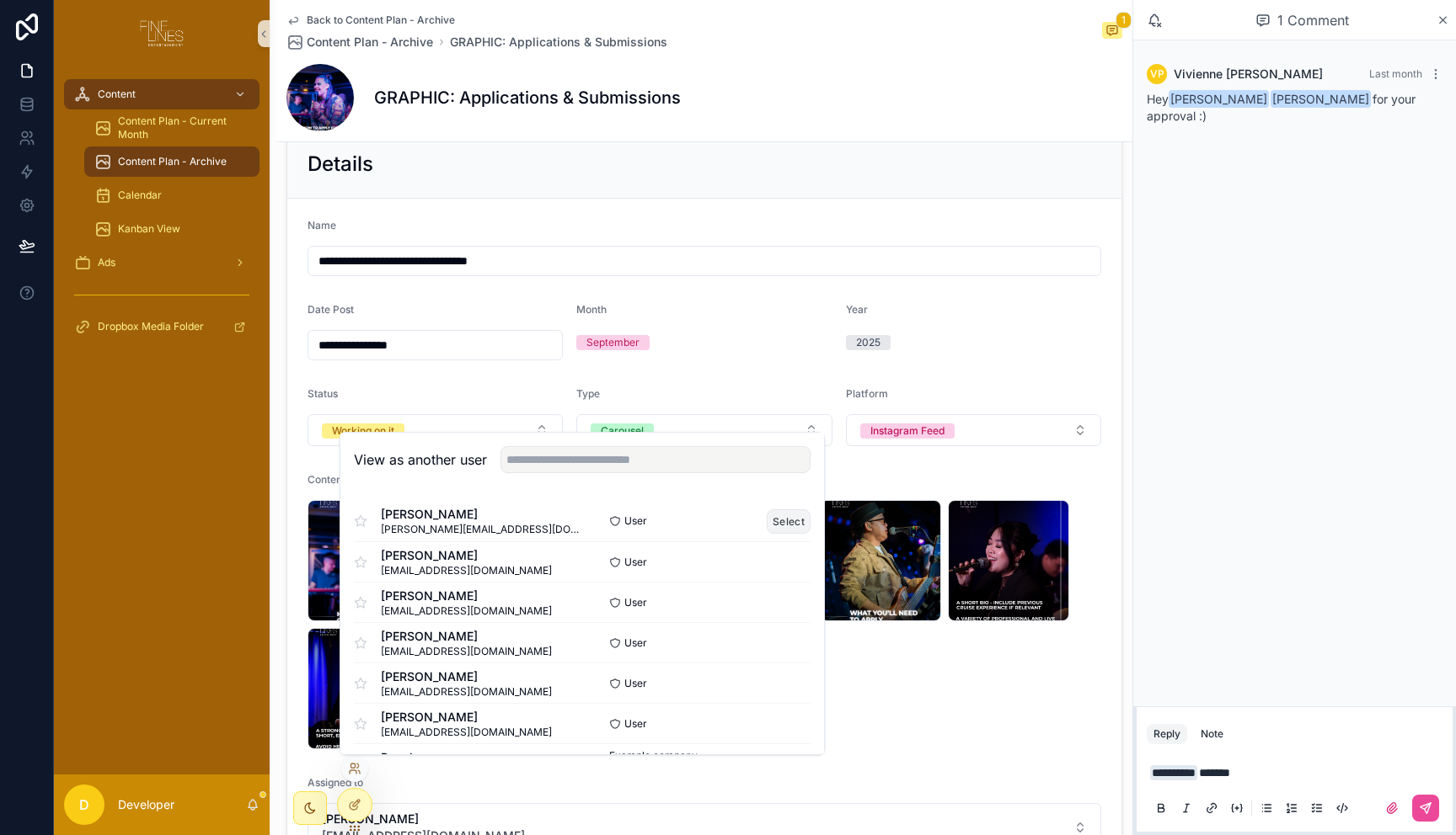
click at [784, 525] on button "Select" at bounding box center [789, 521] width 44 height 25
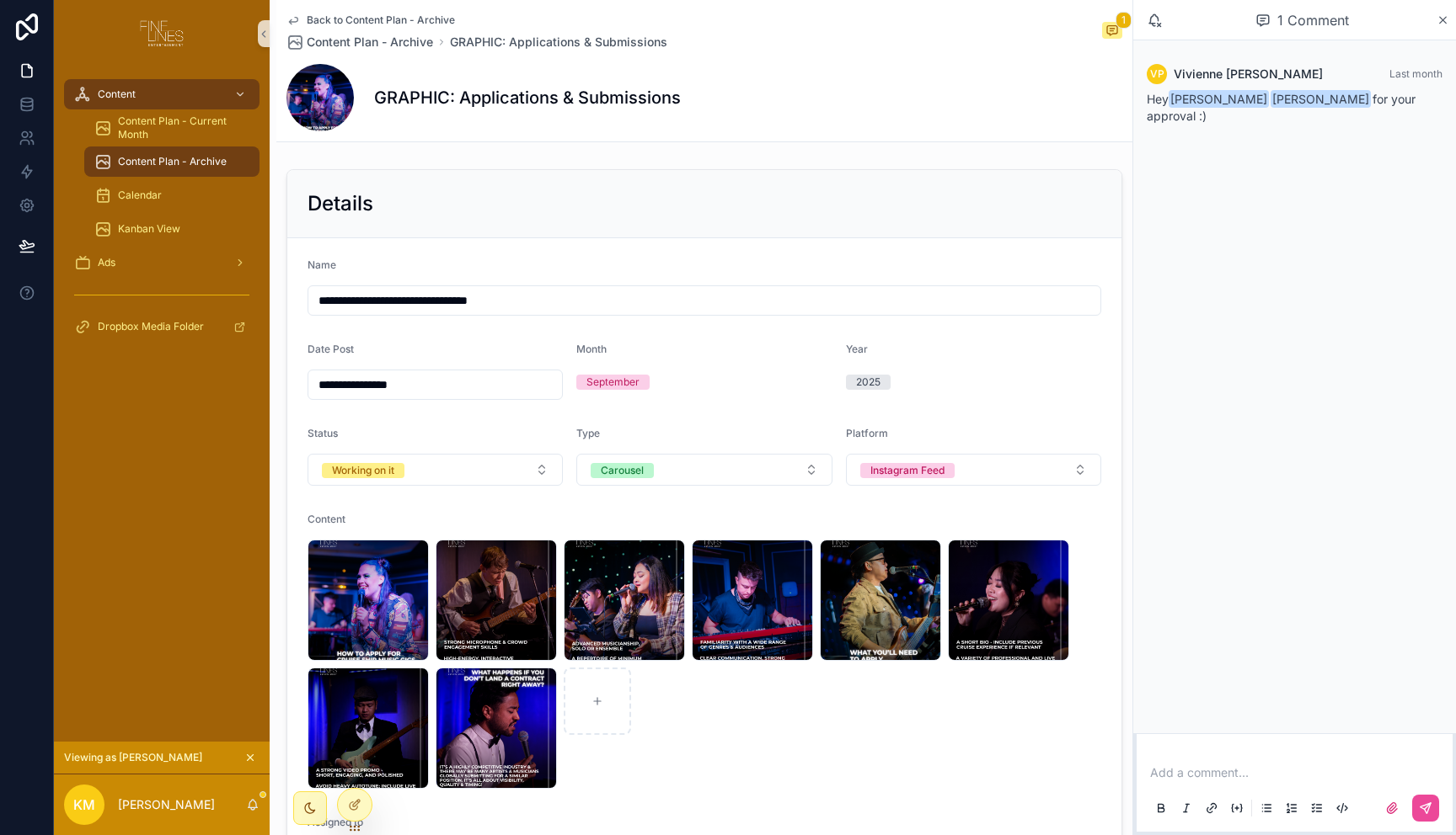
click at [1323, 765] on p "scrollable content" at bounding box center [1298, 773] width 295 height 17
click at [1433, 814] on button "scrollable content" at bounding box center [1425, 809] width 27 height 27
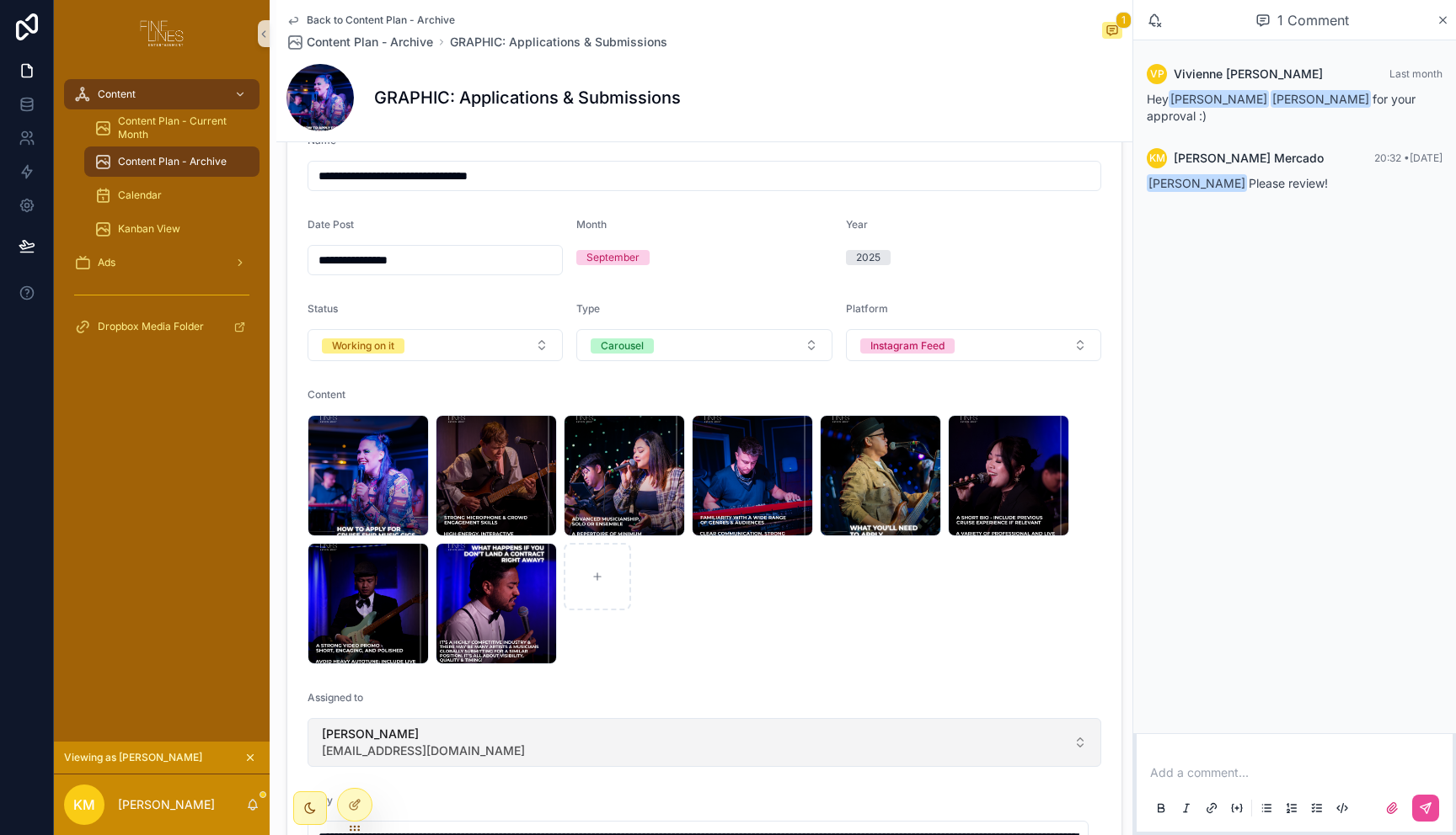
scroll to position [245, 0]
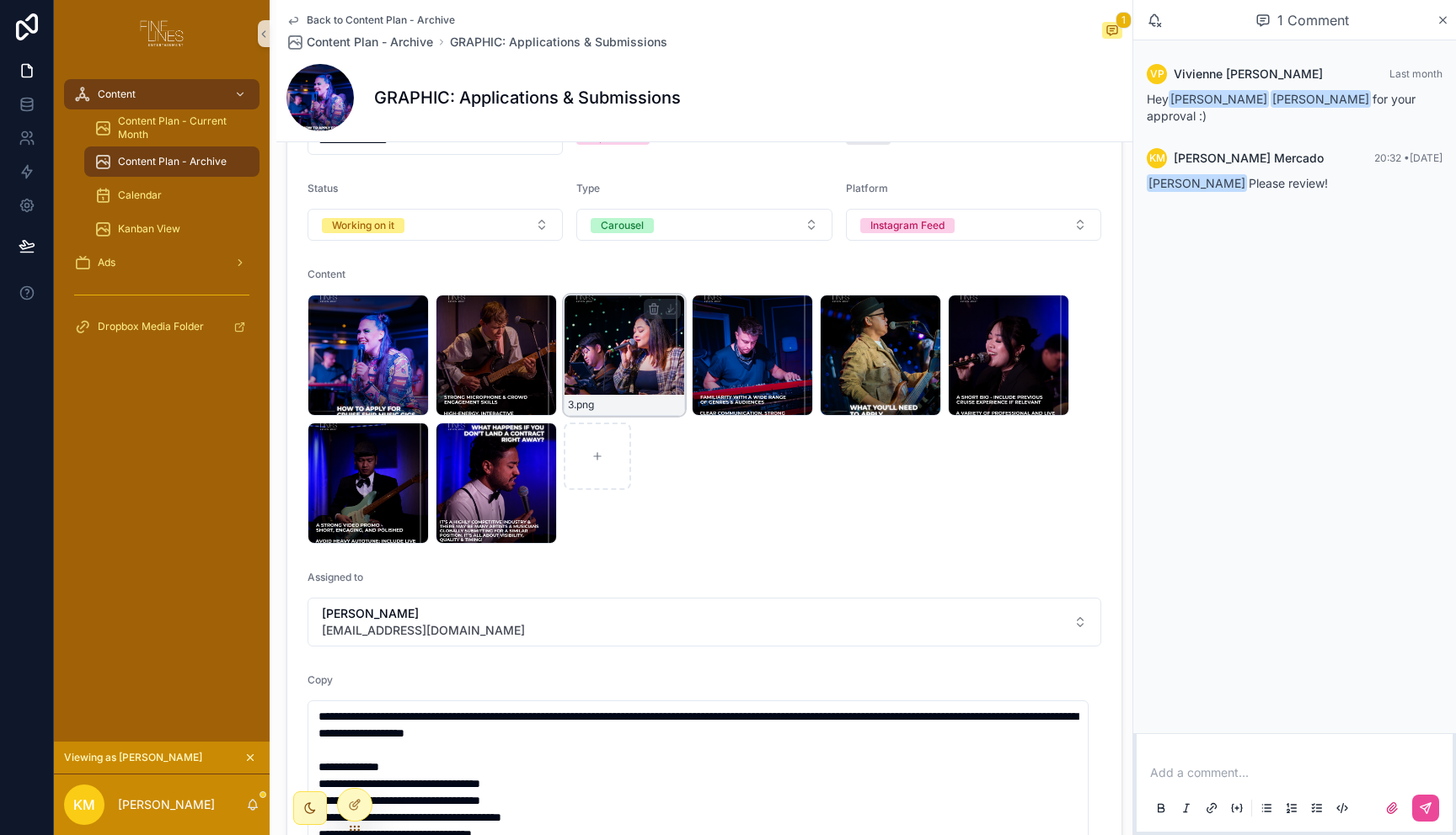
click at [625, 362] on div "3 .png" at bounding box center [624, 355] width 121 height 121
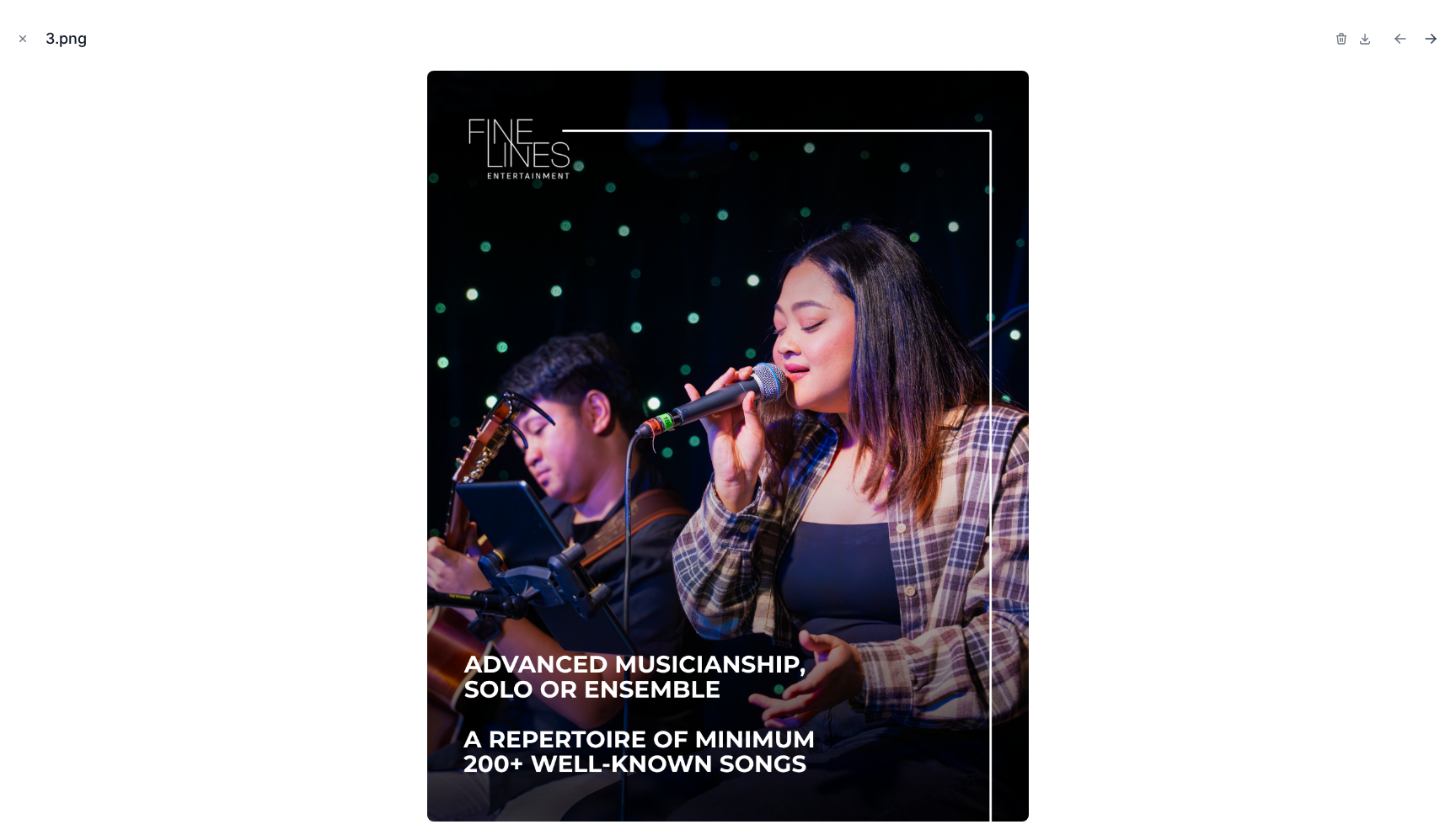
click at [1426, 40] on icon "Next file" at bounding box center [1431, 39] width 17 height 17
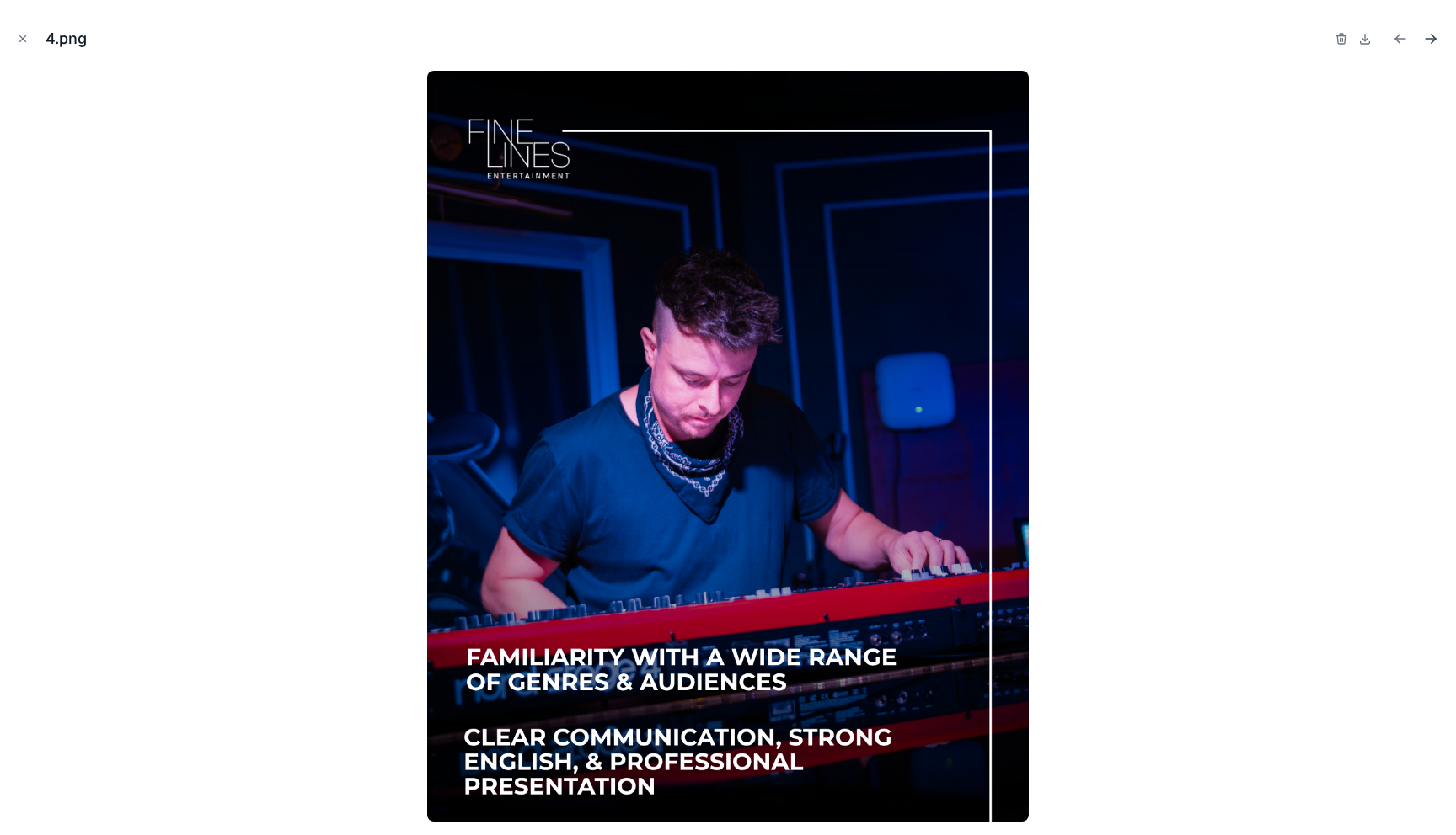
click at [1427, 43] on icon "Next file" at bounding box center [1431, 39] width 17 height 17
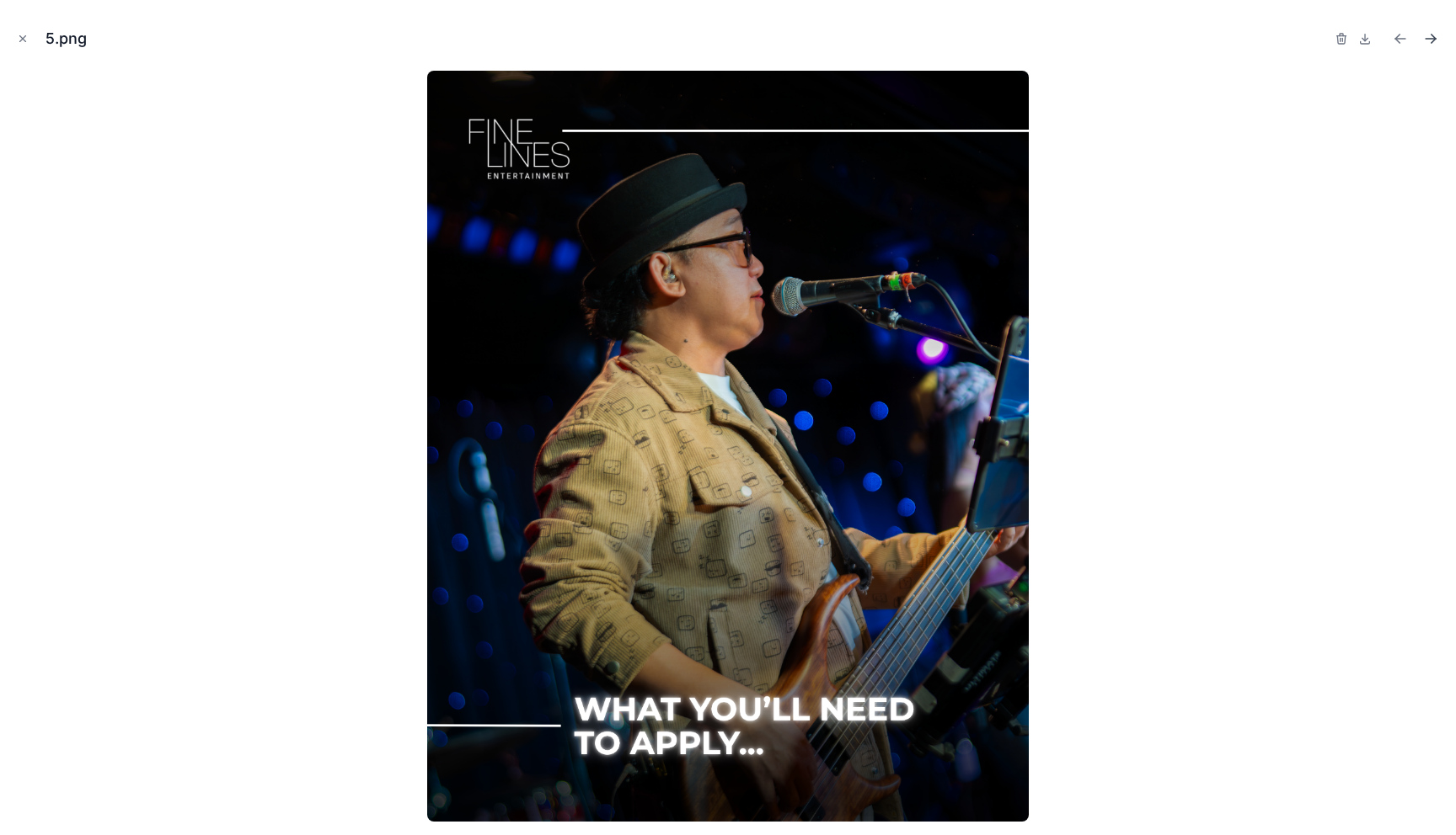
click at [1427, 43] on icon "Next file" at bounding box center [1431, 39] width 17 height 17
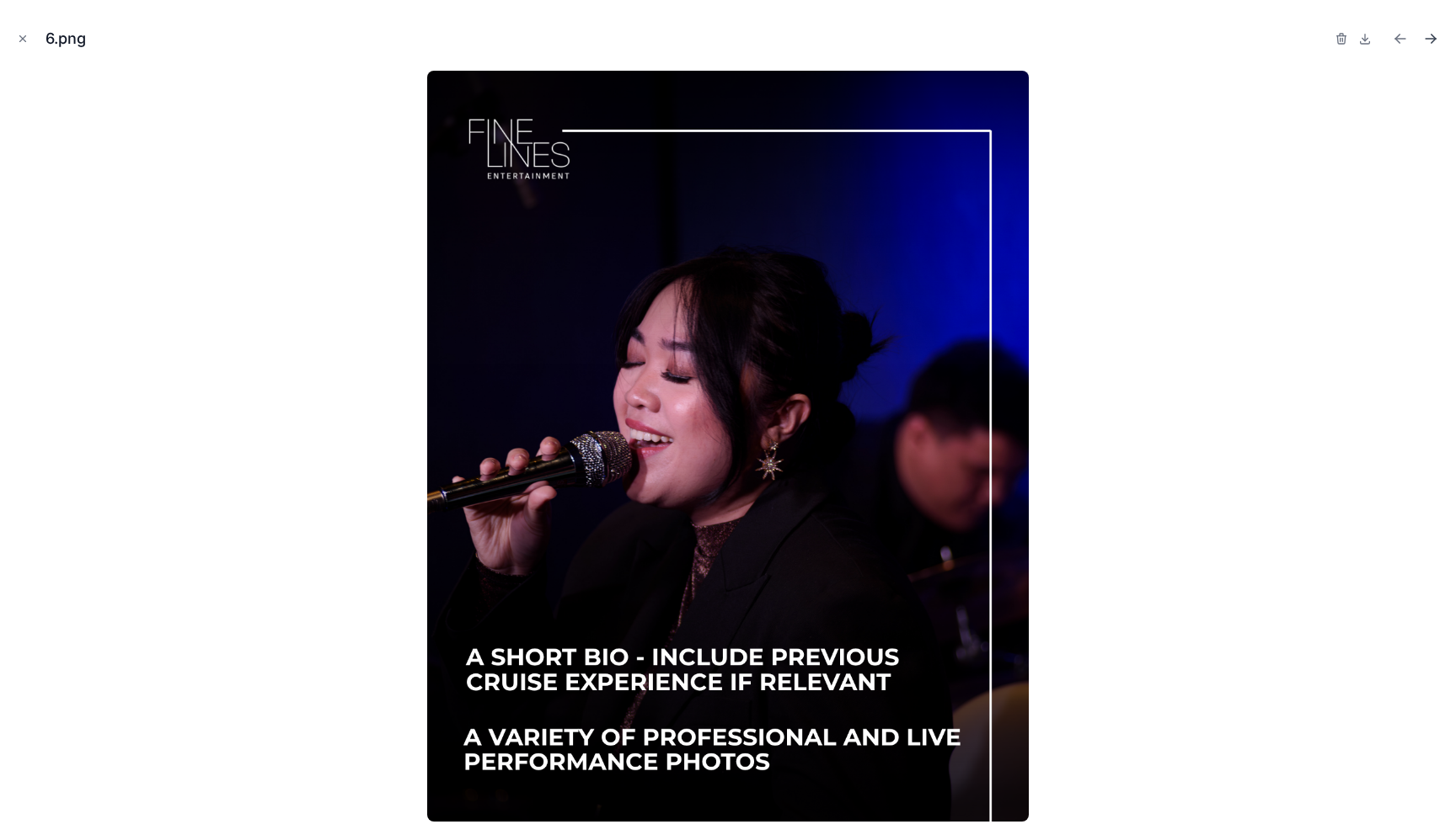
click at [1427, 44] on icon "Next file" at bounding box center [1431, 39] width 17 height 17
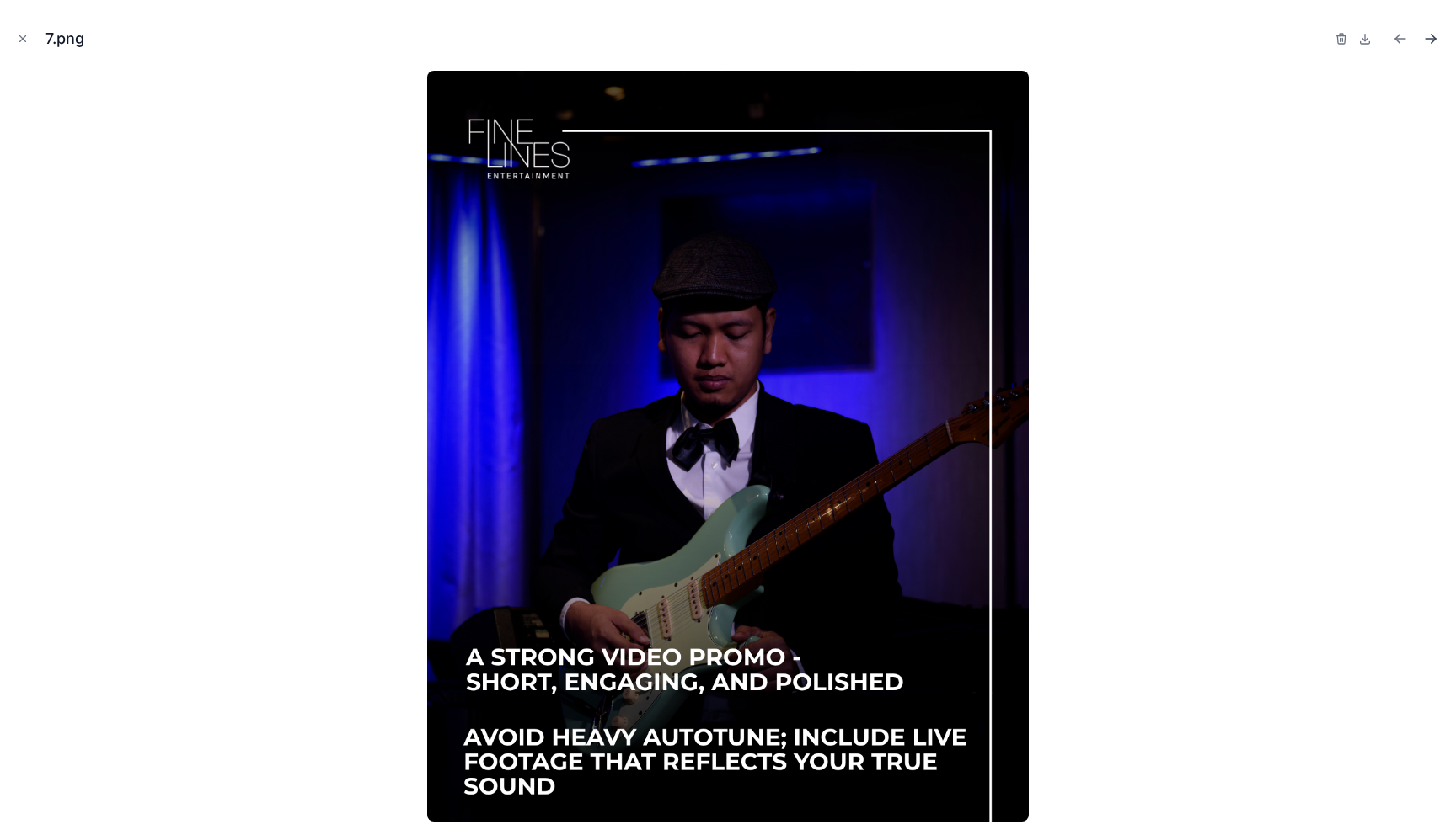
click at [1427, 43] on icon "Next file" at bounding box center [1431, 39] width 17 height 17
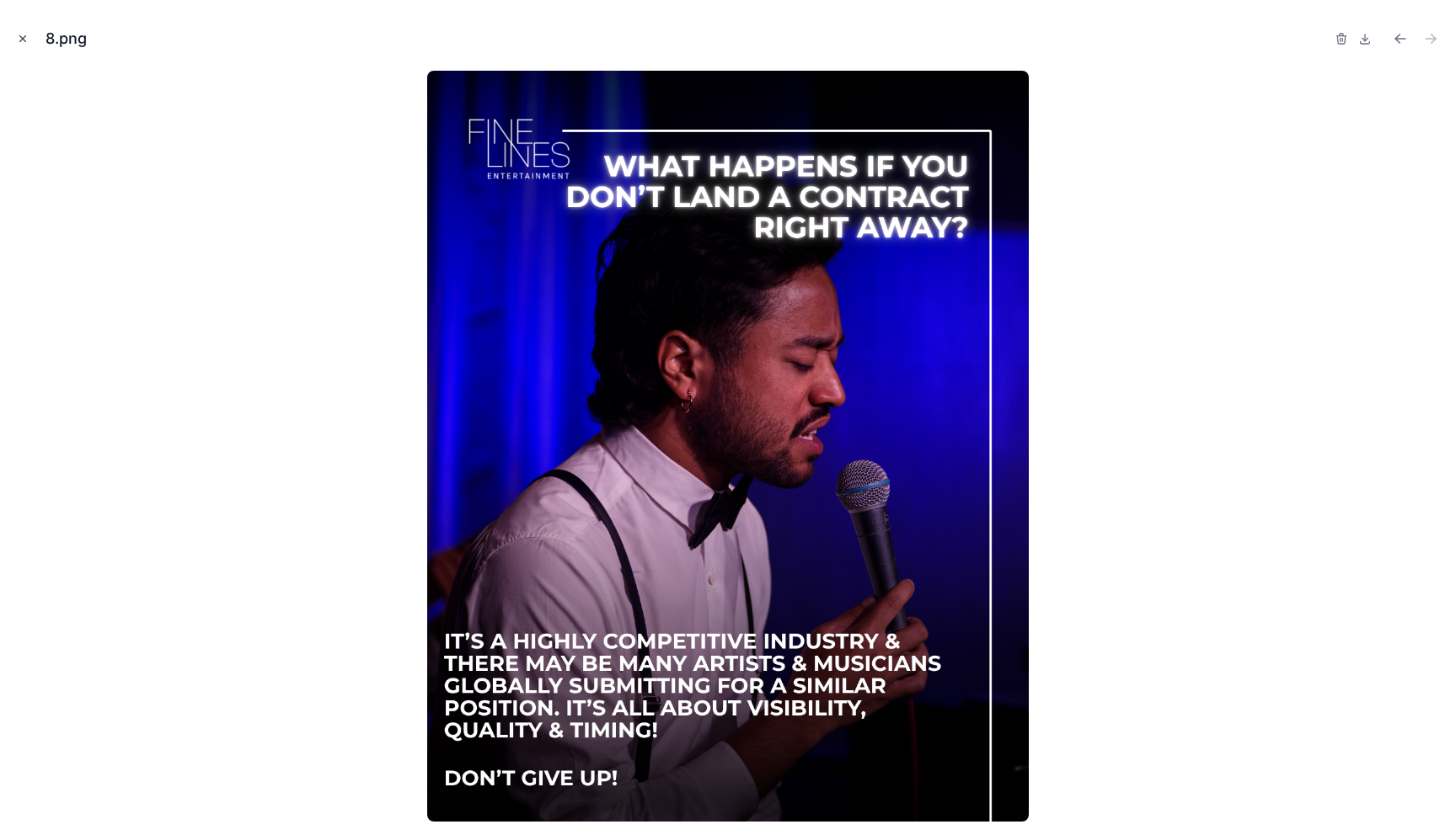
click at [27, 38] on icon "Close modal" at bounding box center [23, 39] width 12 height 12
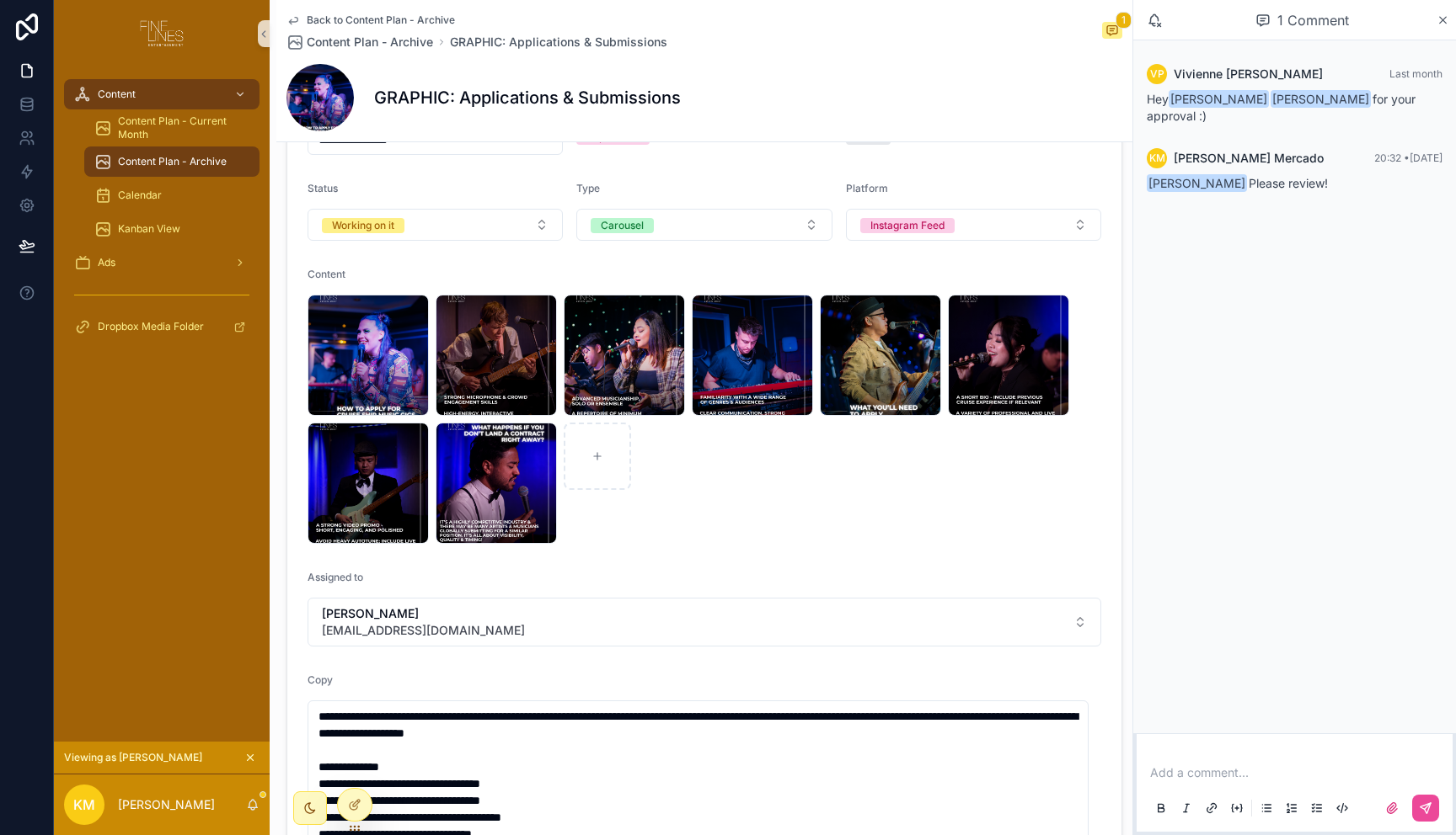
click at [827, 516] on div "1 .png 2 .png 3 .png 4 .png 5 .png 6 .png 7 .png 8 .png" at bounding box center [704, 419] width 794 height 249
click at [373, 44] on span "Content Plan - Archive" at bounding box center [369, 42] width 126 height 17
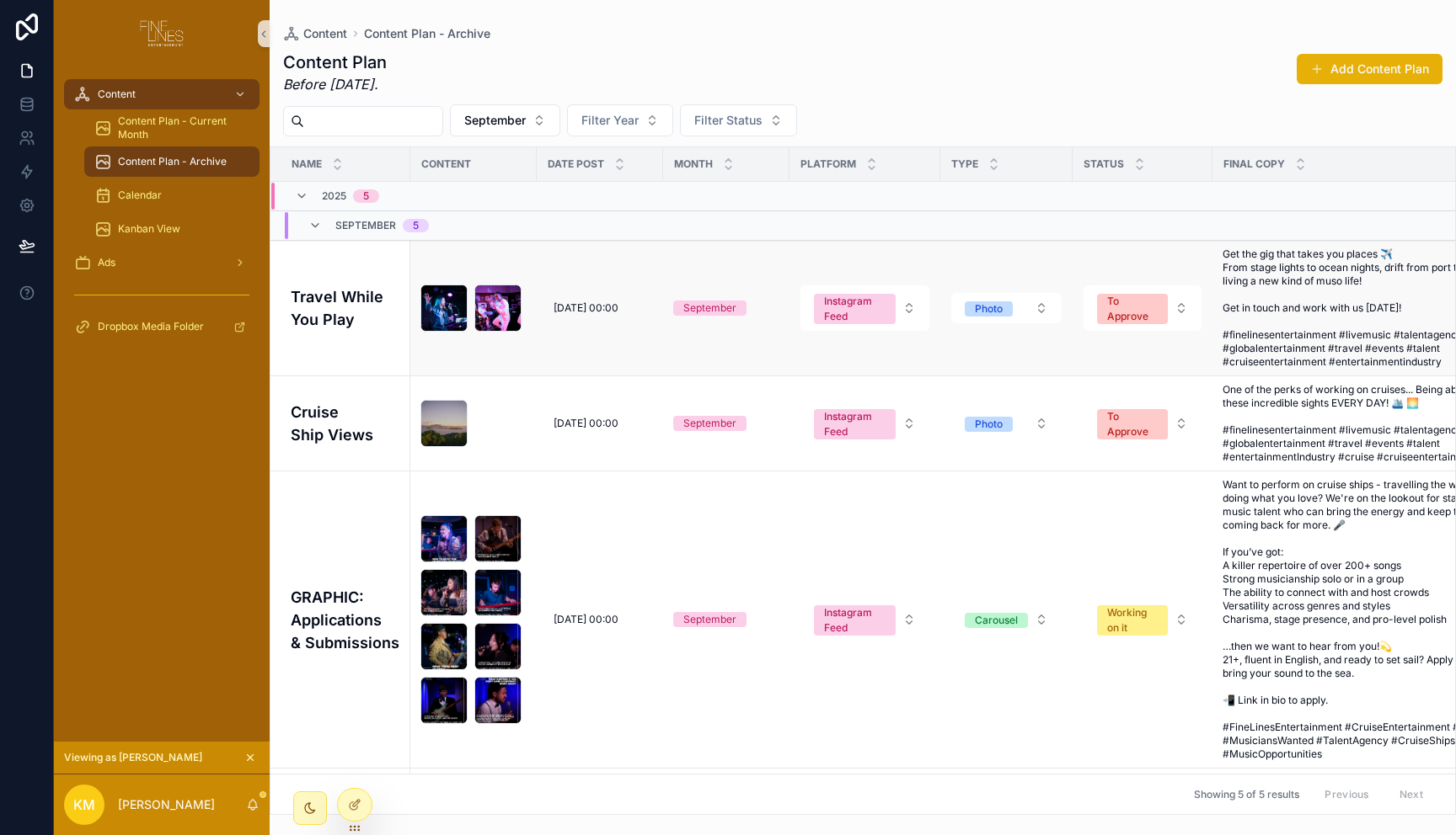
click at [1329, 327] on span "Get the gig that takes you places ✈️ From stage lights to ocean nights, drift f…" at bounding box center [1367, 308] width 289 height 121
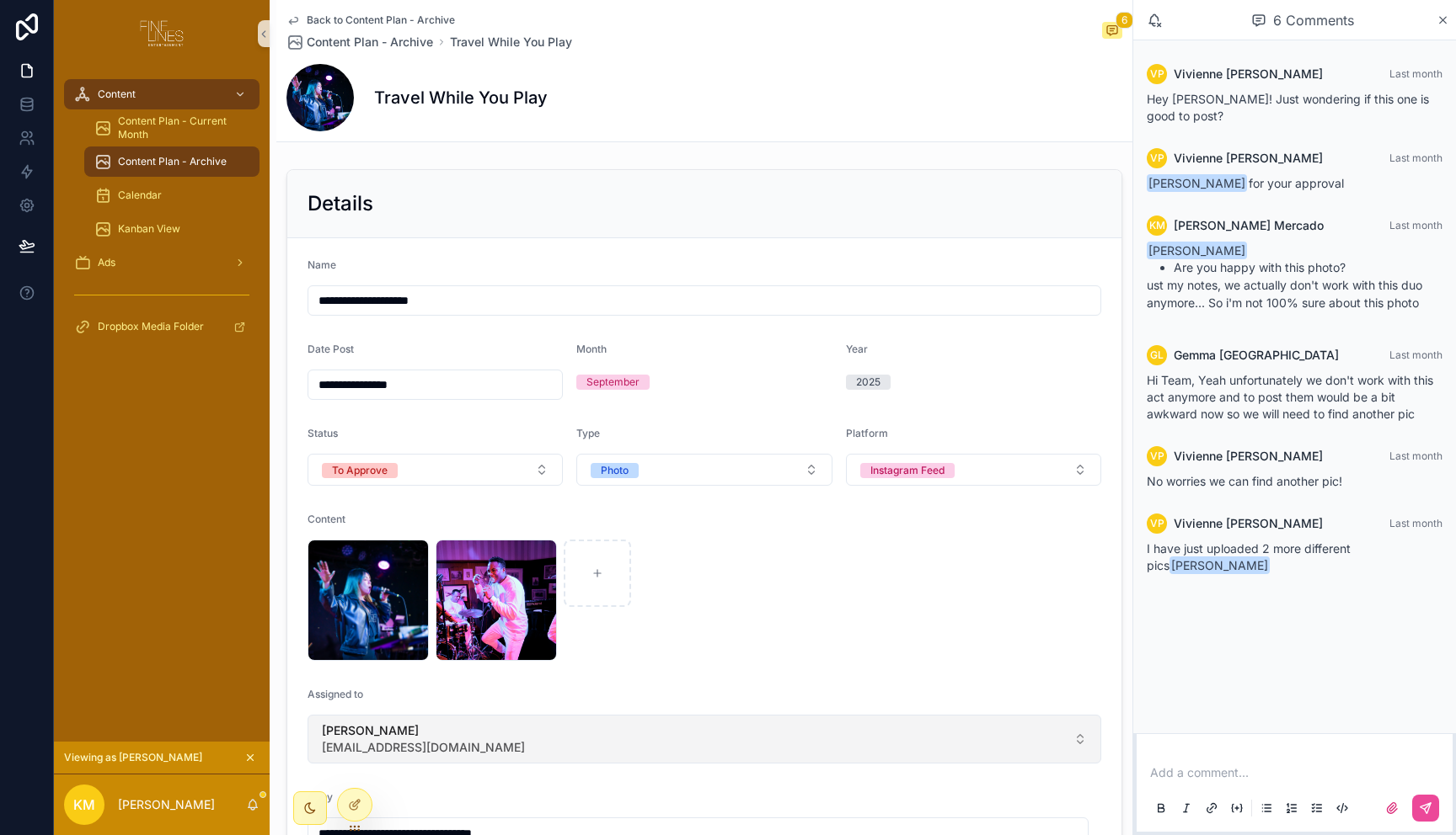
scroll to position [280, 0]
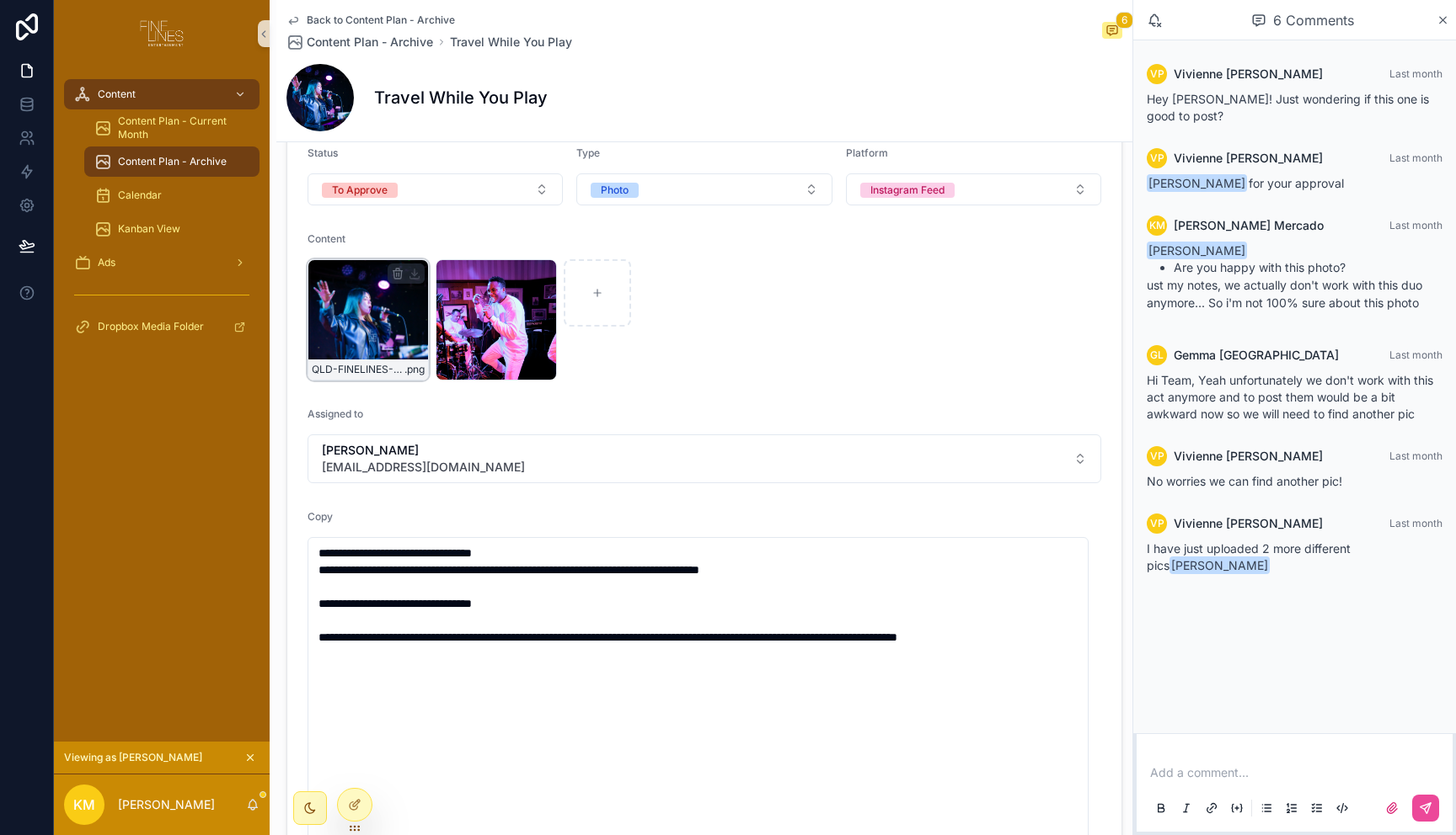
click at [369, 307] on div "QLD-FINELINES-50 .png" at bounding box center [368, 320] width 121 height 121
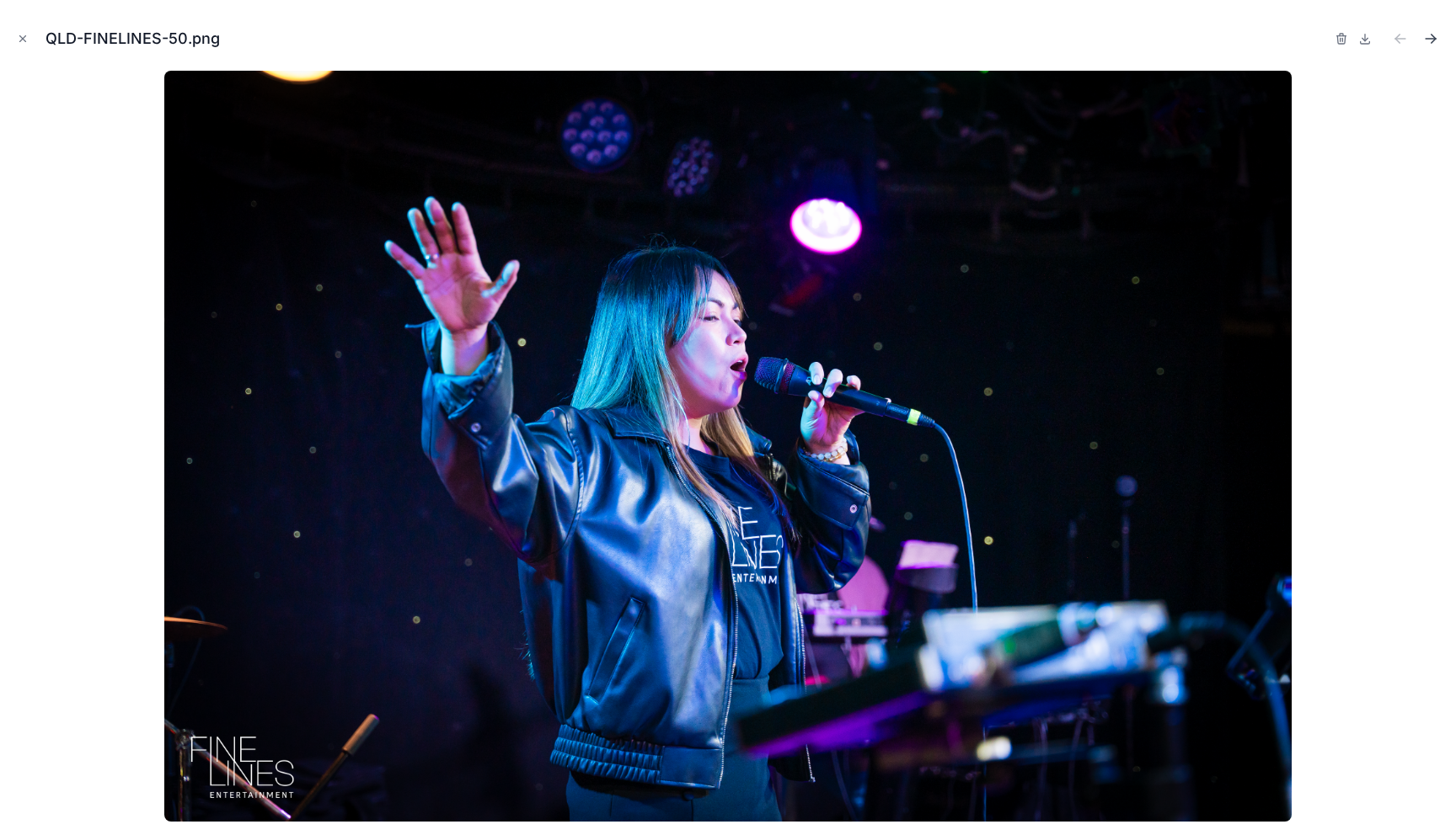
click at [1426, 39] on icon "Next file" at bounding box center [1431, 39] width 10 height 0
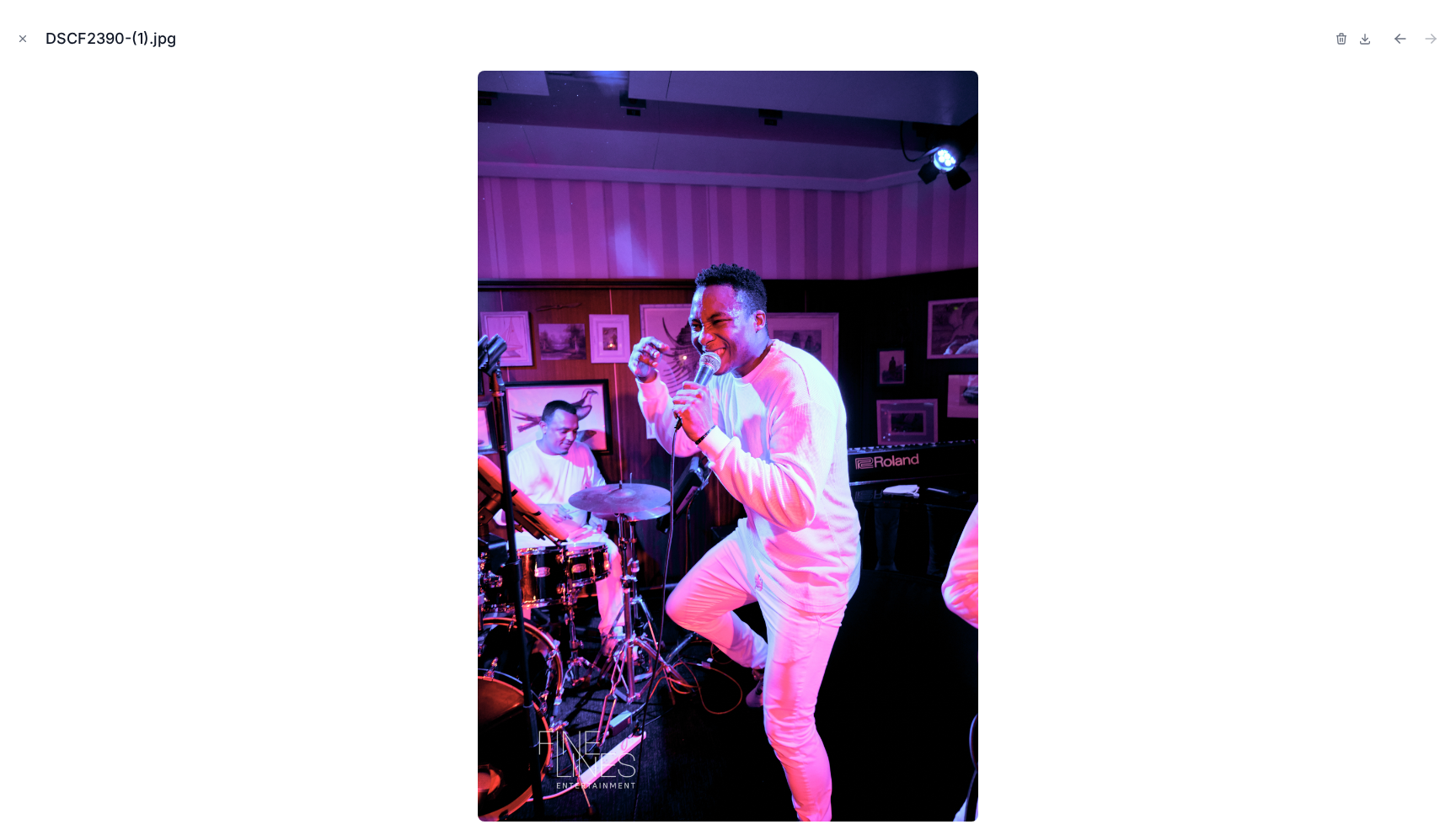
click at [1396, 528] on div at bounding box center [728, 446] width 1429 height 751
click at [25, 41] on icon "Close modal" at bounding box center [23, 39] width 12 height 12
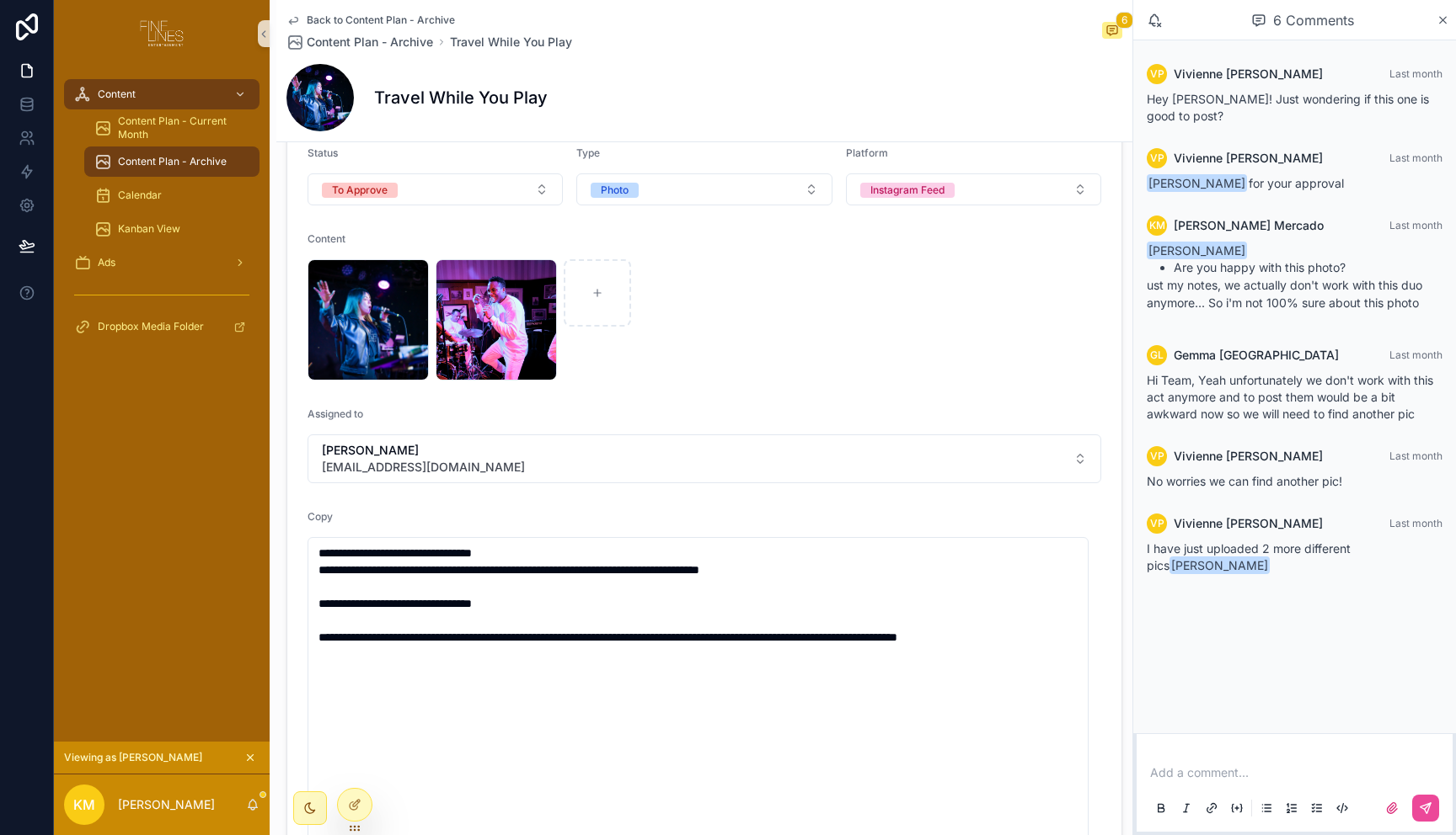
click at [1290, 767] on p "scrollable content" at bounding box center [1298, 773] width 295 height 17
click at [1429, 814] on icon "scrollable content" at bounding box center [1425, 809] width 14 height 14
click at [167, 165] on span "Content Plan - Archive" at bounding box center [172, 162] width 109 height 14
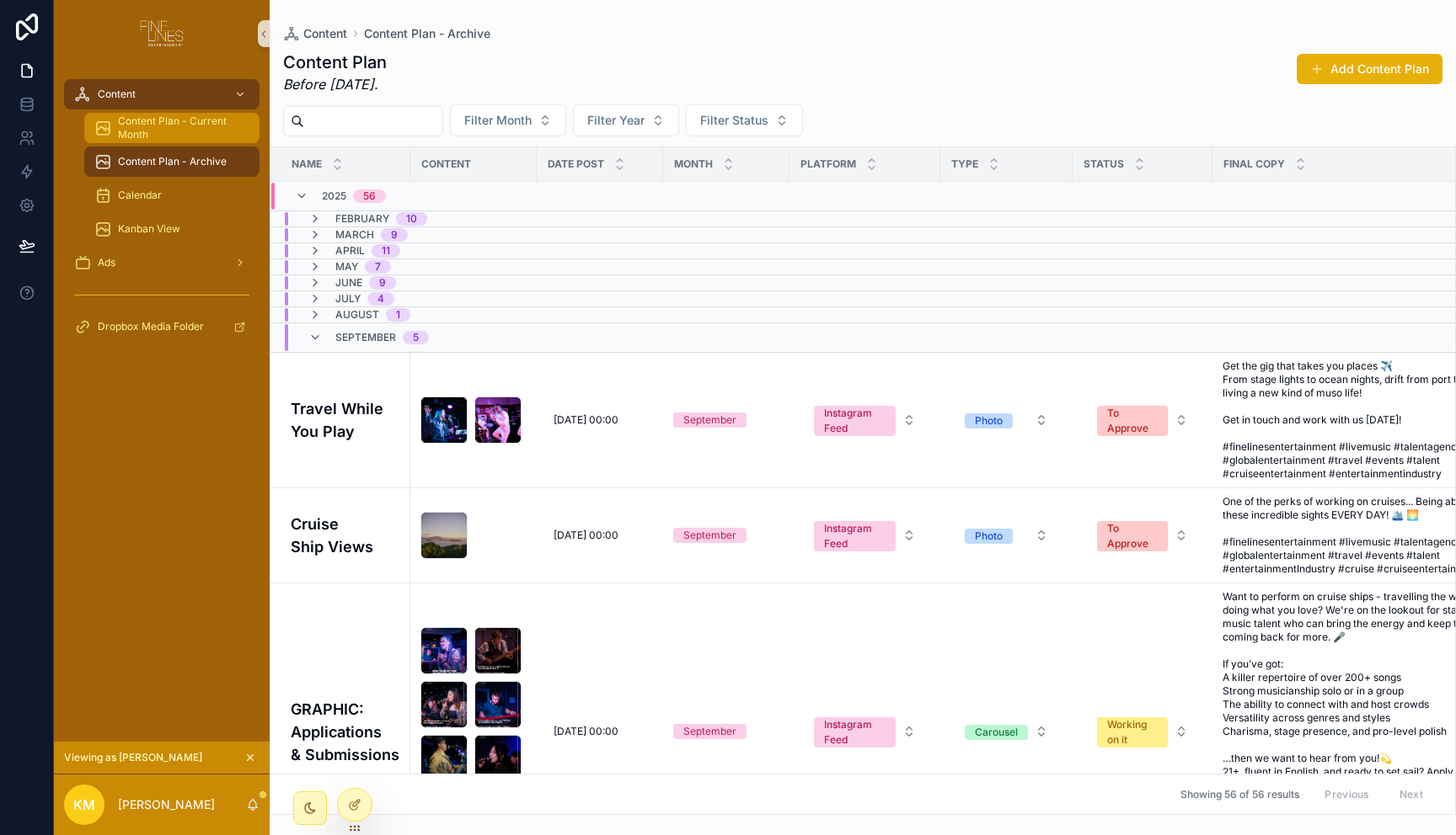
click at [169, 136] on span "Content Plan - Current Month" at bounding box center [180, 128] width 125 height 27
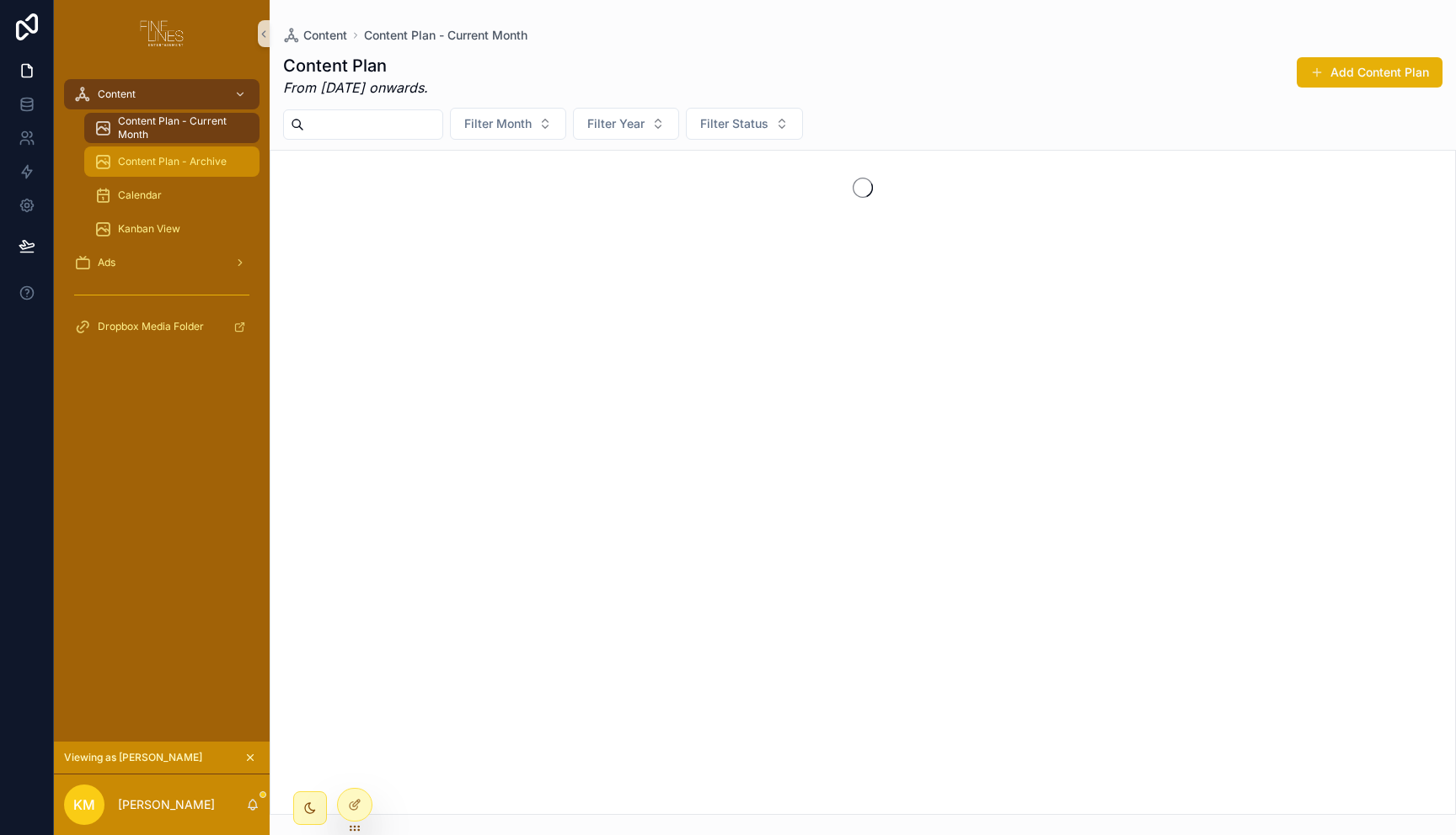
click at [179, 166] on span "Content Plan - Archive" at bounding box center [172, 162] width 109 height 14
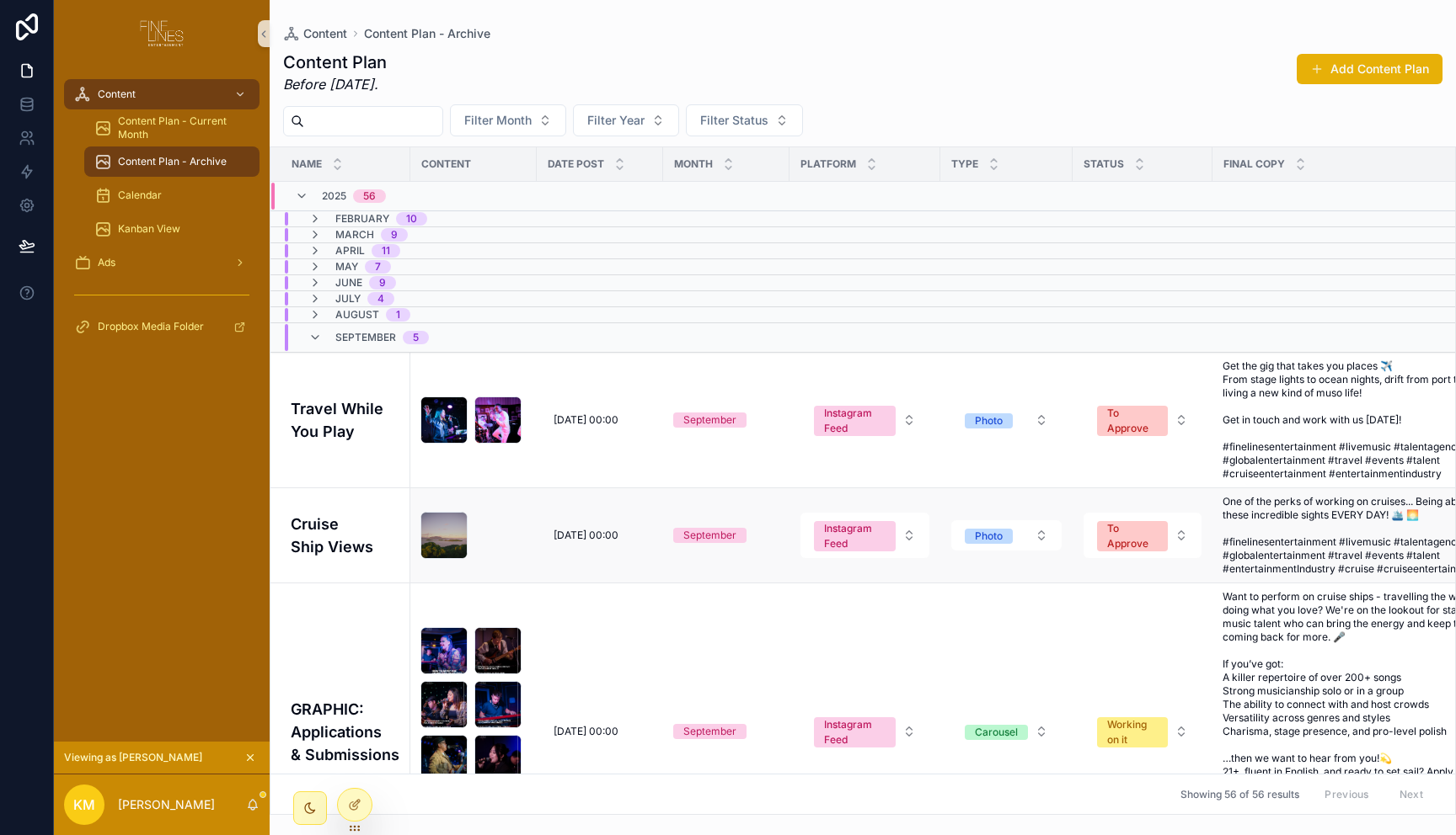
scroll to position [401, 0]
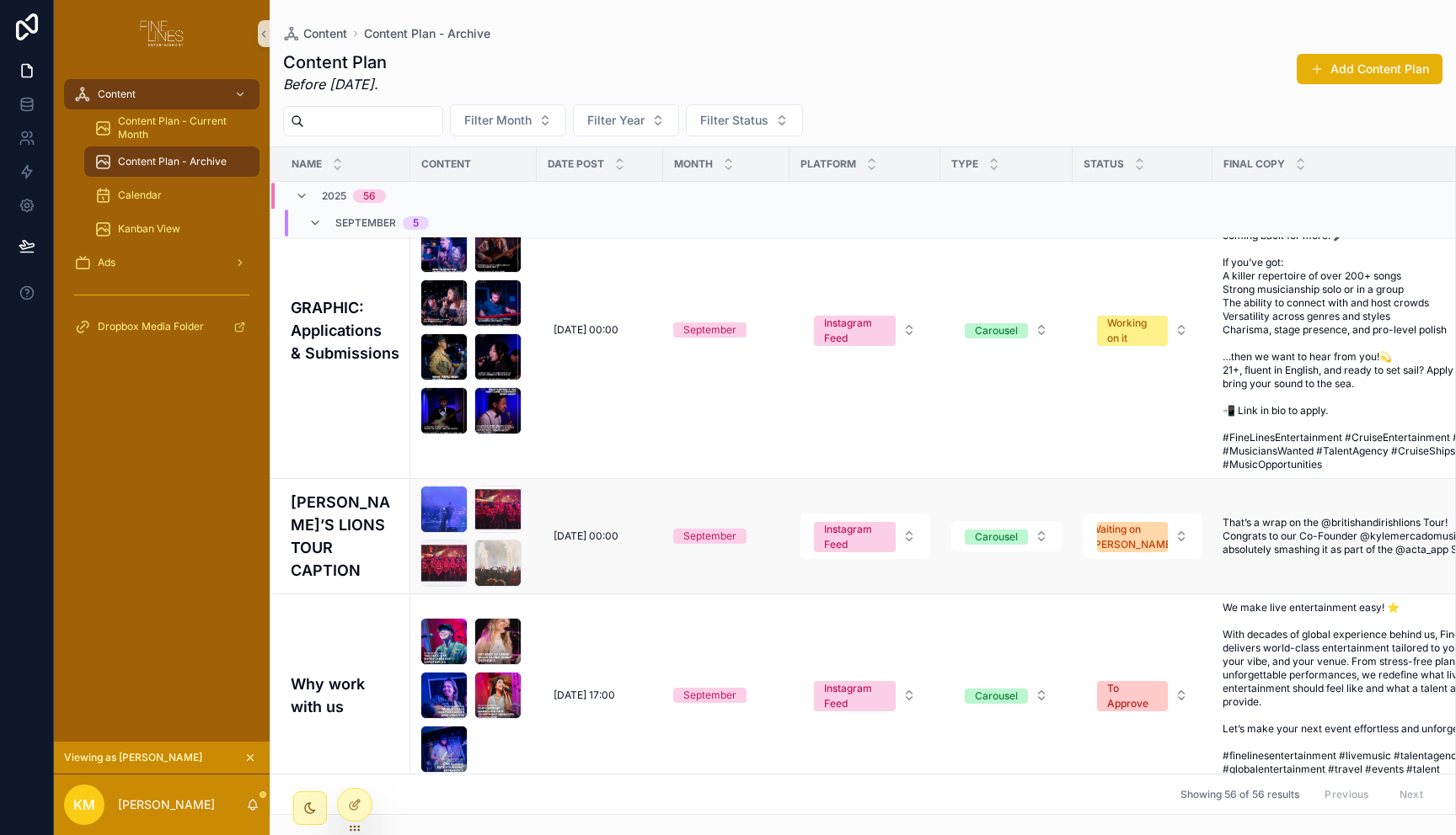
click at [605, 496] on td "[DATE] 00:00 [DATE] 00:00" at bounding box center [599, 537] width 126 height 115
click at [374, 521] on h4 "[PERSON_NAME]’S LIONS TOUR CAPTION" at bounding box center [345, 536] width 110 height 91
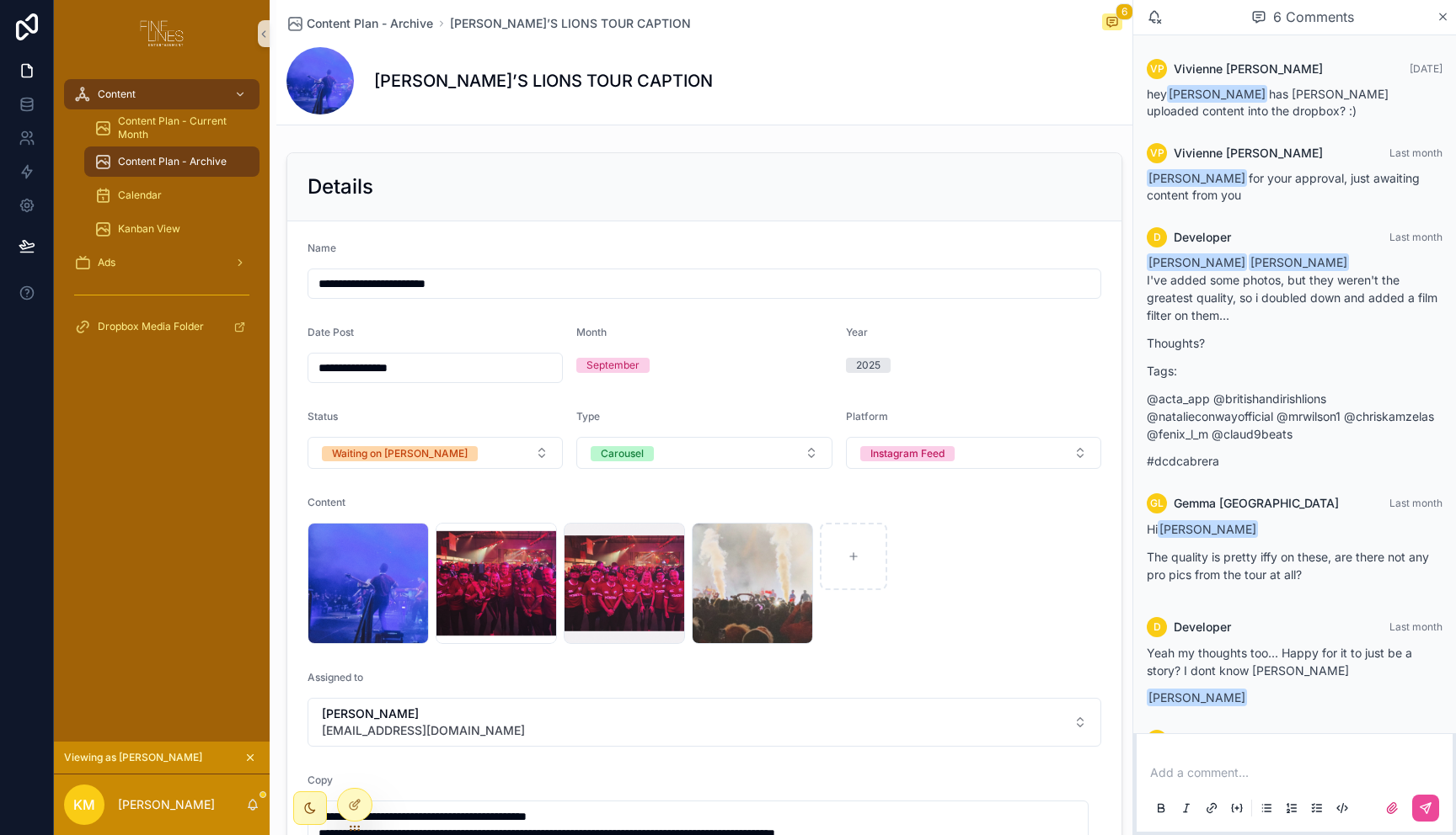
scroll to position [98, 0]
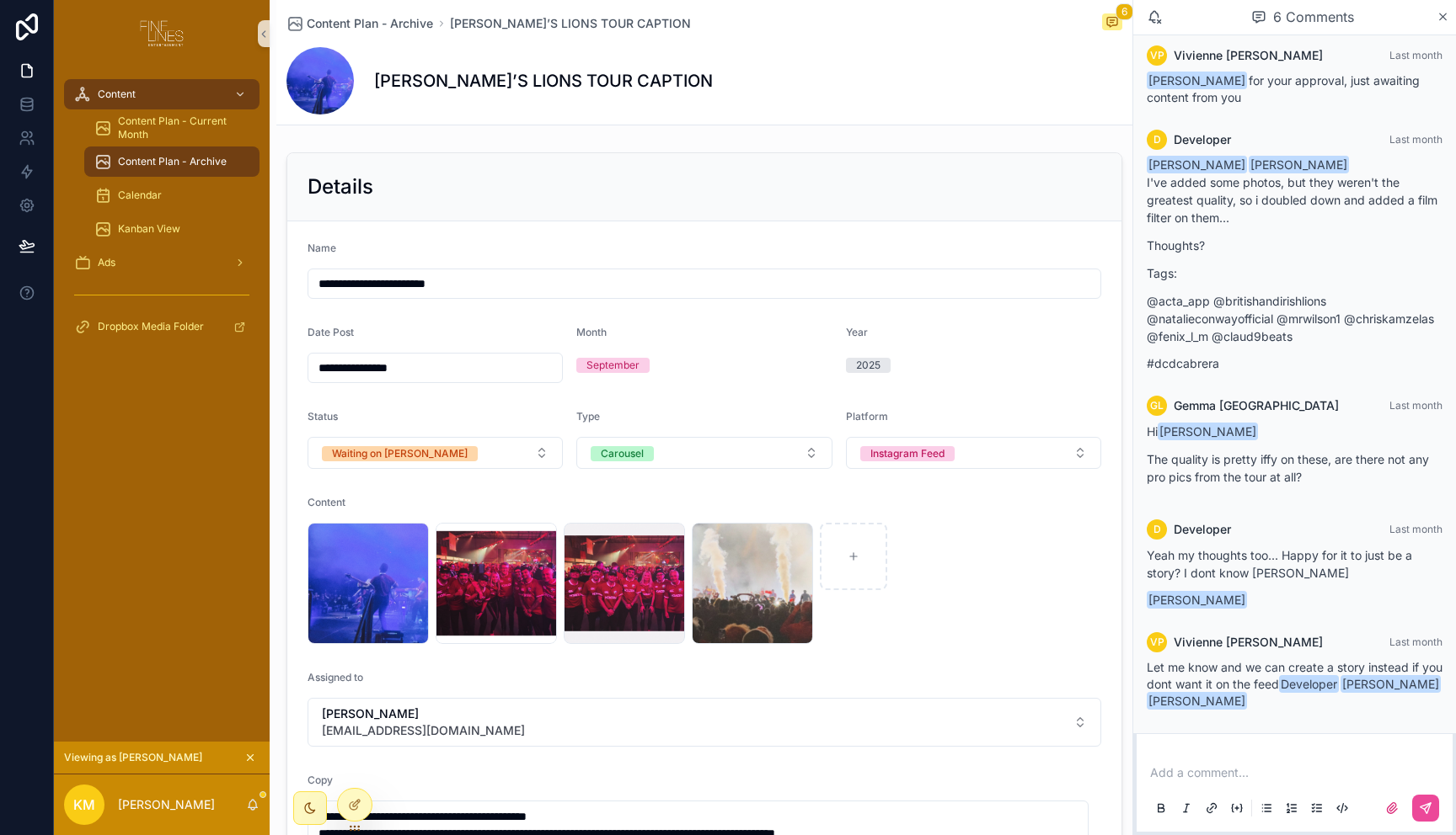
click at [1244, 683] on span "Let me know and we can create a story instead if you dont want it on the feed D…" at bounding box center [1295, 684] width 295 height 48
click at [396, 582] on div "3D7F0638-7E31-4D9E-B53A-CE11F3C542DD .JPEG" at bounding box center [368, 583] width 121 height 121
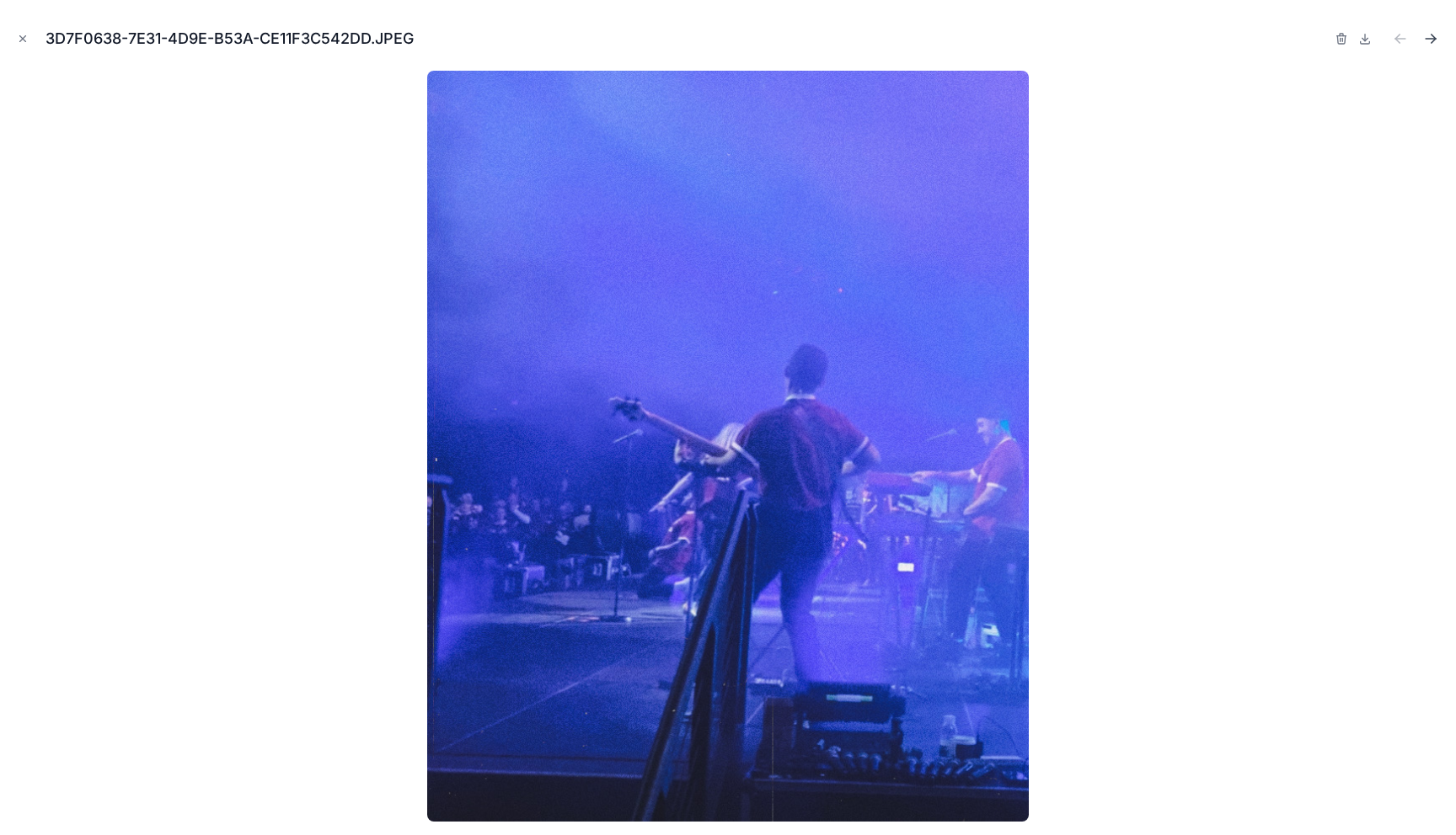
click at [1428, 42] on icon "Next file" at bounding box center [1431, 39] width 17 height 17
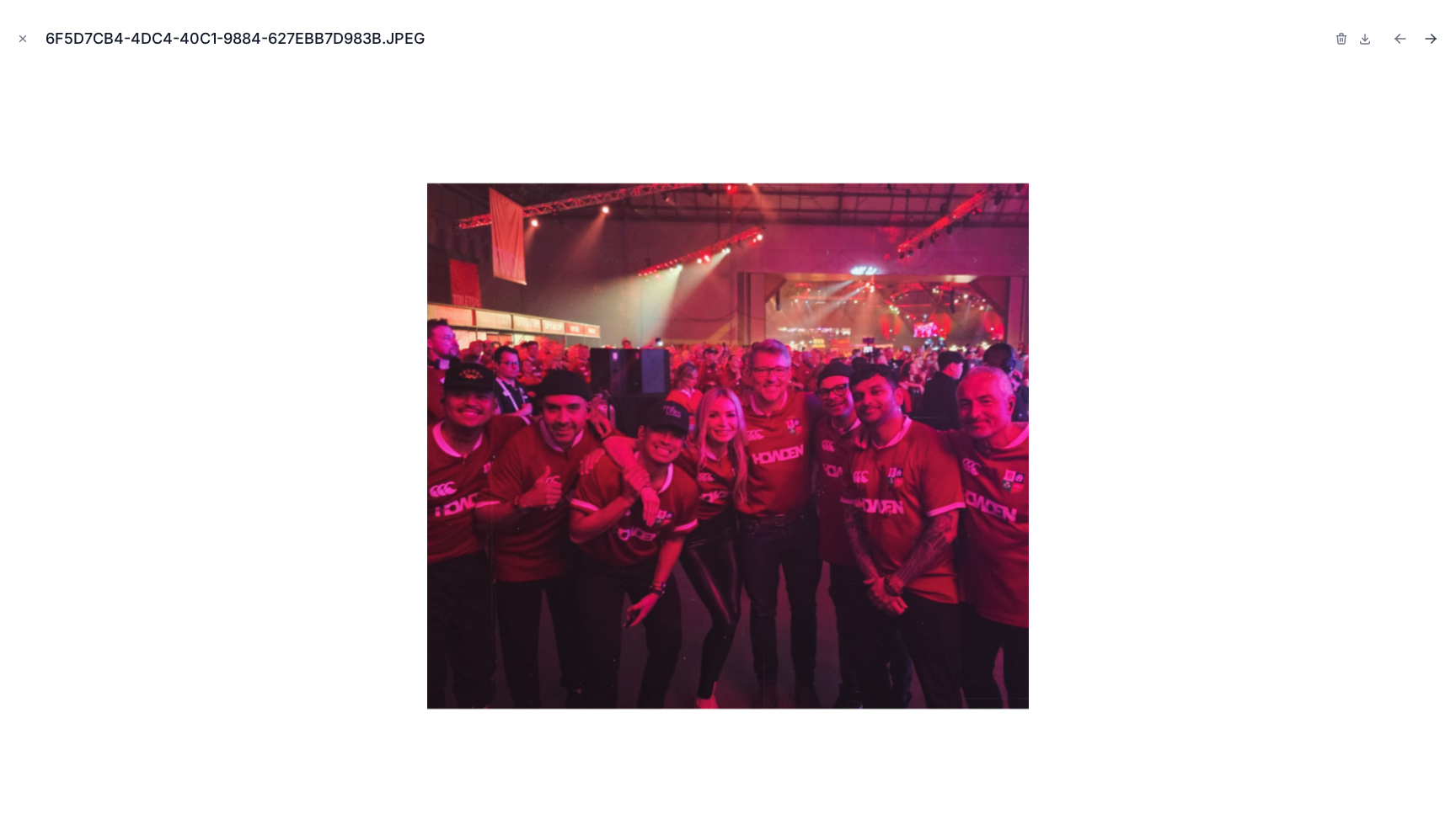
click at [1431, 40] on icon "Next file" at bounding box center [1431, 39] width 17 height 17
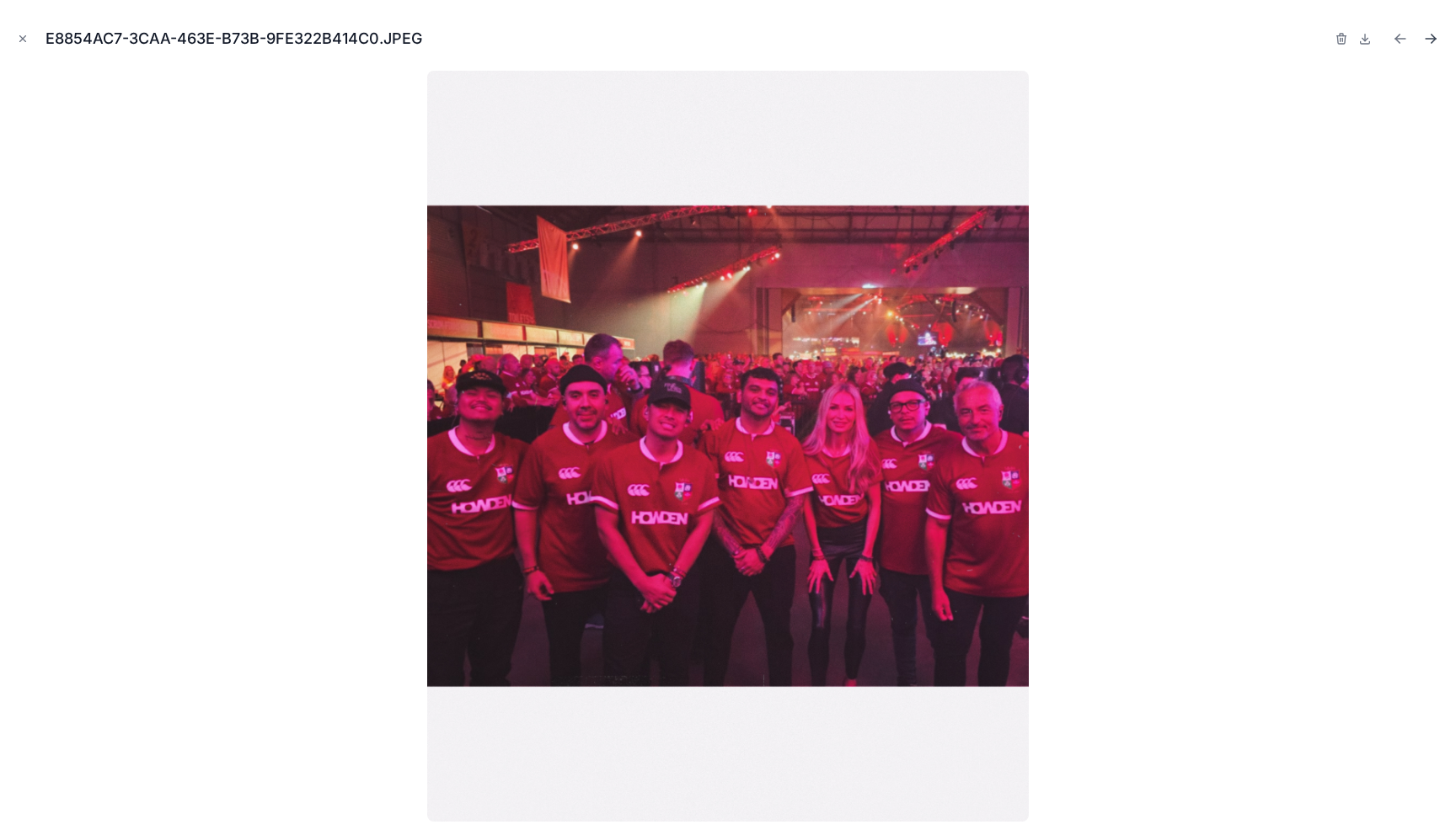
click at [1431, 40] on icon "Next file" at bounding box center [1431, 39] width 17 height 17
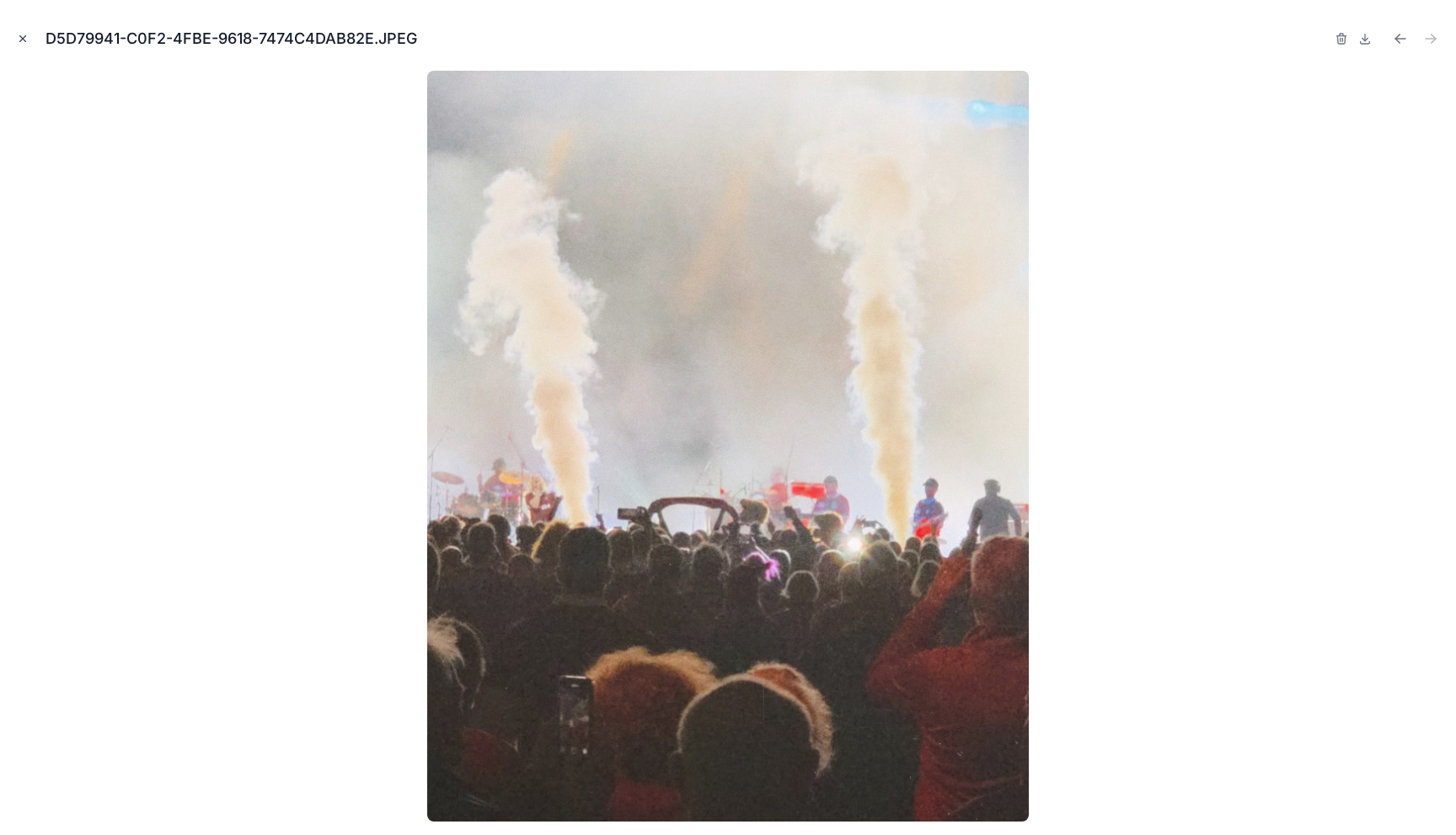
click at [22, 40] on icon "Close modal" at bounding box center [23, 39] width 12 height 12
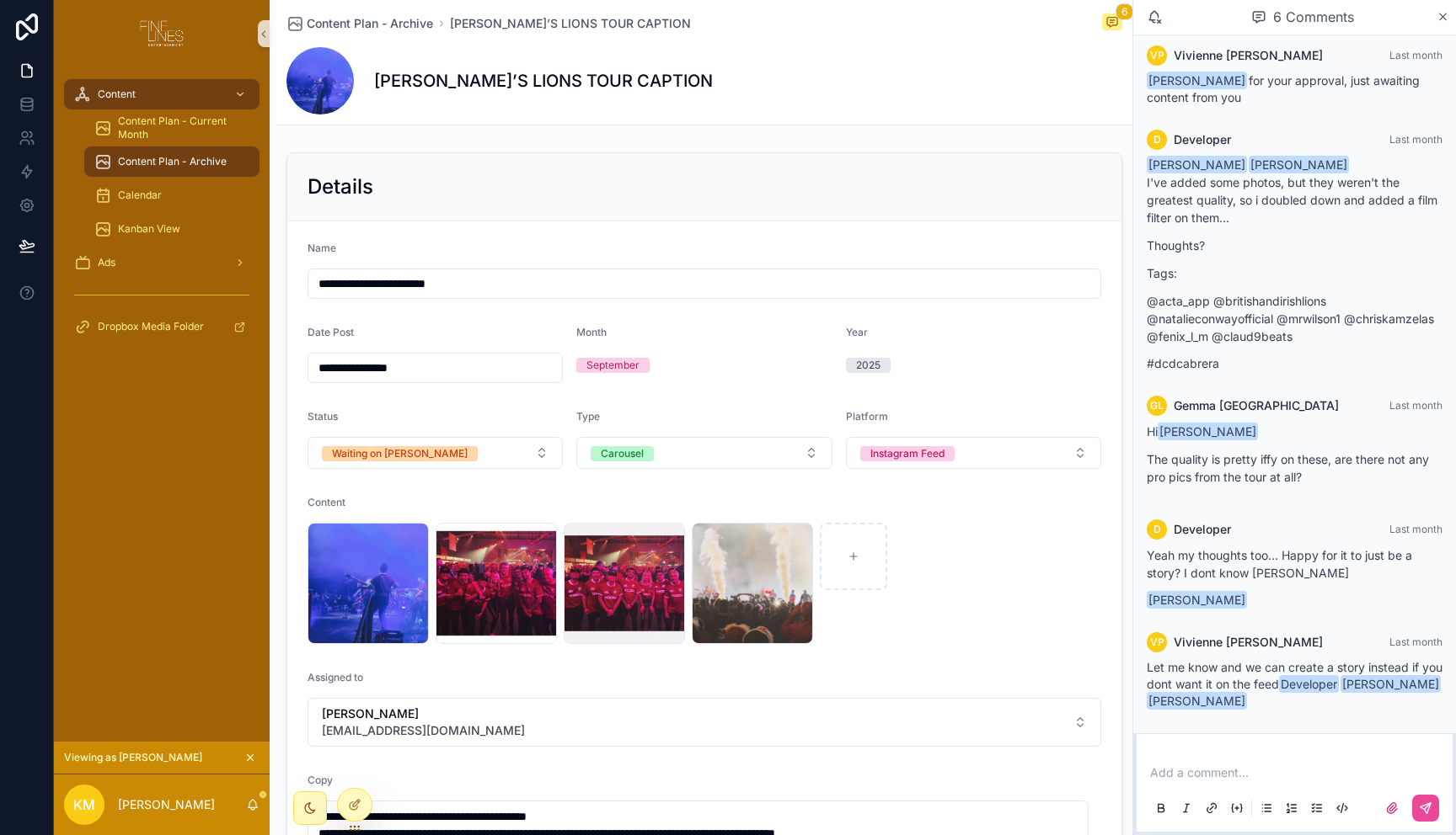
scroll to position [268, 0]
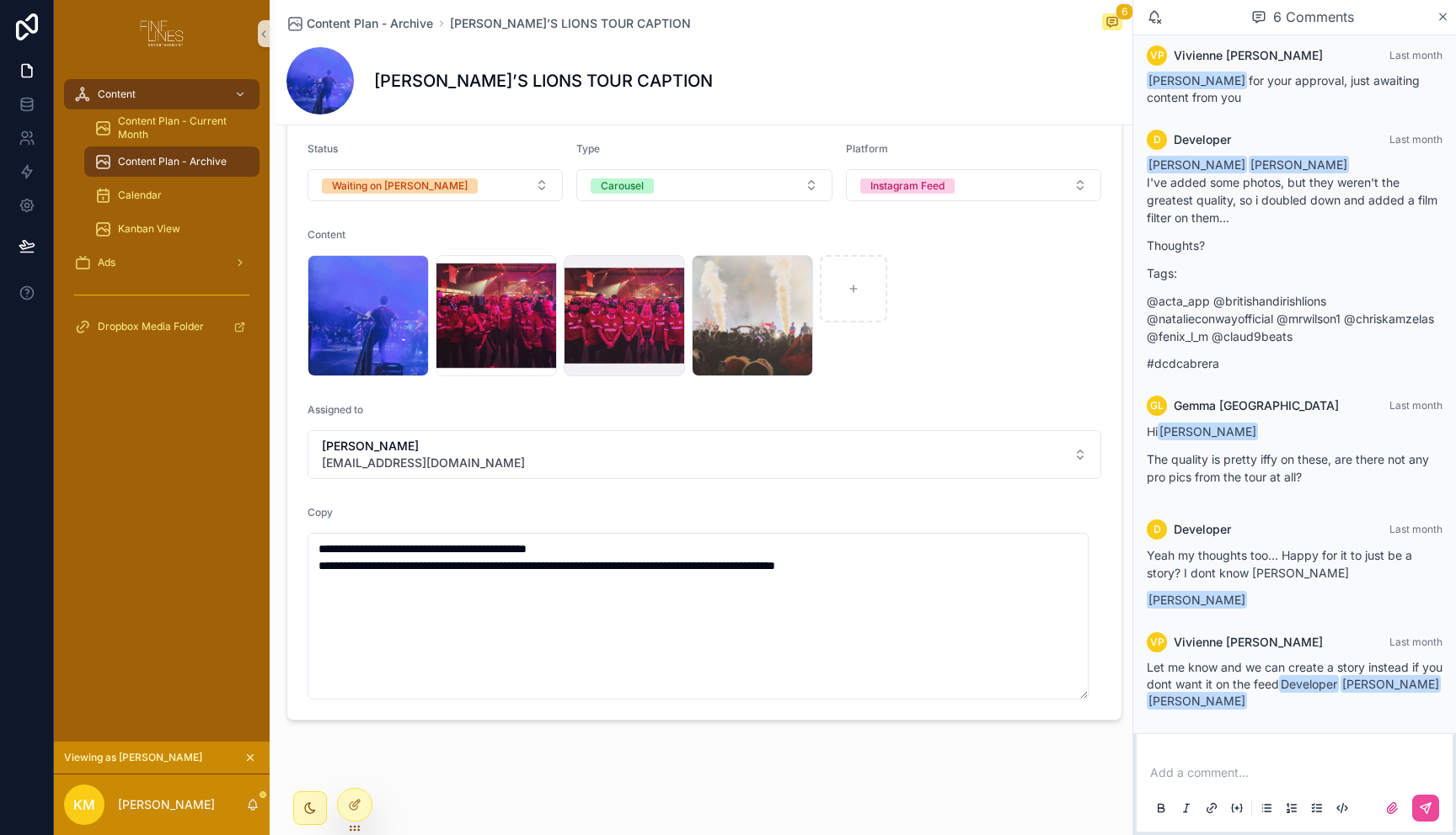
click at [1200, 561] on p "Yeah my thoughts too... Happy for it to just be a story? I dont know [PERSON_NA…" at bounding box center [1295, 564] width 295 height 36
click at [1200, 560] on p "Yeah my thoughts too... Happy for it to just be a story? I dont know [PERSON_NA…" at bounding box center [1295, 564] width 295 height 36
click at [1264, 575] on p "Yeah my thoughts too... Happy for it to just be a story? I dont know [PERSON_NA…" at bounding box center [1295, 564] width 295 height 36
click at [1196, 761] on div "Add a comment..." at bounding box center [1295, 789] width 295 height 70
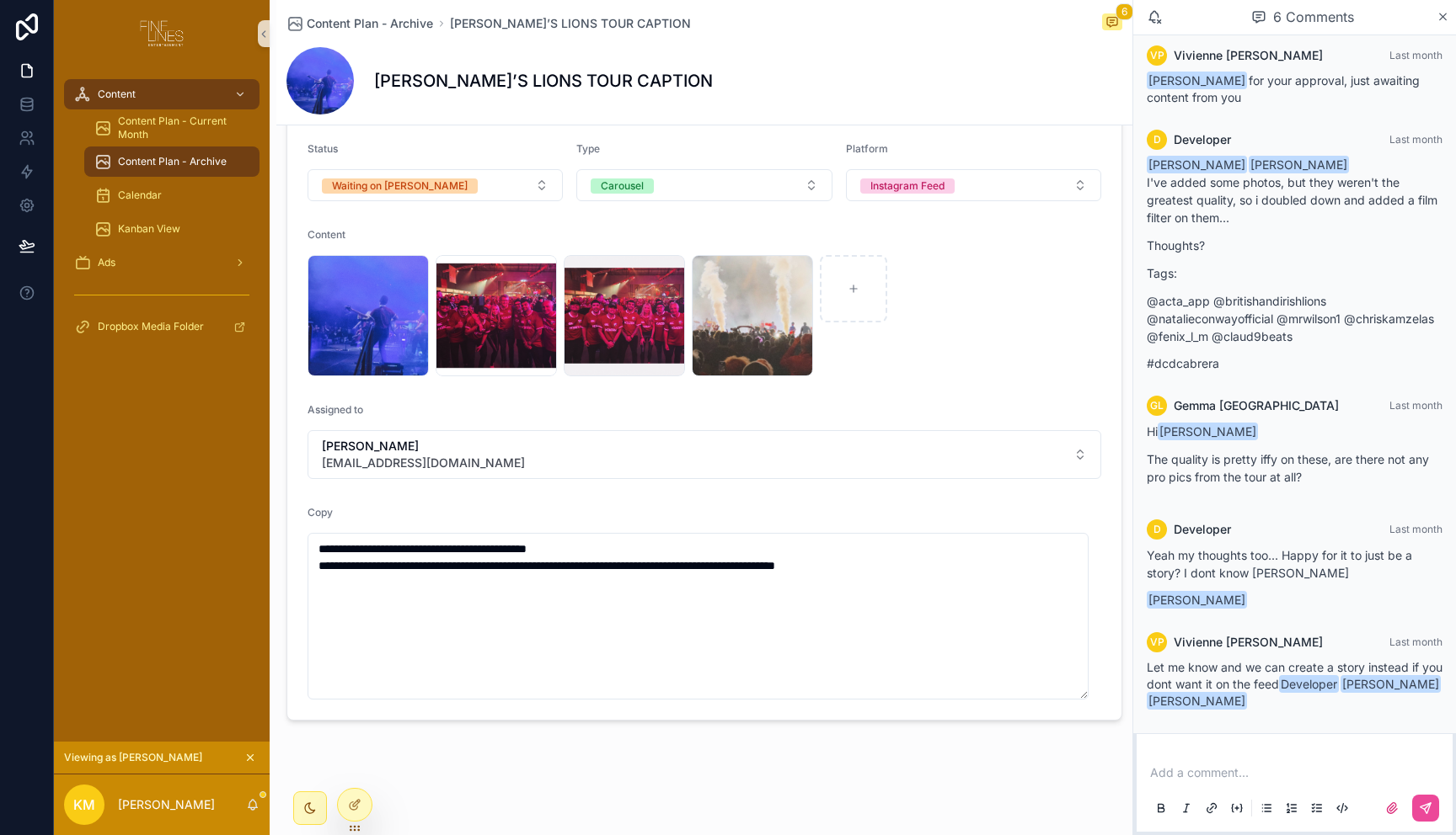
click at [1197, 771] on p "scrollable content" at bounding box center [1298, 773] width 295 height 17
click at [1417, 810] on button "scrollable content" at bounding box center [1425, 809] width 27 height 27
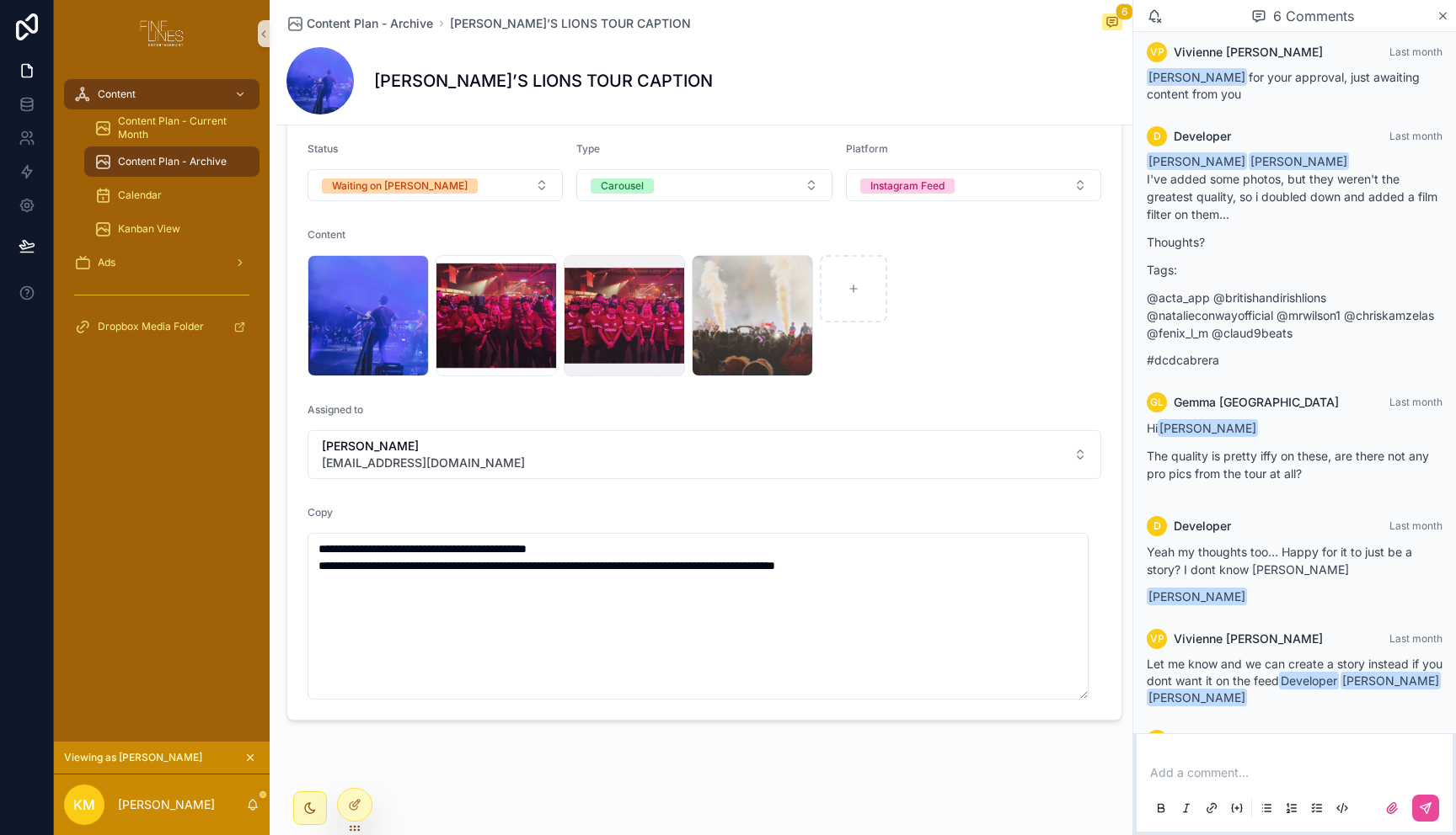
scroll to position [178, 0]
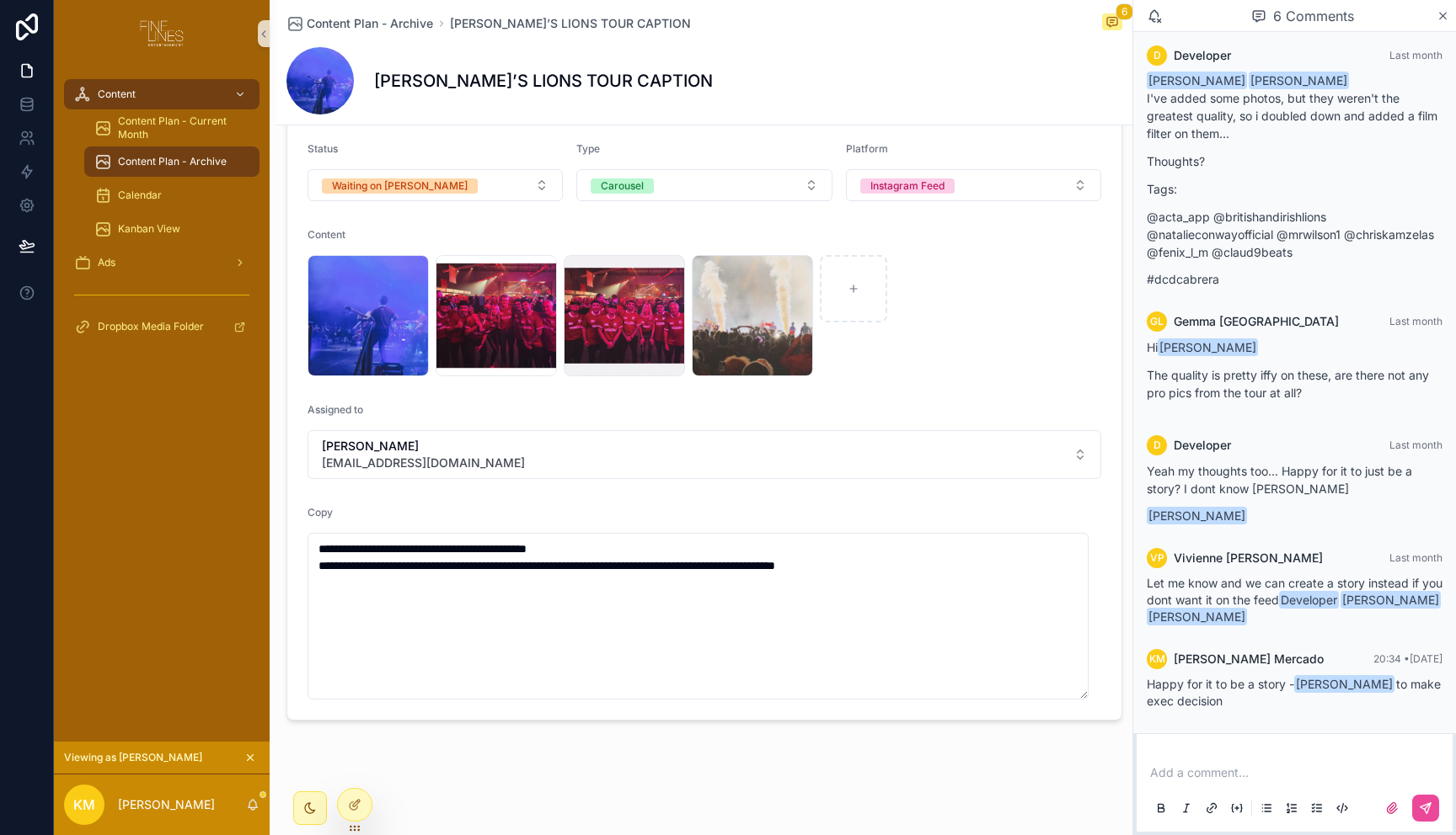
click at [846, 515] on div "Copy" at bounding box center [704, 516] width 794 height 20
